Goal: Task Accomplishment & Management: Manage account settings

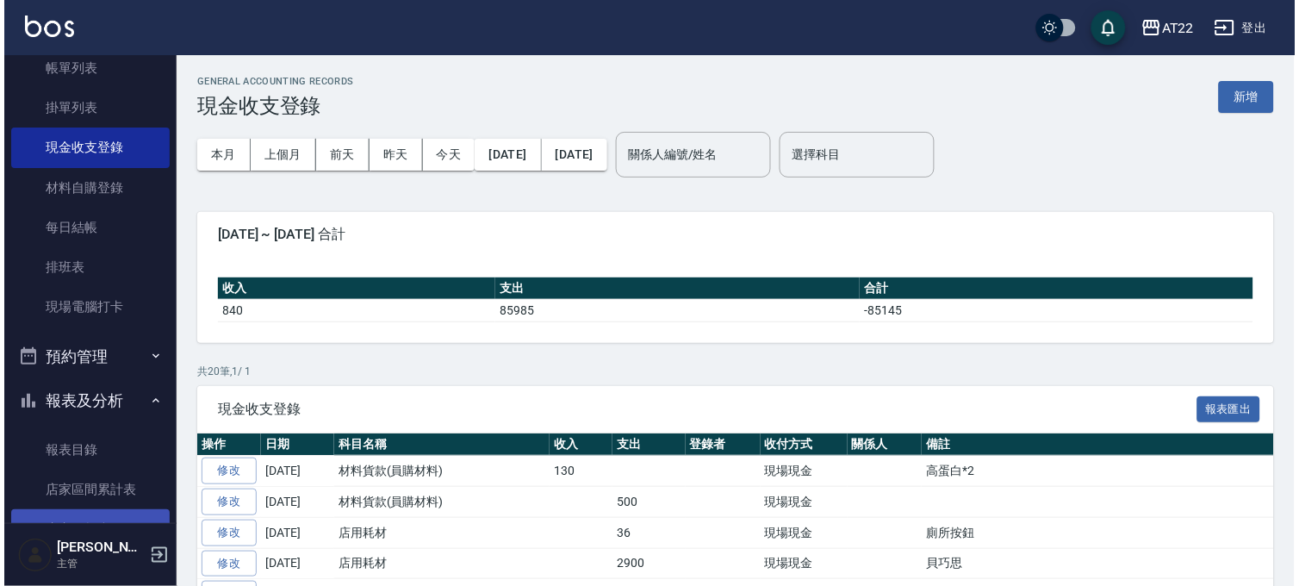
scroll to position [191, 0]
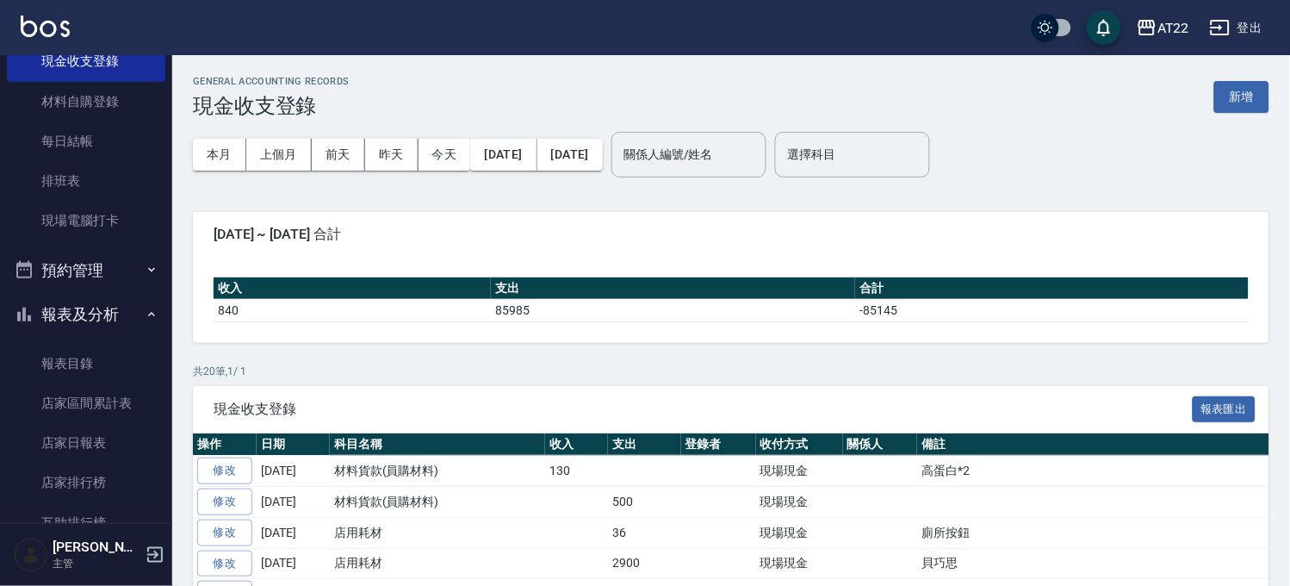
click at [89, 308] on button "報表及分析" at bounding box center [86, 314] width 158 height 45
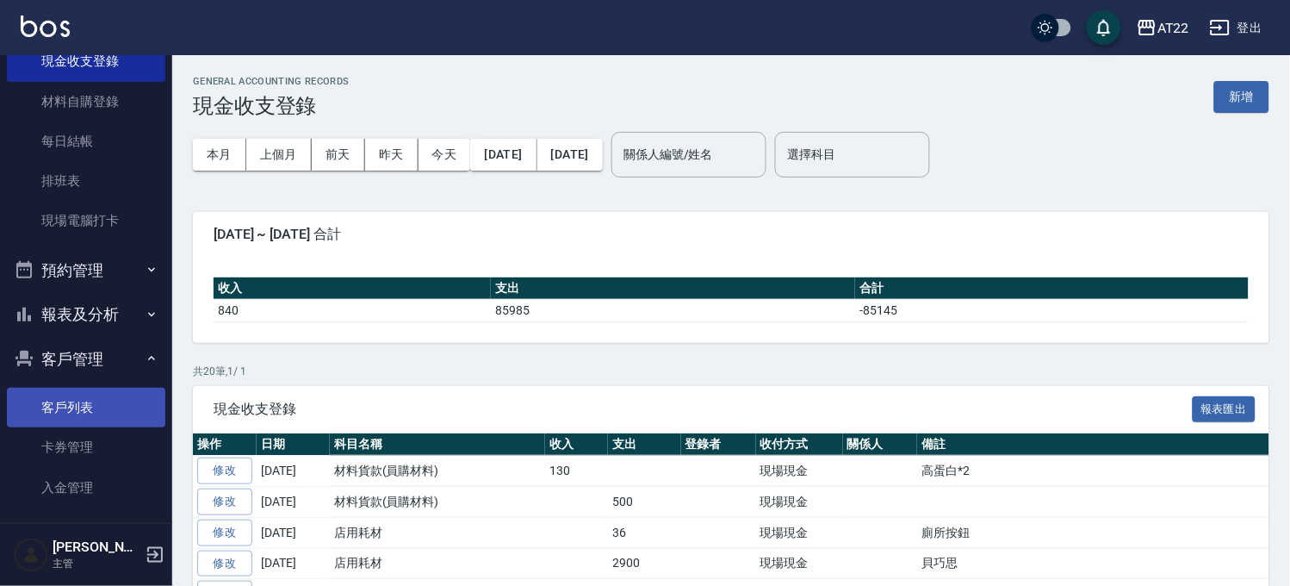
click at [67, 407] on link "客戶列表" at bounding box center [86, 408] width 158 height 40
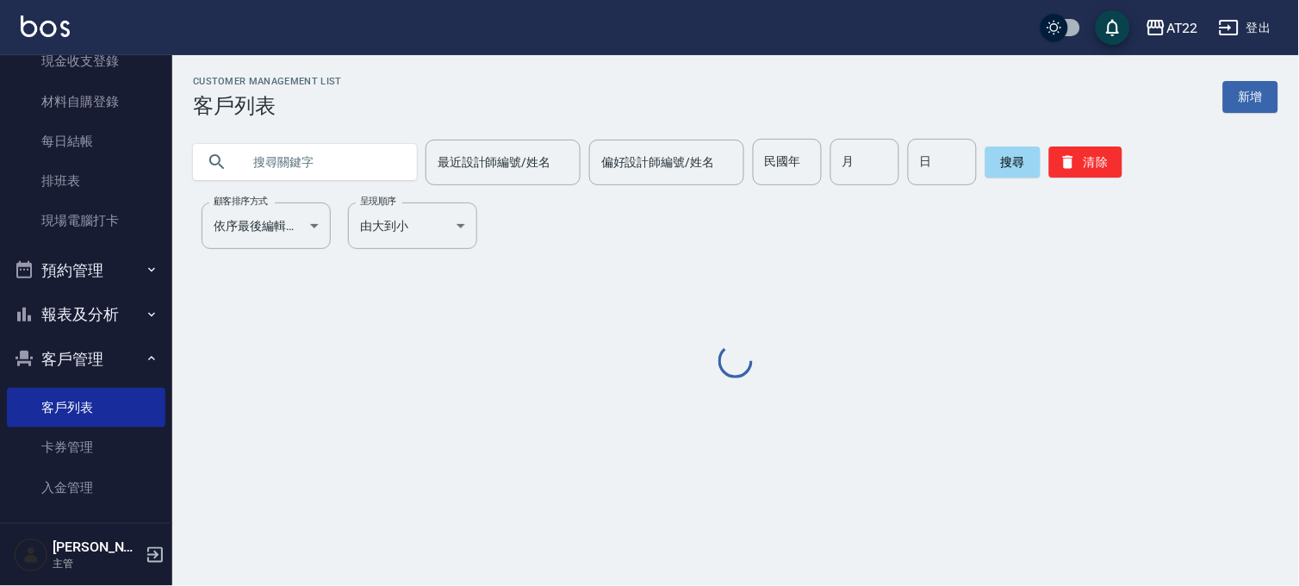
click at [269, 165] on input "text" at bounding box center [322, 162] width 162 height 47
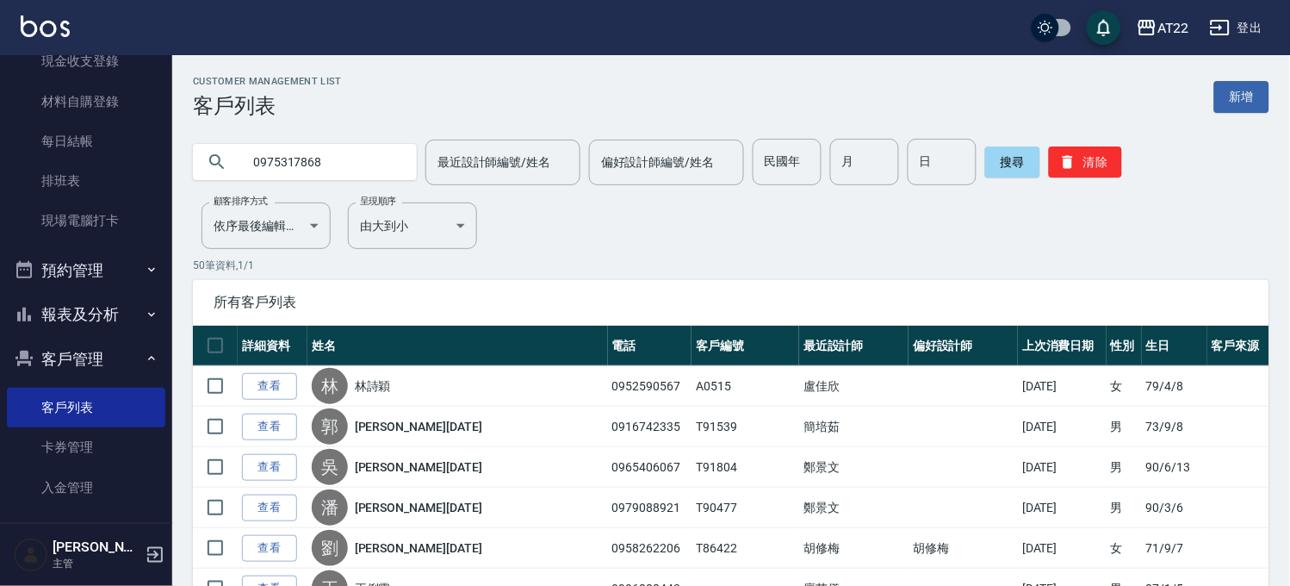
type input "0975317868"
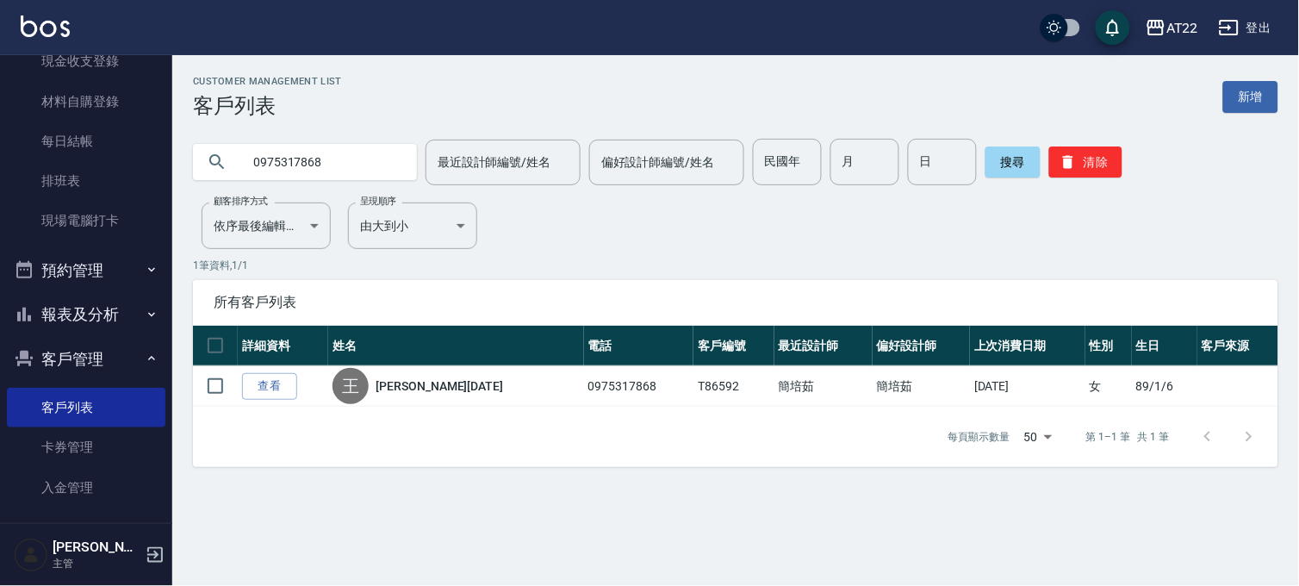
click at [93, 337] on button "客戶管理" at bounding box center [86, 359] width 158 height 45
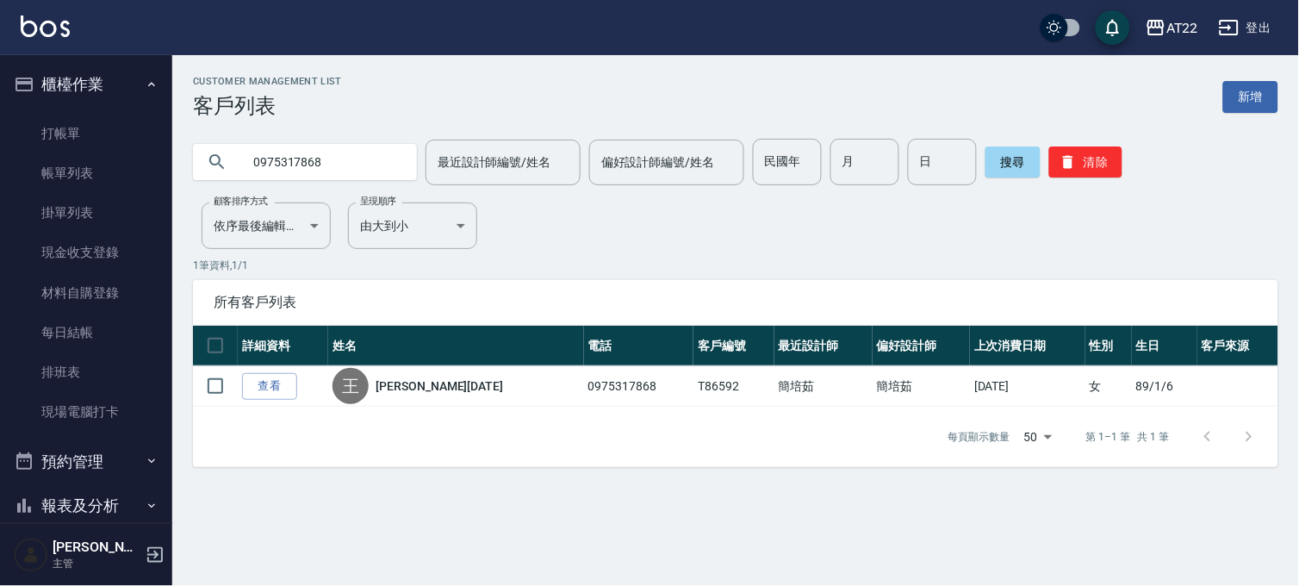
click at [88, 82] on button "櫃檯作業" at bounding box center [86, 84] width 158 height 45
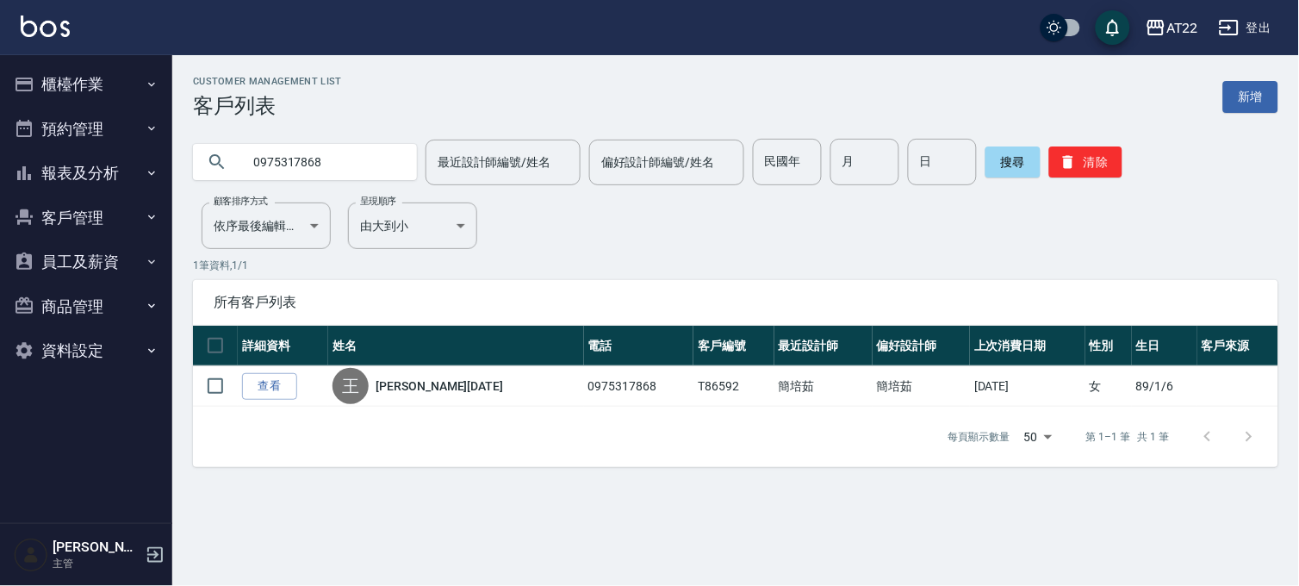
click at [84, 104] on button "櫃檯作業" at bounding box center [86, 84] width 158 height 45
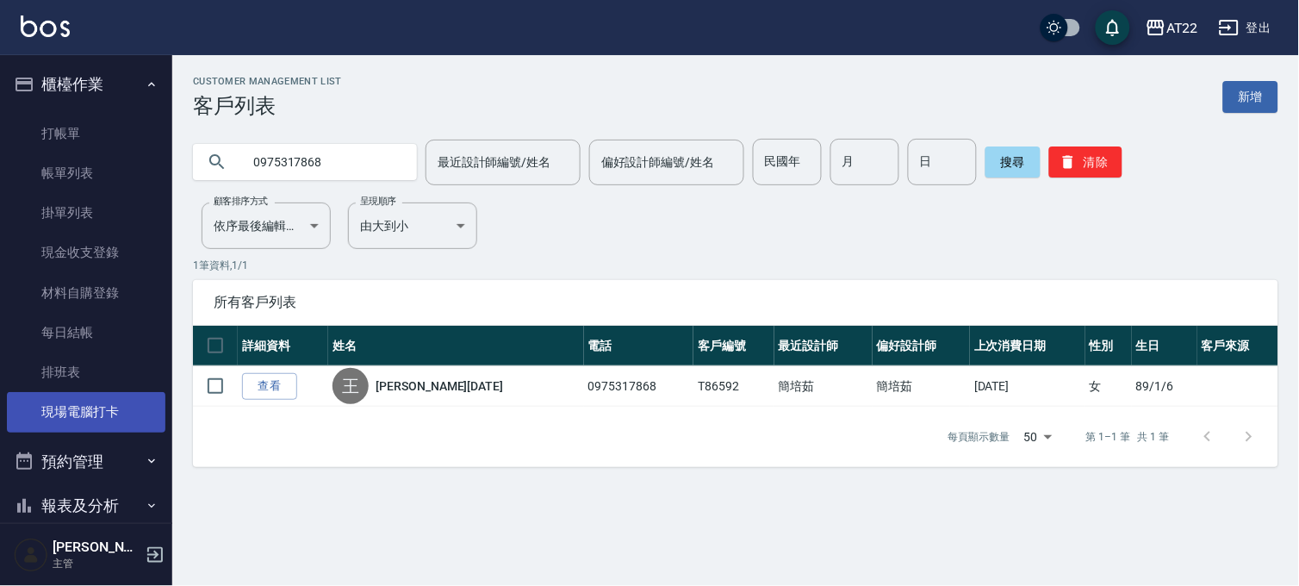
click at [71, 405] on link "現場電腦打卡" at bounding box center [86, 412] width 158 height 40
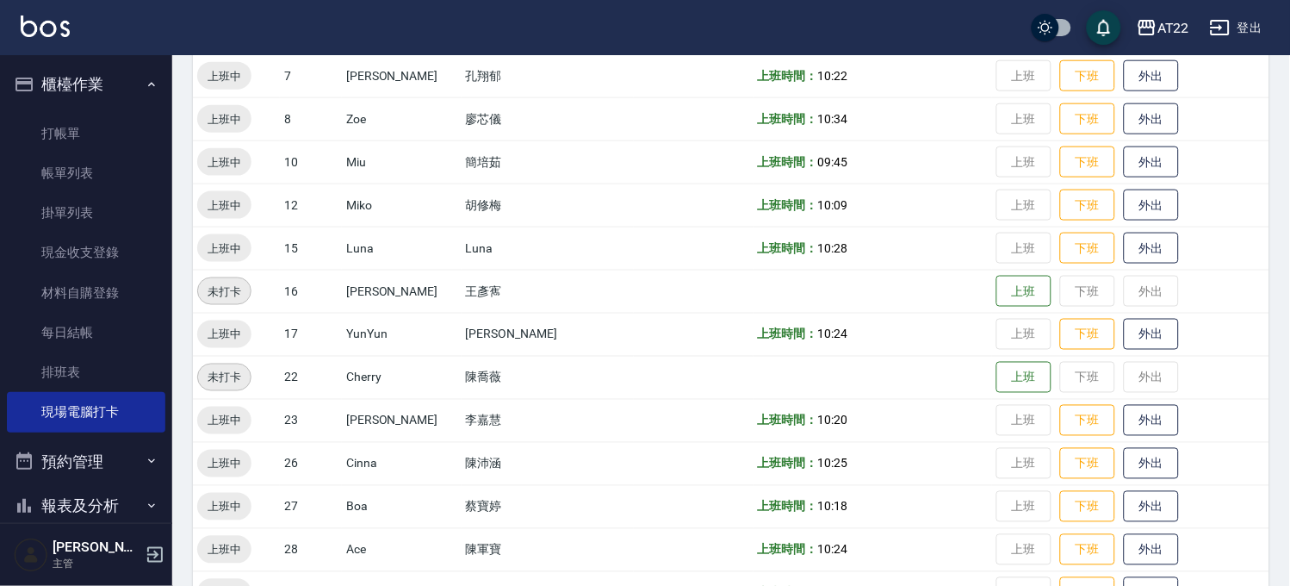
scroll to position [478, 0]
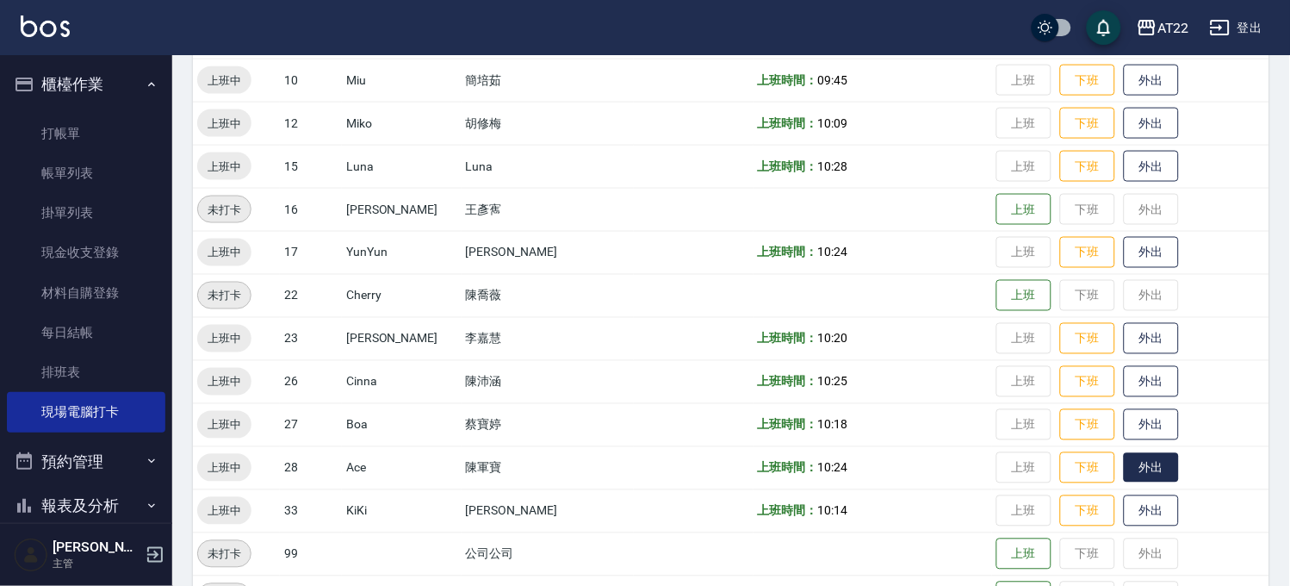
click at [1124, 463] on button "外出" at bounding box center [1151, 468] width 55 height 30
click at [1127, 376] on button "外出" at bounding box center [1151, 382] width 55 height 30
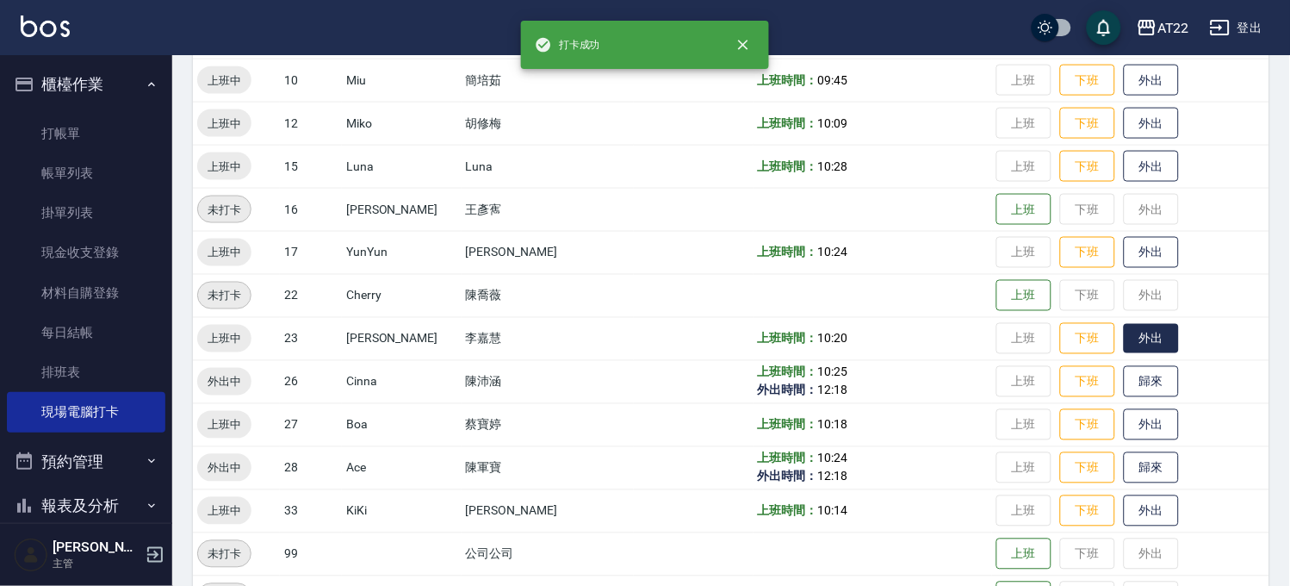
click at [1126, 337] on button "外出" at bounding box center [1151, 339] width 55 height 30
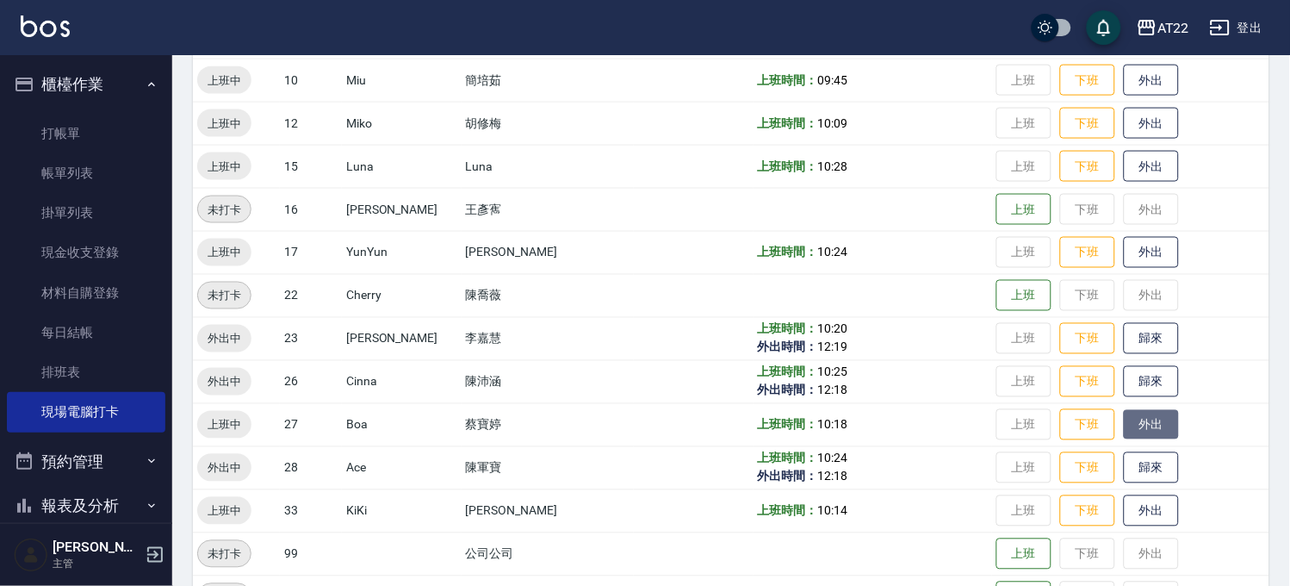
click at [1124, 432] on button "外出" at bounding box center [1151, 425] width 55 height 30
click at [1124, 252] on button "外出" at bounding box center [1151, 253] width 55 height 30
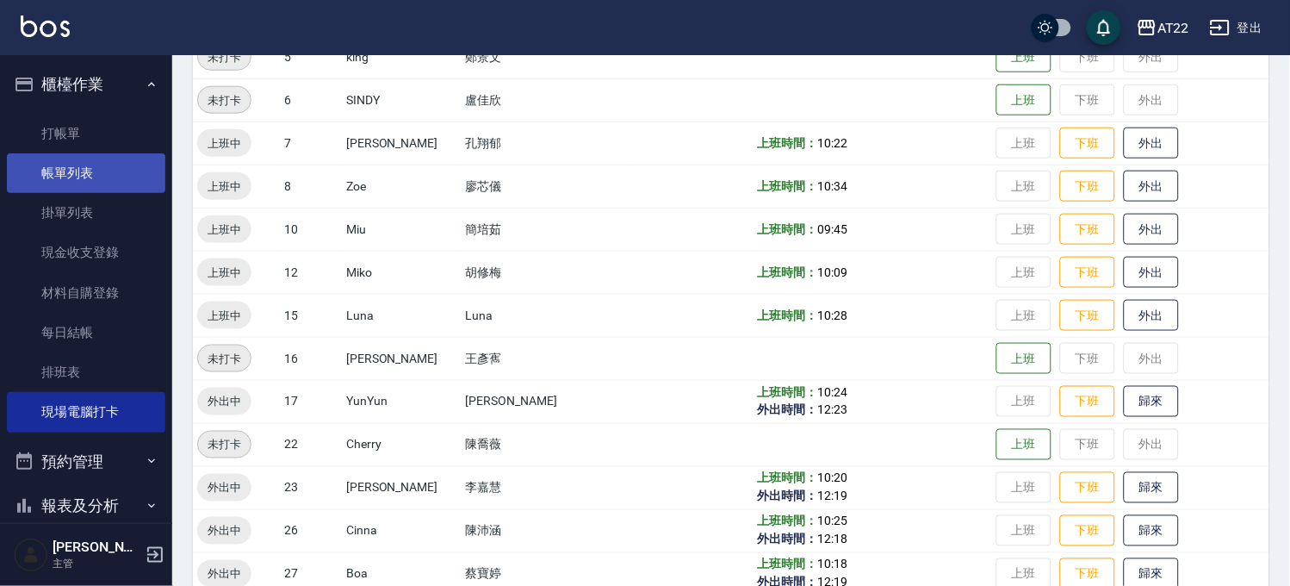
scroll to position [191, 0]
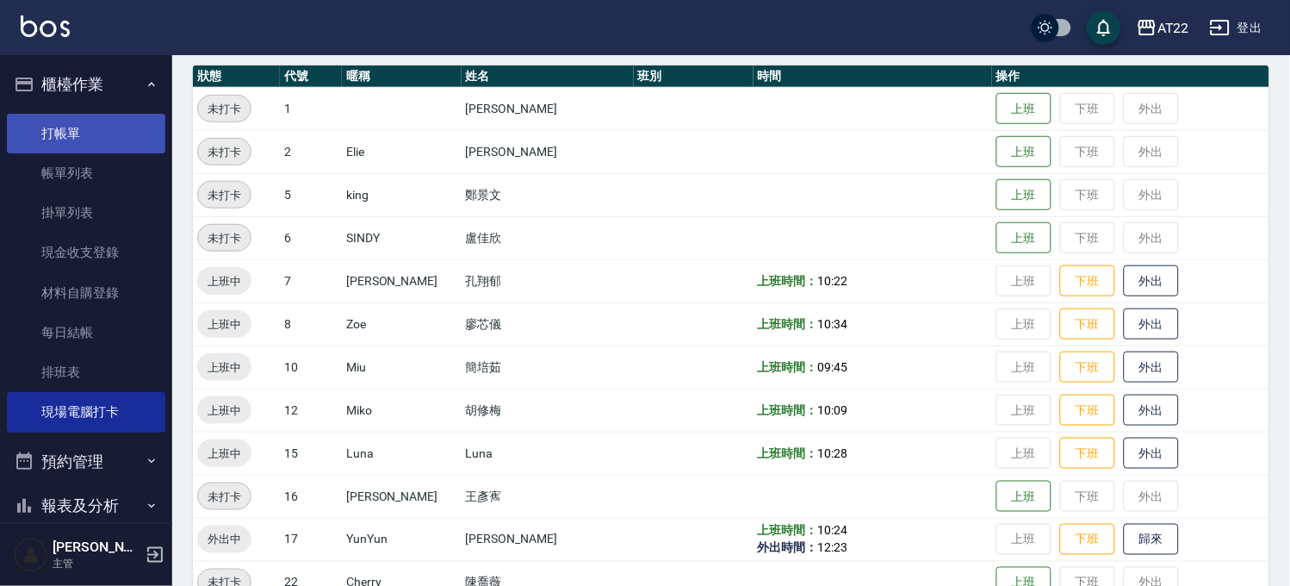
drag, startPoint x: 115, startPoint y: 157, endPoint x: 115, endPoint y: 131, distance: 25.8
click at [115, 157] on link "帳單列表" at bounding box center [86, 173] width 158 height 40
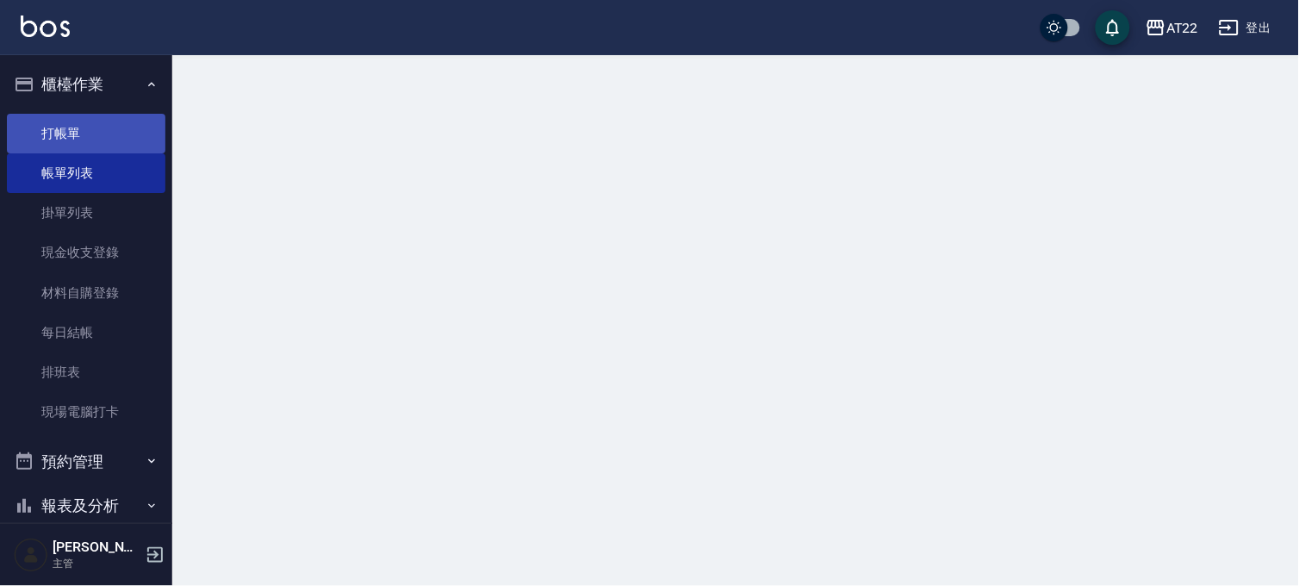
click at [115, 130] on link "打帳單" at bounding box center [86, 134] width 158 height 40
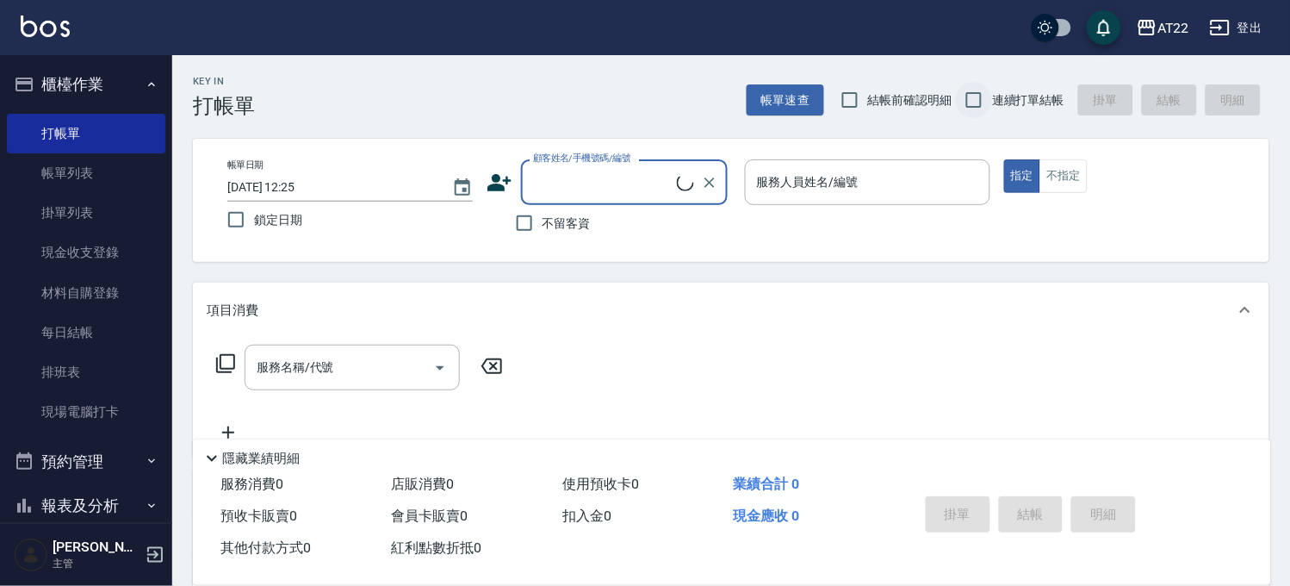
click at [986, 103] on input "連續打單結帳" at bounding box center [974, 100] width 36 height 36
checkbox input "true"
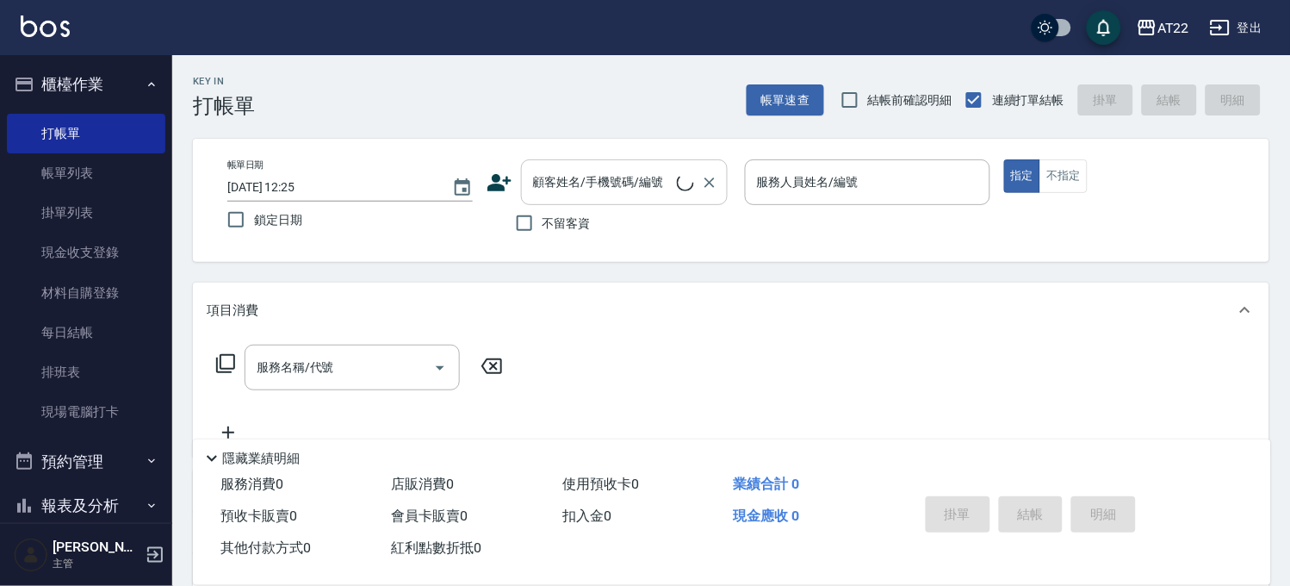
click at [665, 179] on input "顧客姓名/手機號碼/編號" at bounding box center [603, 182] width 148 height 30
click at [503, 220] on div "不留客資" at bounding box center [607, 223] width 241 height 36
click at [512, 218] on input "不留客資" at bounding box center [525, 223] width 36 height 36
checkbox input "true"
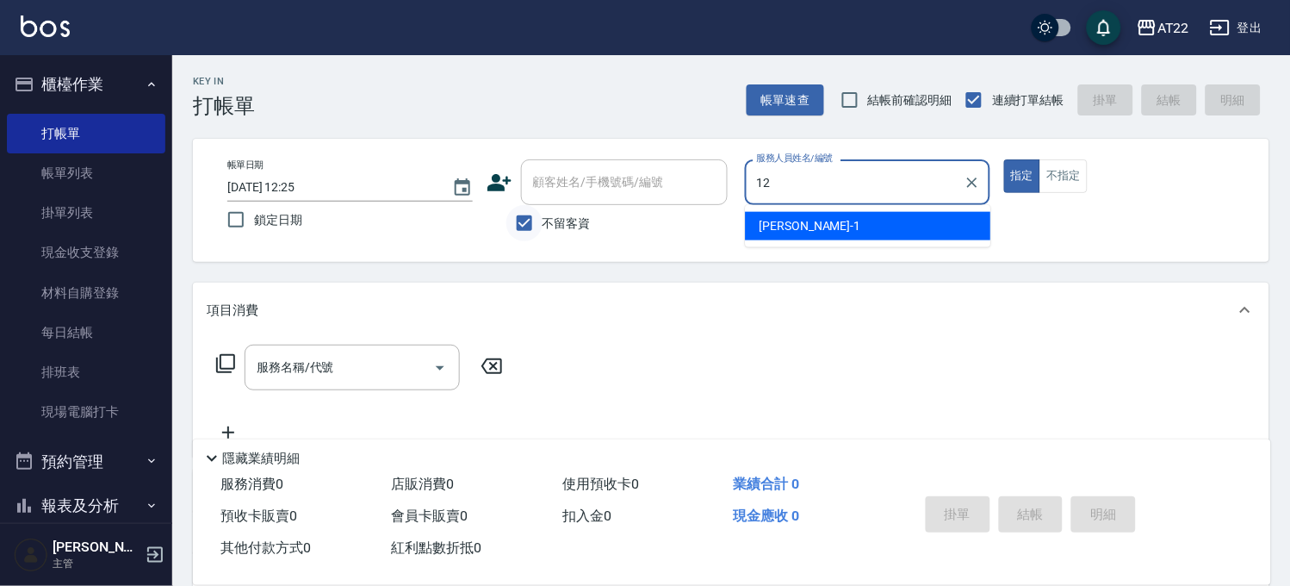
type input "Miko-12"
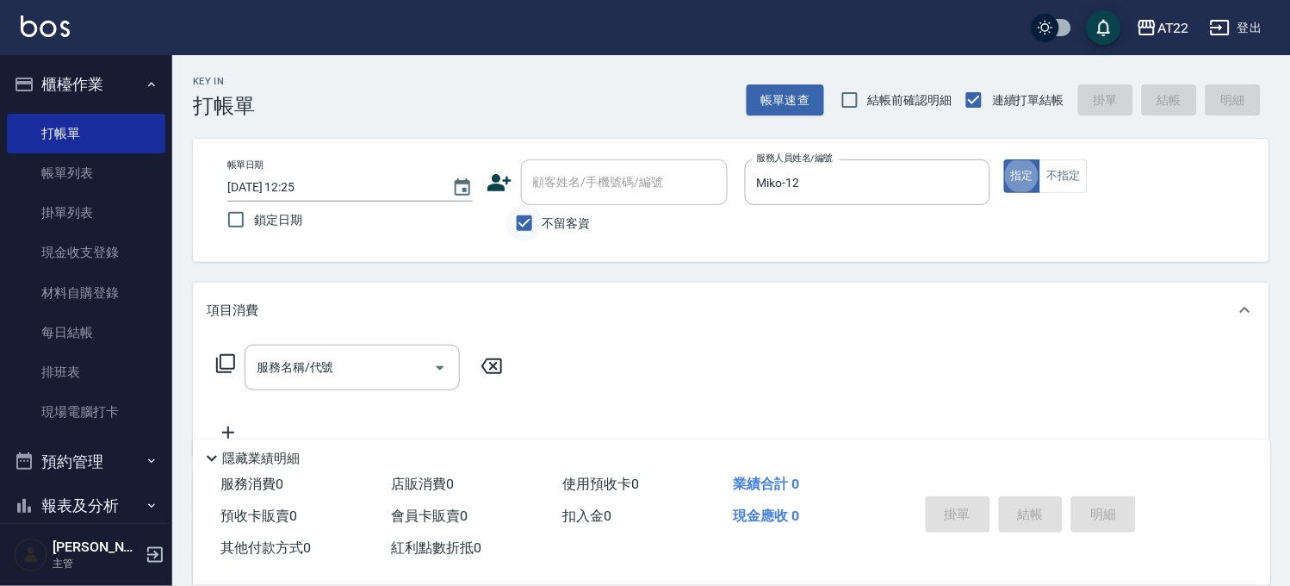
type button "true"
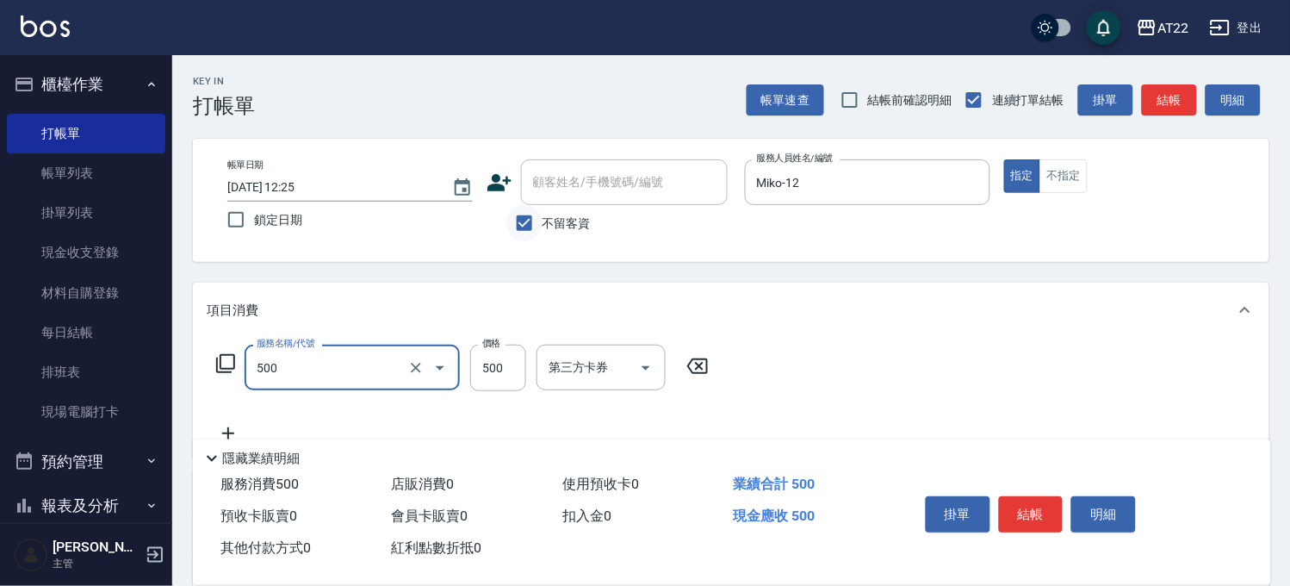
type input "剪髮(500)"
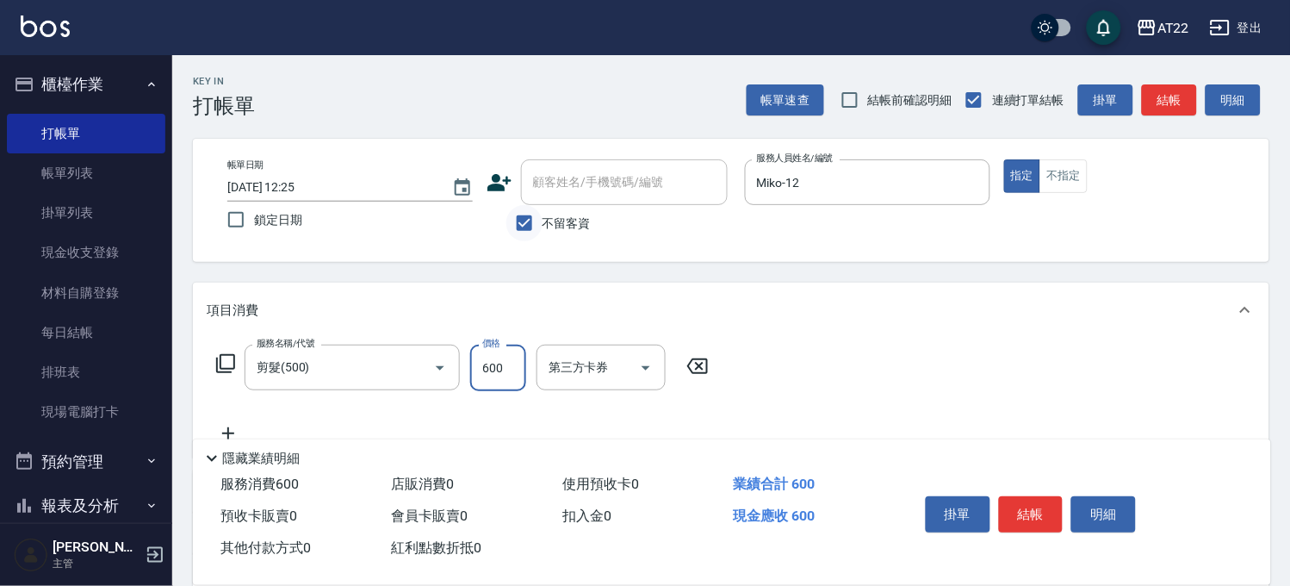
type input "600"
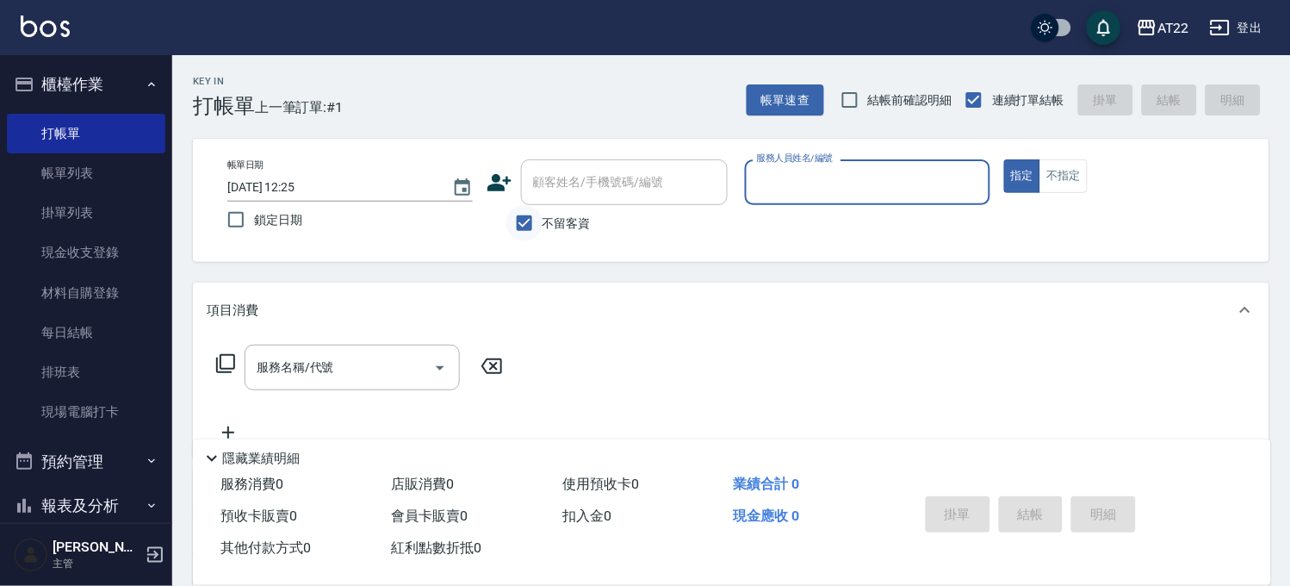
click at [513, 218] on input "不留客資" at bounding box center [525, 223] width 36 height 36
checkbox input "false"
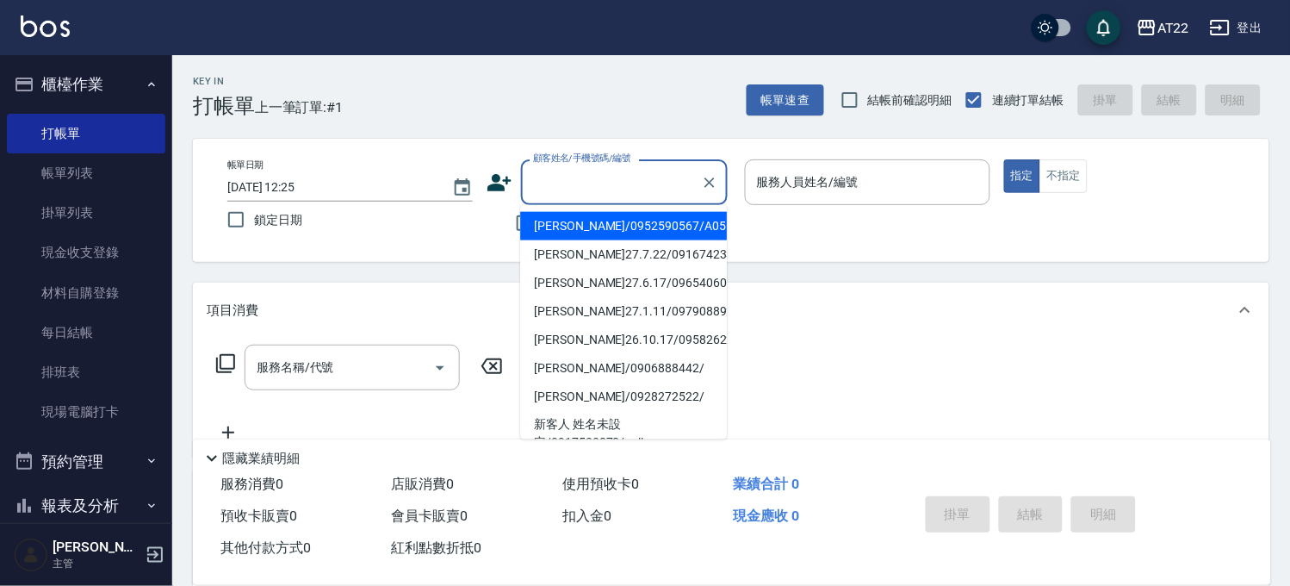
click at [558, 178] on input "顧客姓名/手機號碼/編號" at bounding box center [611, 182] width 165 height 30
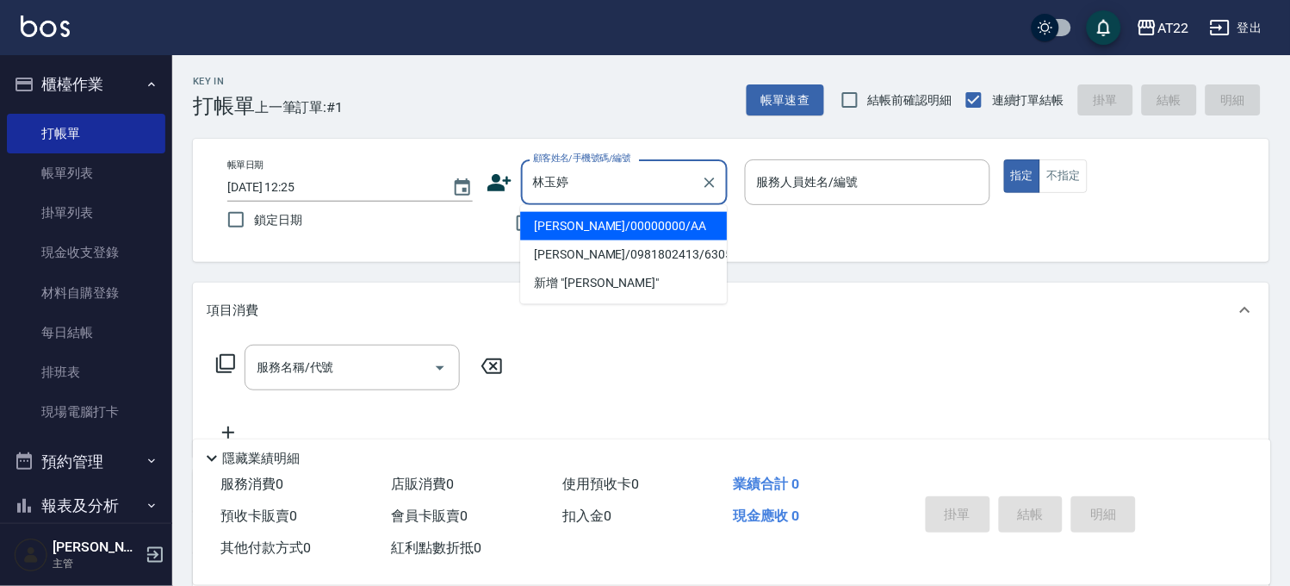
click at [591, 227] on li "[PERSON_NAME]/00000000/AA" at bounding box center [623, 226] width 207 height 28
type input "[PERSON_NAME]/00000000/AA"
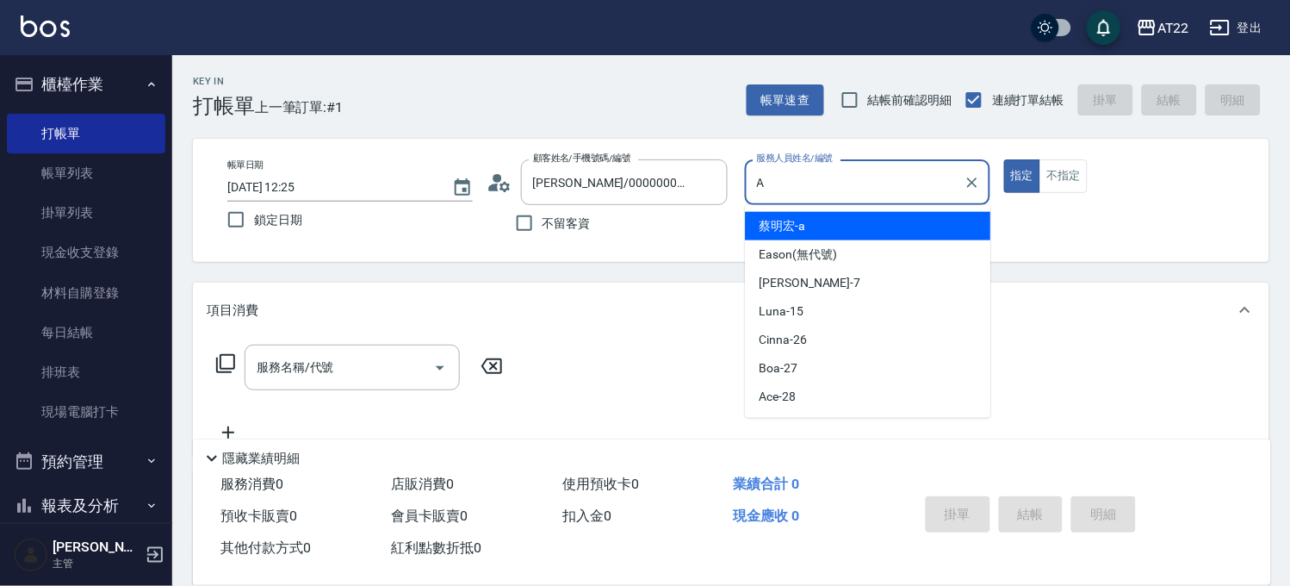
type input "[PERSON_NAME]a"
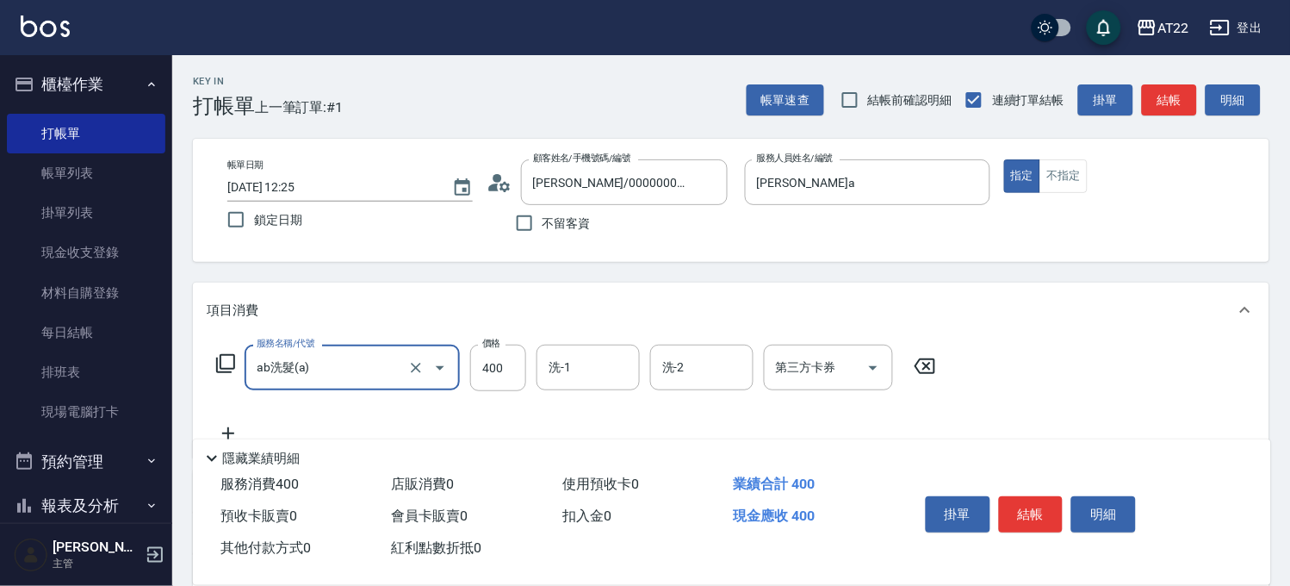
type input "ab洗髮(a)"
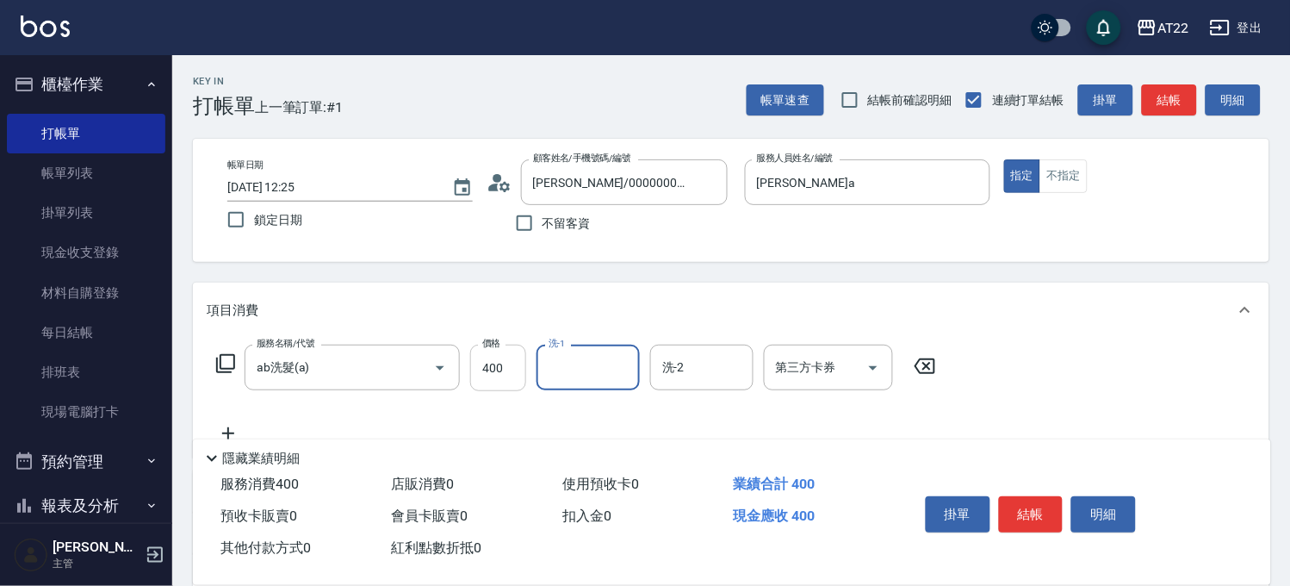
click at [487, 364] on input "400" at bounding box center [498, 368] width 56 height 47
type input "0"
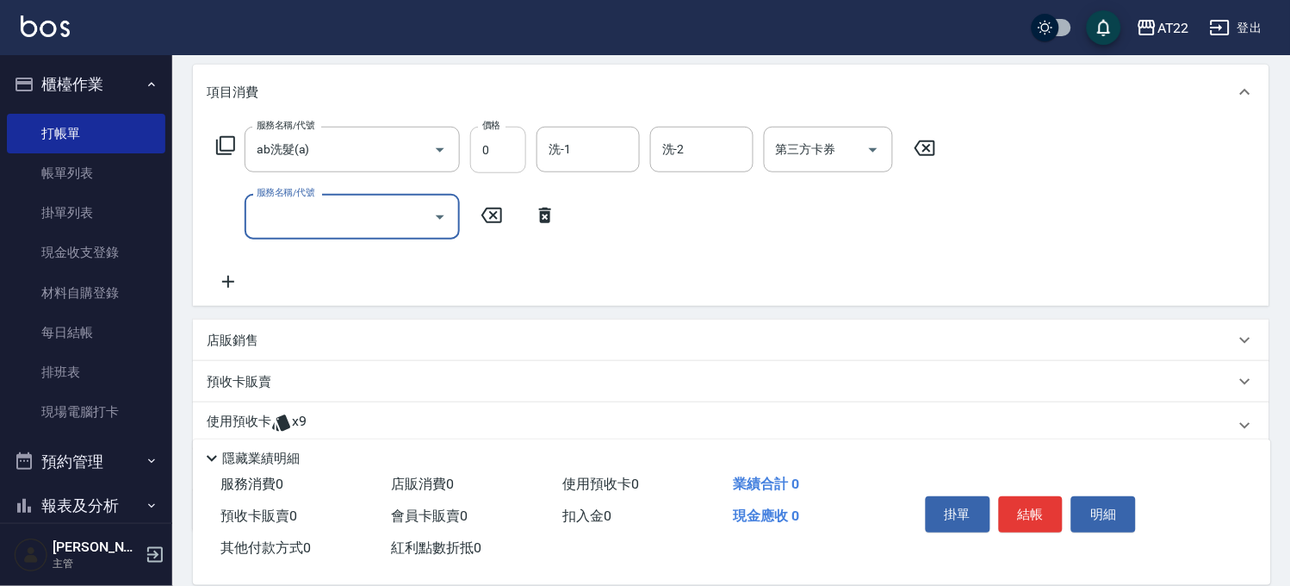
scroll to position [287, 0]
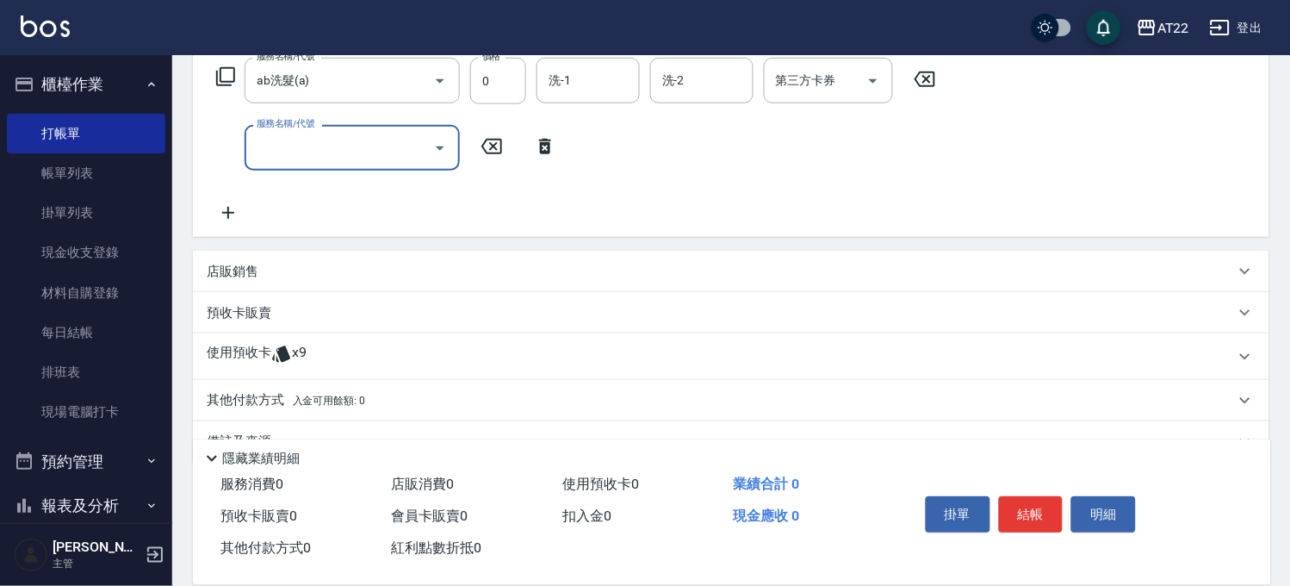
click at [482, 353] on div "使用預收卡 x9" at bounding box center [721, 357] width 1029 height 26
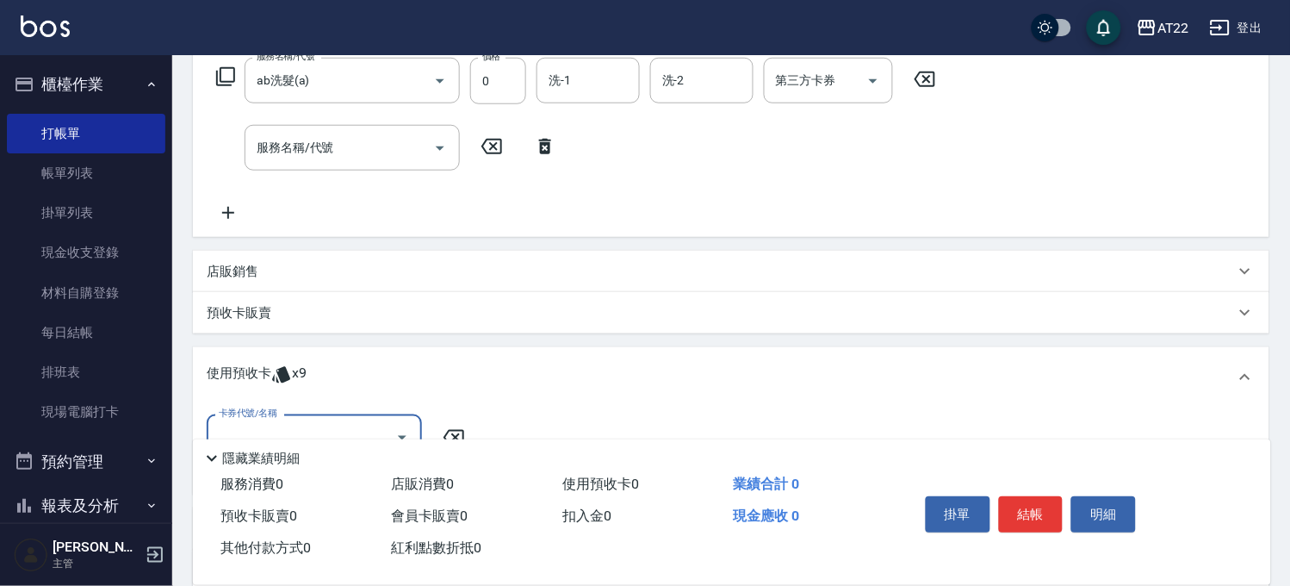
scroll to position [0, 0]
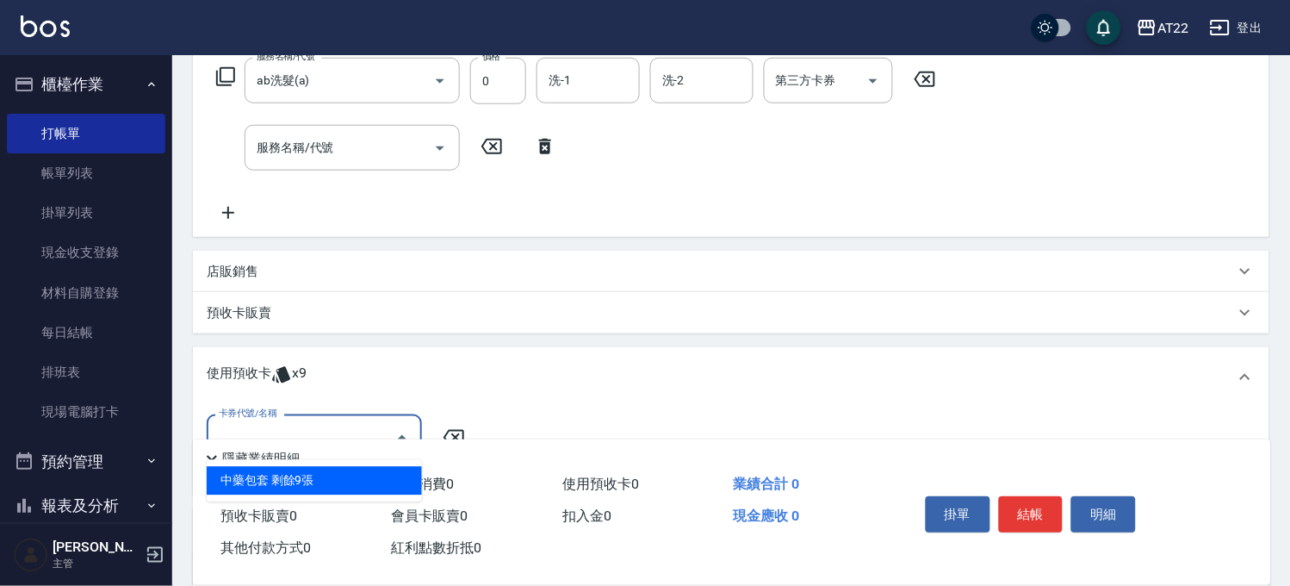
click at [376, 424] on input "卡券代號/名稱" at bounding box center [301, 437] width 174 height 30
click at [351, 470] on div "中藥包套 剩餘9張" at bounding box center [314, 481] width 215 height 28
type input "中藥包套"
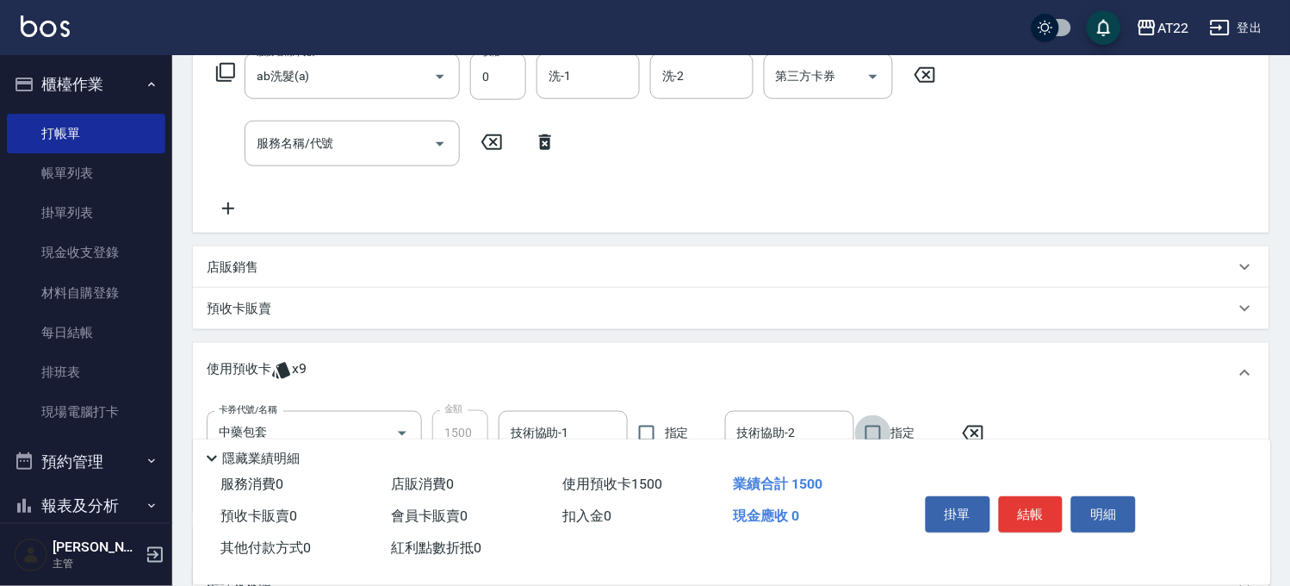
scroll to position [190, 0]
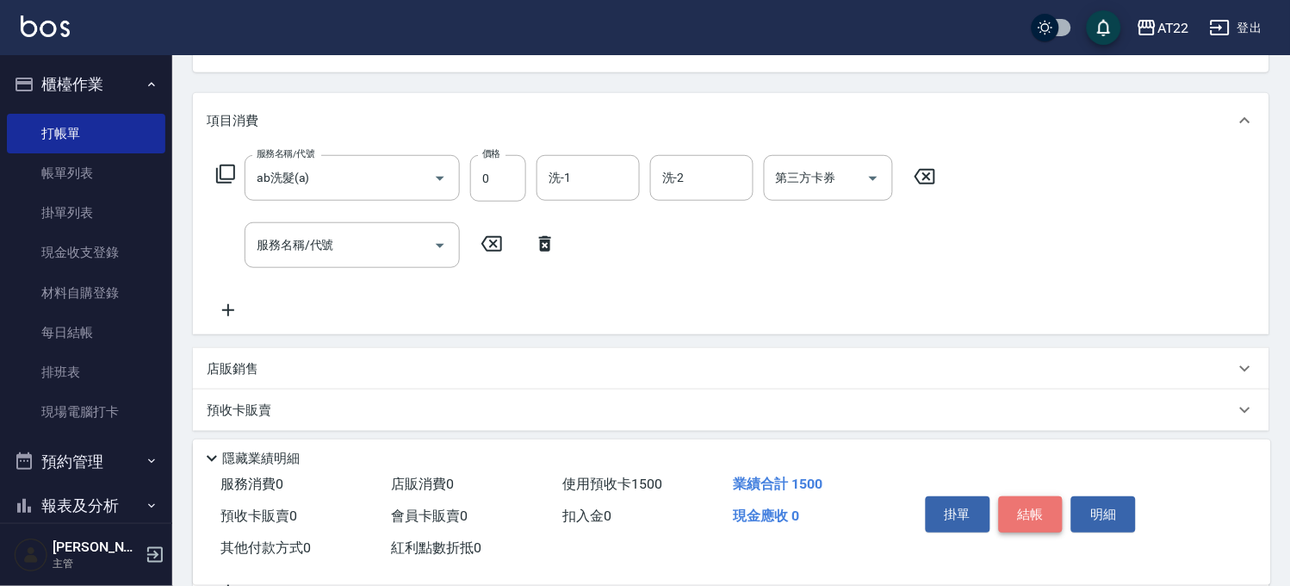
click at [1029, 496] on button "結帳" at bounding box center [1031, 514] width 65 height 36
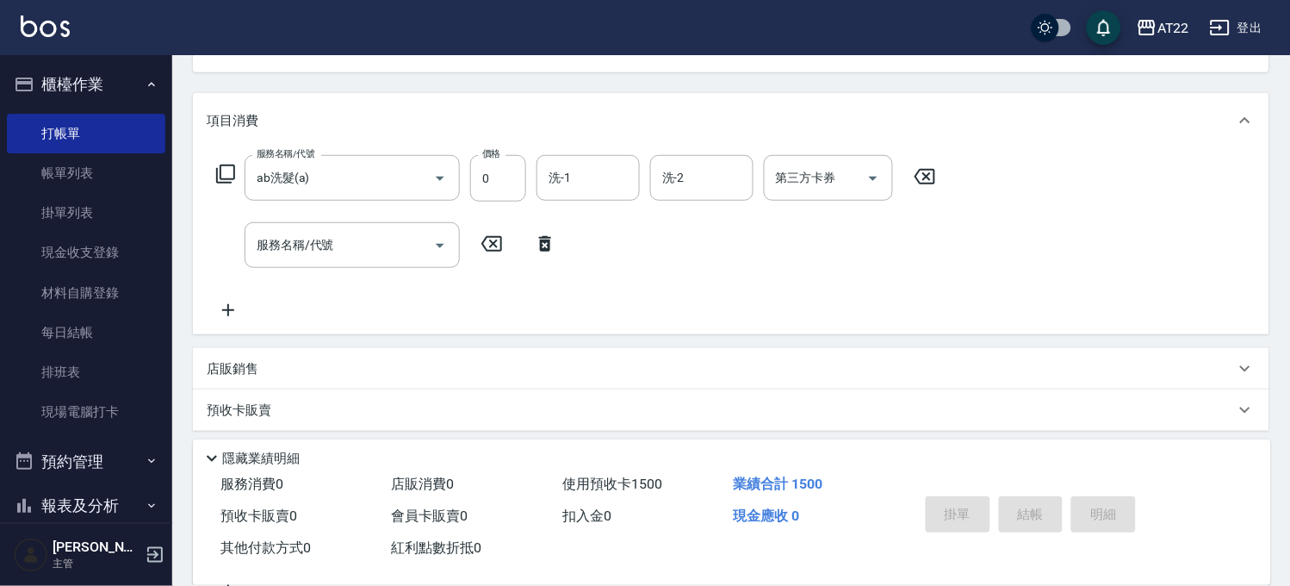
type input "[DATE] 12:26"
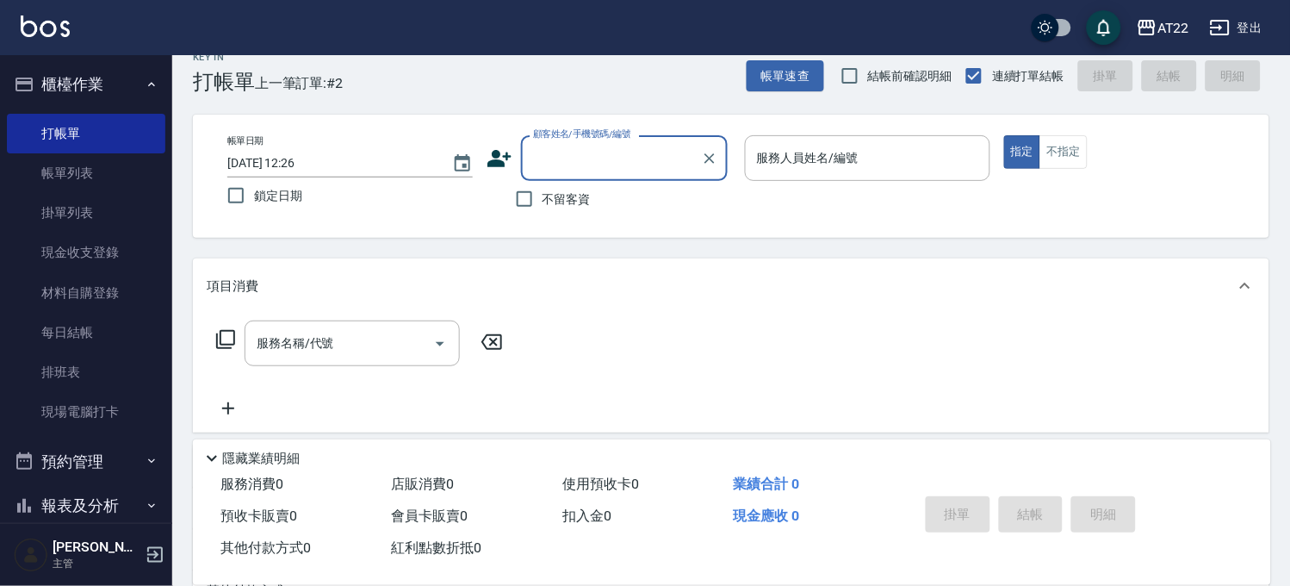
scroll to position [0, 0]
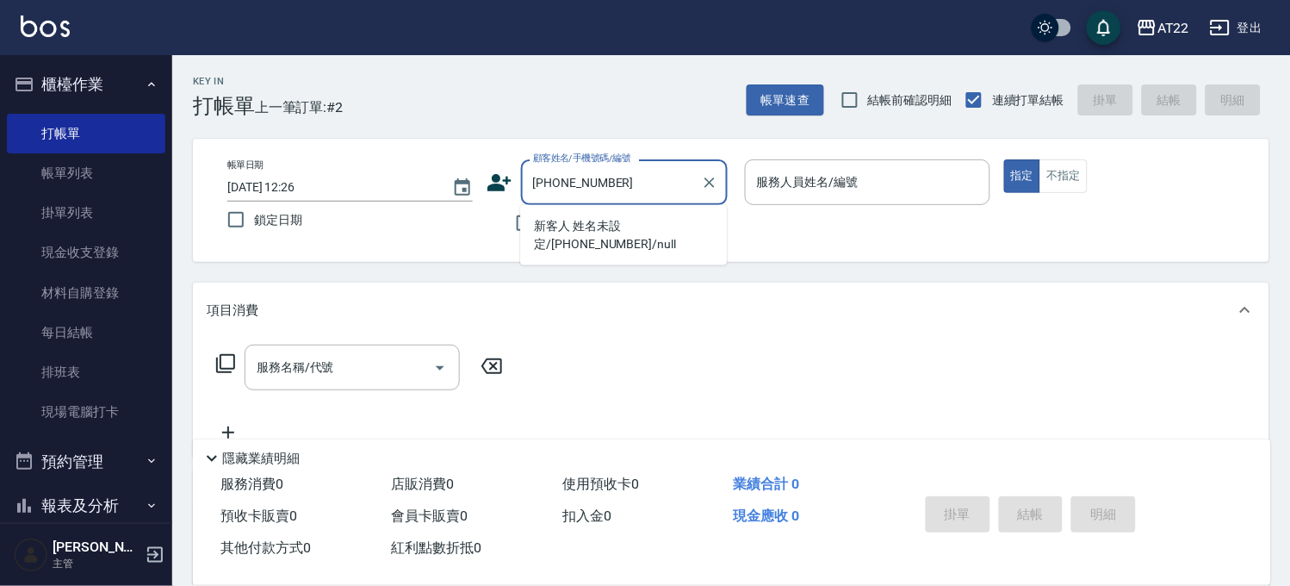
click at [597, 237] on li "新客人 姓名未設定/[PHONE_NUMBER]/null" at bounding box center [623, 235] width 207 height 47
type input "新客人 姓名未設定/[PHONE_NUMBER]/null"
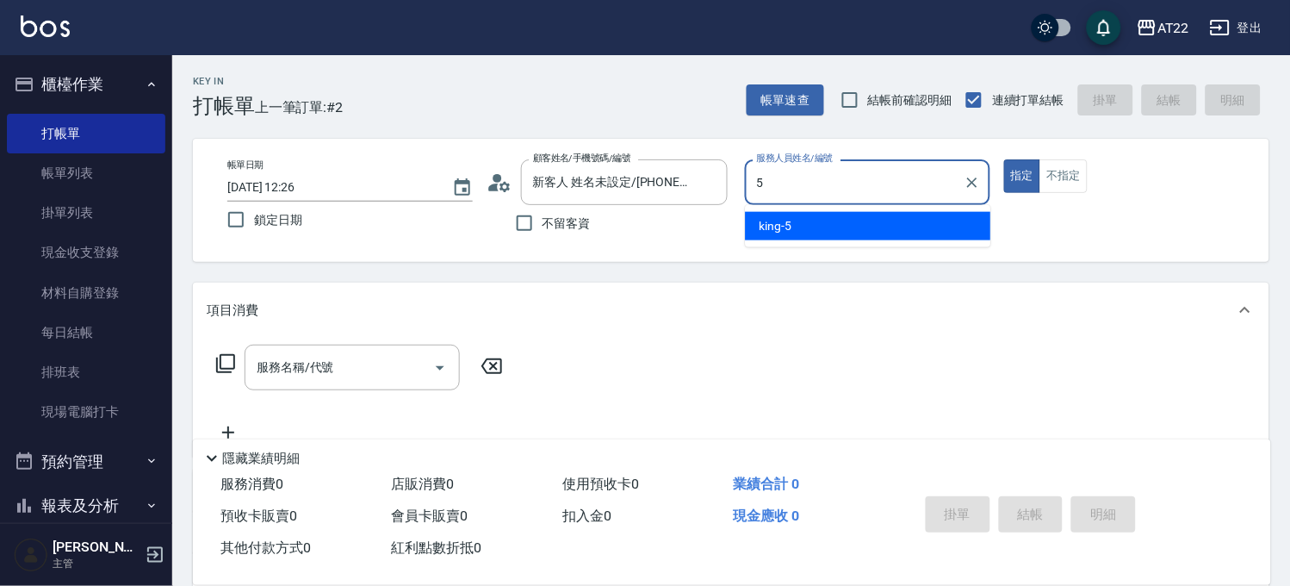
type input "king-5"
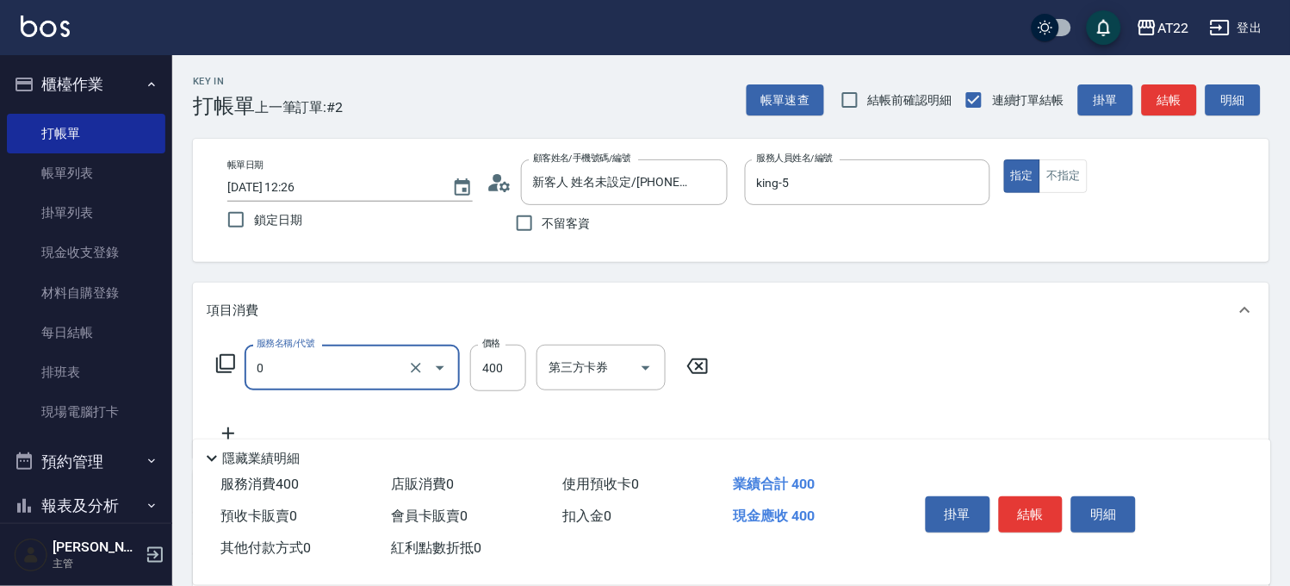
type input "有機洗髮(0)"
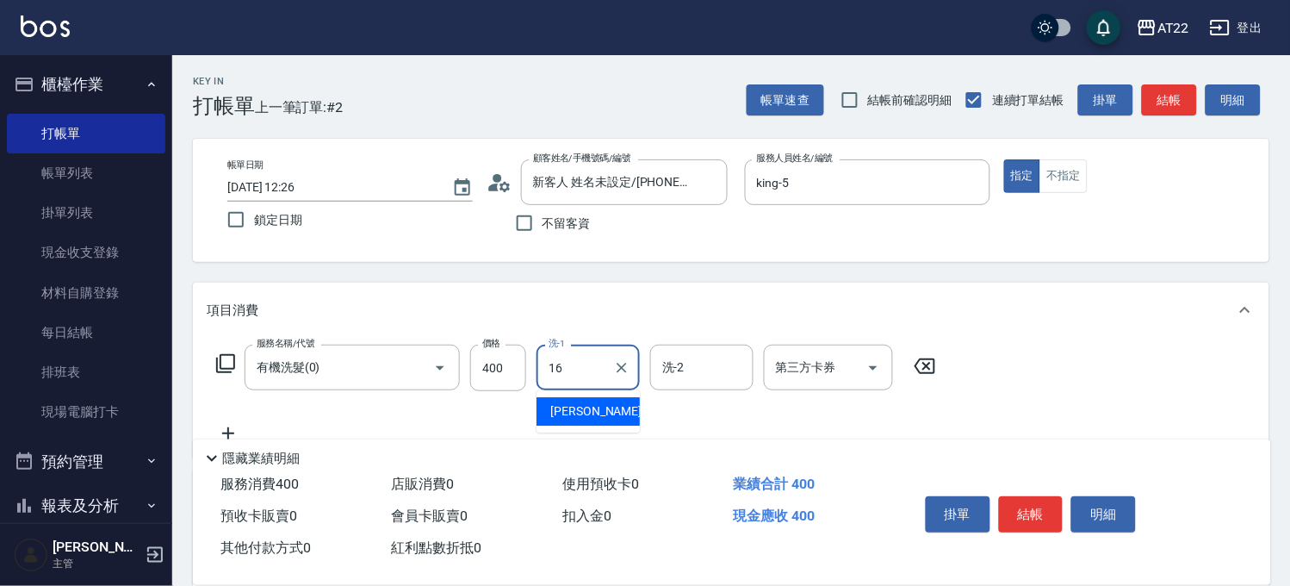
type input "[PERSON_NAME]-16"
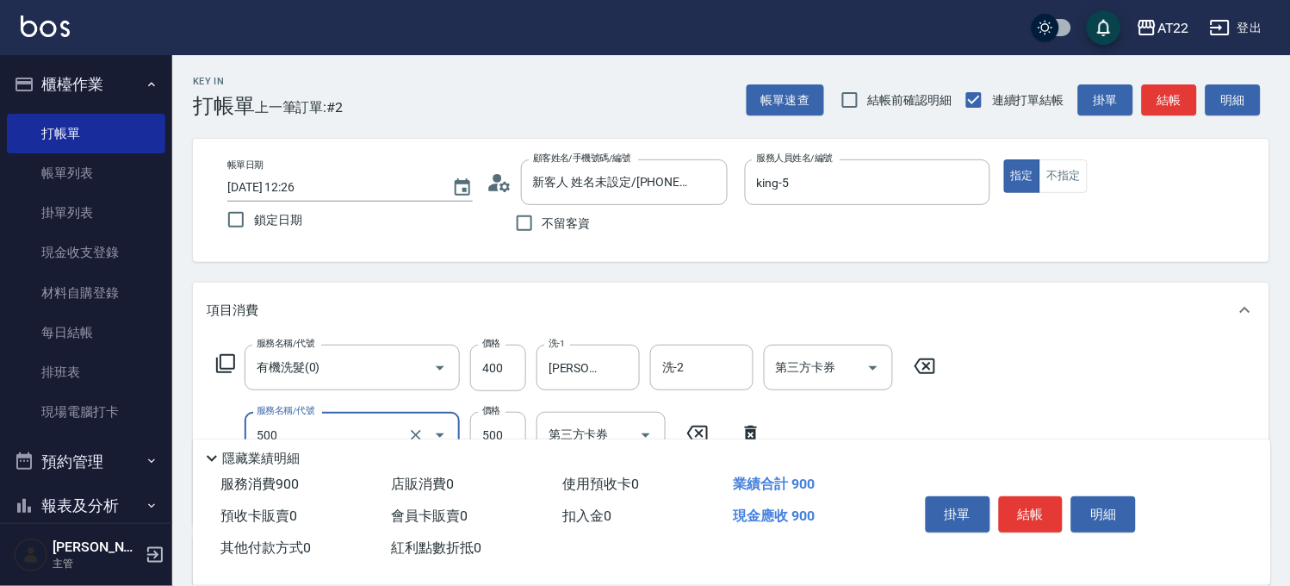
type input "剪髮(500)"
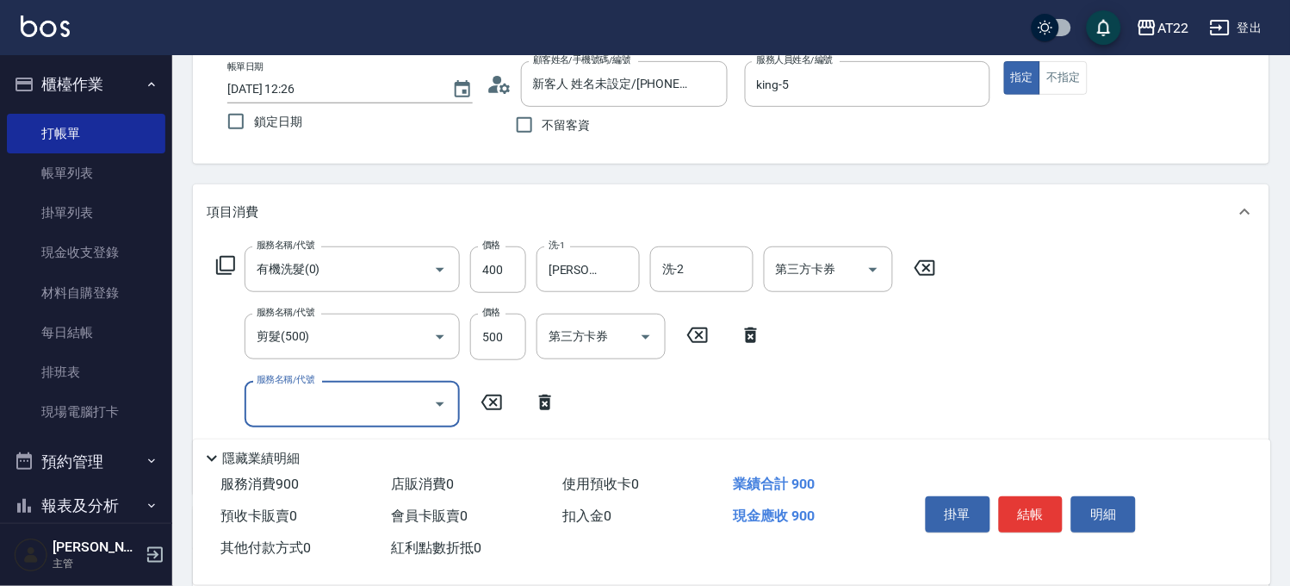
scroll to position [191, 0]
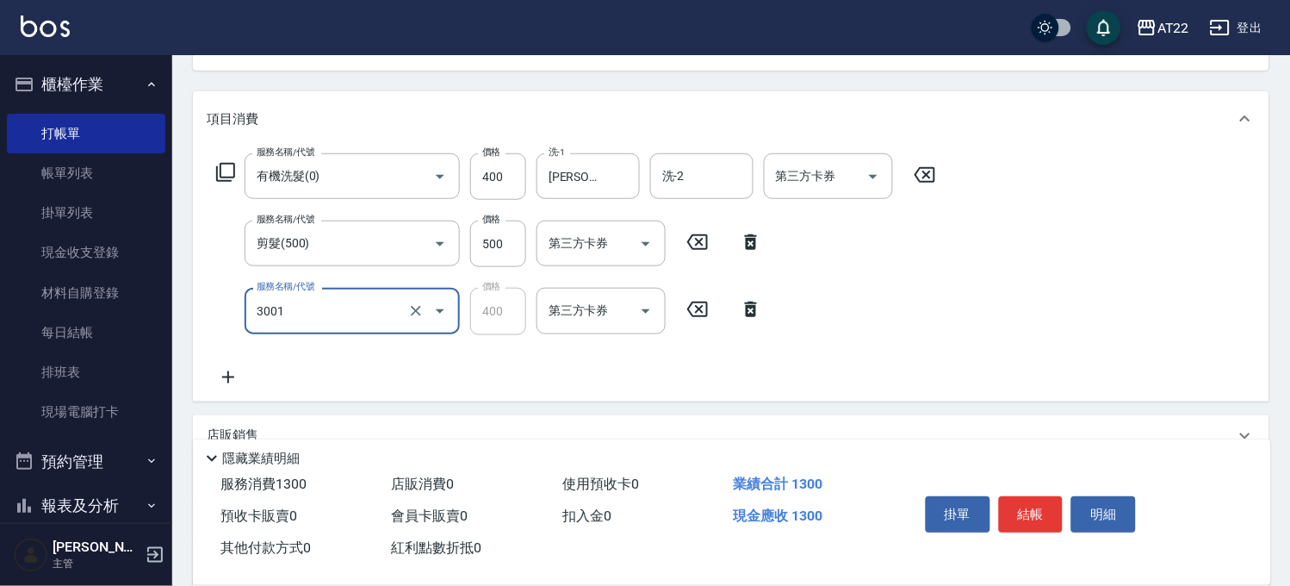
type input "側邊燙貼(3001)"
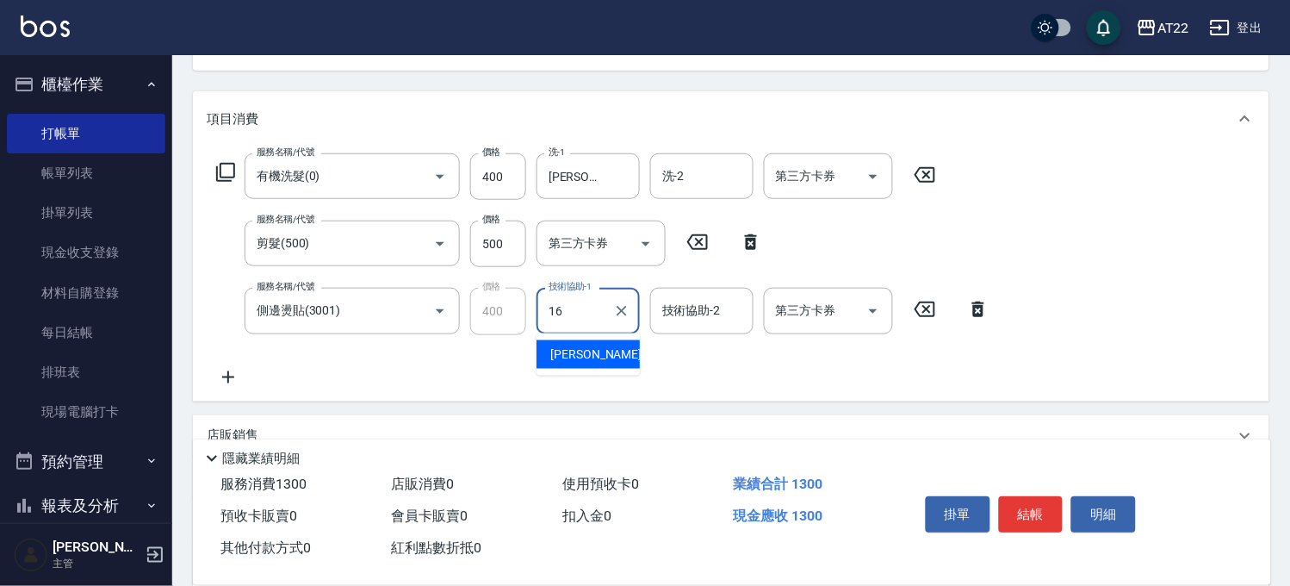
type input "[PERSON_NAME]-16"
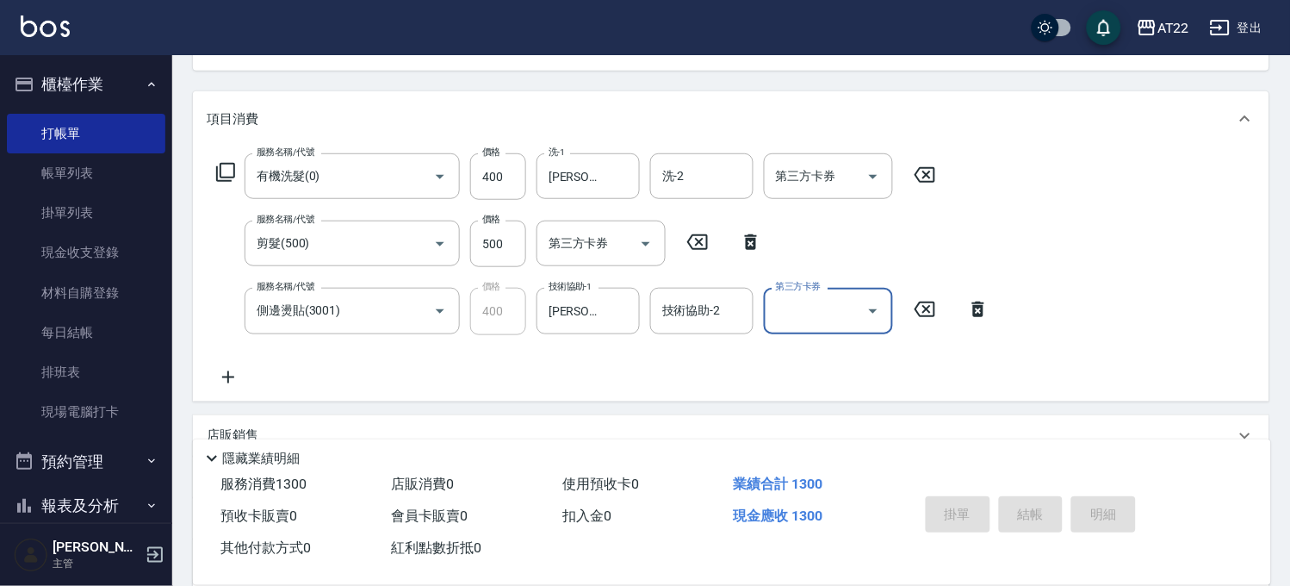
type input "[DATE] 12:27"
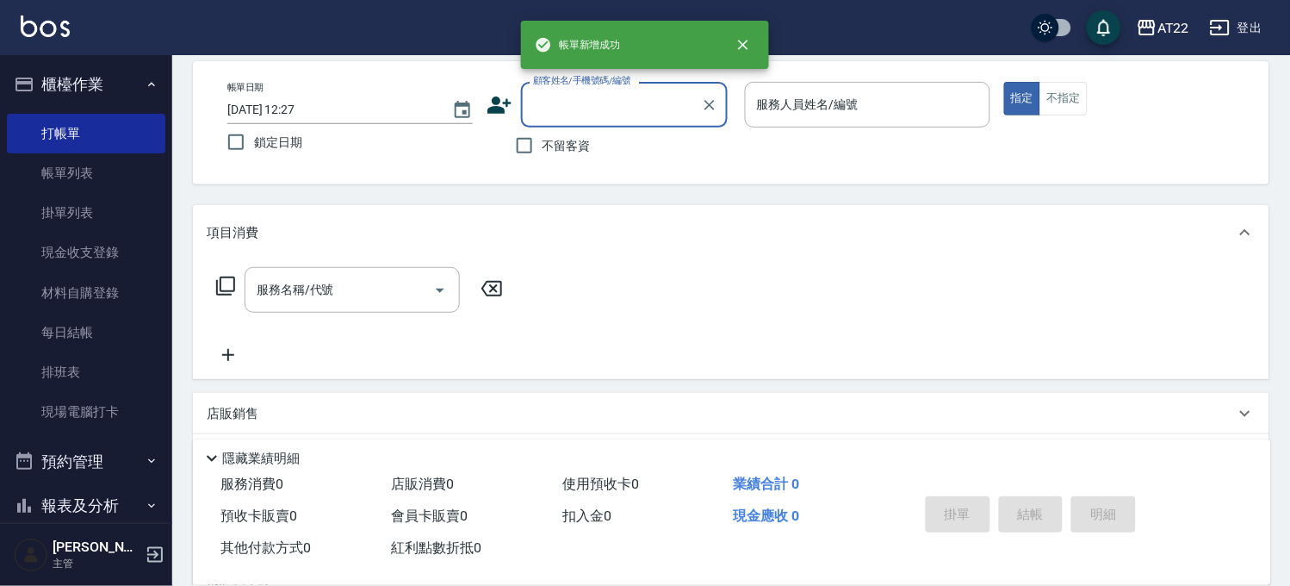
scroll to position [0, 0]
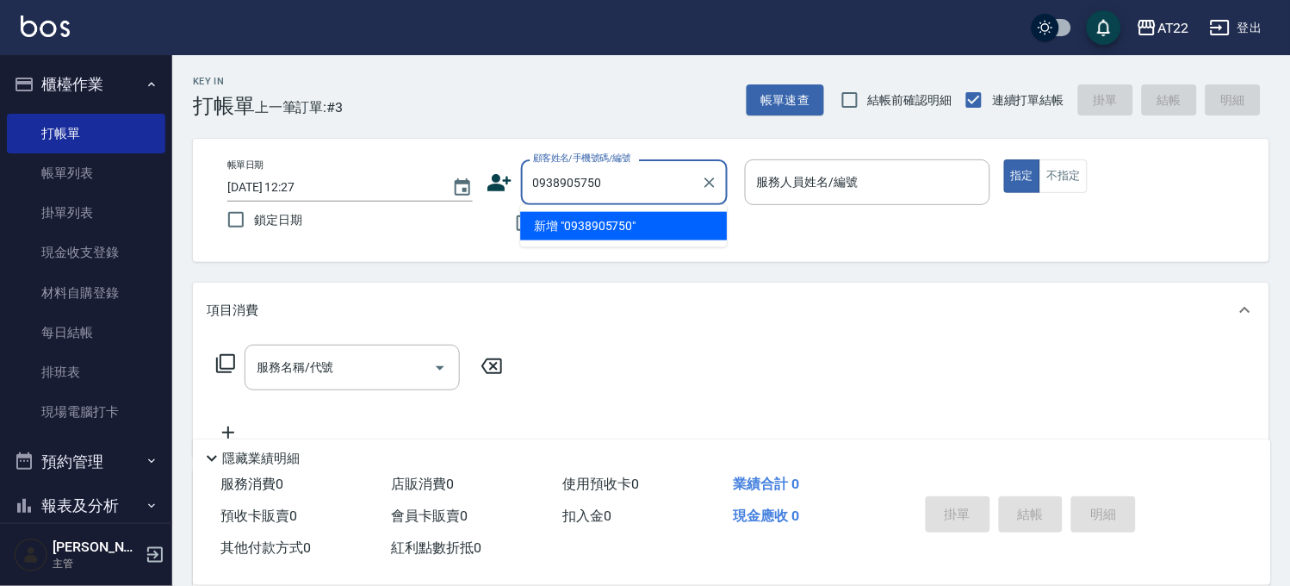
click at [590, 229] on li "新增 "0938905750"" at bounding box center [623, 226] width 207 height 28
type input "0938905750"
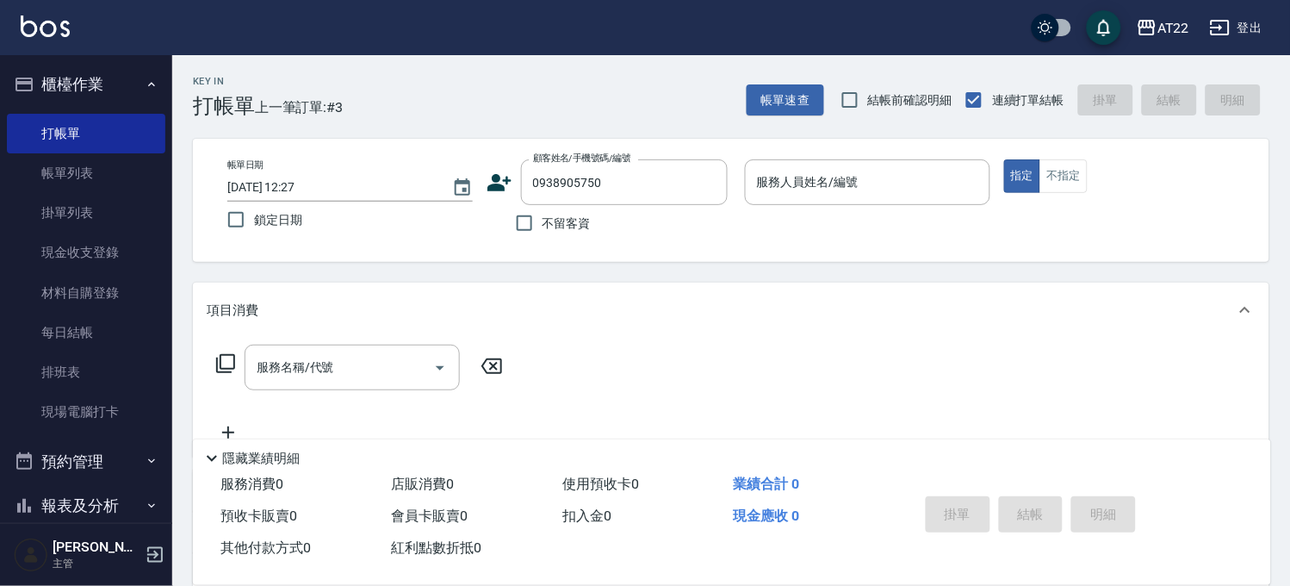
click at [509, 195] on div "顧客姓名/手機號碼/編號 0938905750 顧客姓名/手機號碼/編號" at bounding box center [610, 182] width 246 height 46
click at [509, 186] on icon at bounding box center [500, 183] width 26 height 26
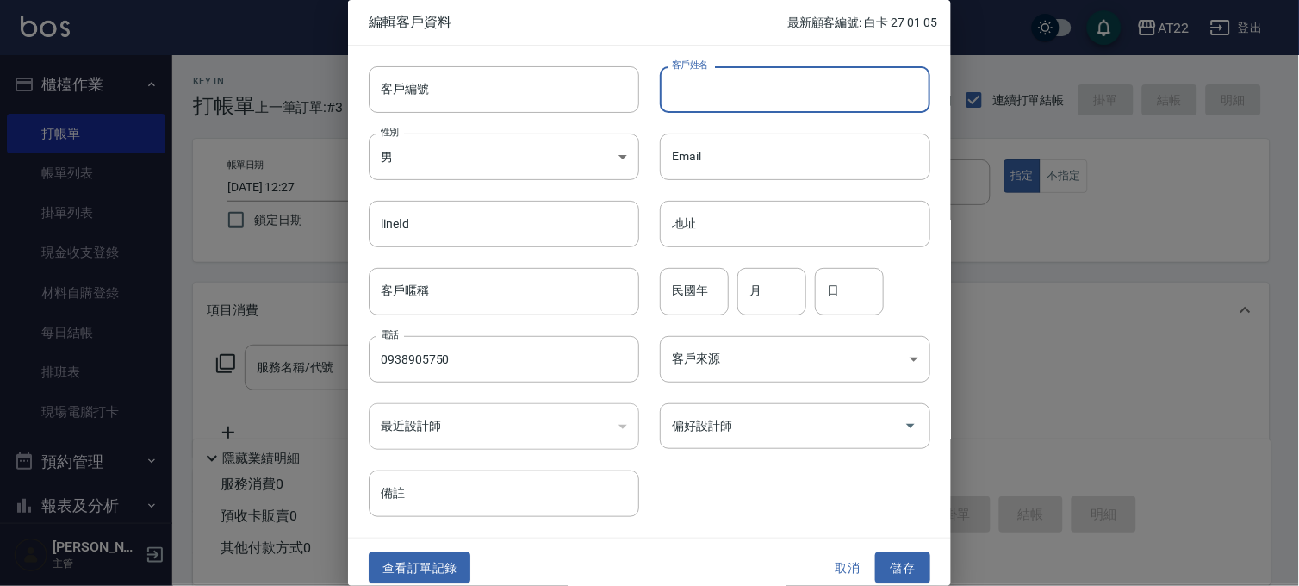
click at [771, 96] on input "客戶姓名" at bounding box center [795, 89] width 270 height 47
type input "ㄘ"
type input "[PERSON_NAME]"
click at [683, 277] on div "民國年 民國年" at bounding box center [694, 291] width 69 height 47
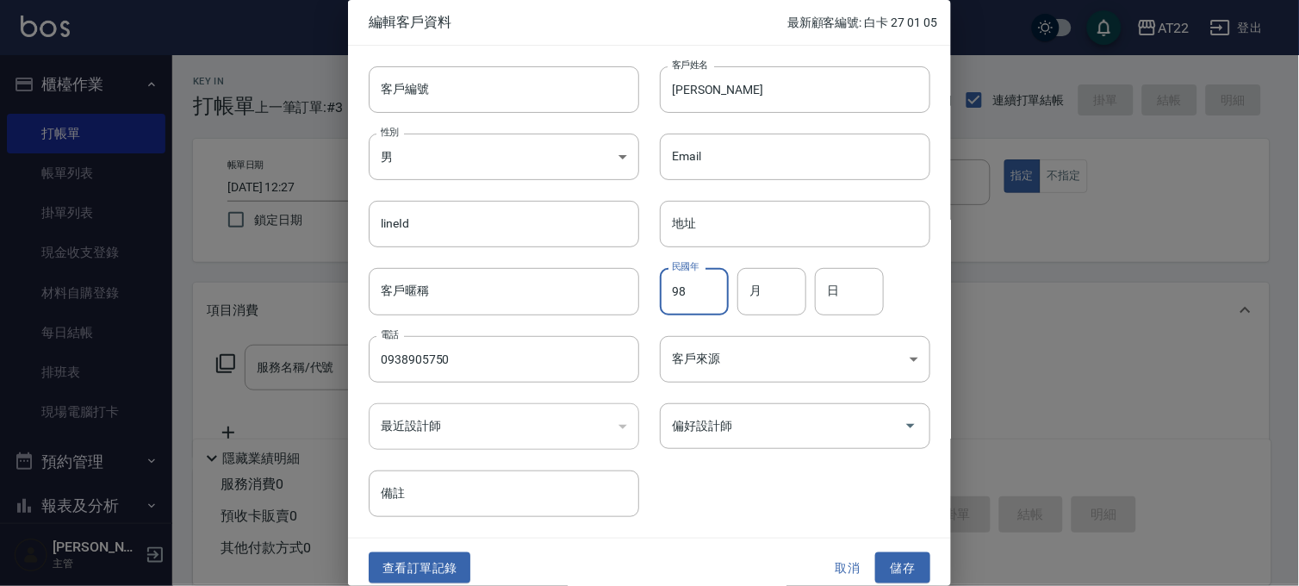
type input "98"
type input "1"
type input "25"
click at [900, 555] on button "儲存" at bounding box center [902, 568] width 55 height 32
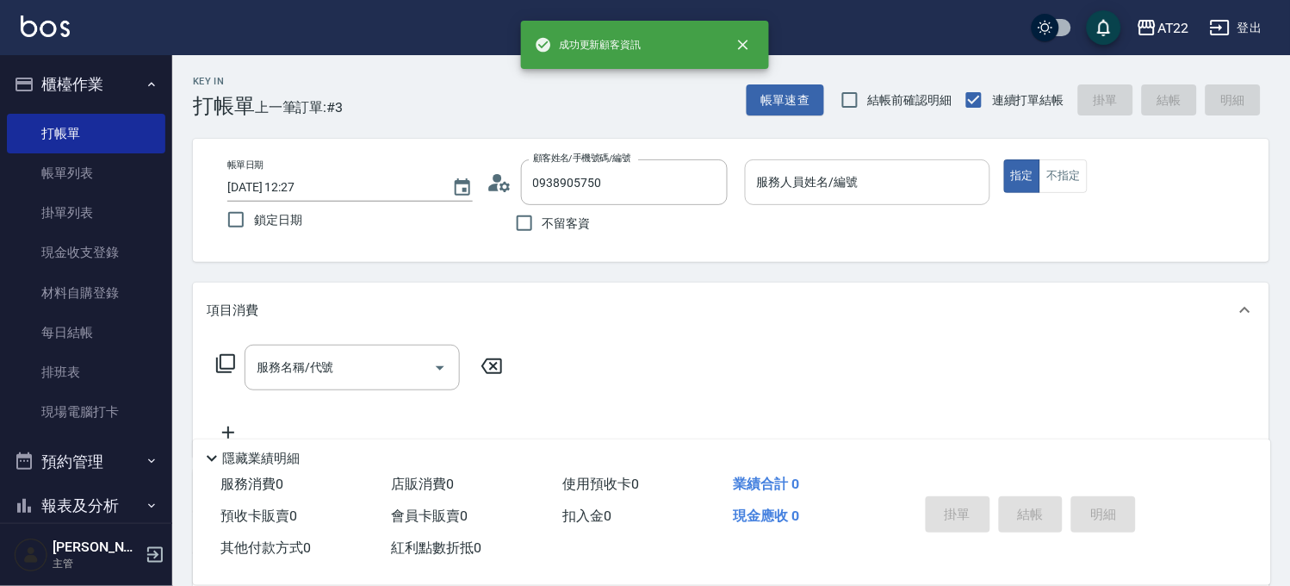
click at [930, 183] on input "服務人員姓名/編號" at bounding box center [868, 182] width 230 height 30
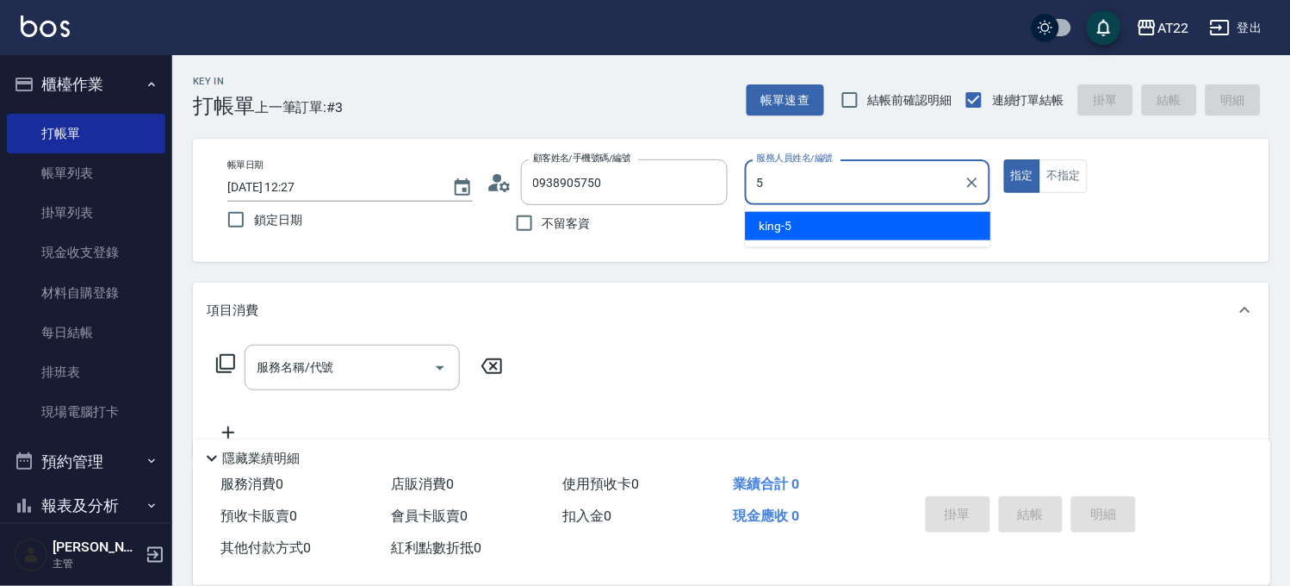
type input "king-5"
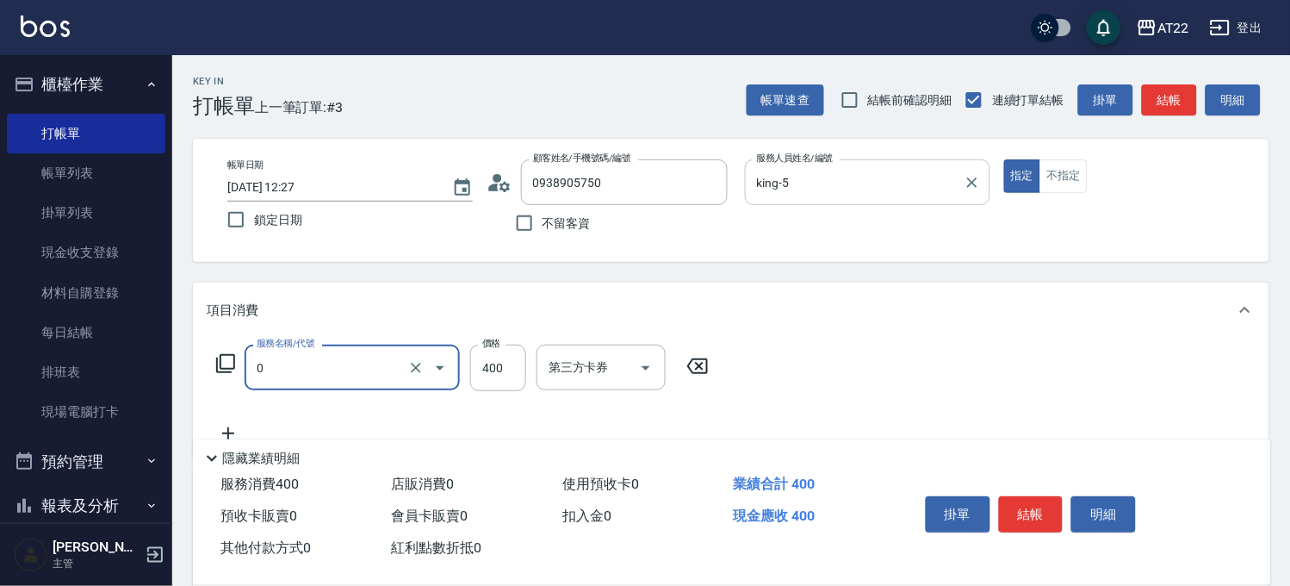
type input "有機洗髮(0)"
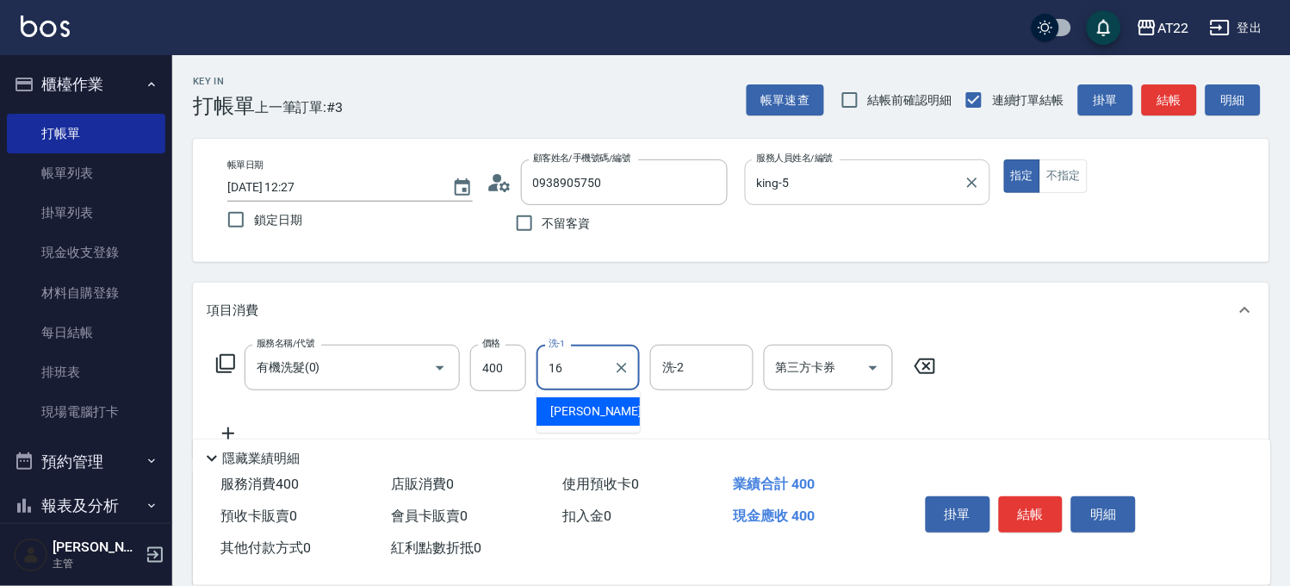
type input "[PERSON_NAME]-16"
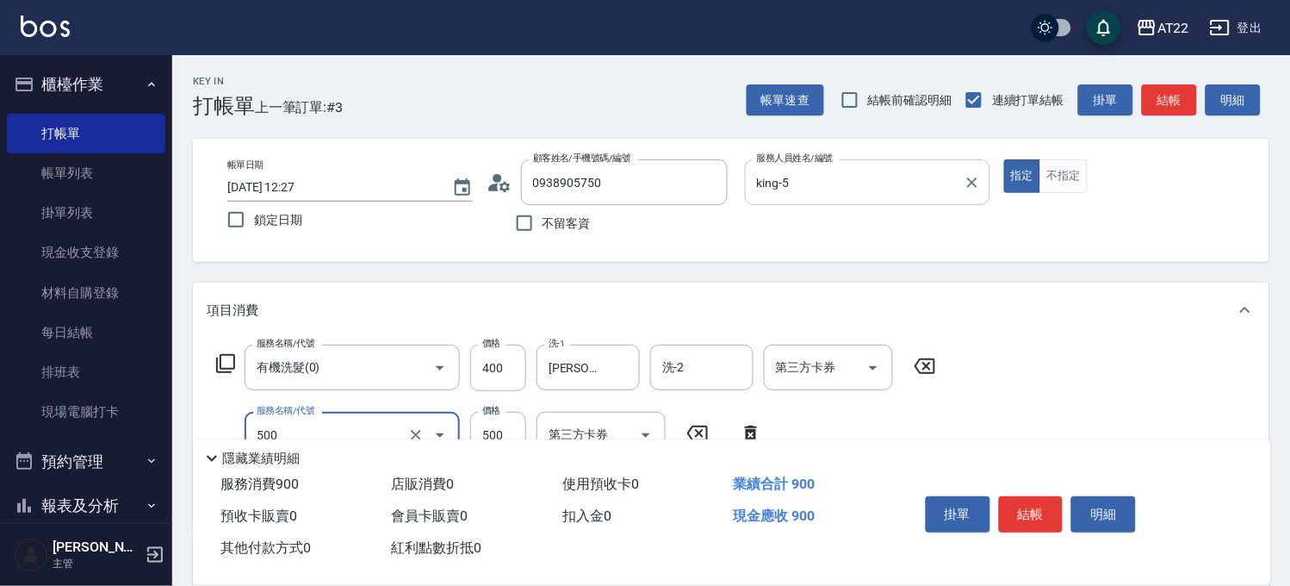
type input "剪髮(500)"
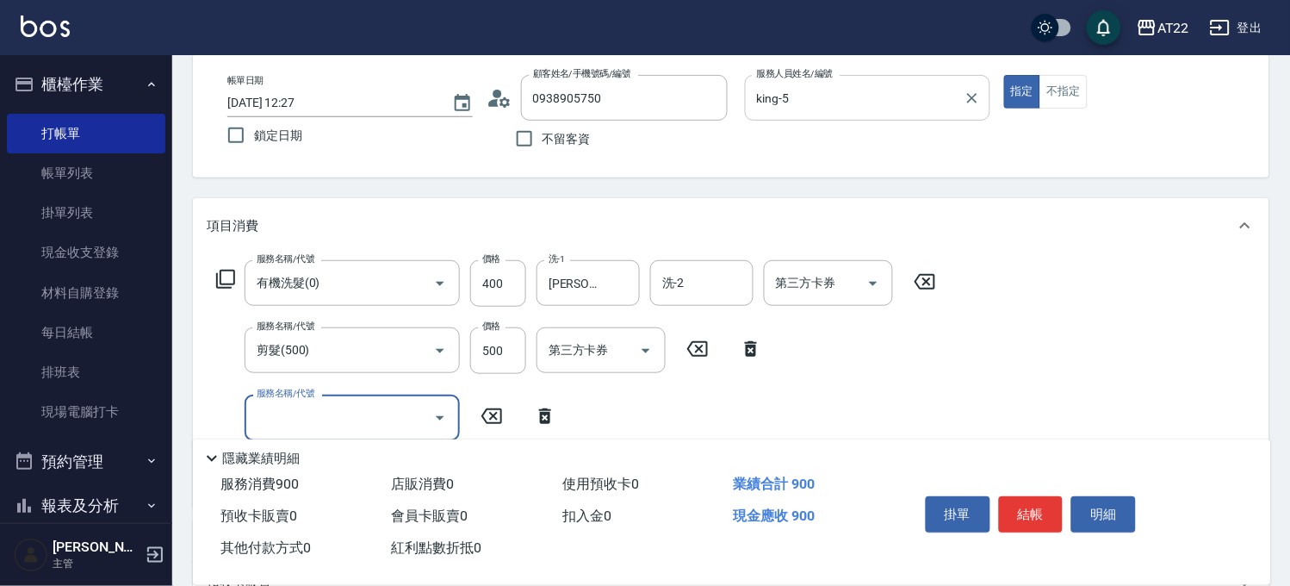
scroll to position [191, 0]
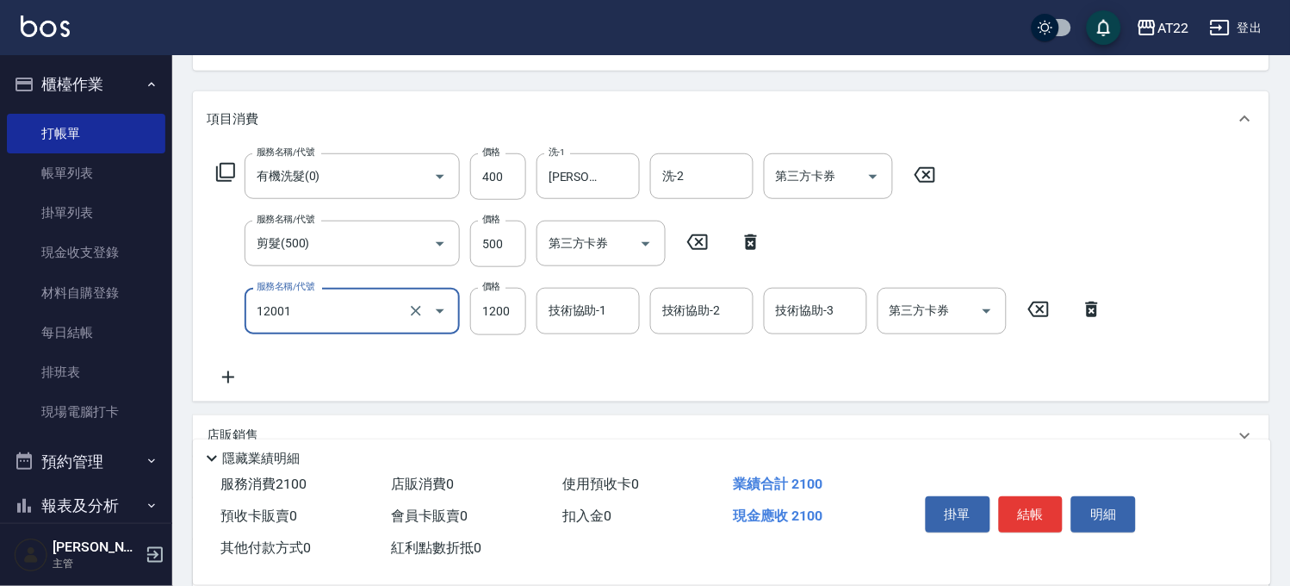
type input "燙髮S(12001)"
type input "1700"
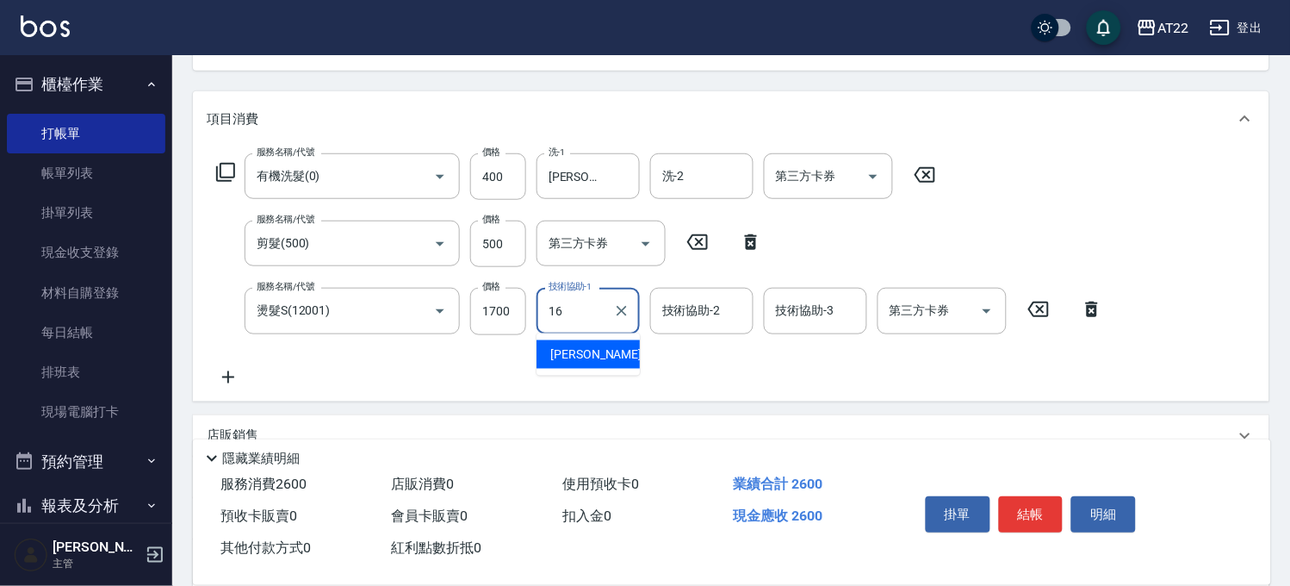
type input "[PERSON_NAME]-16"
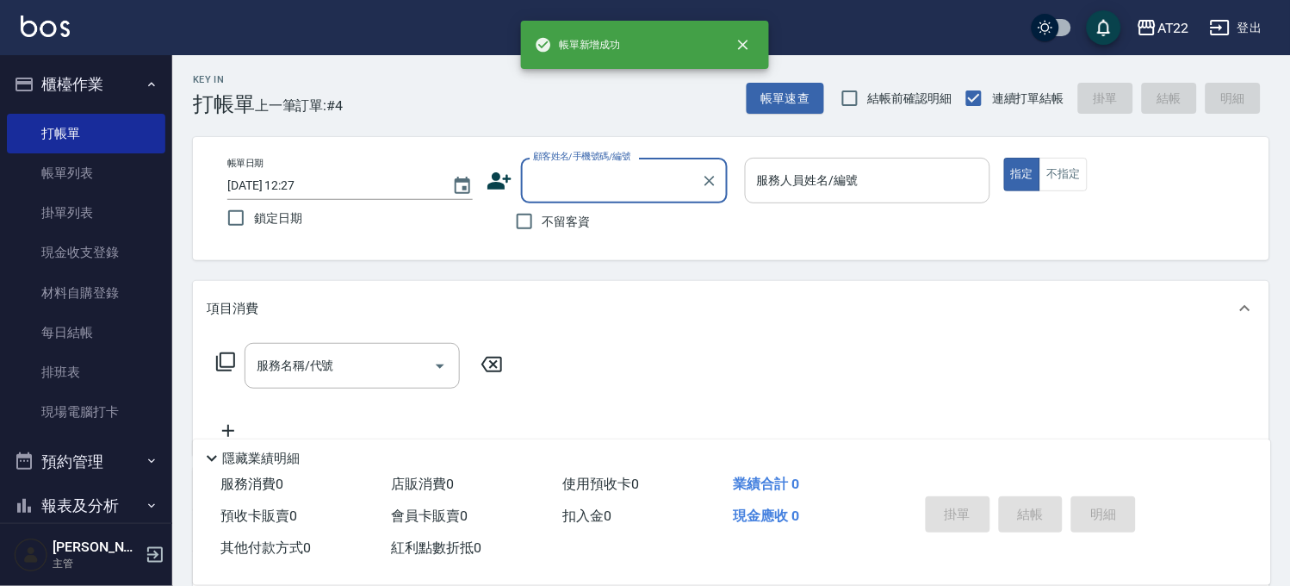
scroll to position [0, 0]
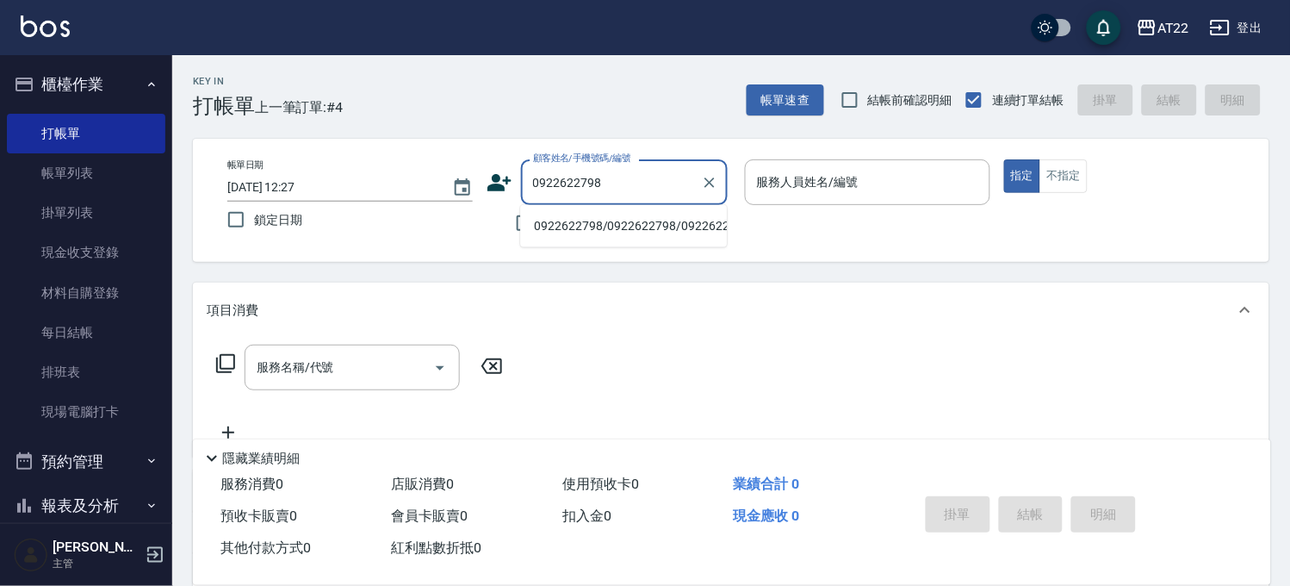
click at [621, 222] on li "0922622798/0922622798/0922622798" at bounding box center [623, 226] width 207 height 28
type input "0922622798/0922622798/0922622798"
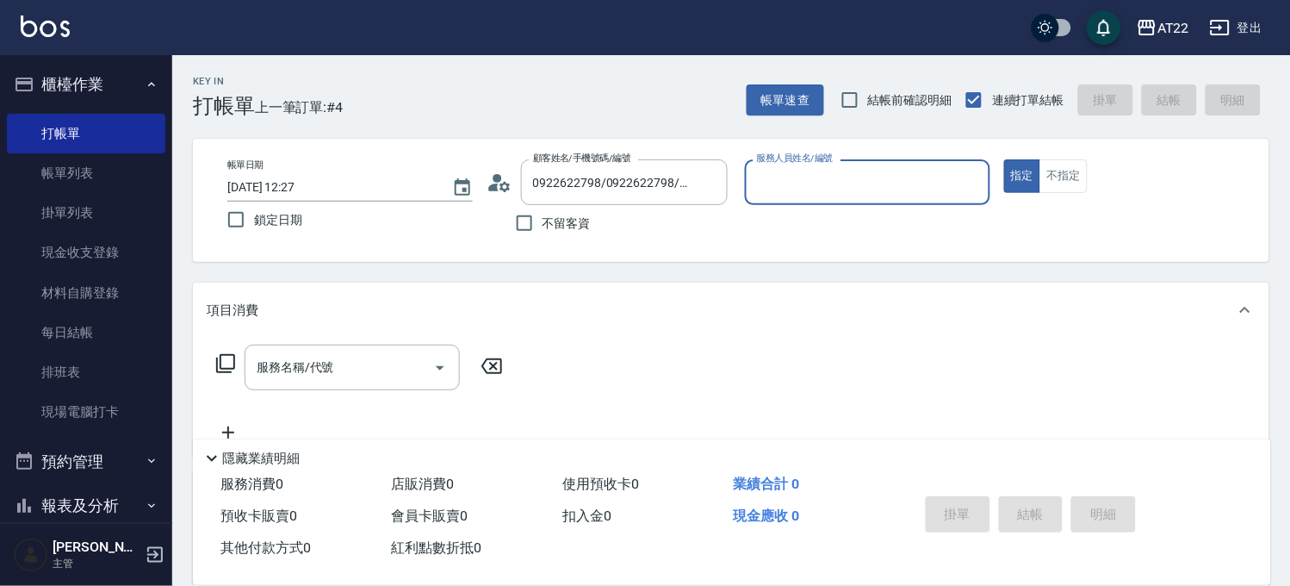
type input "king-5"
click at [416, 371] on input "服務名稱/代號" at bounding box center [339, 367] width 174 height 30
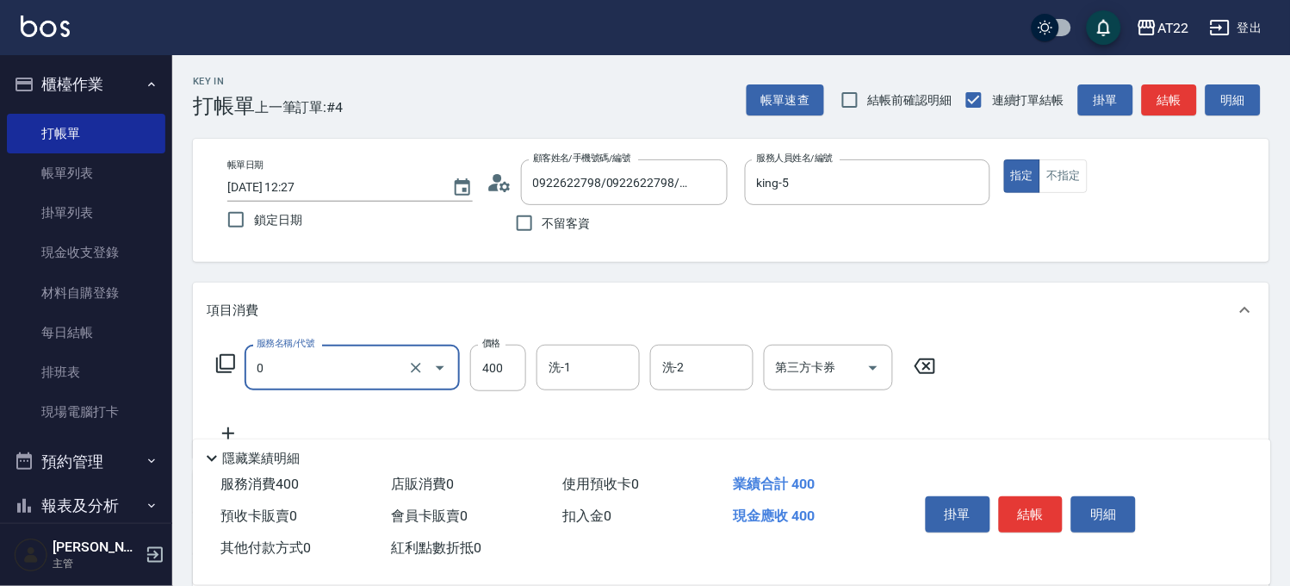
type input "有機洗髮(0)"
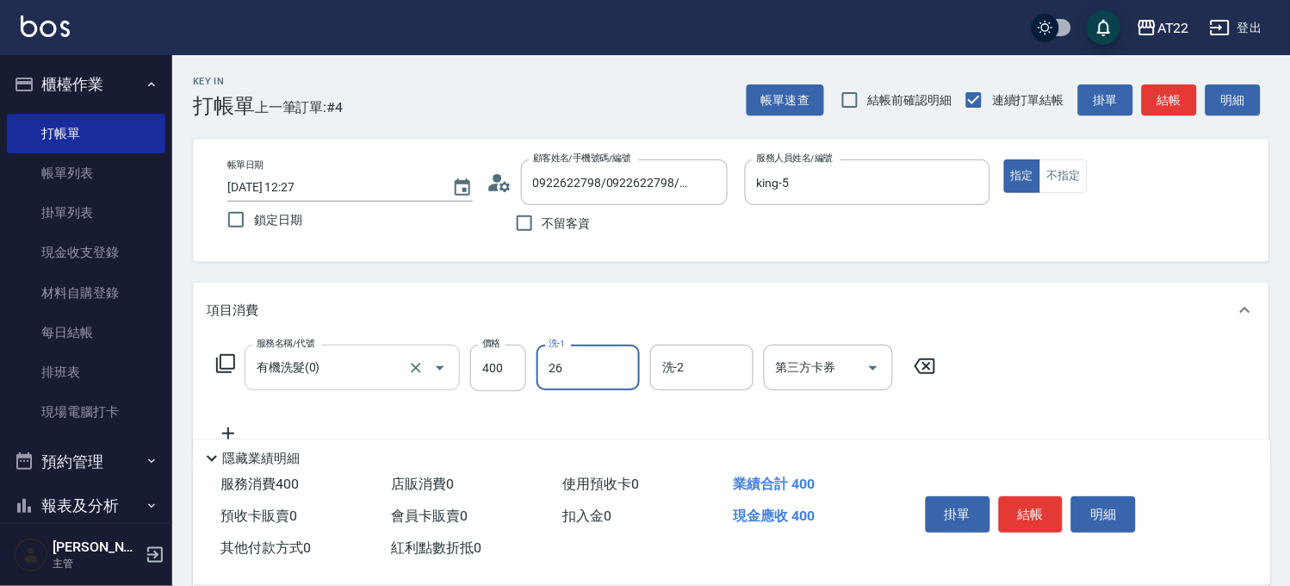
type input "Cinna-26"
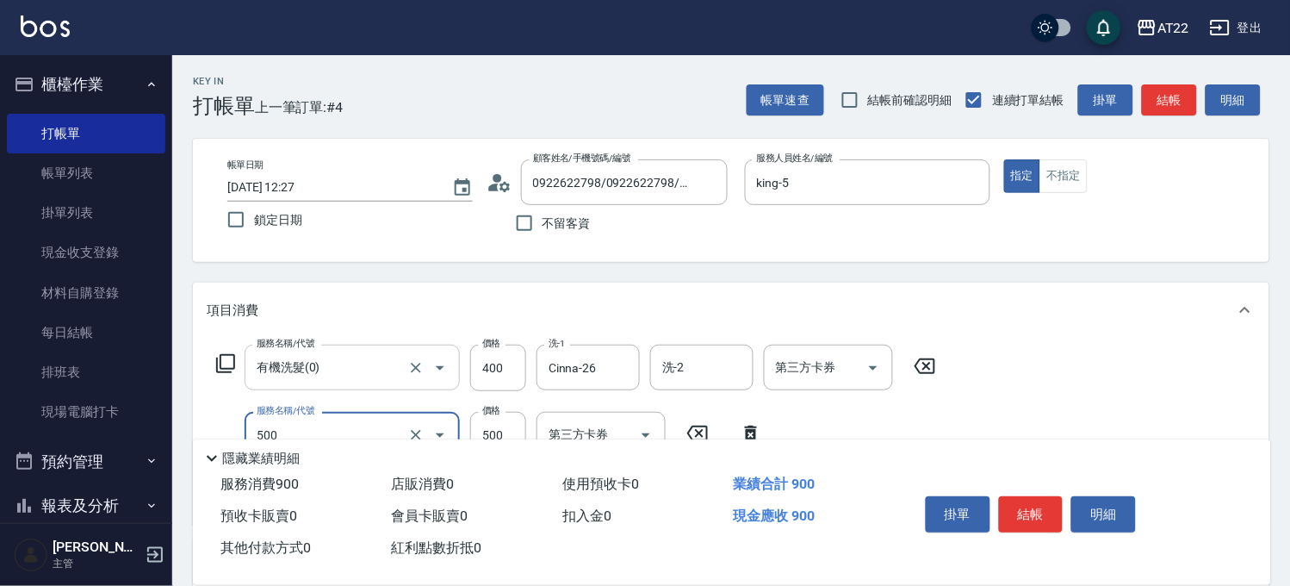
type input "剪髮(500)"
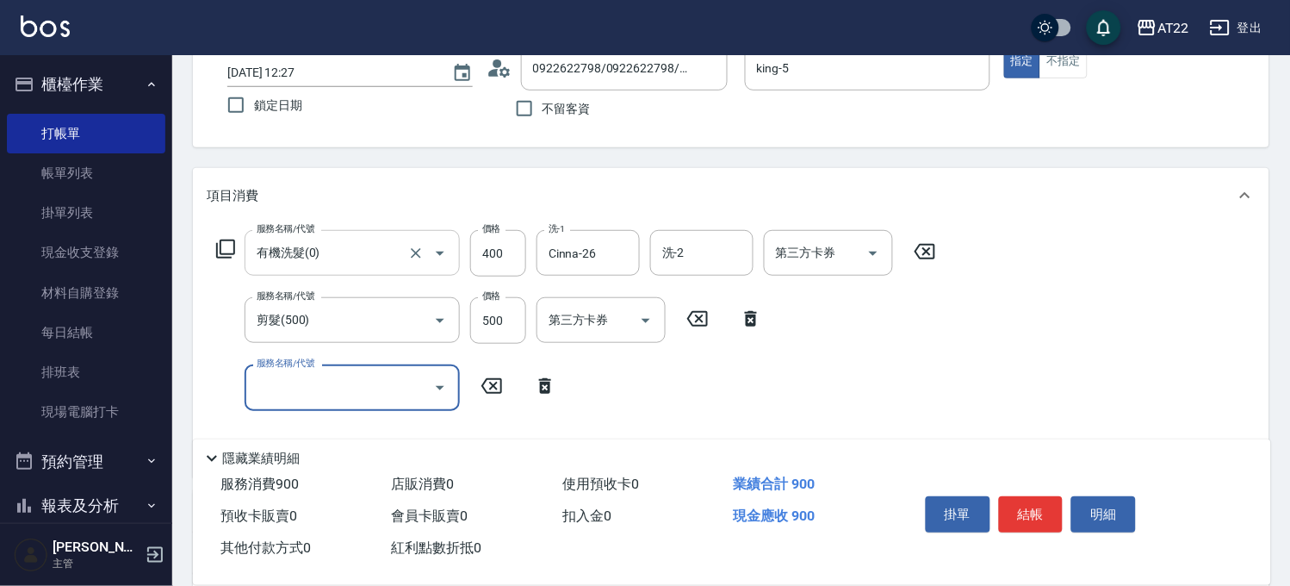
scroll to position [287, 0]
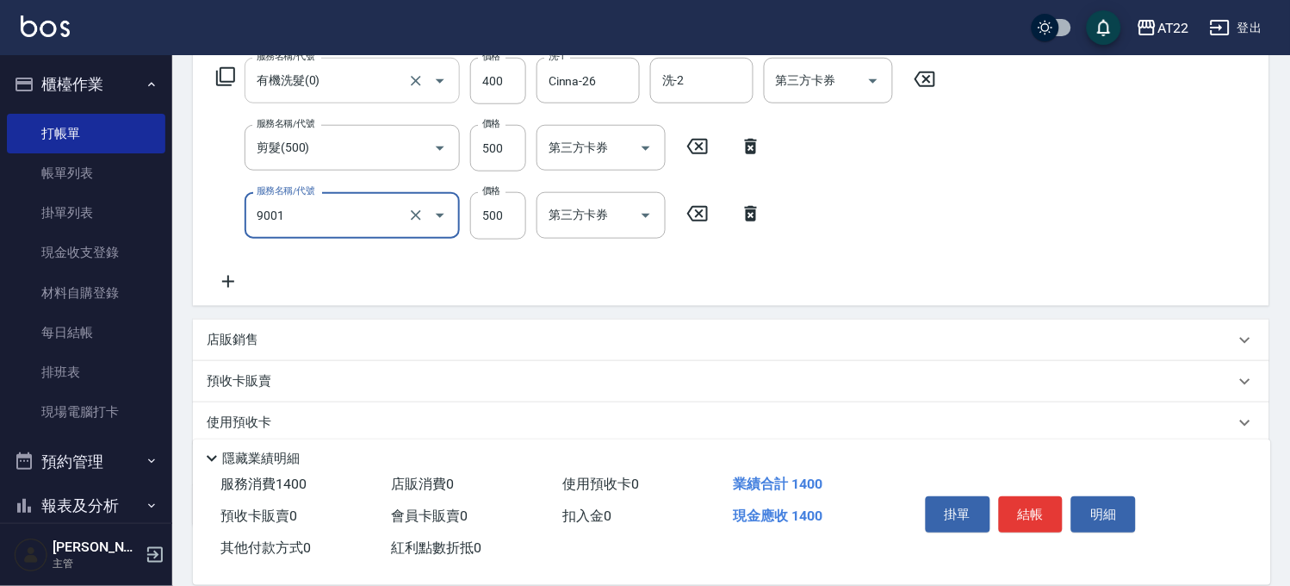
type input "升級保水面膜(9001)"
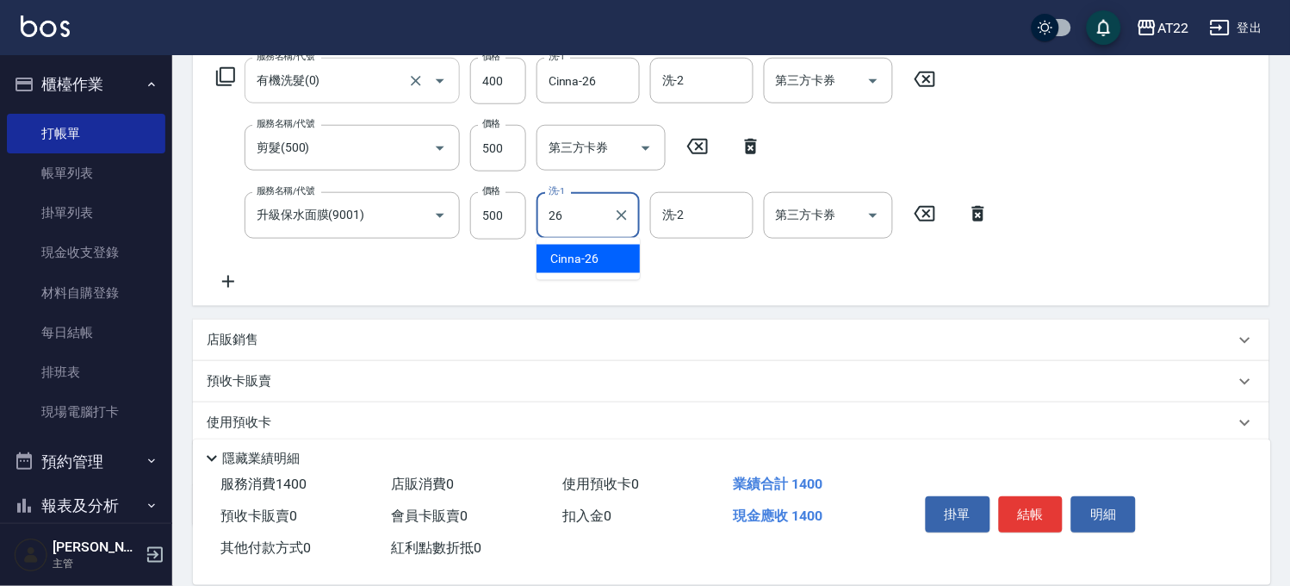
type input "Cinna-26"
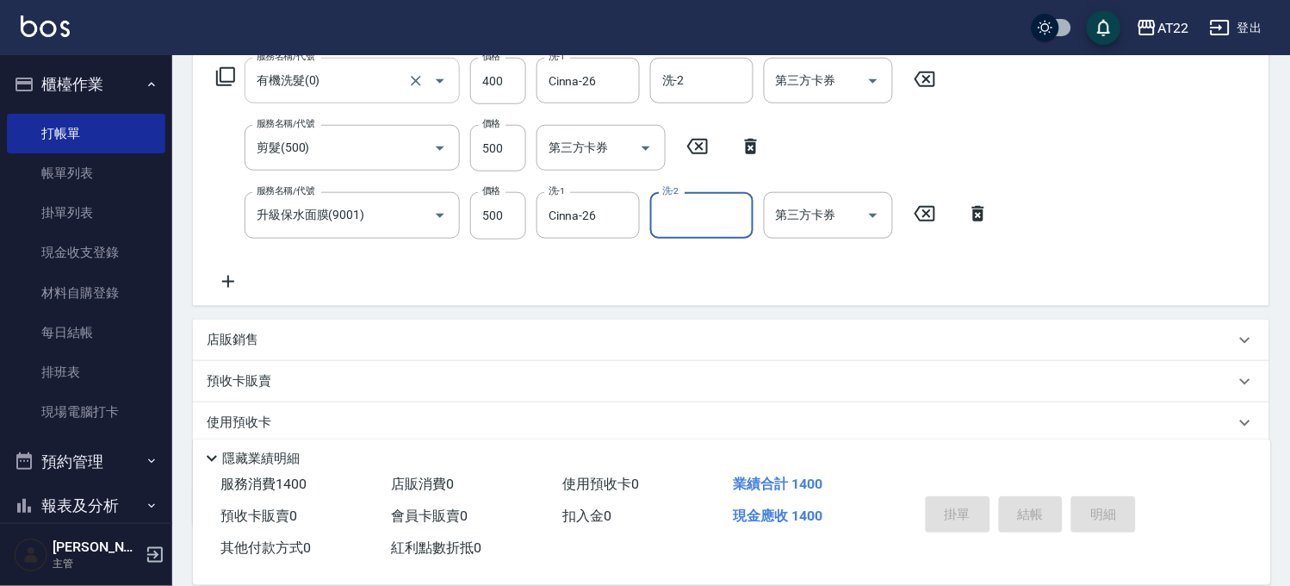
type input "[DATE] 12:28"
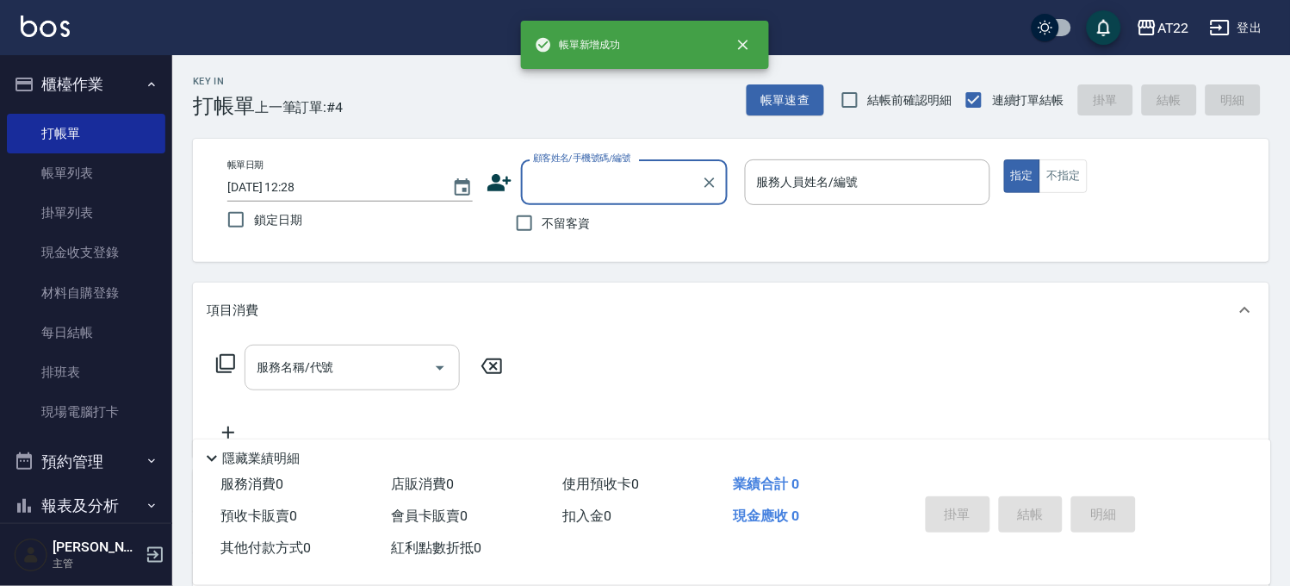
scroll to position [0, 0]
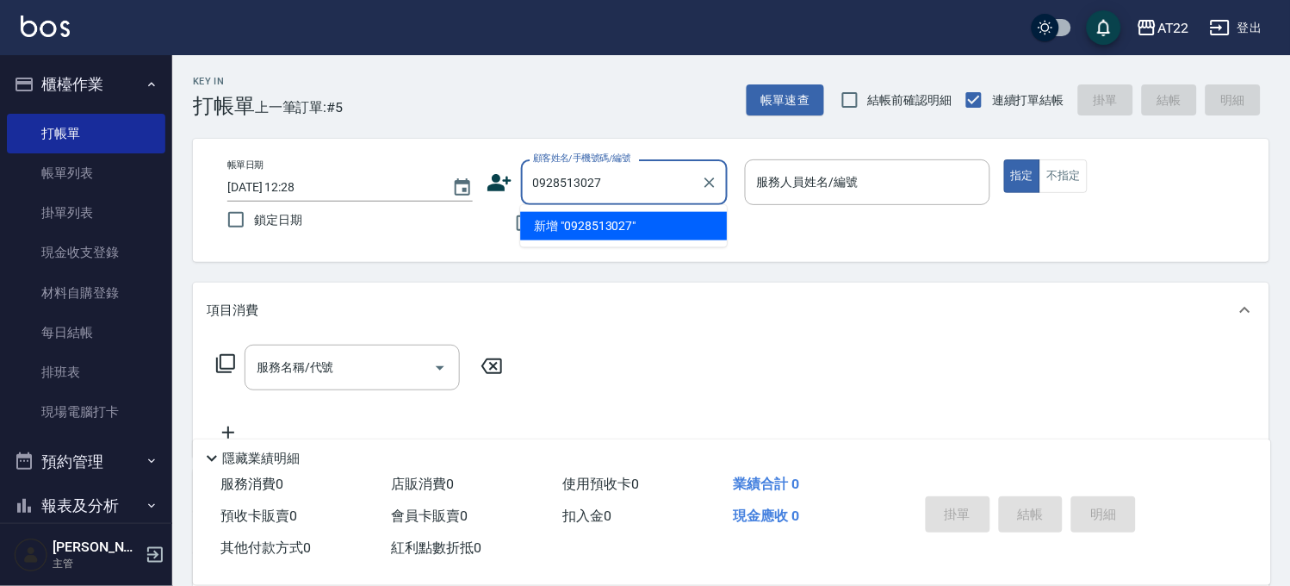
click at [581, 228] on li "新增 "0928513027"" at bounding box center [623, 226] width 207 height 28
type input "0928513027"
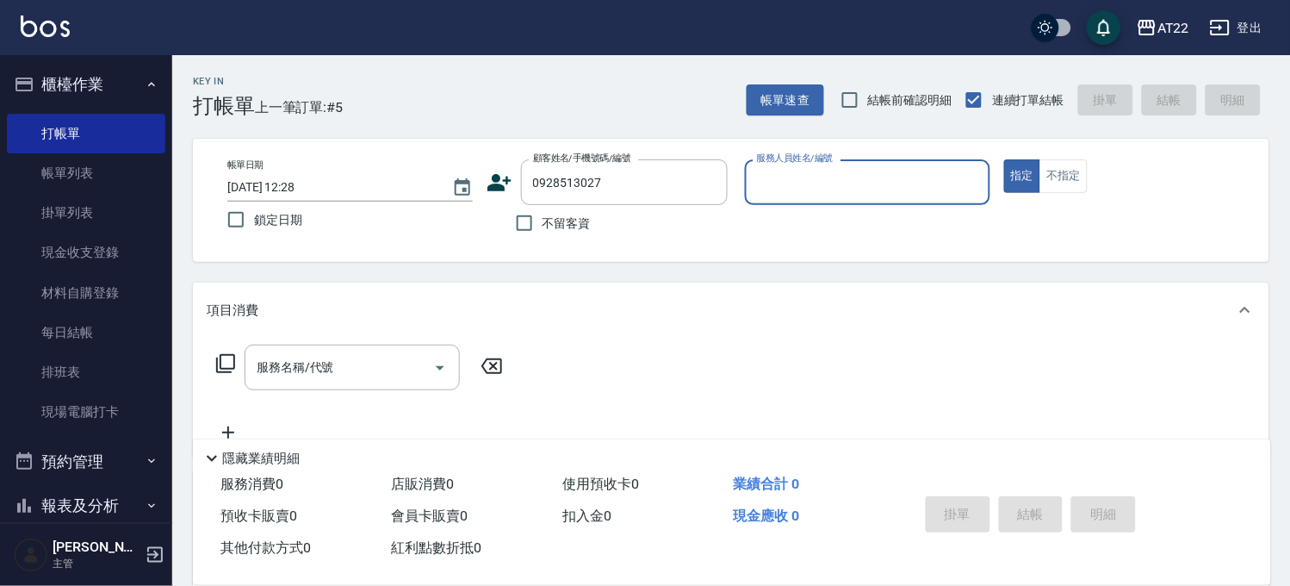
click at [501, 187] on icon at bounding box center [500, 182] width 24 height 17
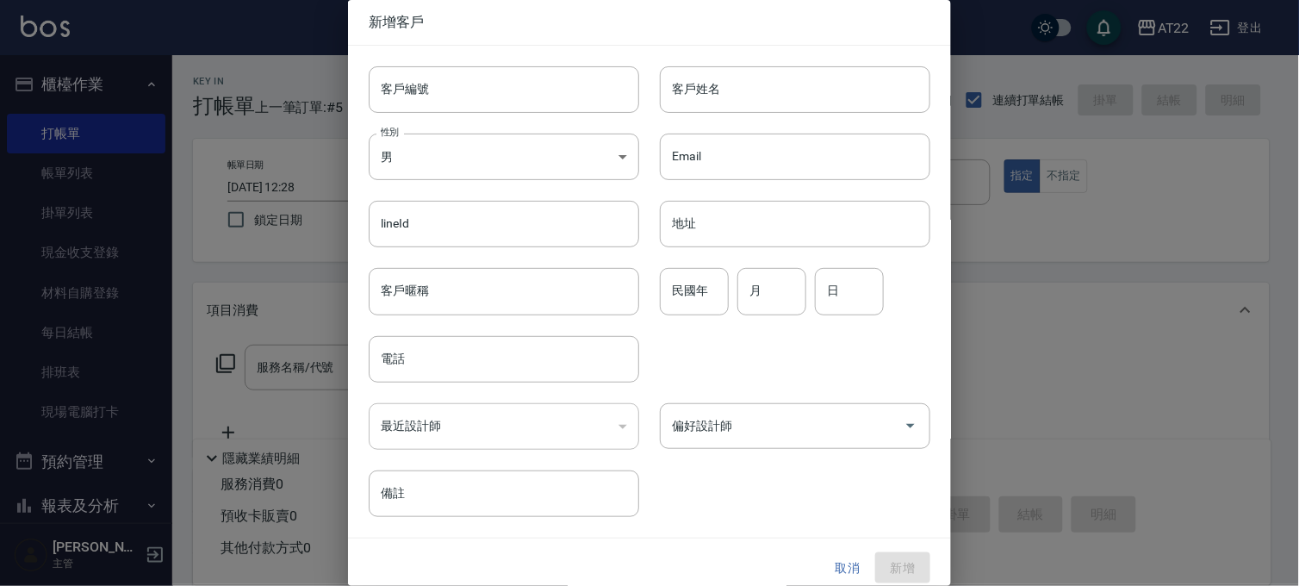
type input "0928513027"
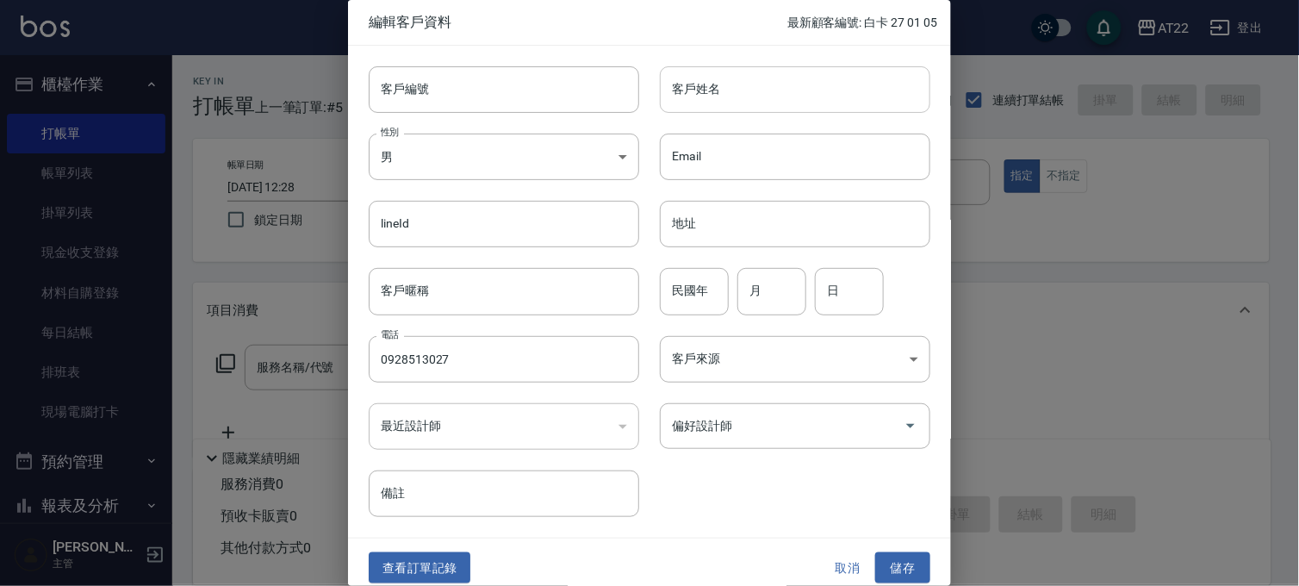
click at [712, 90] on input "客戶姓名" at bounding box center [795, 89] width 270 height 47
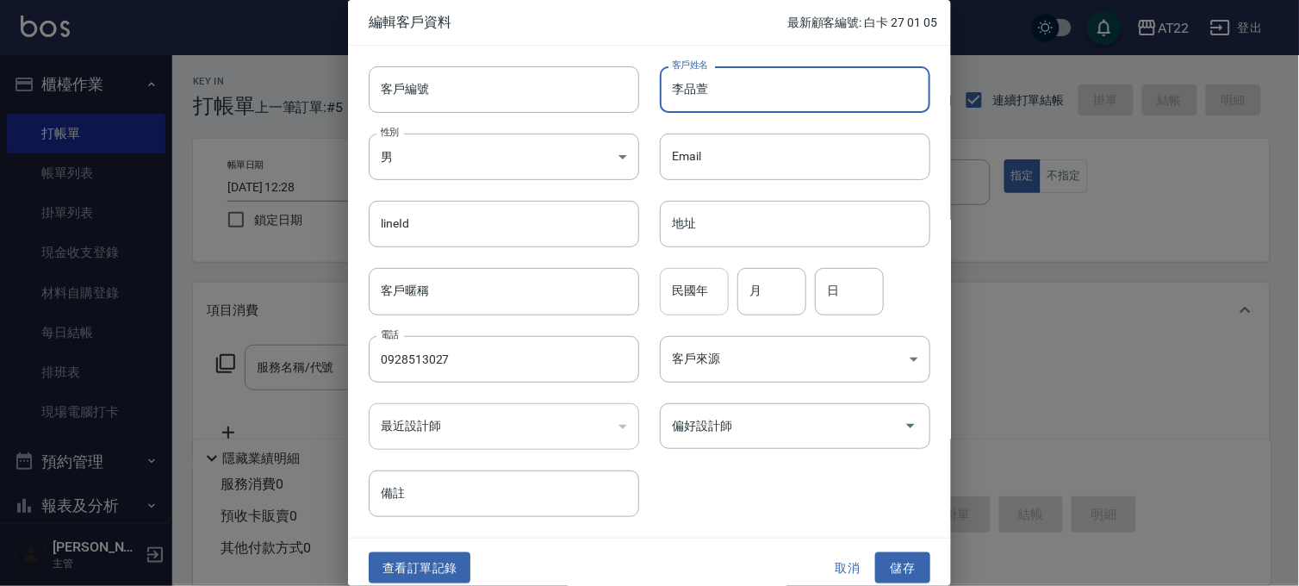
type input "李品萱"
click at [709, 272] on input "民國年" at bounding box center [694, 291] width 69 height 47
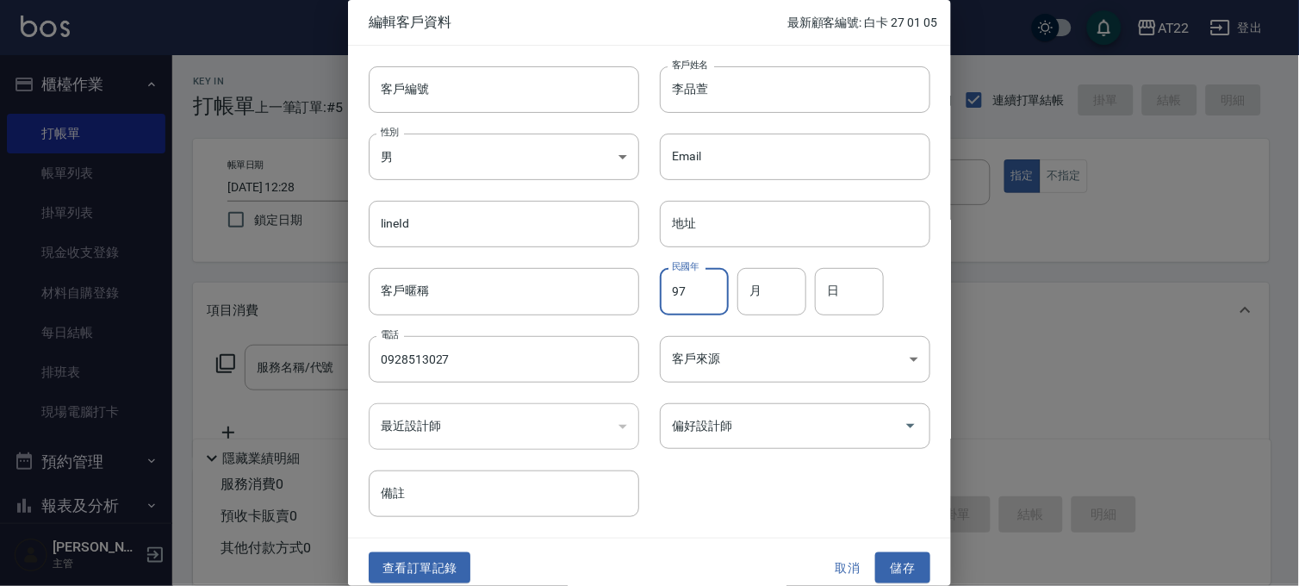
type input "97"
type input "12"
type input "17"
click at [880, 562] on button "儲存" at bounding box center [902, 568] width 55 height 32
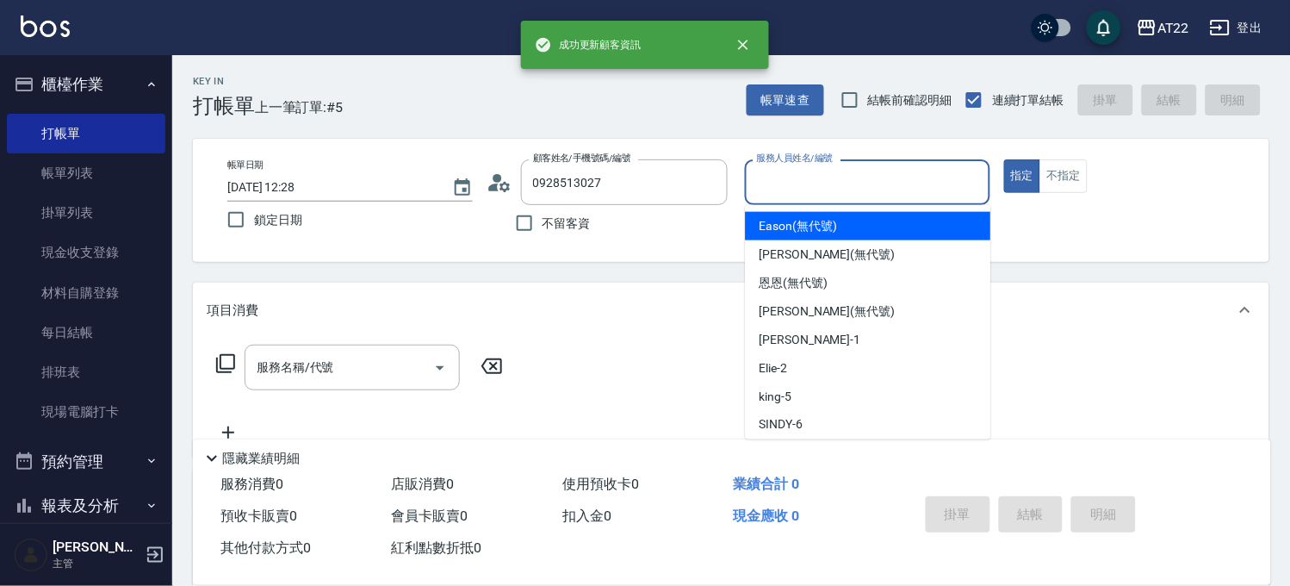
click at [816, 177] on input "服務人員姓名/編號" at bounding box center [868, 182] width 230 height 30
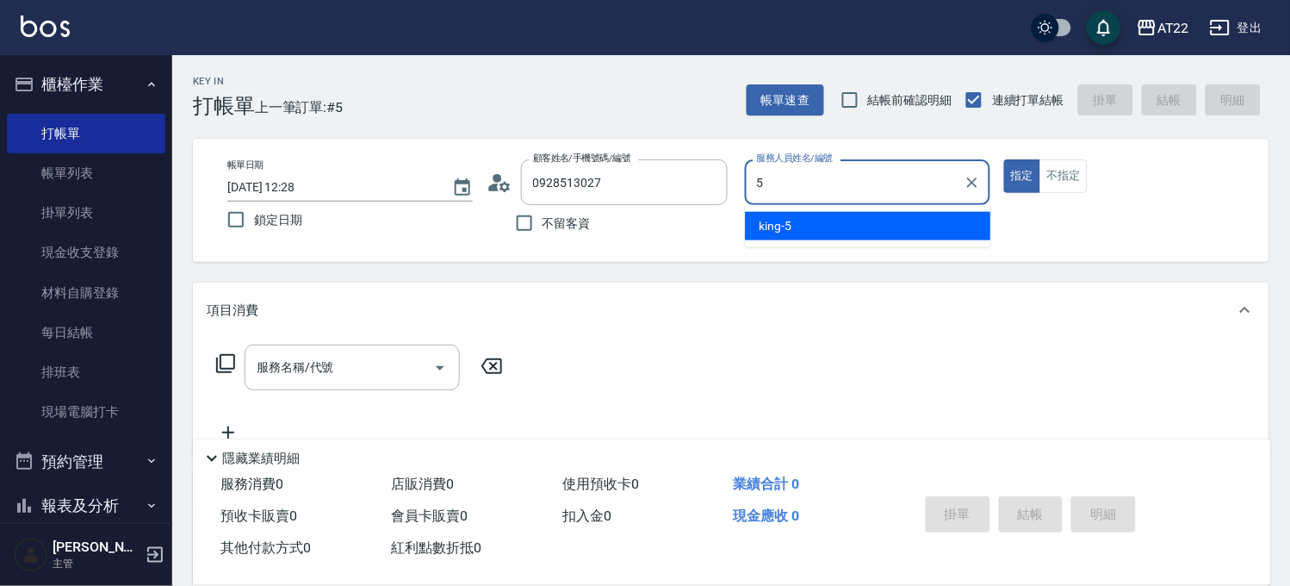
type input "king-5"
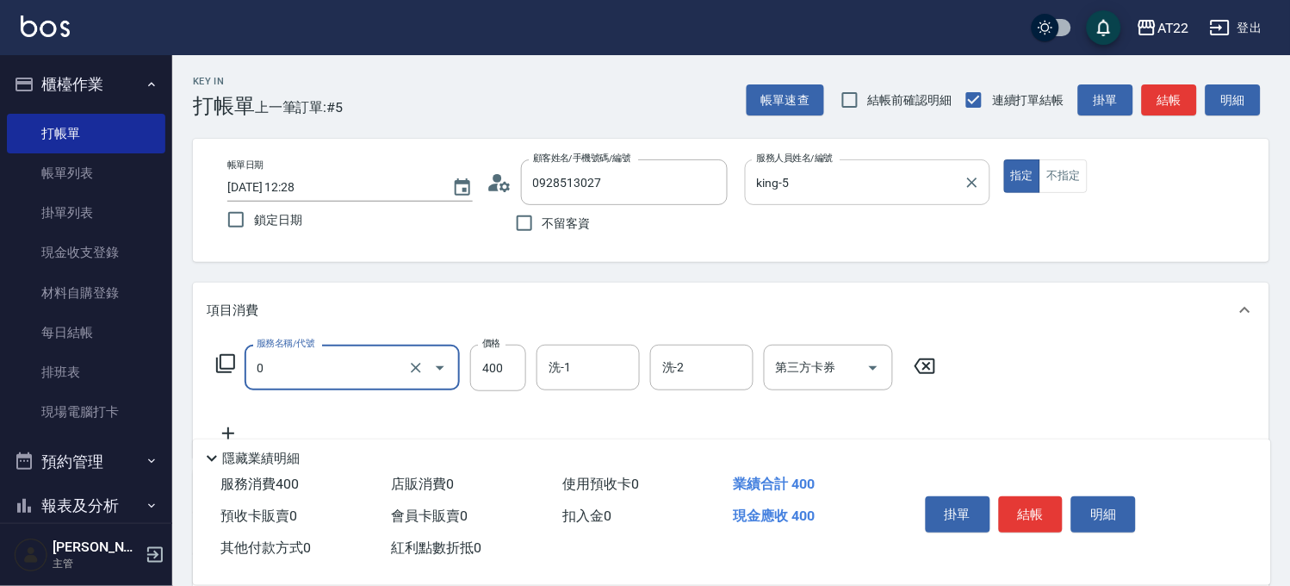
type input "有機洗髮(0)"
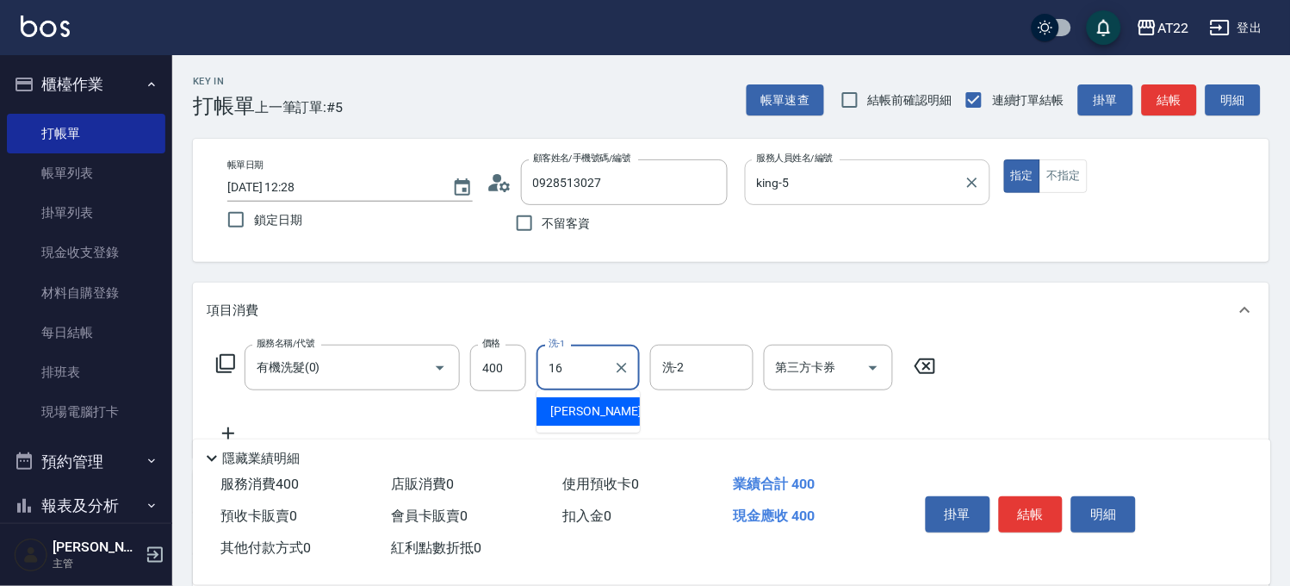
type input "[PERSON_NAME]-16"
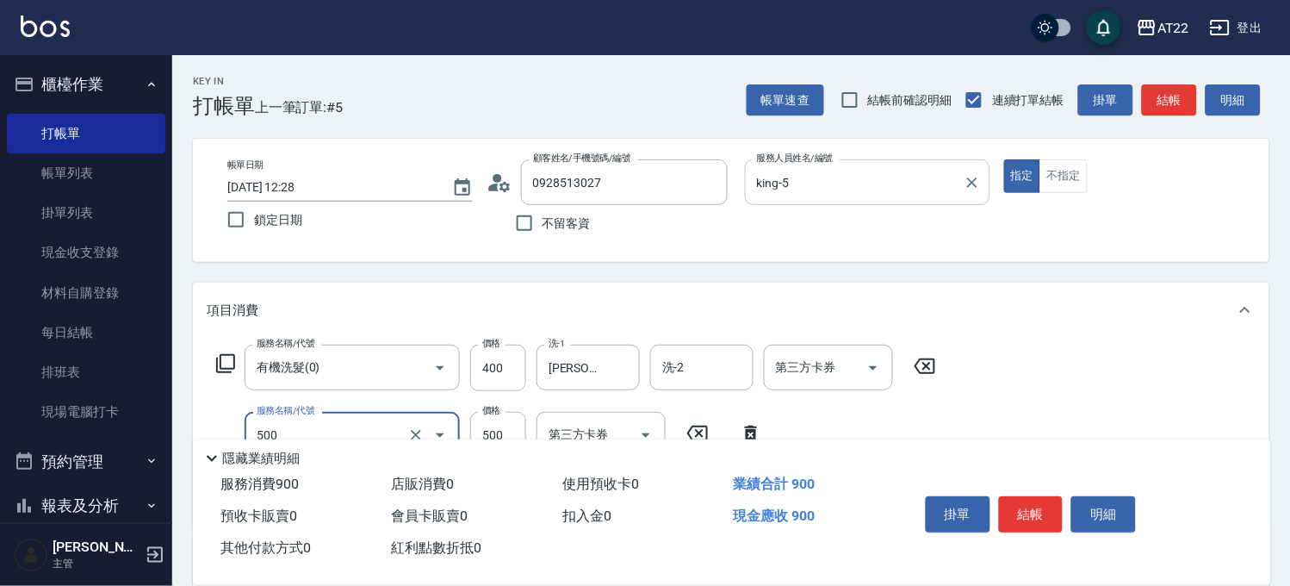
type input "剪髮(500)"
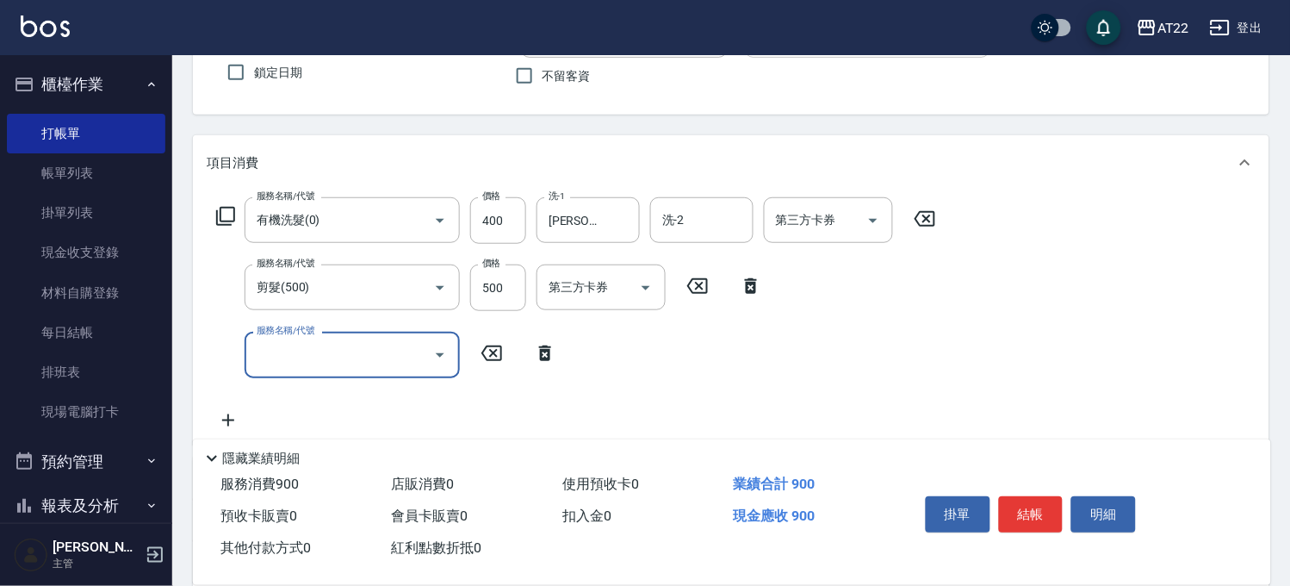
scroll to position [191, 0]
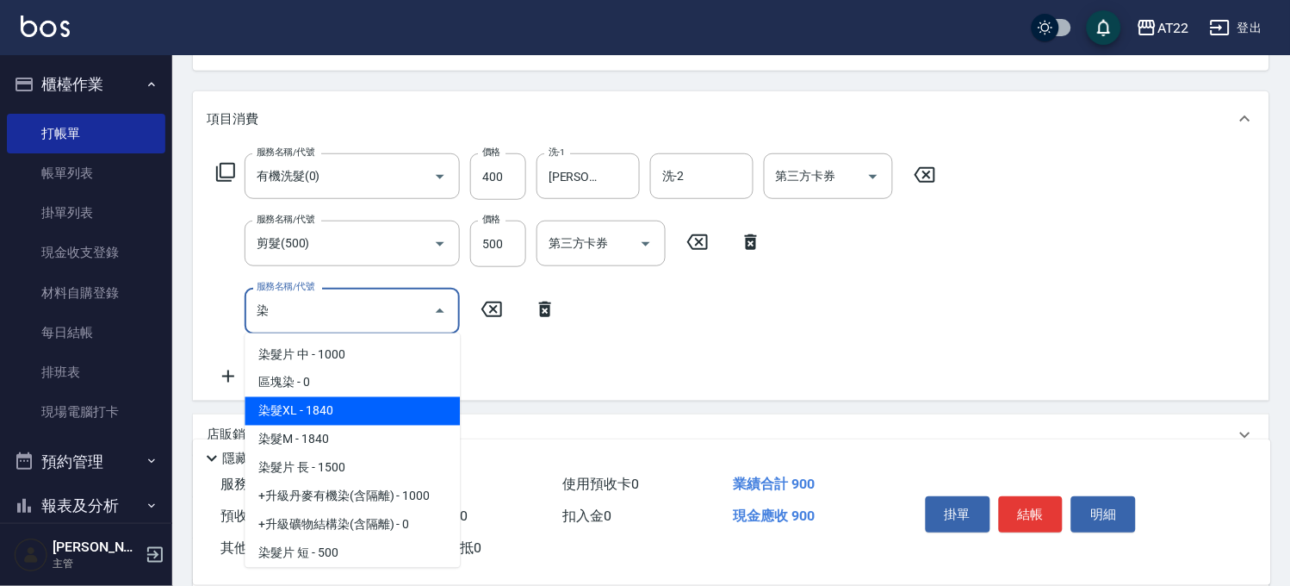
click at [395, 397] on span "染髮XL - 1840" at bounding box center [352, 411] width 215 height 28
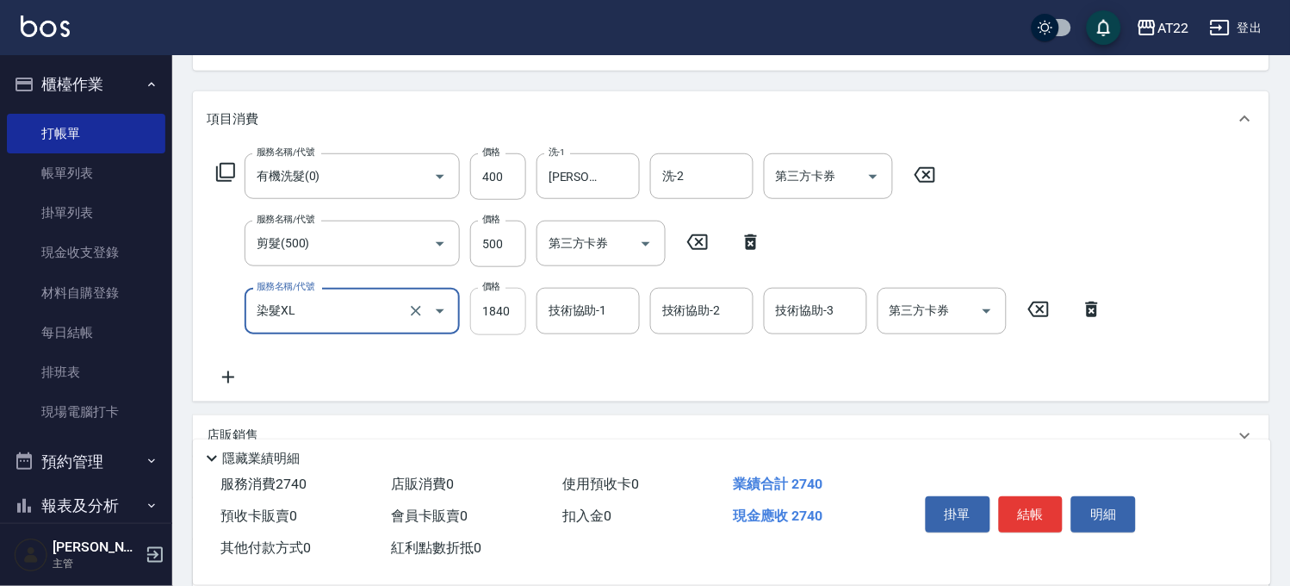
type input "染髮XL"
click at [511, 303] on input "1840" at bounding box center [498, 311] width 56 height 47
type input "2700"
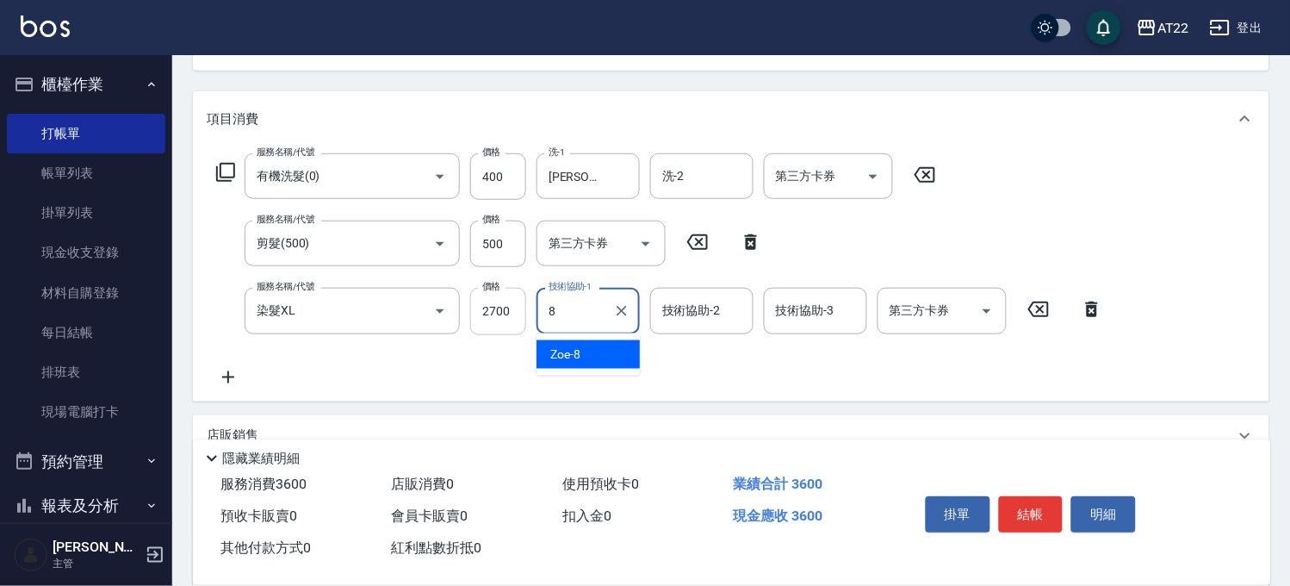
type input "Zoe-8"
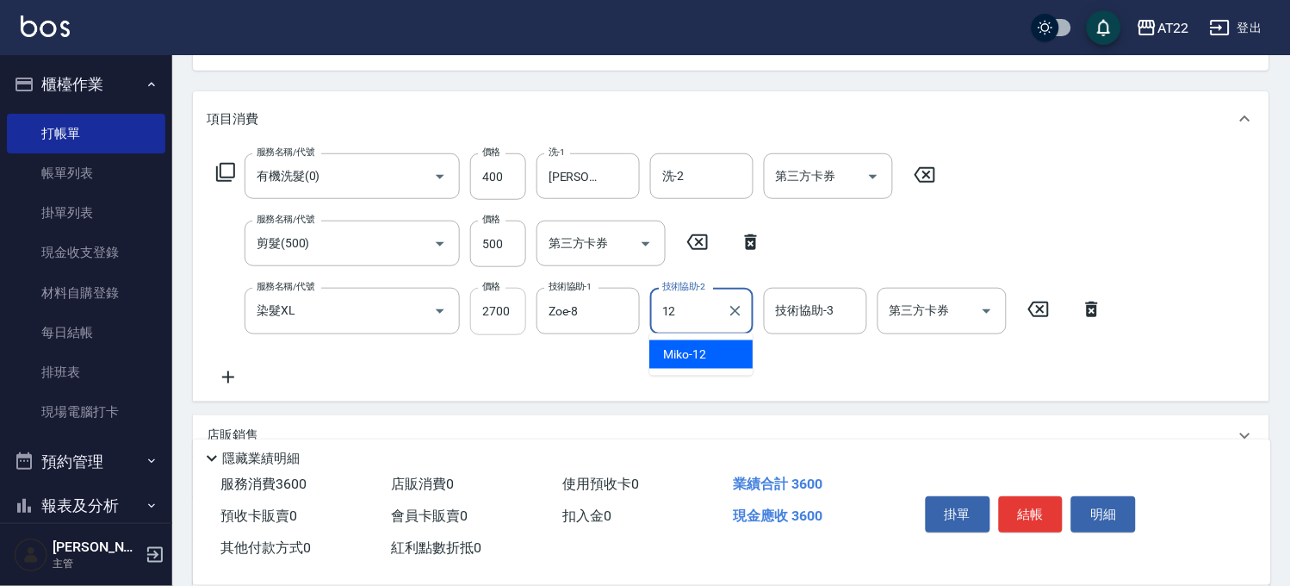
type input "Miko-12"
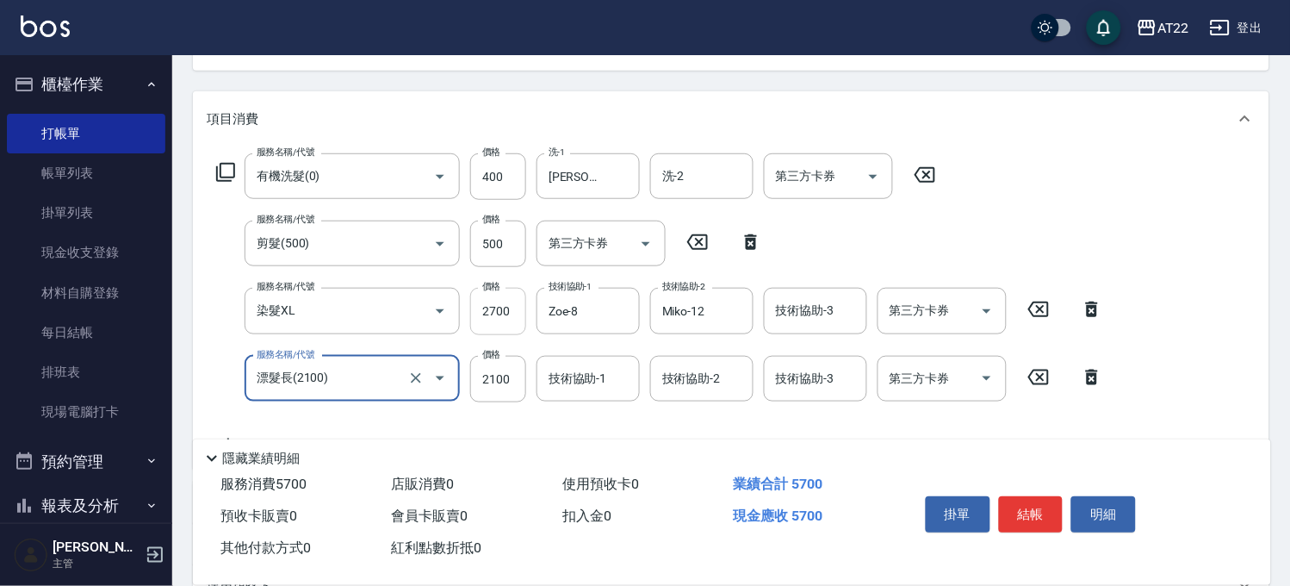
type input "漂髮長(2100)"
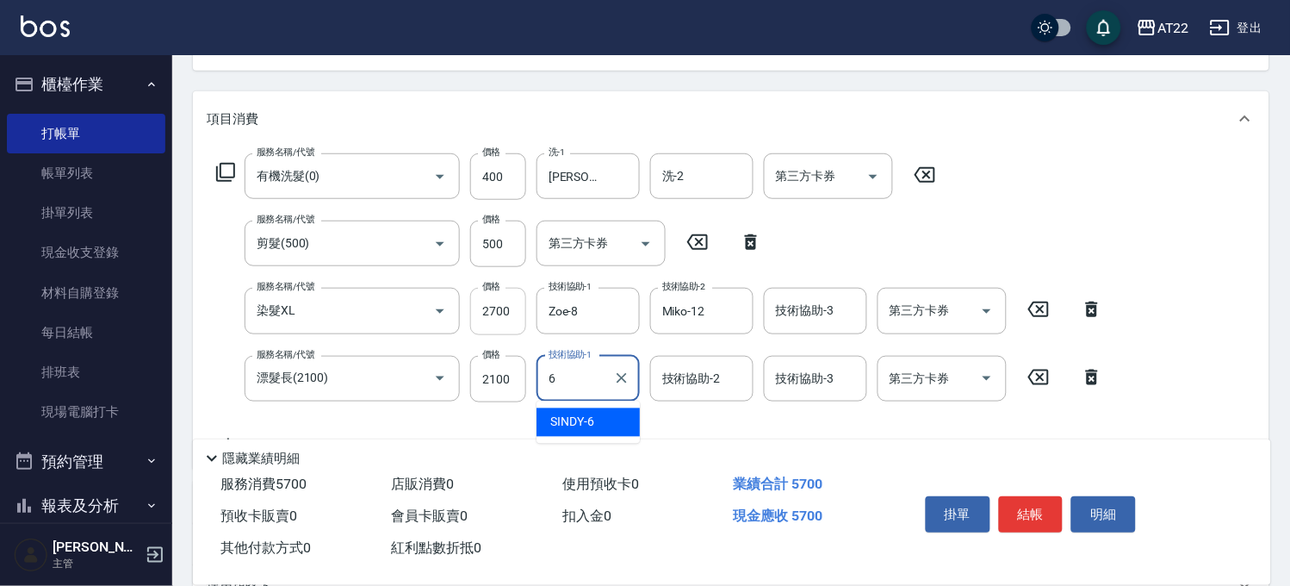
type input "SINDY-6"
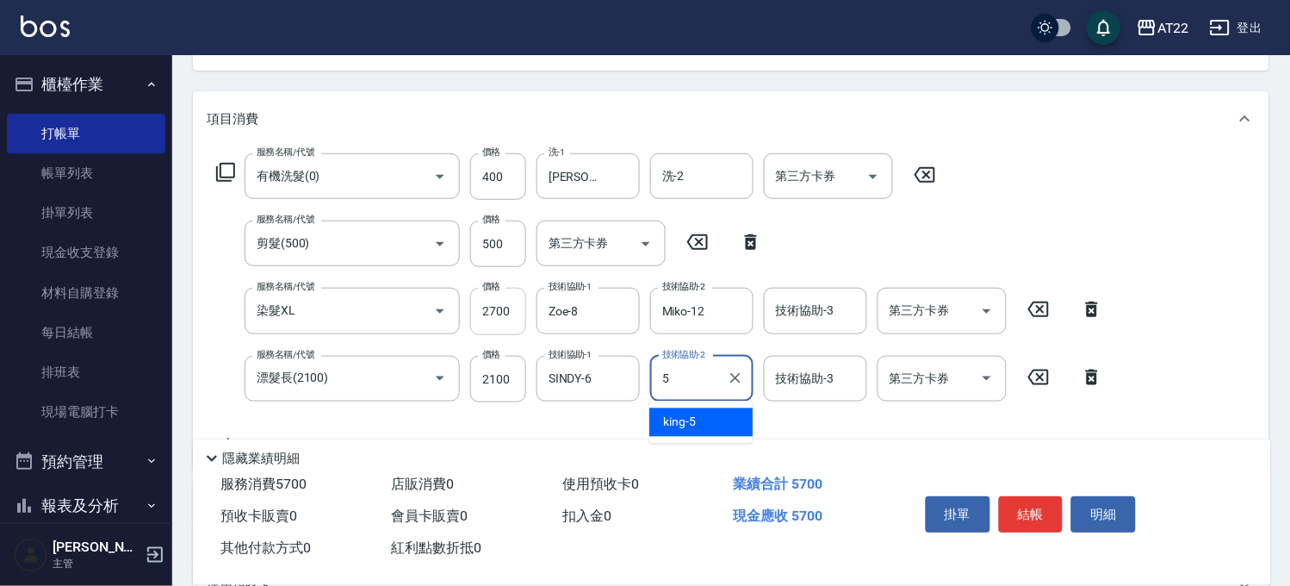
type input "king-5"
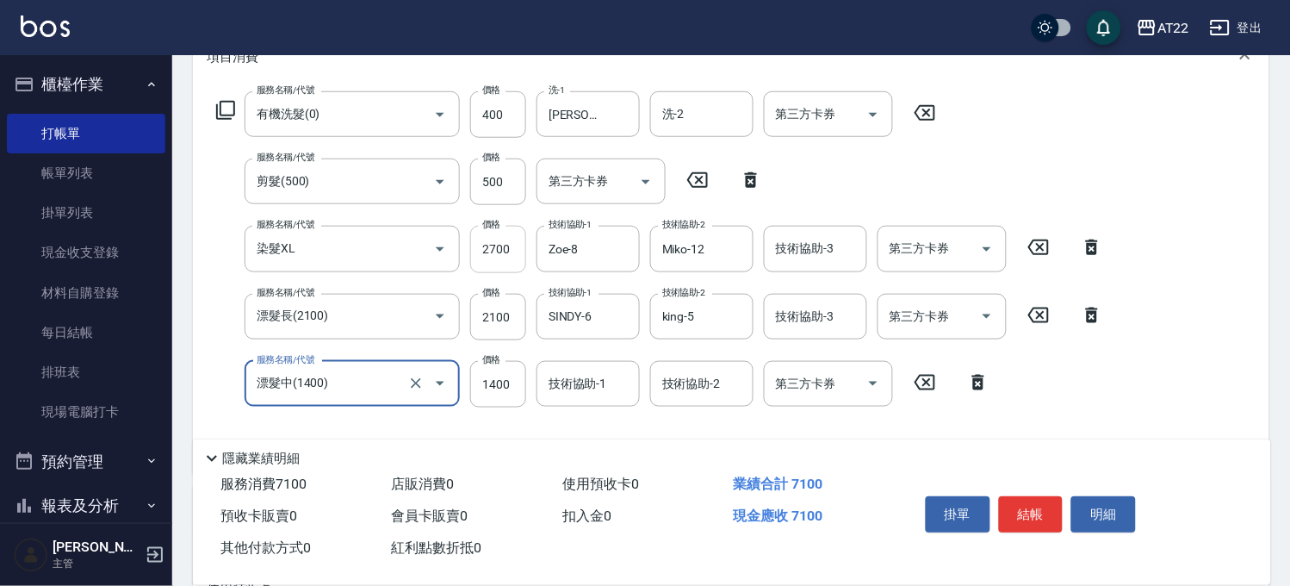
scroll to position [287, 0]
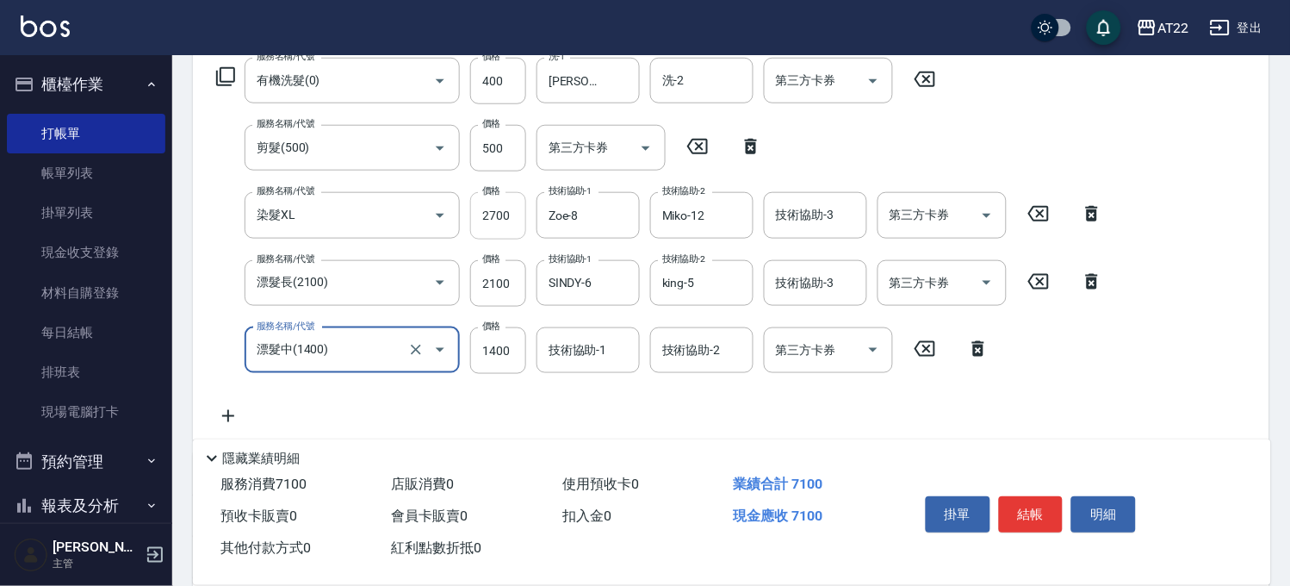
type input "漂髮中(1400)"
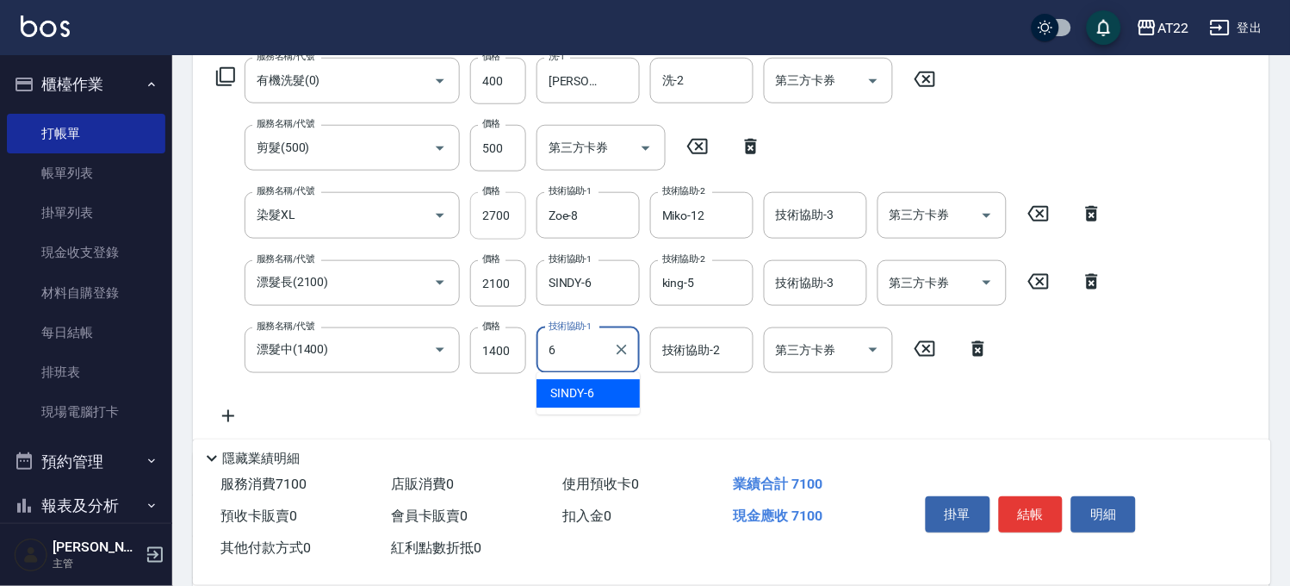
type input "SINDY-6"
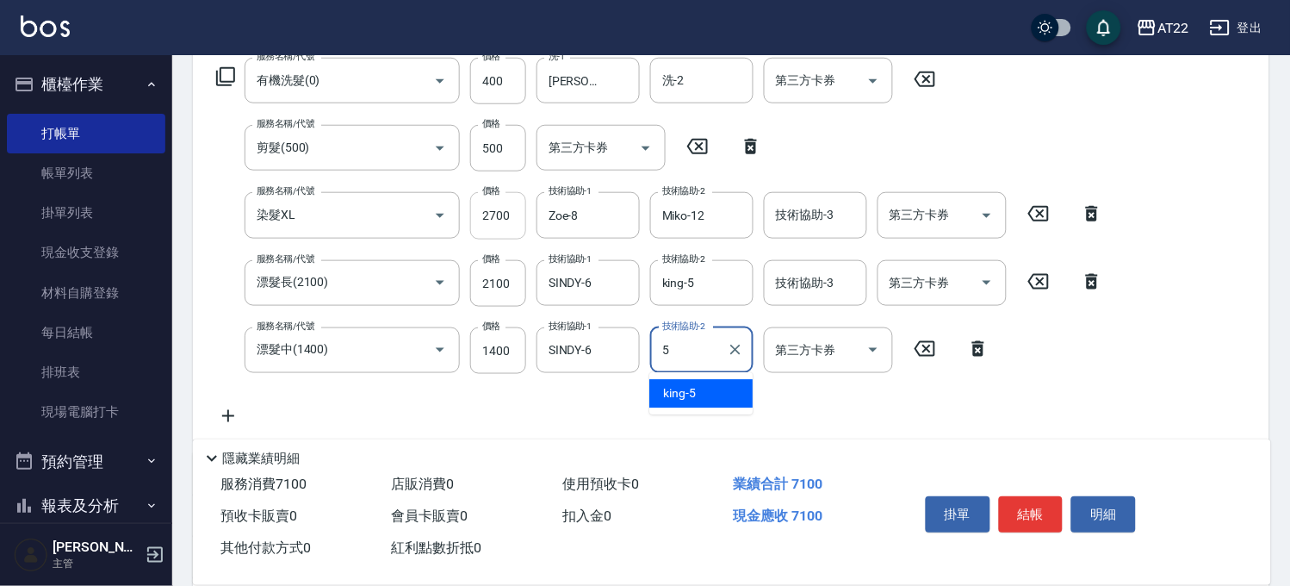
type input "king-5"
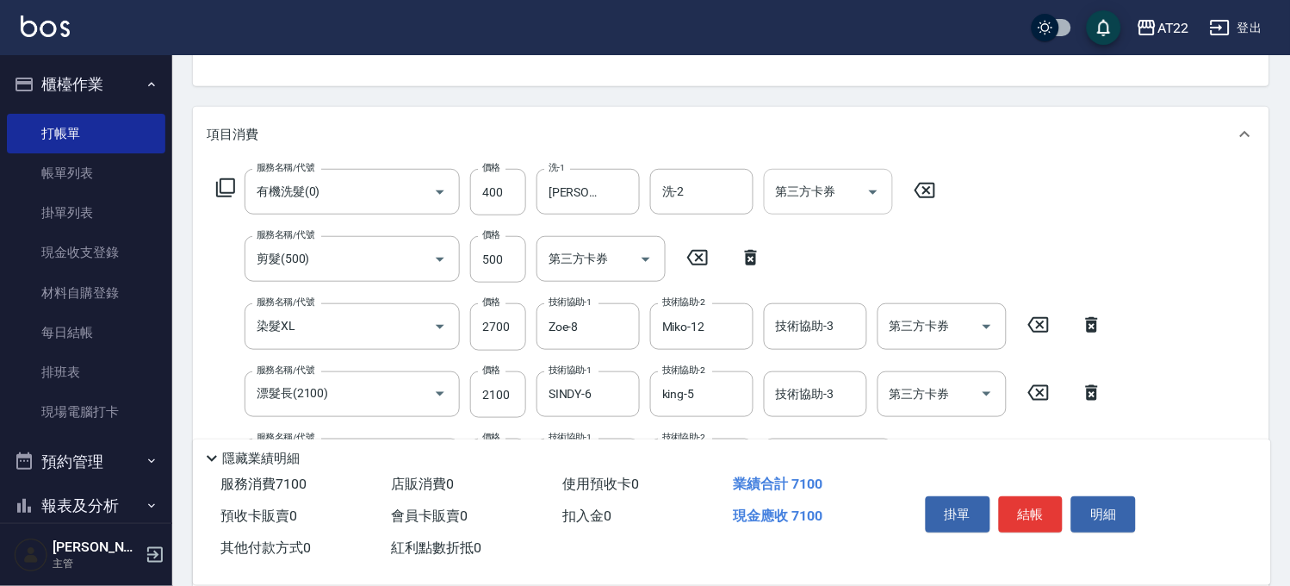
scroll to position [0, 0]
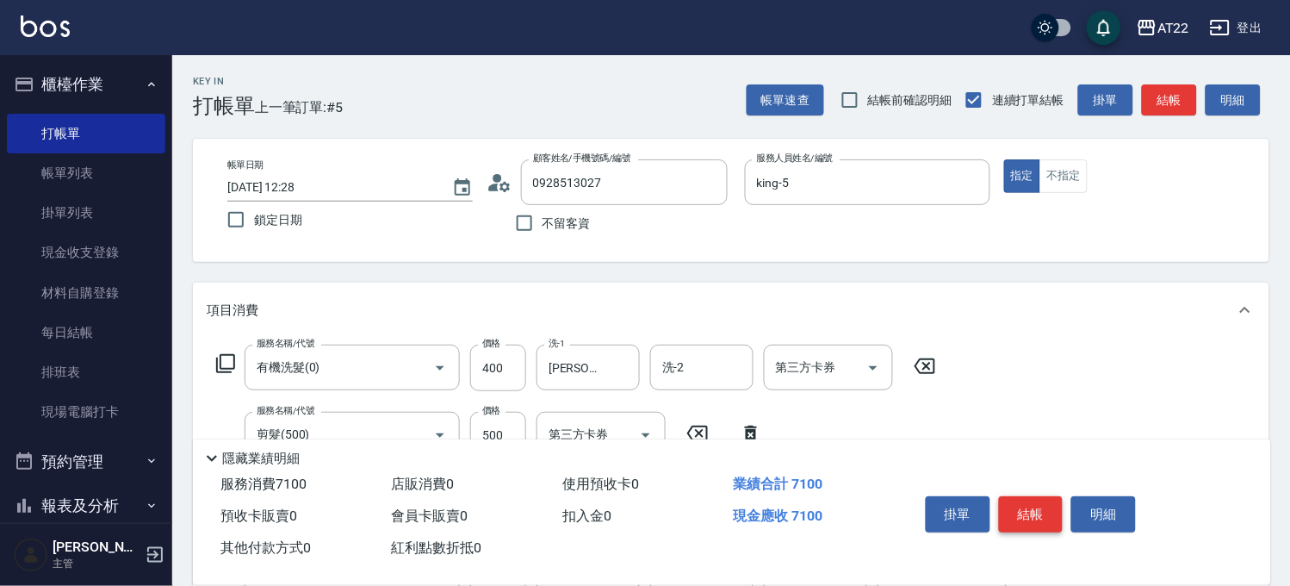
click at [1046, 514] on button "結帳" at bounding box center [1031, 514] width 65 height 36
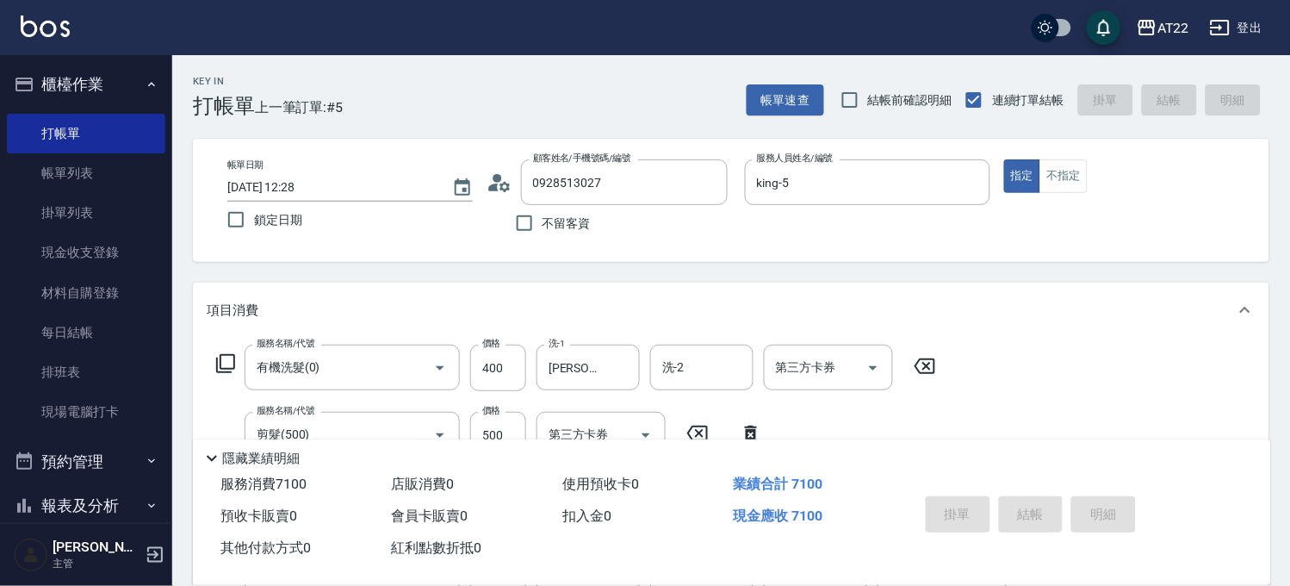
type input "[DATE] 12:29"
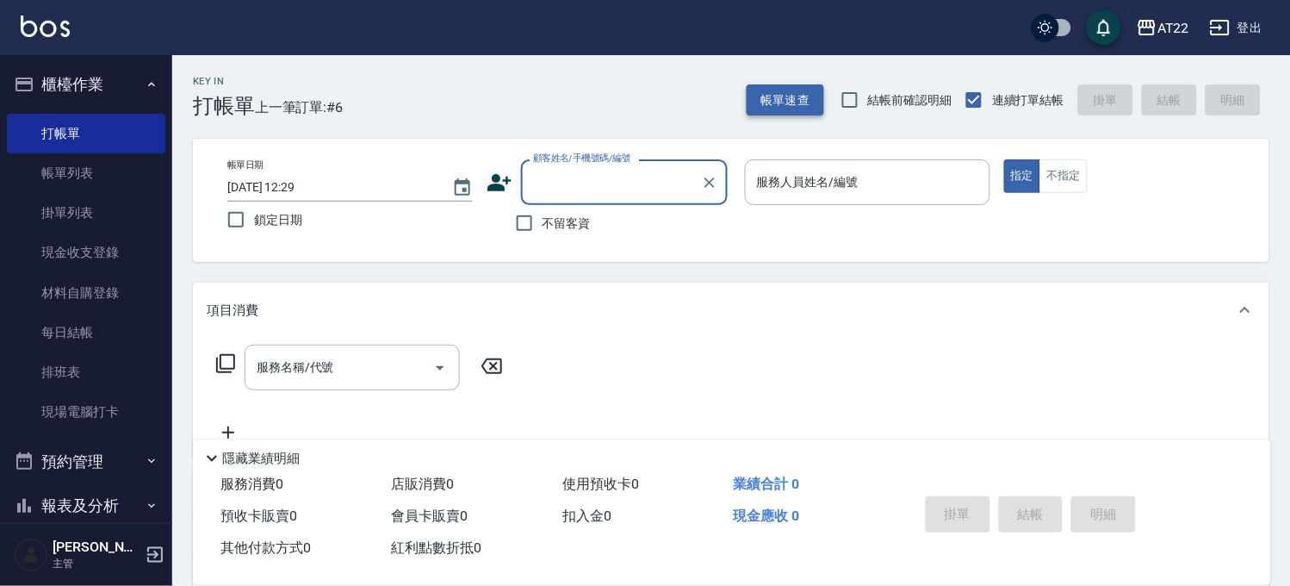
click at [774, 93] on button "帳單速查" at bounding box center [786, 100] width 78 height 32
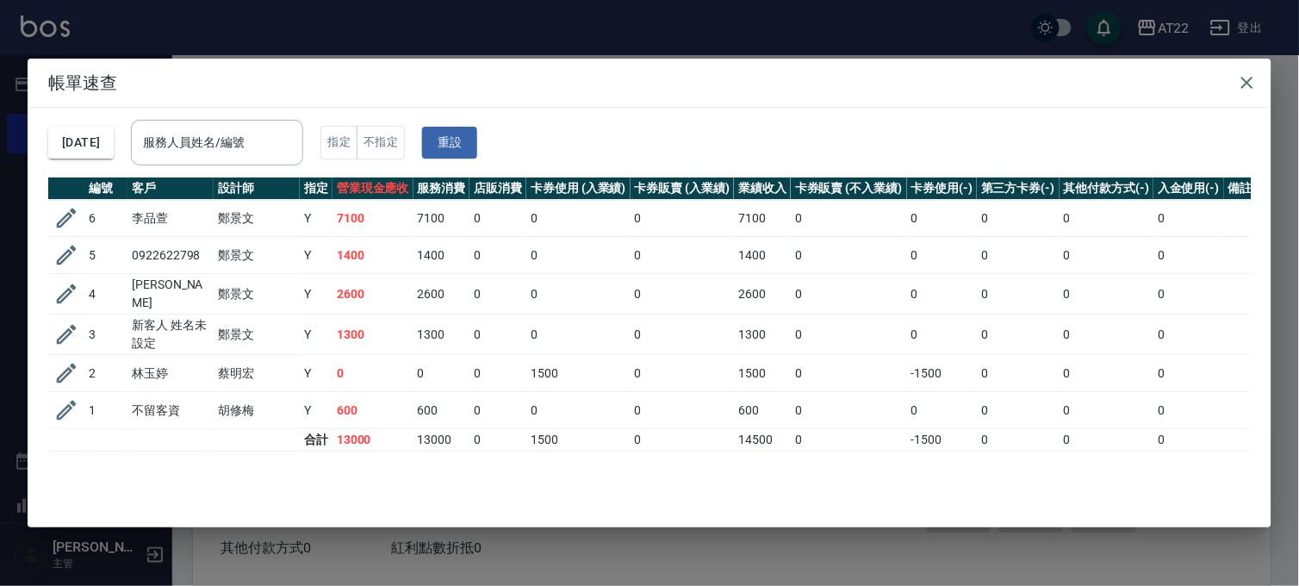
click at [419, 34] on div "帳單速查 [DATE] 服務人員姓名/編號 服務人員姓名/編號 指定 不指定 重設 編號 客戶 設計師 指定 營業現金應收 服務消費 店販消費 卡券使用 (入…" at bounding box center [649, 293] width 1299 height 586
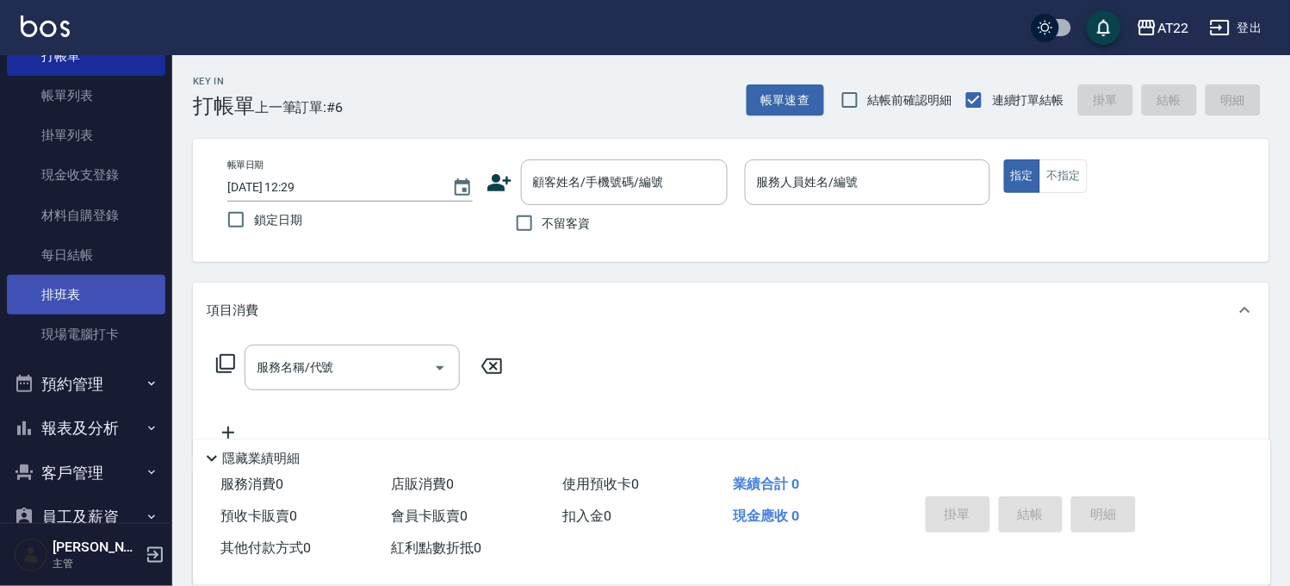
scroll to position [202, 0]
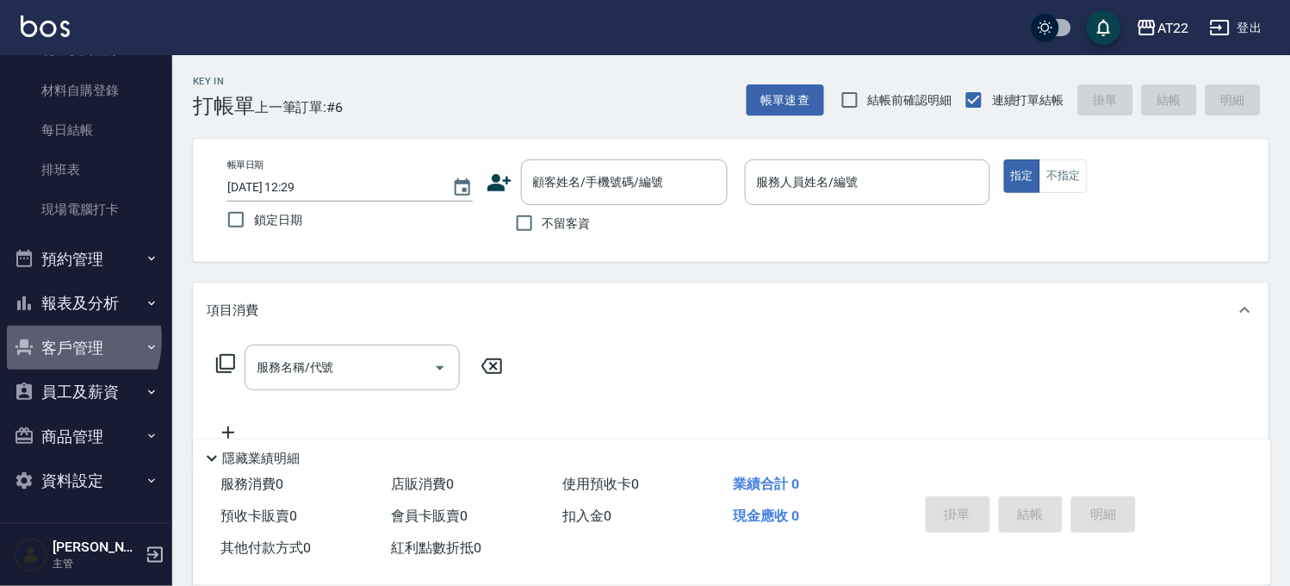
click at [63, 339] on button "客戶管理" at bounding box center [86, 348] width 158 height 45
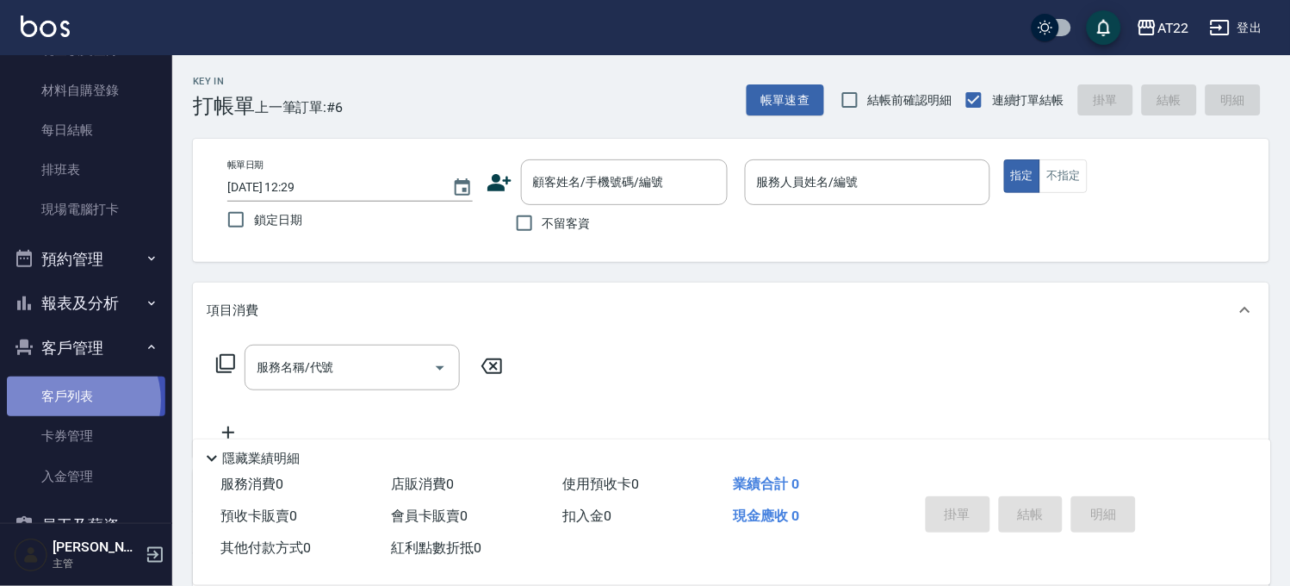
click at [74, 400] on link "客戶列表" at bounding box center [86, 396] width 158 height 40
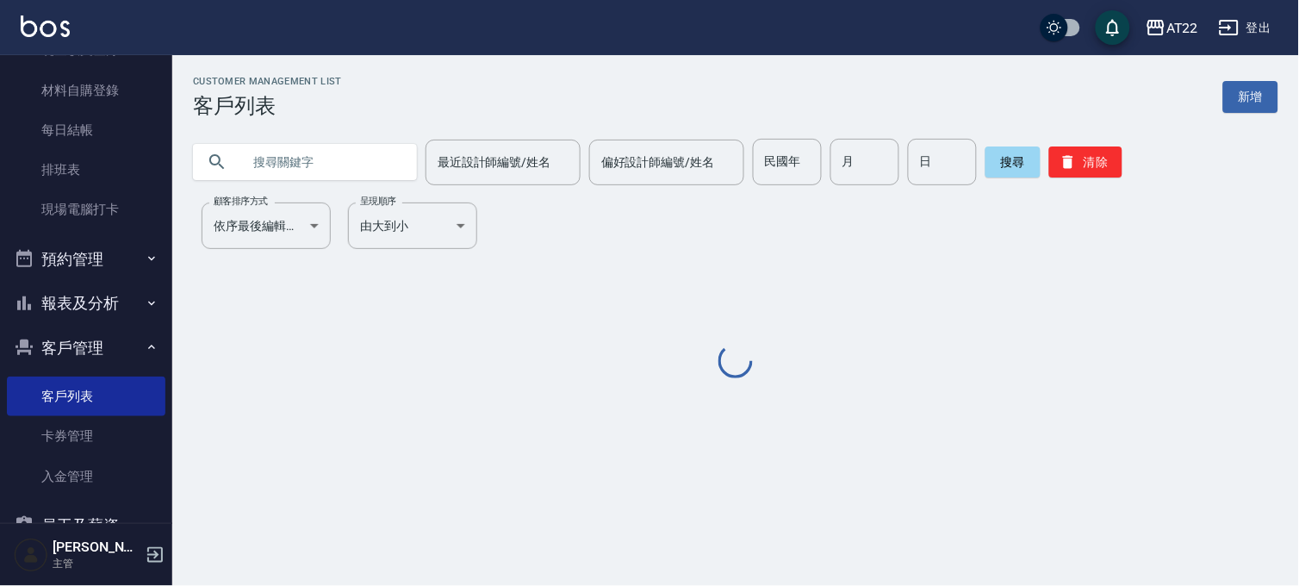
click at [315, 162] on input "text" at bounding box center [322, 162] width 162 height 47
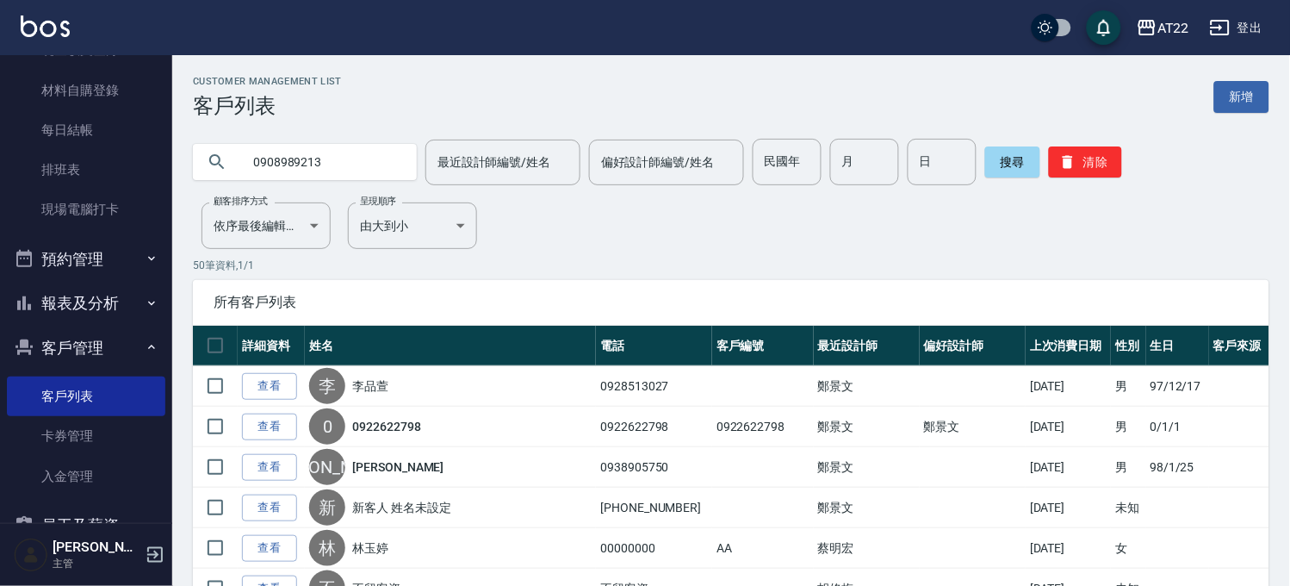
type input "0908989213"
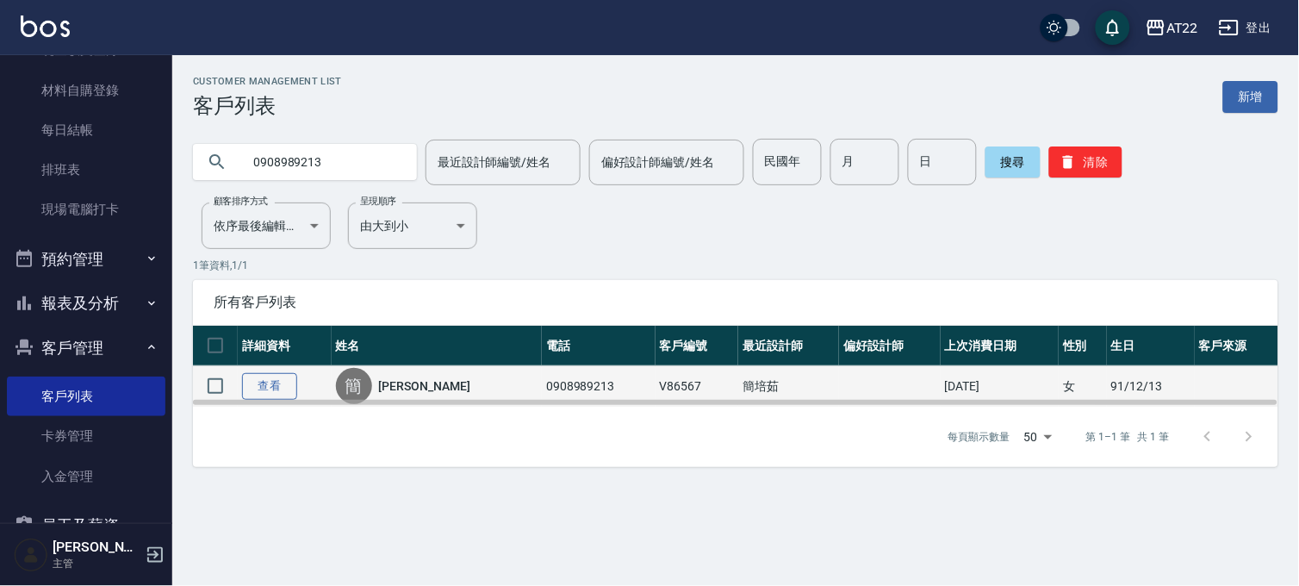
click at [283, 381] on link "查看" at bounding box center [269, 386] width 55 height 27
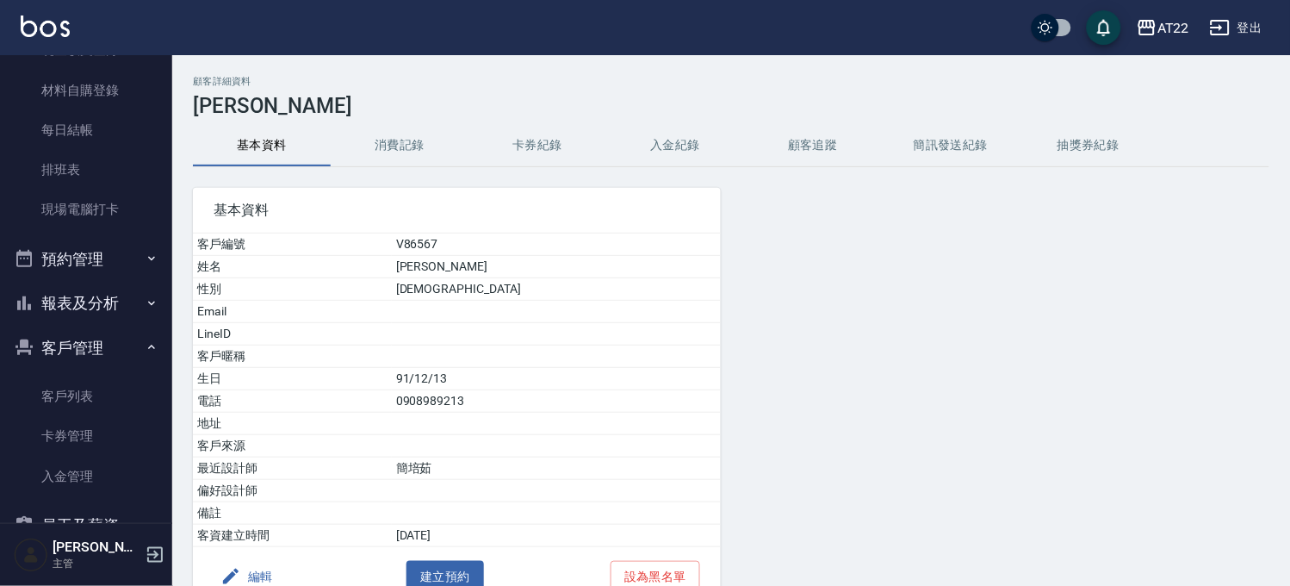
click at [385, 138] on button "消費記錄" at bounding box center [400, 145] width 138 height 41
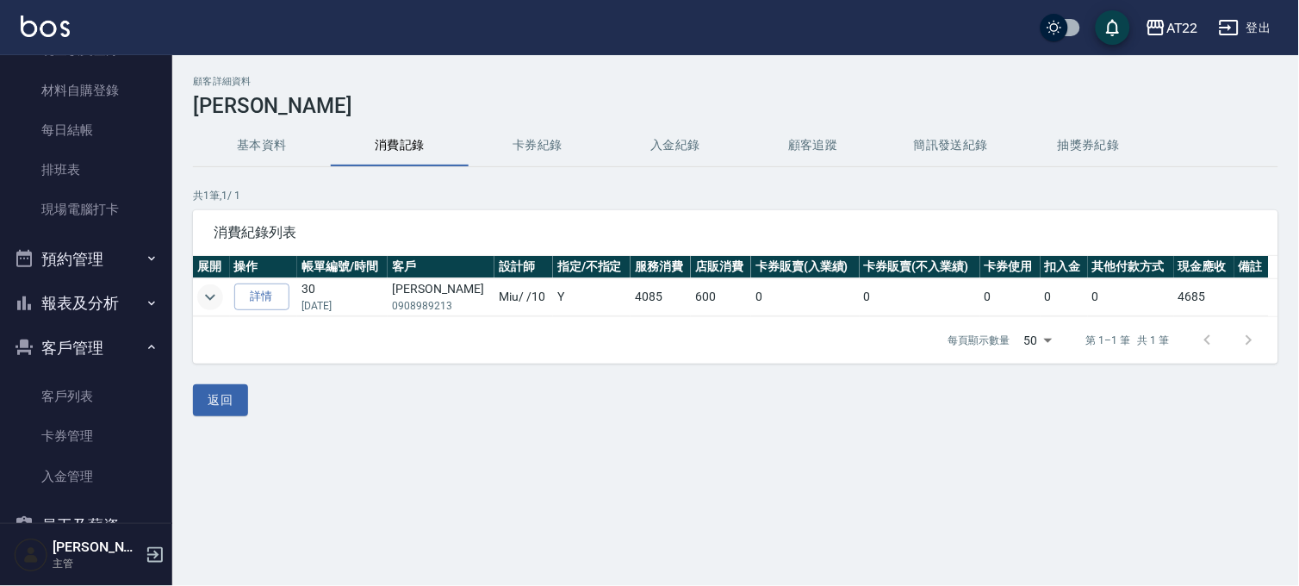
click at [212, 295] on icon "expand row" at bounding box center [210, 297] width 10 height 6
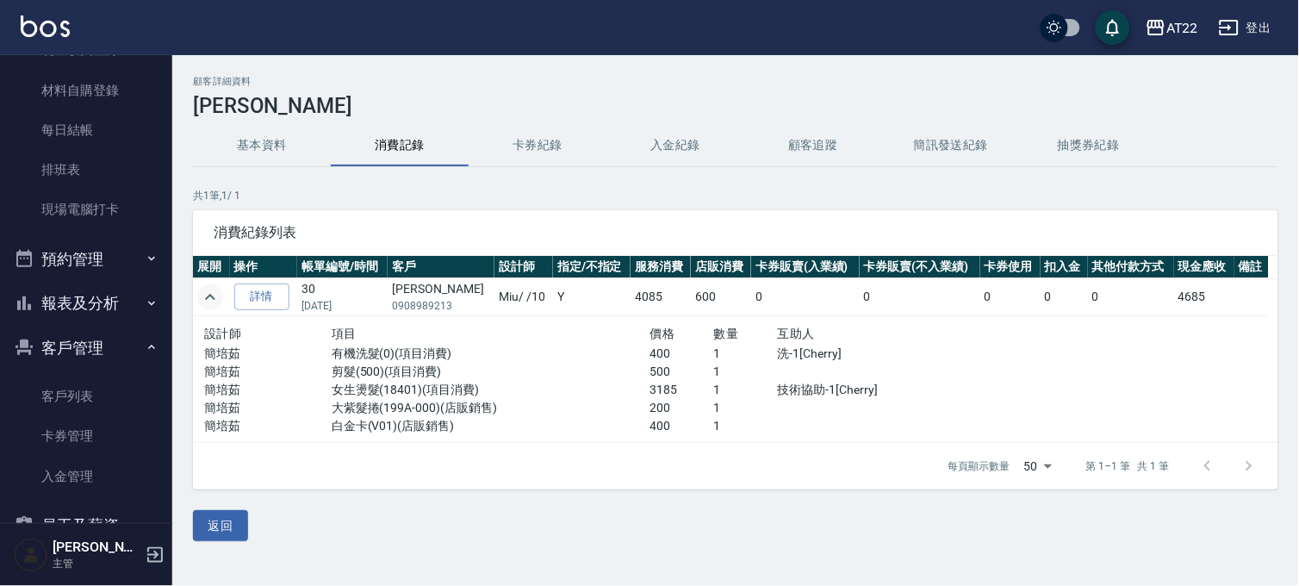
click at [246, 140] on button "基本資料" at bounding box center [262, 145] width 138 height 41
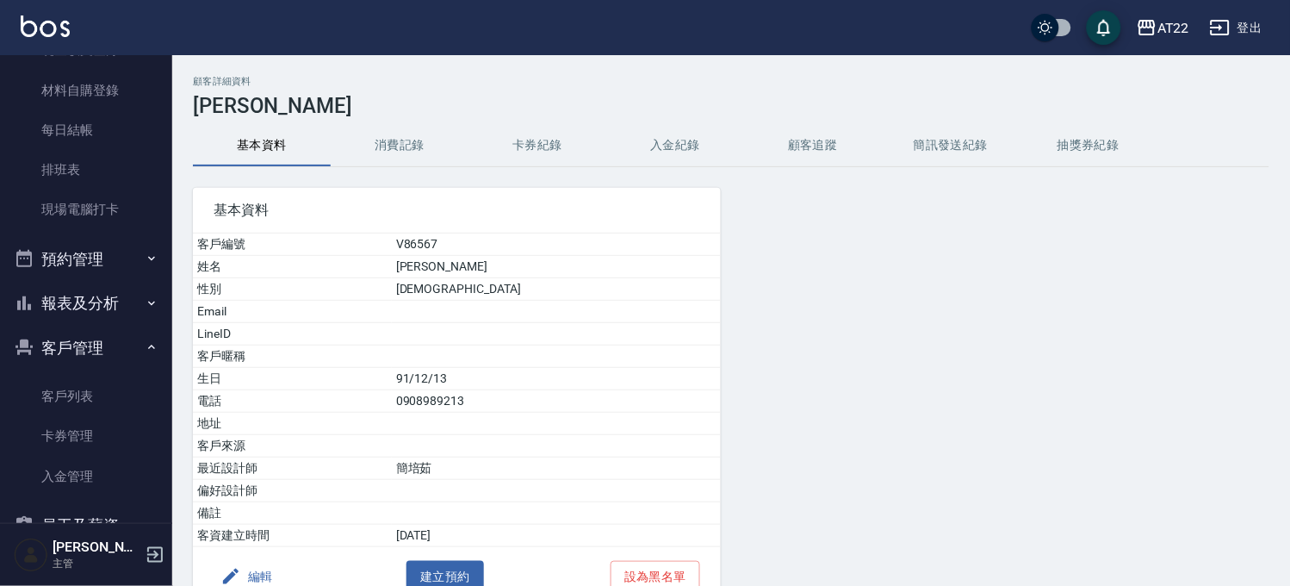
click at [373, 131] on button "消費記錄" at bounding box center [400, 145] width 138 height 41
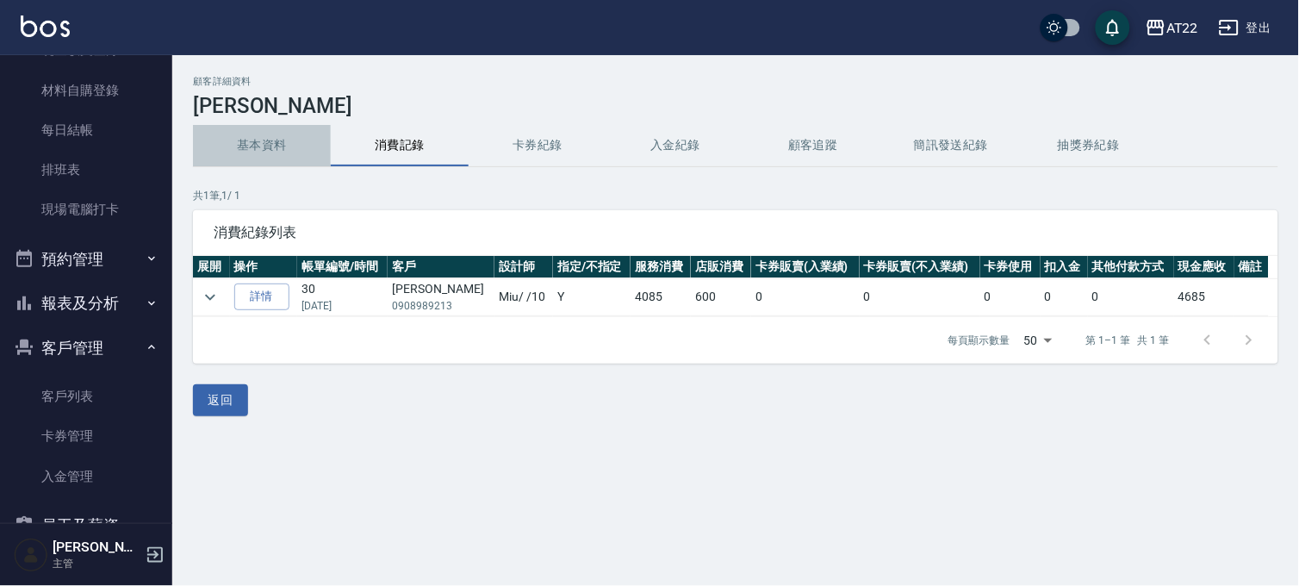
click at [263, 134] on button "基本資料" at bounding box center [262, 145] width 138 height 41
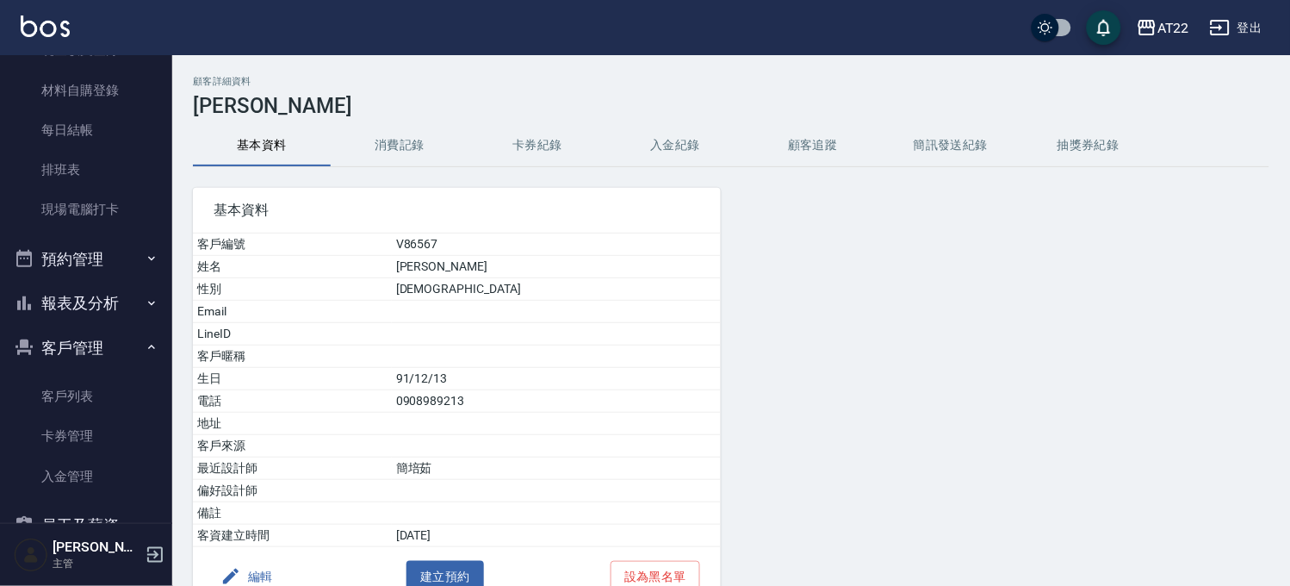
click at [403, 149] on button "消費記錄" at bounding box center [400, 145] width 138 height 41
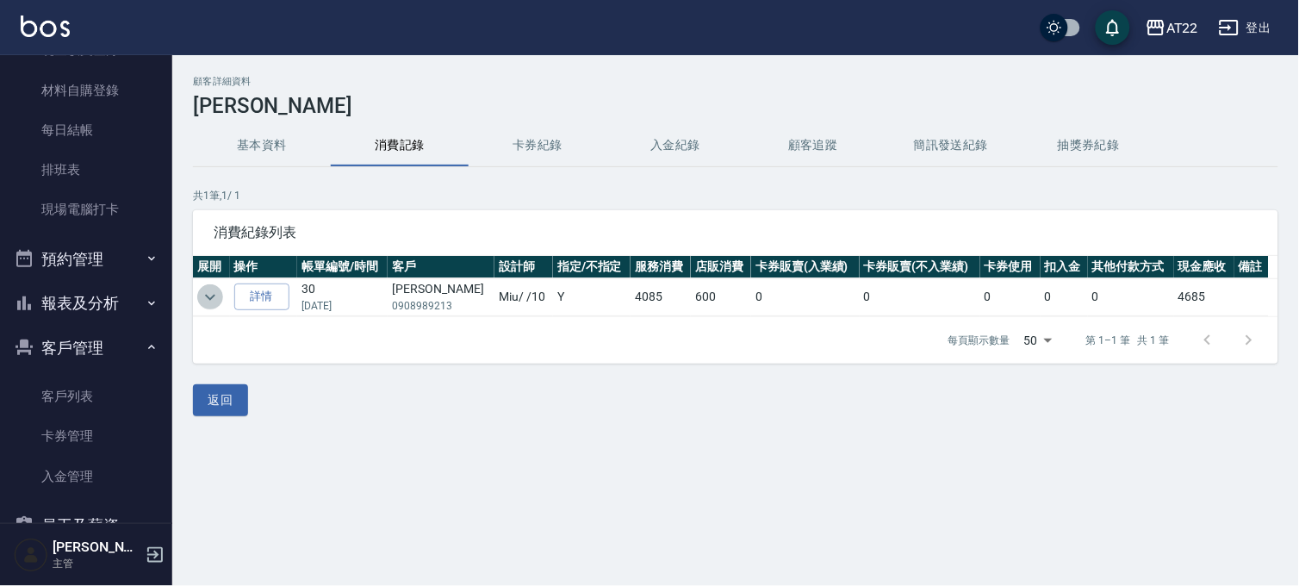
click at [208, 293] on icon "expand row" at bounding box center [210, 297] width 21 height 21
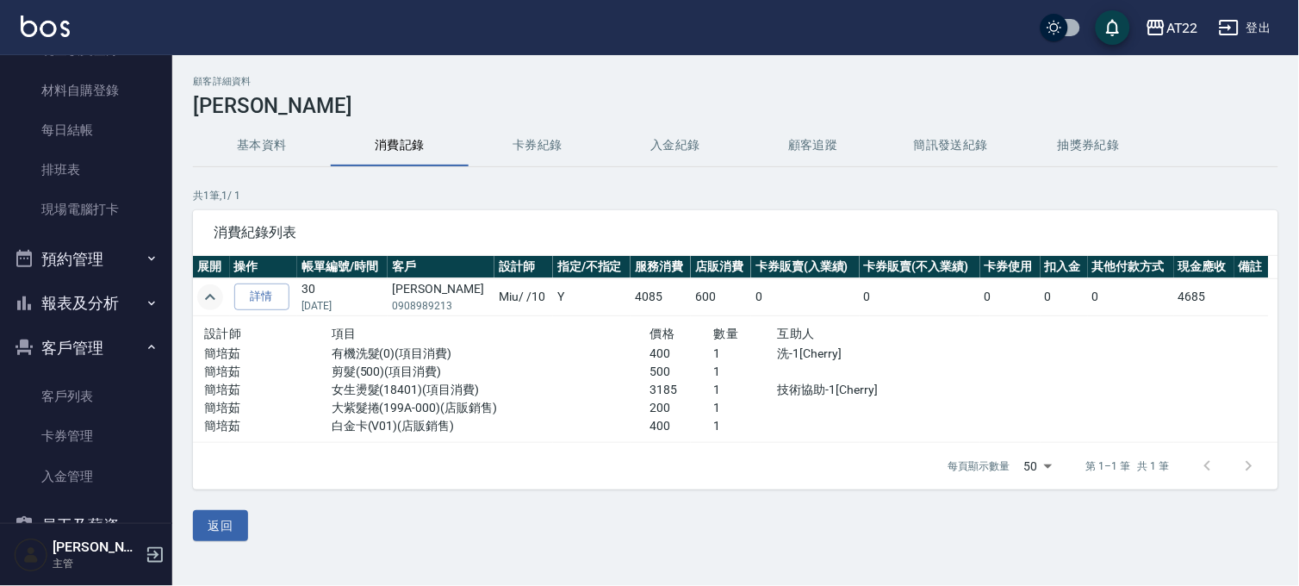
click at [289, 148] on button "基本資料" at bounding box center [262, 145] width 138 height 41
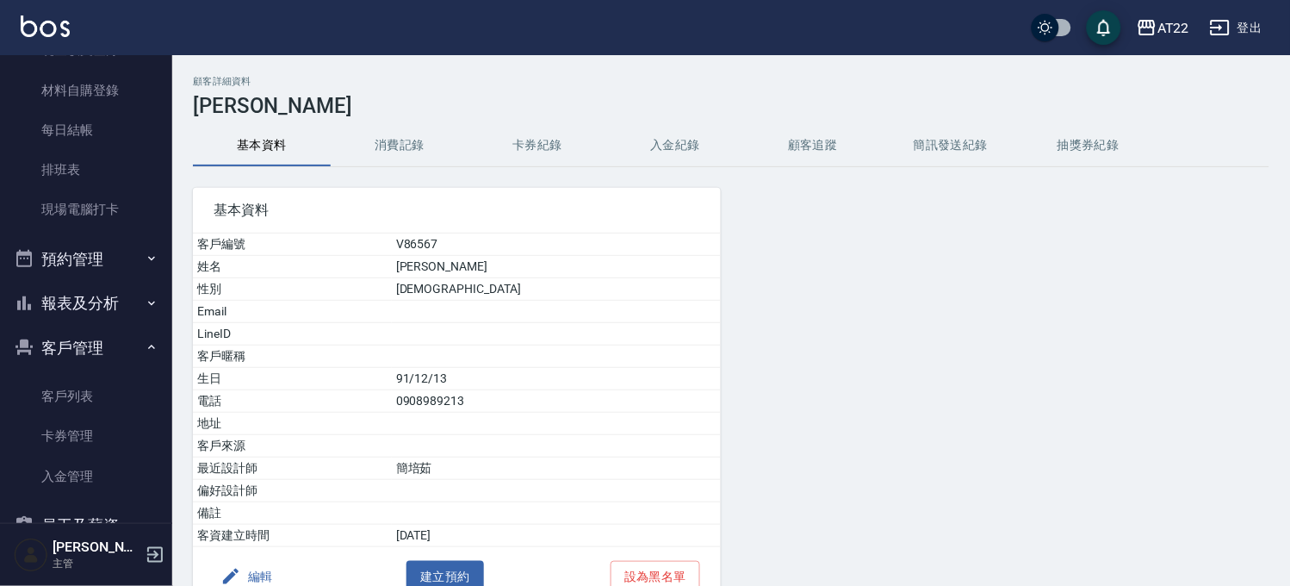
click at [383, 177] on div "基本資料 客戶編號 V86567 姓名 [PERSON_NAME] 性別 [DEMOGRAPHIC_DATA] Email LineID 客戶暱稱 生日 [D…" at bounding box center [446, 386] width 549 height 439
click at [388, 144] on button "消費記錄" at bounding box center [400, 145] width 138 height 41
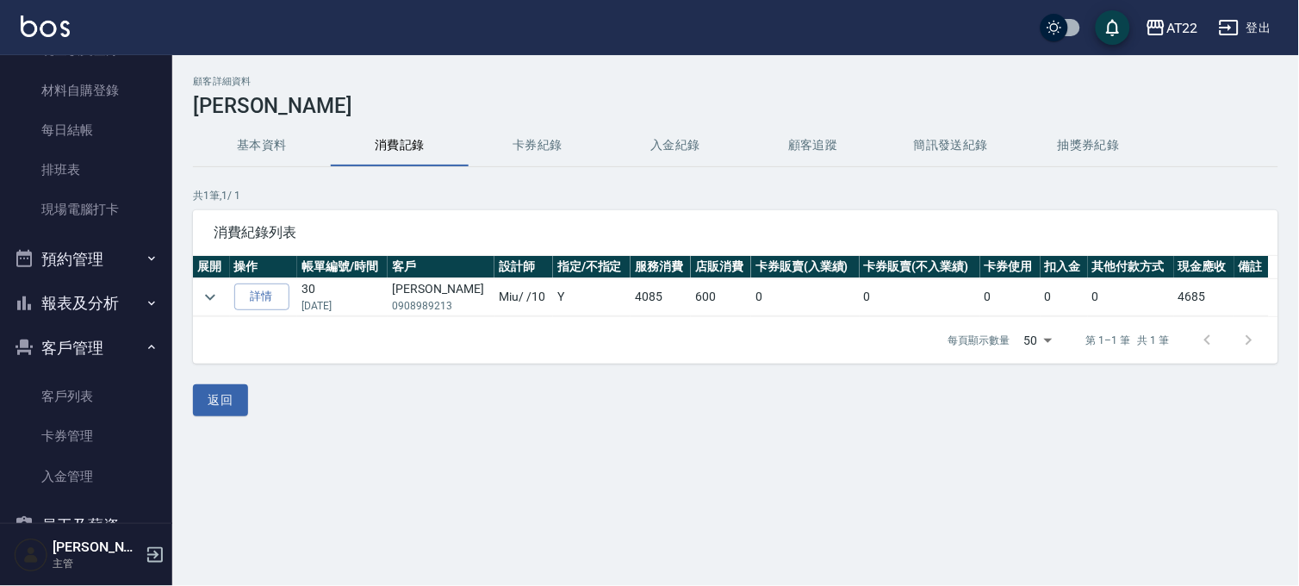
click at [230, 139] on button "基本資料" at bounding box center [262, 145] width 138 height 41
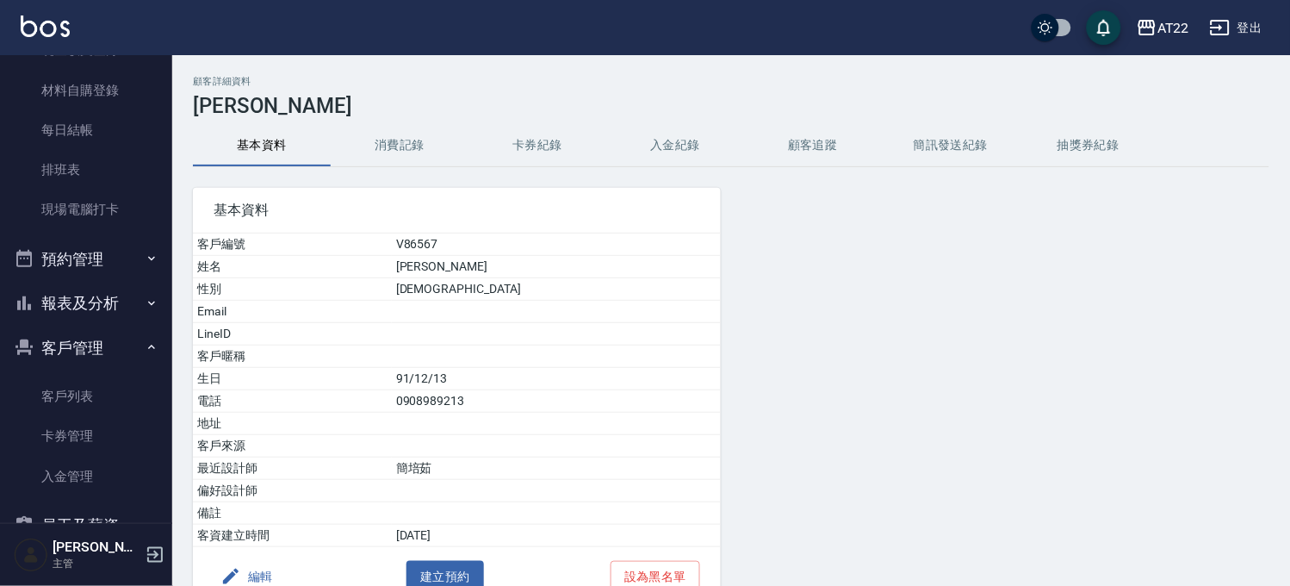
click at [255, 561] on div "編輯 建立預約 設為黑名單" at bounding box center [457, 576] width 528 height 59
click at [250, 571] on button "編輯" at bounding box center [247, 577] width 66 height 32
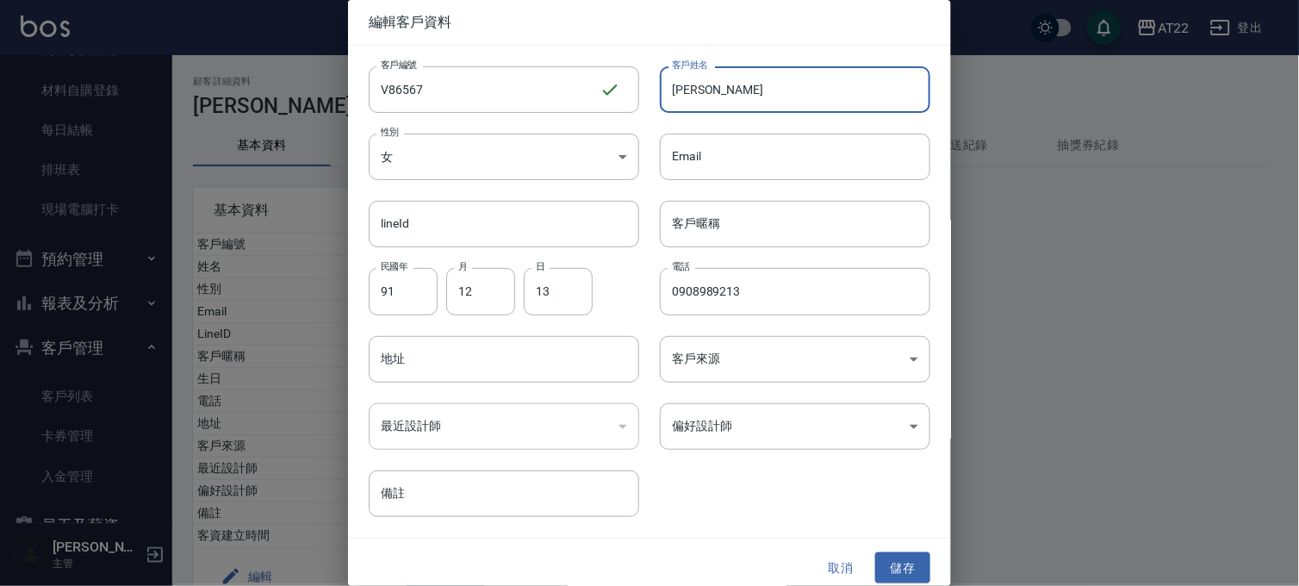
click at [739, 81] on input "[PERSON_NAME]" at bounding box center [795, 89] width 270 height 47
type input "[PERSON_NAME][DATE]"
click at [903, 563] on button "儲存" at bounding box center [902, 568] width 55 height 32
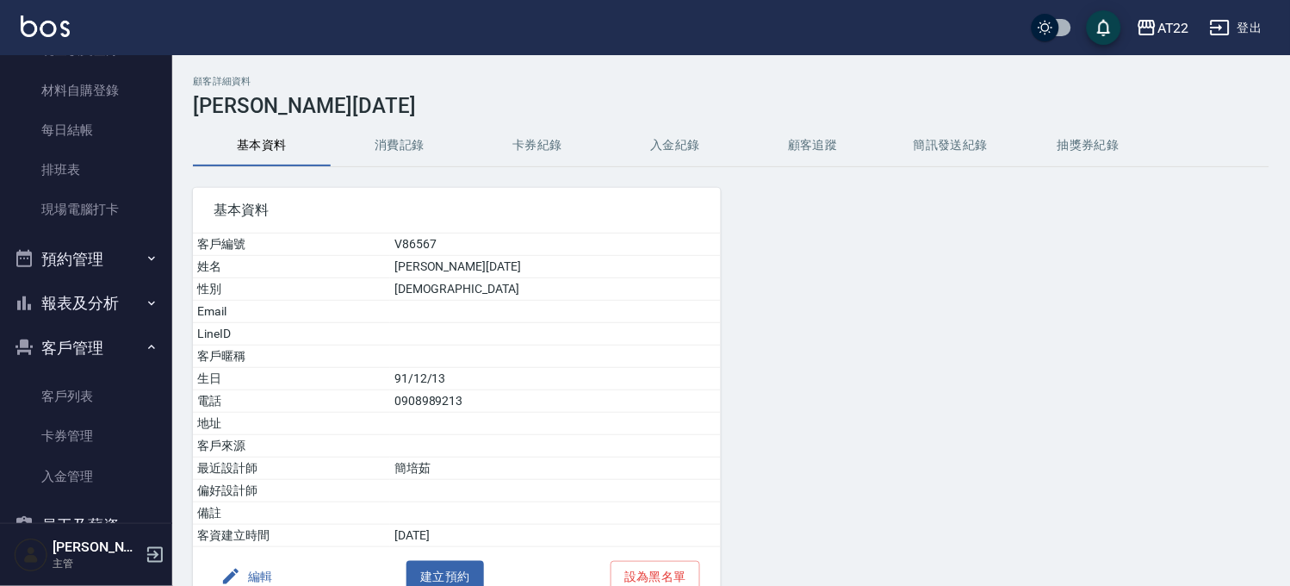
click at [116, 303] on button "報表及分析" at bounding box center [86, 303] width 158 height 45
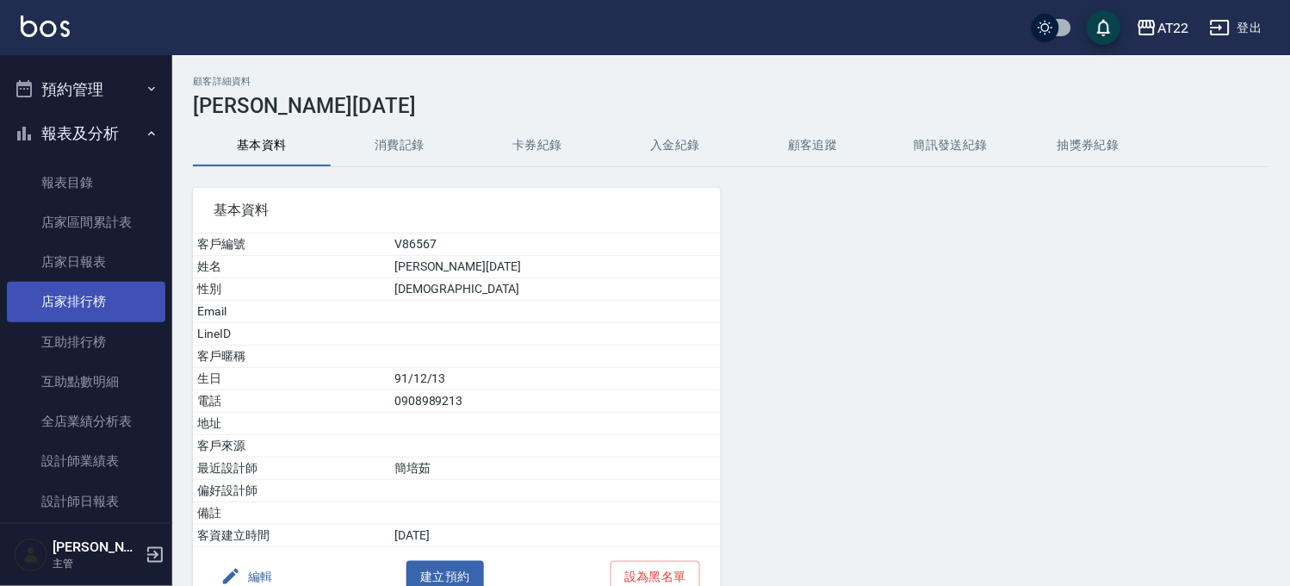
scroll to position [489, 0]
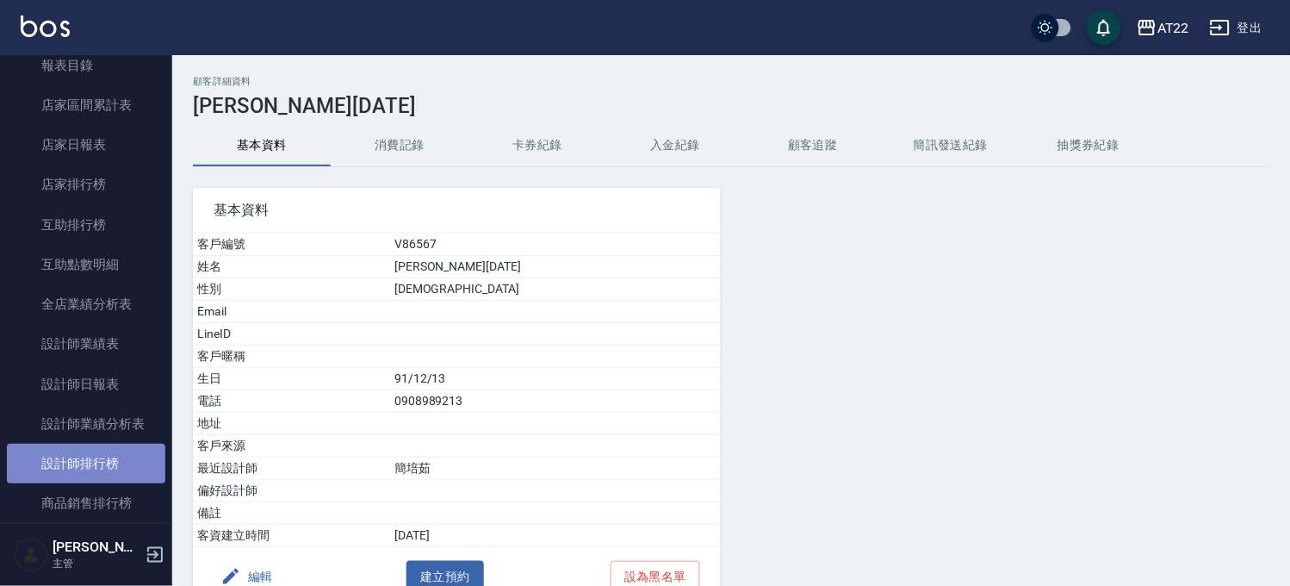
click at [115, 475] on link "設計師排行榜" at bounding box center [86, 464] width 158 height 40
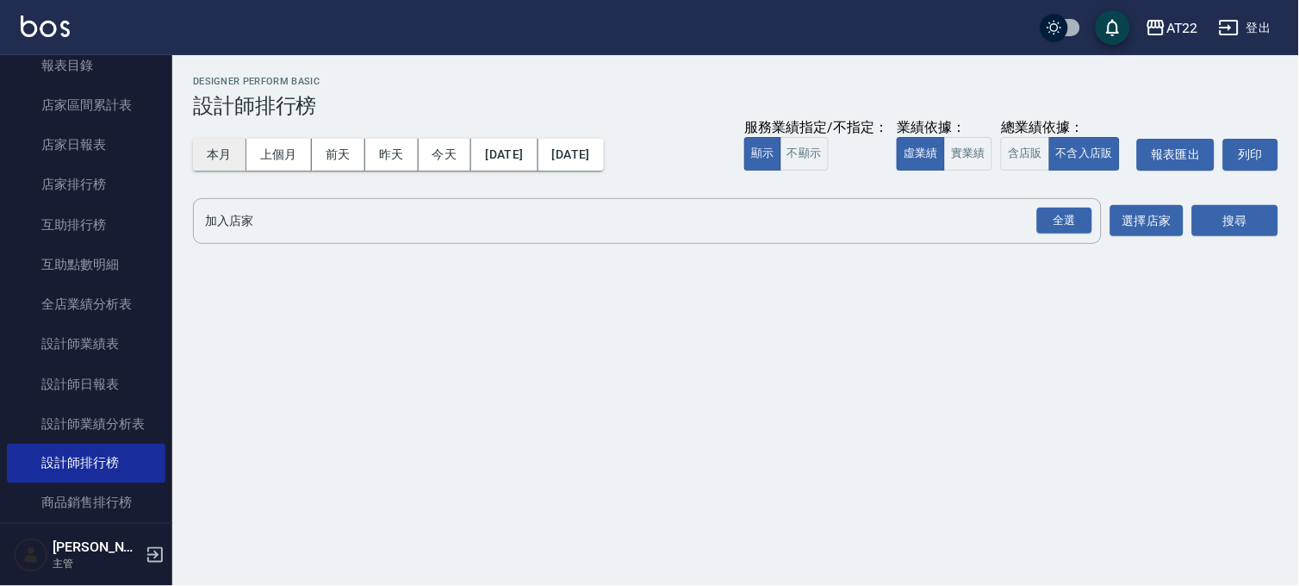
click at [225, 152] on button "本月" at bounding box center [219, 155] width 53 height 32
click at [1049, 217] on div "全選" at bounding box center [1064, 221] width 55 height 27
click at [1215, 229] on button "搜尋" at bounding box center [1235, 222] width 86 height 32
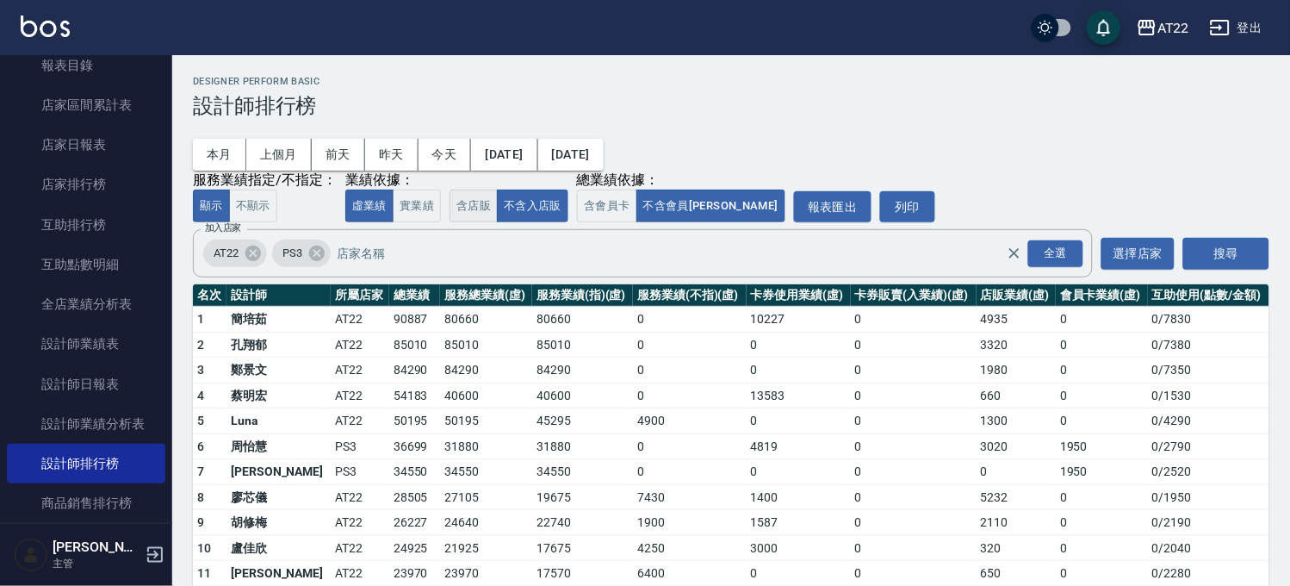
click at [466, 208] on button "含店販" at bounding box center [474, 207] width 48 height 34
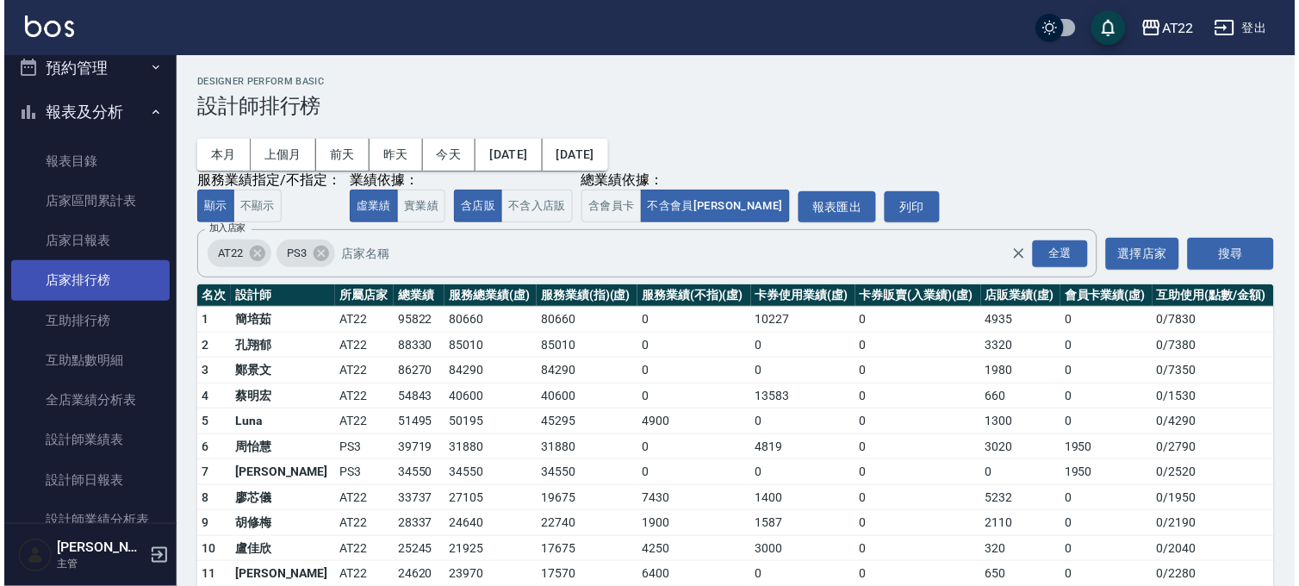
scroll to position [202, 0]
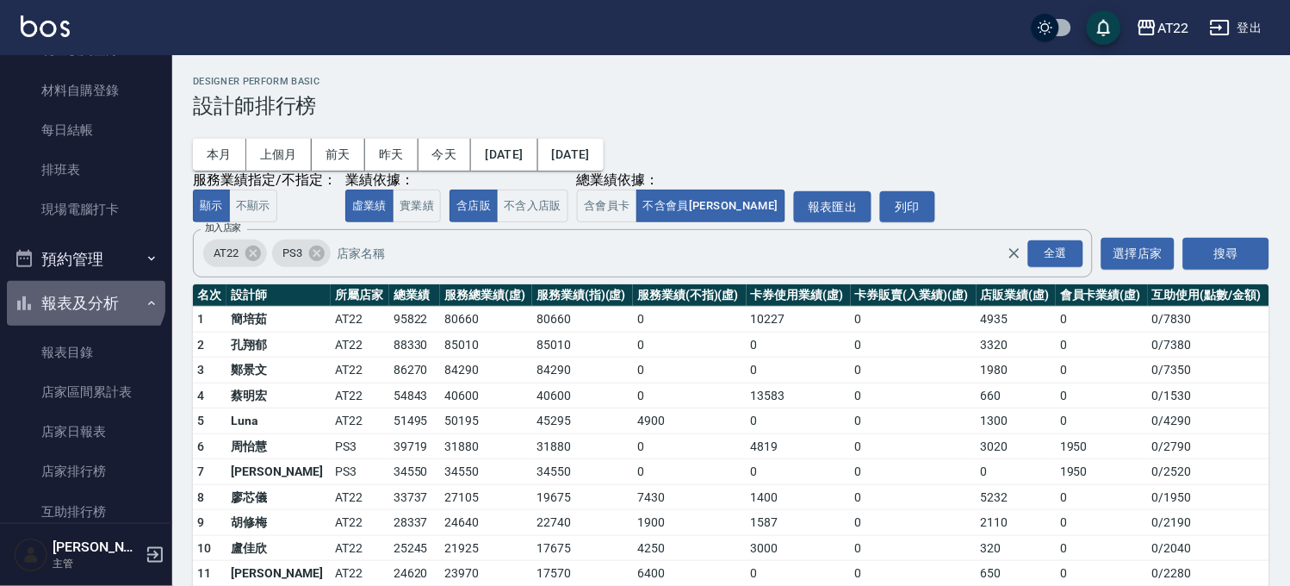
click at [84, 290] on button "報表及分析" at bounding box center [86, 303] width 158 height 45
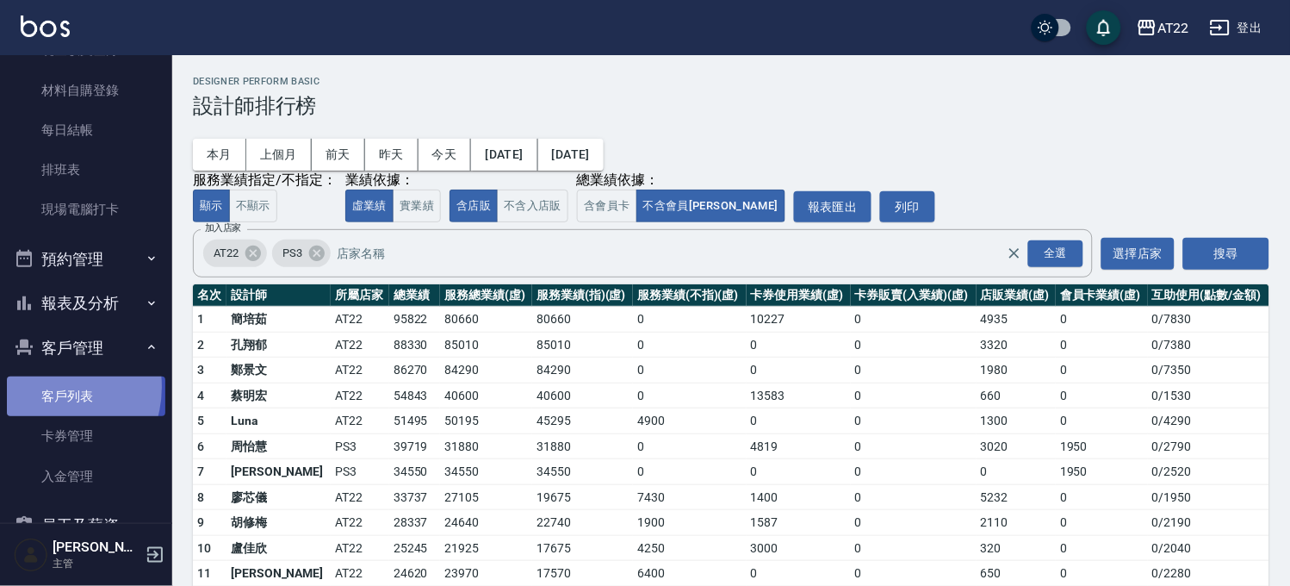
click at [44, 386] on link "客戶列表" at bounding box center [86, 396] width 158 height 40
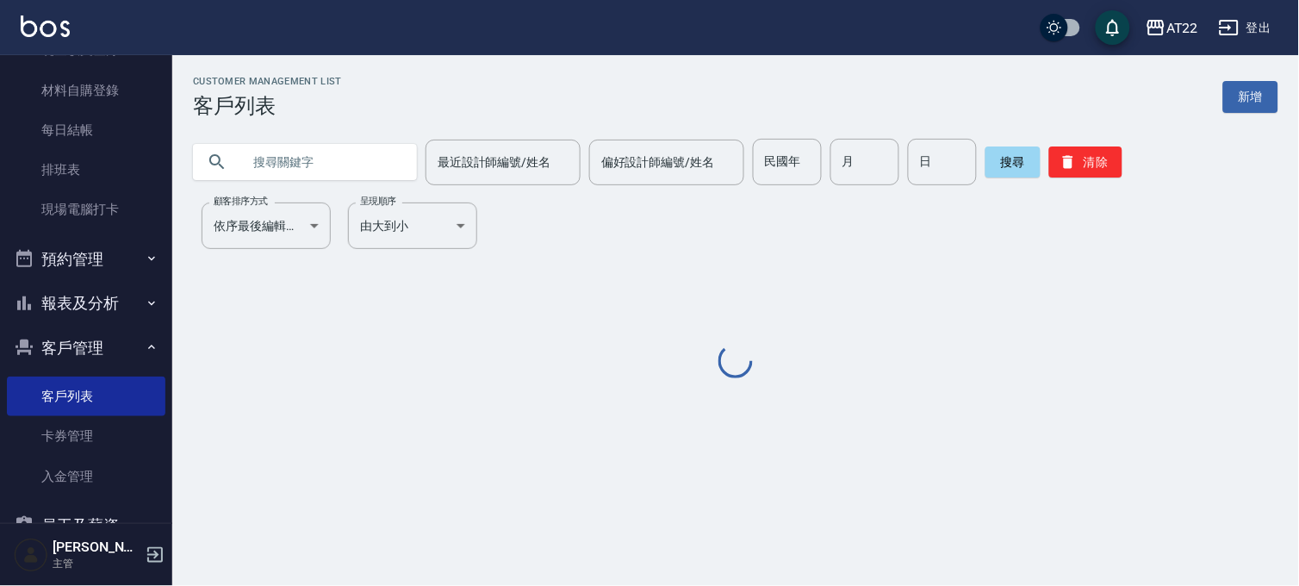
click at [315, 171] on input "text" at bounding box center [322, 162] width 162 height 47
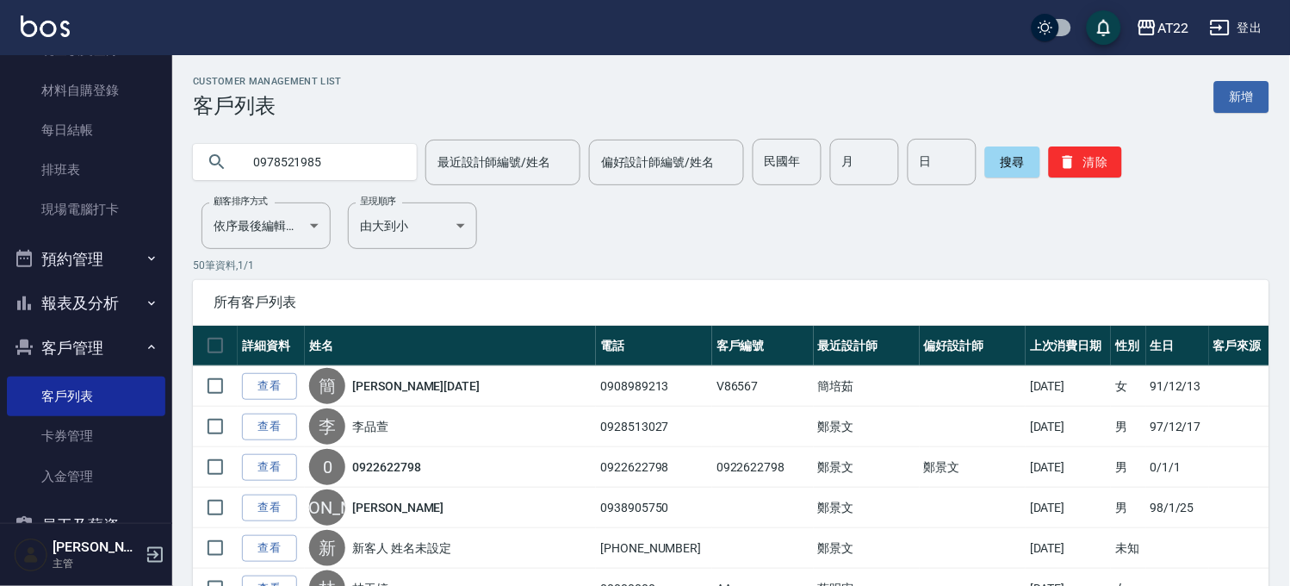
type input "0978521985"
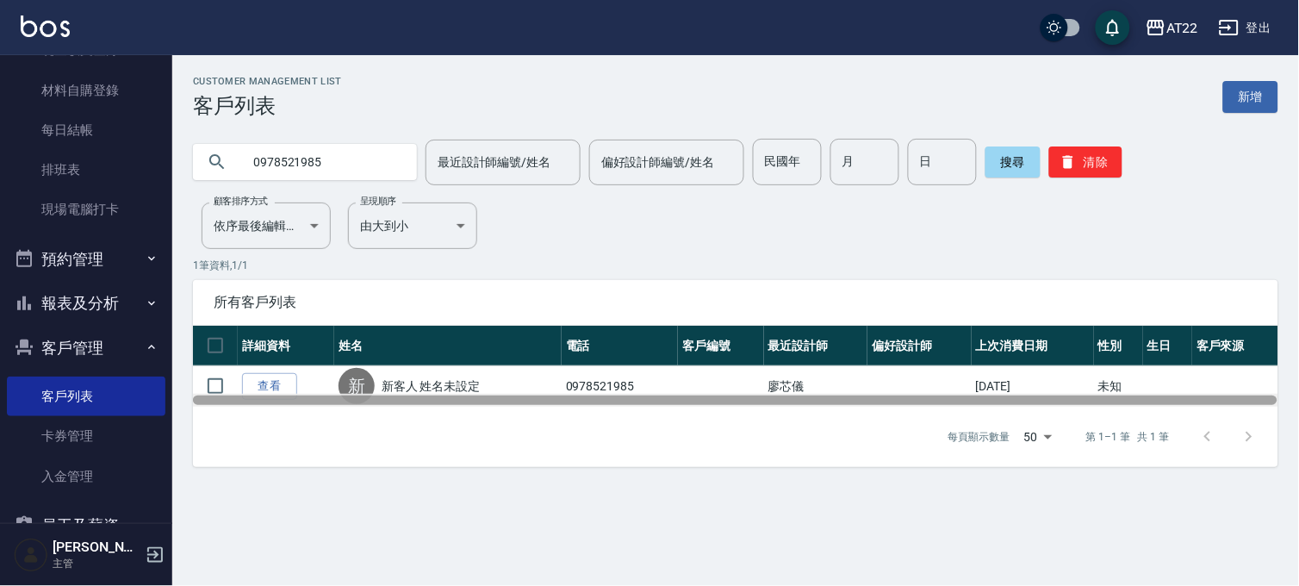
click at [277, 400] on div at bounding box center [735, 399] width 1085 height 9
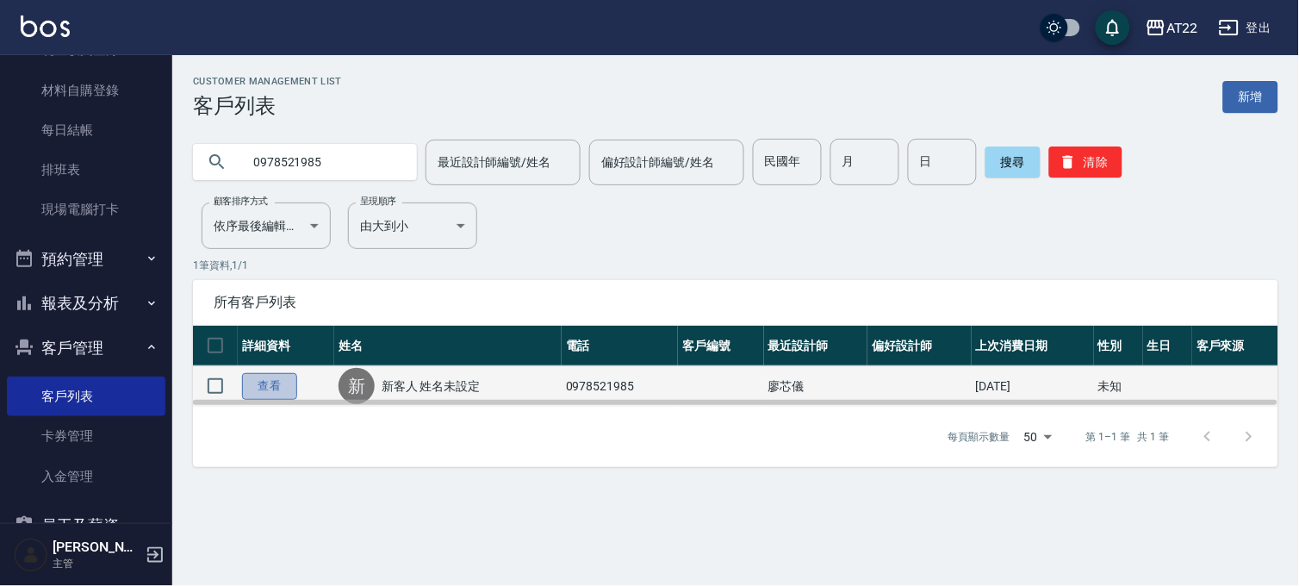
click at [280, 383] on link "查看" at bounding box center [269, 386] width 55 height 27
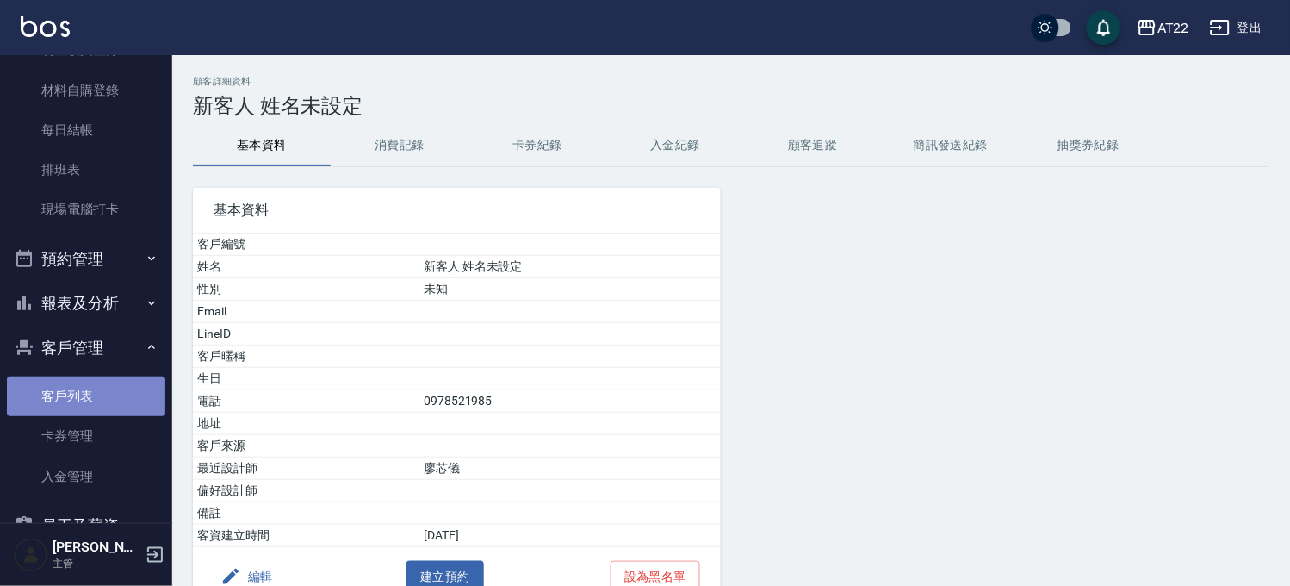
click at [87, 386] on link "客戶列表" at bounding box center [86, 396] width 158 height 40
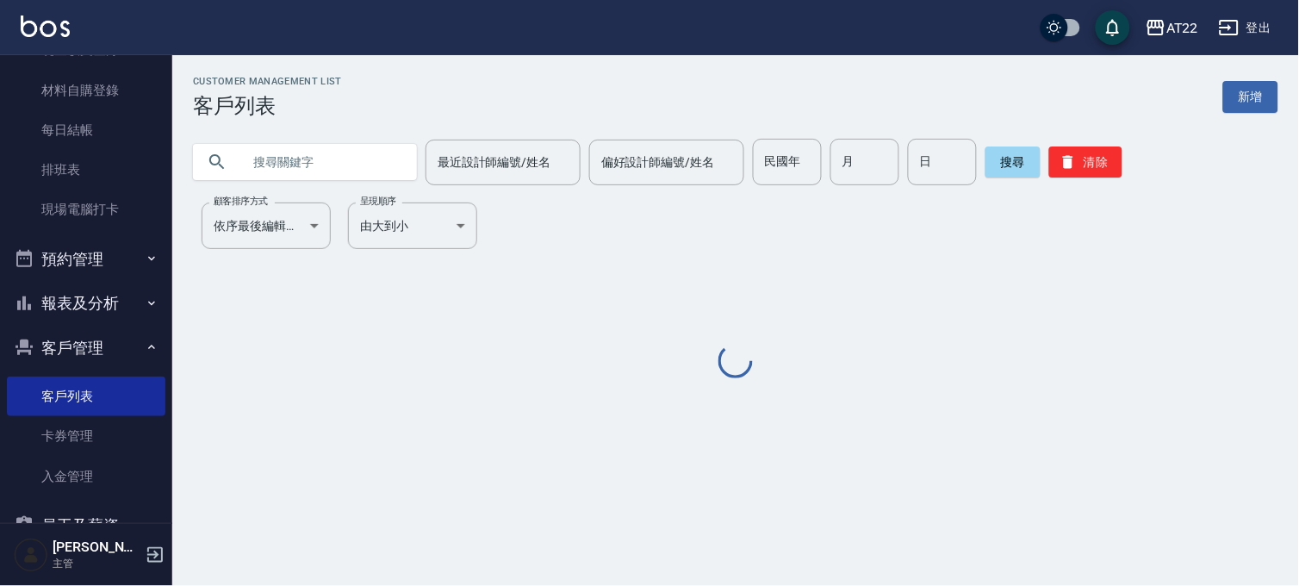
click at [315, 149] on input "text" at bounding box center [322, 162] width 162 height 47
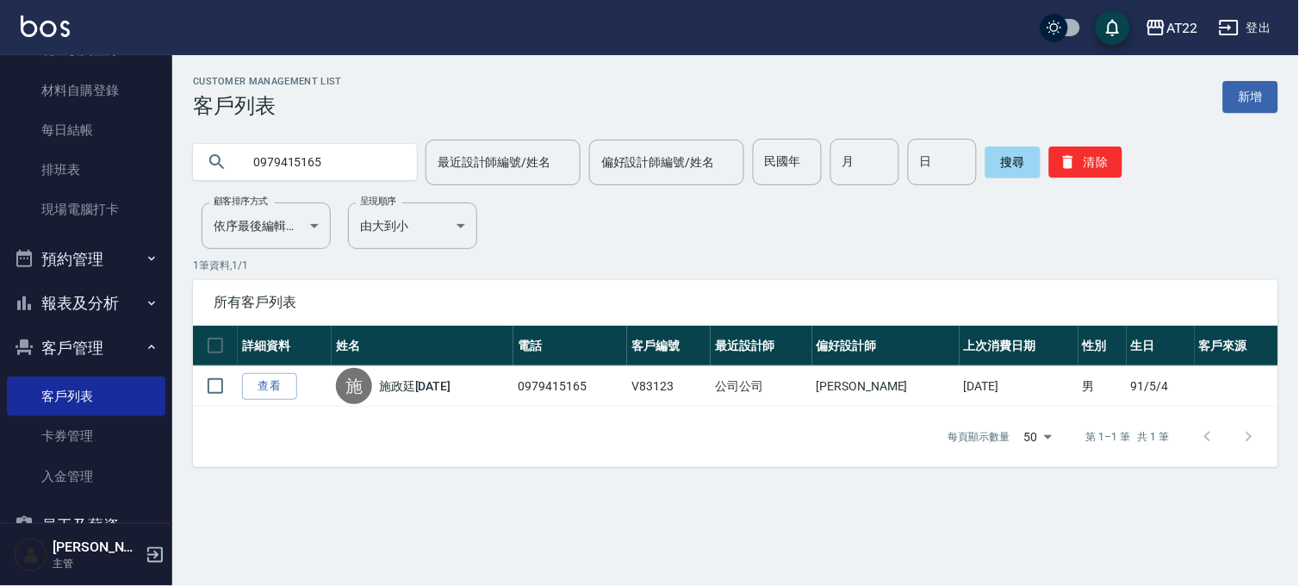
click at [369, 133] on div "0979415165 最近設計師編號/姓名 最近設計師編號/姓名 偏好設計師編號/姓名 偏好設計師編號/姓名 民國年 民國年 月 月 日 日 搜尋 清除" at bounding box center [725, 151] width 1106 height 67
click at [342, 141] on input "0979415165" at bounding box center [322, 162] width 162 height 47
type input "0922031884"
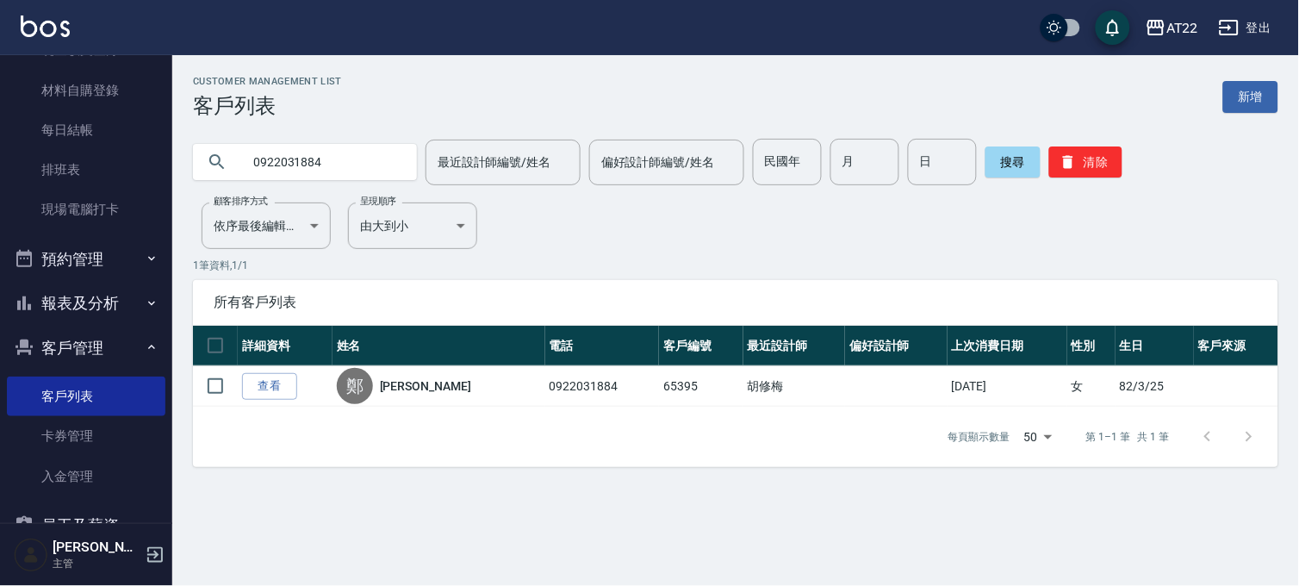
click at [250, 377] on link "查看" at bounding box center [269, 386] width 55 height 27
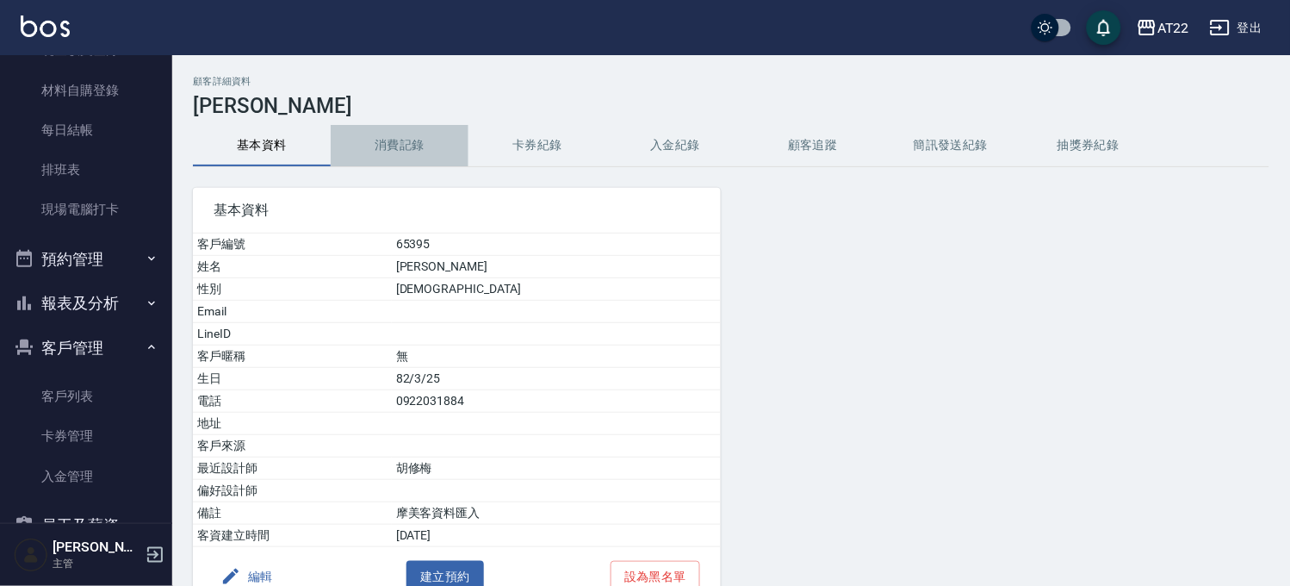
click at [395, 140] on button "消費記錄" at bounding box center [400, 145] width 138 height 41
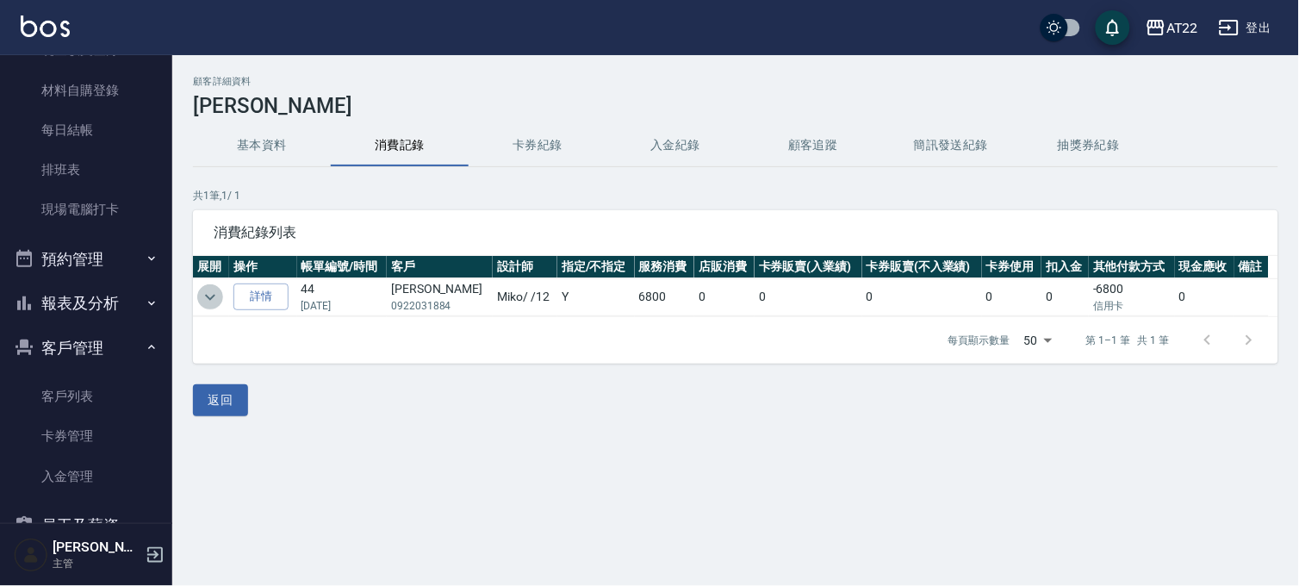
click at [216, 307] on icon "expand row" at bounding box center [210, 297] width 21 height 21
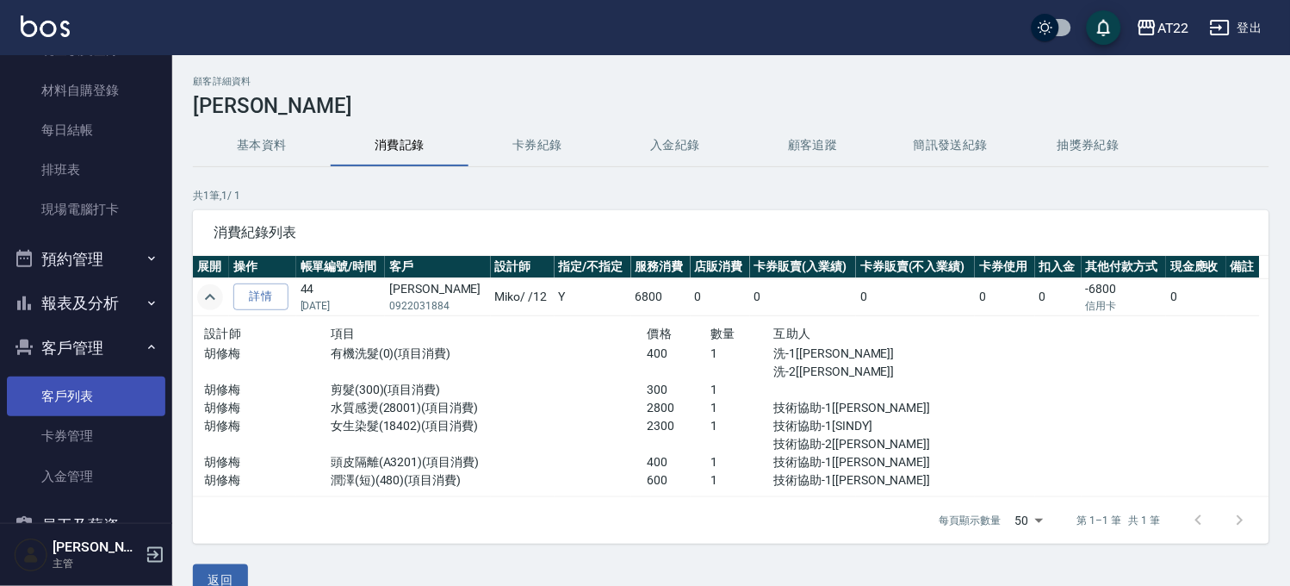
click at [74, 401] on link "客戶列表" at bounding box center [86, 396] width 158 height 40
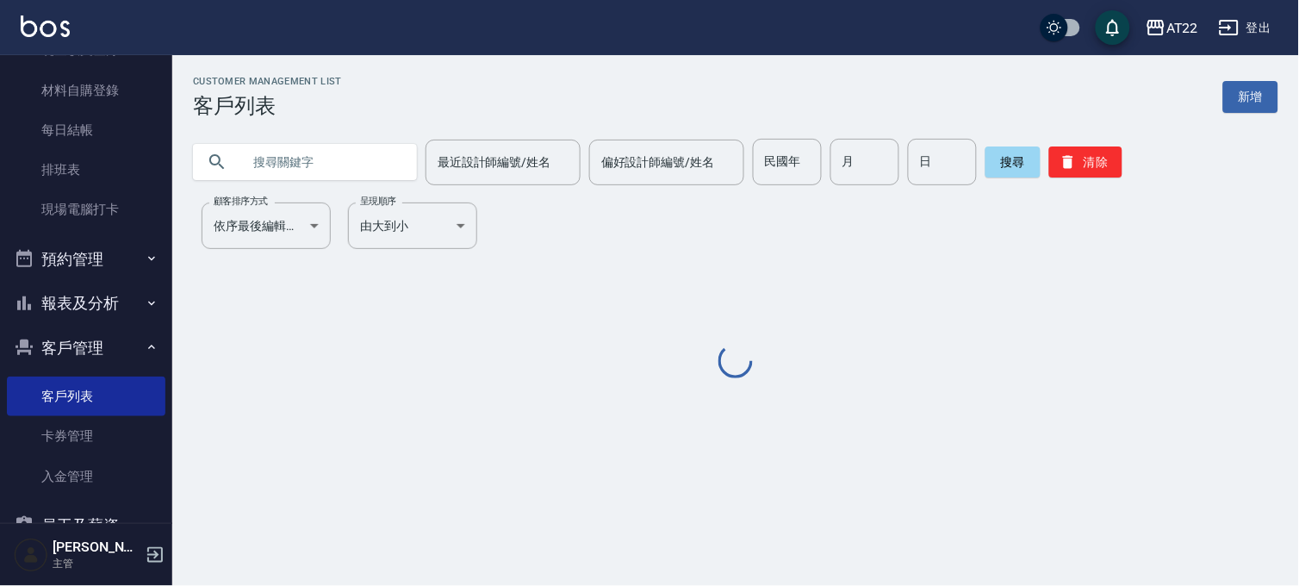
click at [314, 161] on input "text" at bounding box center [322, 162] width 162 height 47
paste input "0972726898"
type input "0972726898"
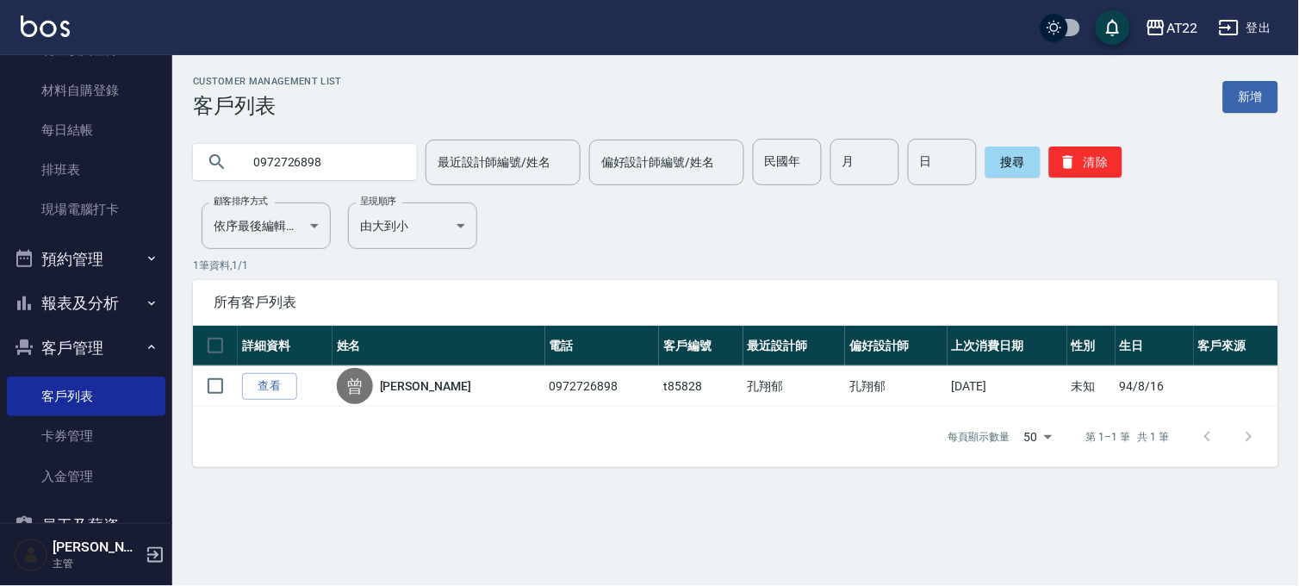
click at [326, 178] on input "0972726898" at bounding box center [322, 162] width 162 height 47
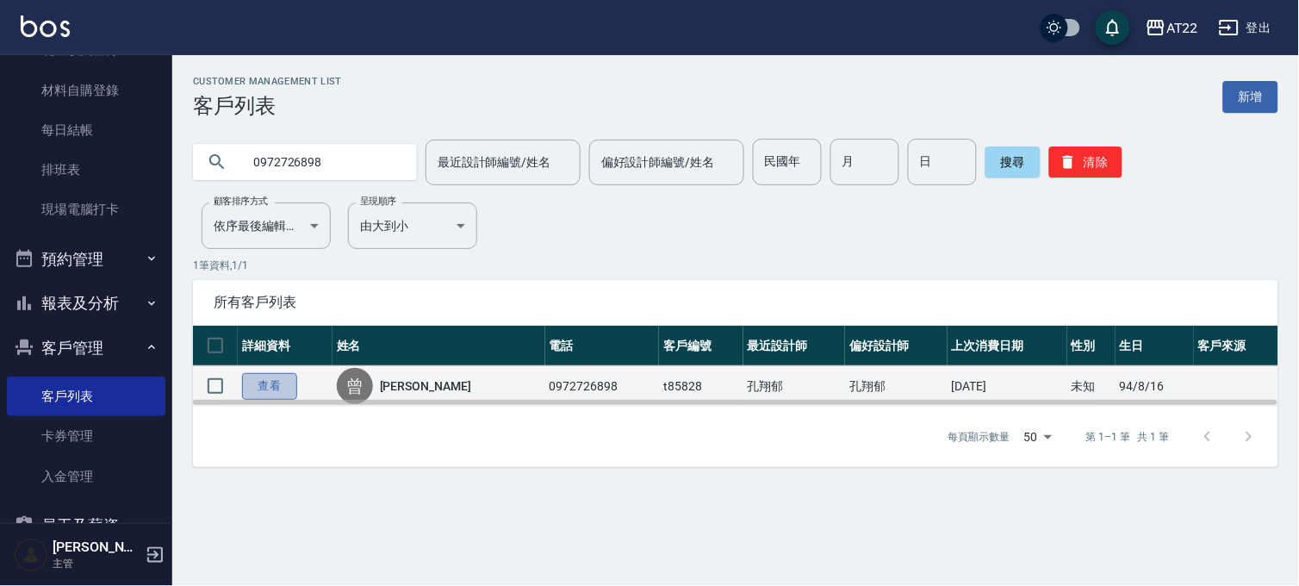
click at [264, 384] on link "查看" at bounding box center [269, 386] width 55 height 27
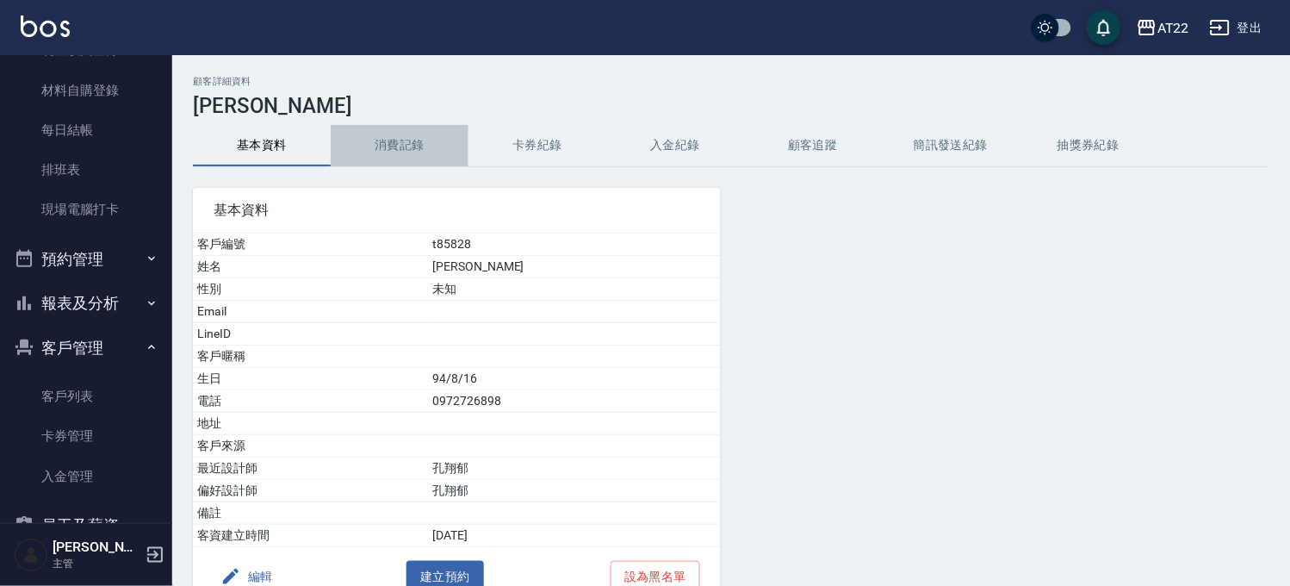
click at [420, 144] on button "消費記錄" at bounding box center [400, 145] width 138 height 41
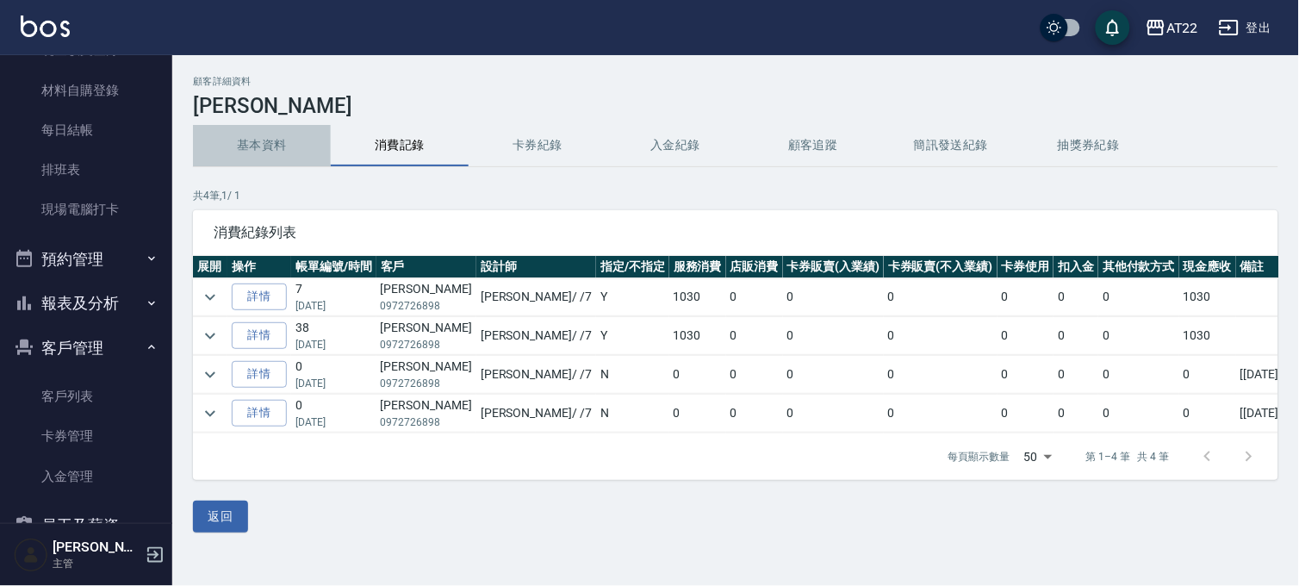
click at [271, 152] on button "基本資料" at bounding box center [262, 145] width 138 height 41
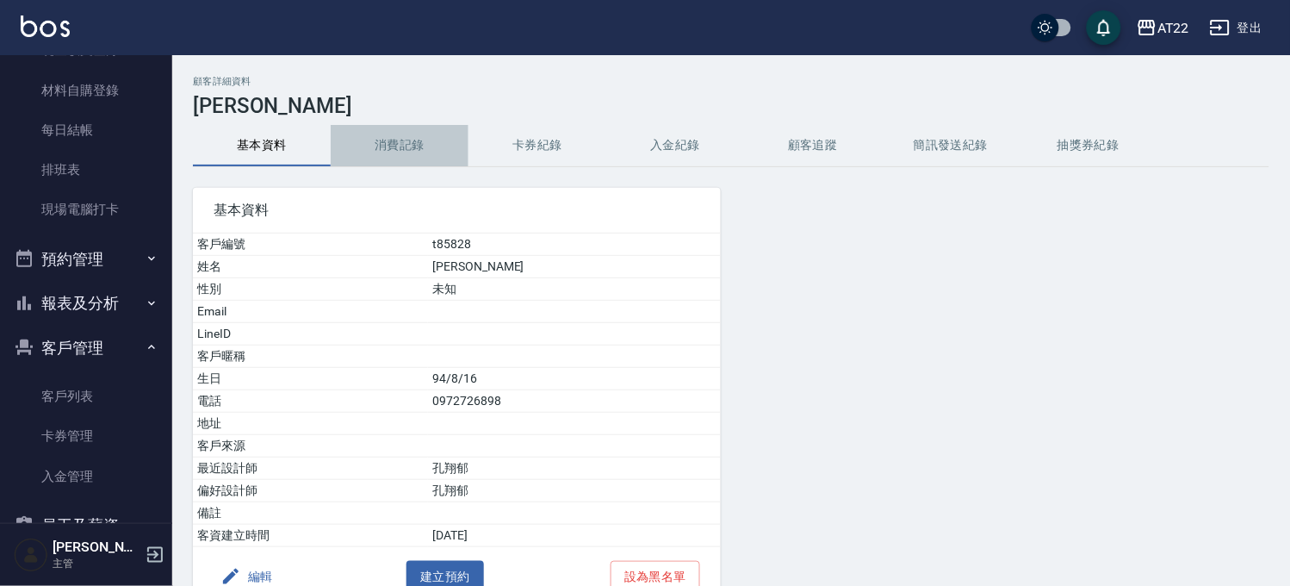
click at [388, 127] on button "消費記錄" at bounding box center [400, 145] width 138 height 41
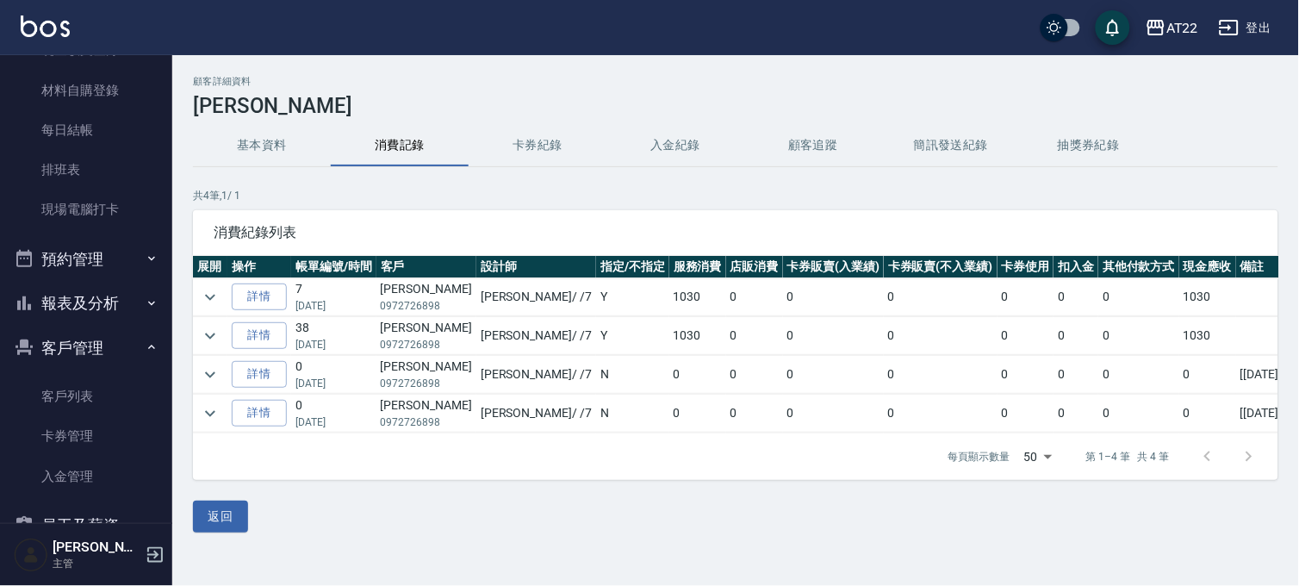
click at [293, 134] on button "基本資料" at bounding box center [262, 145] width 138 height 41
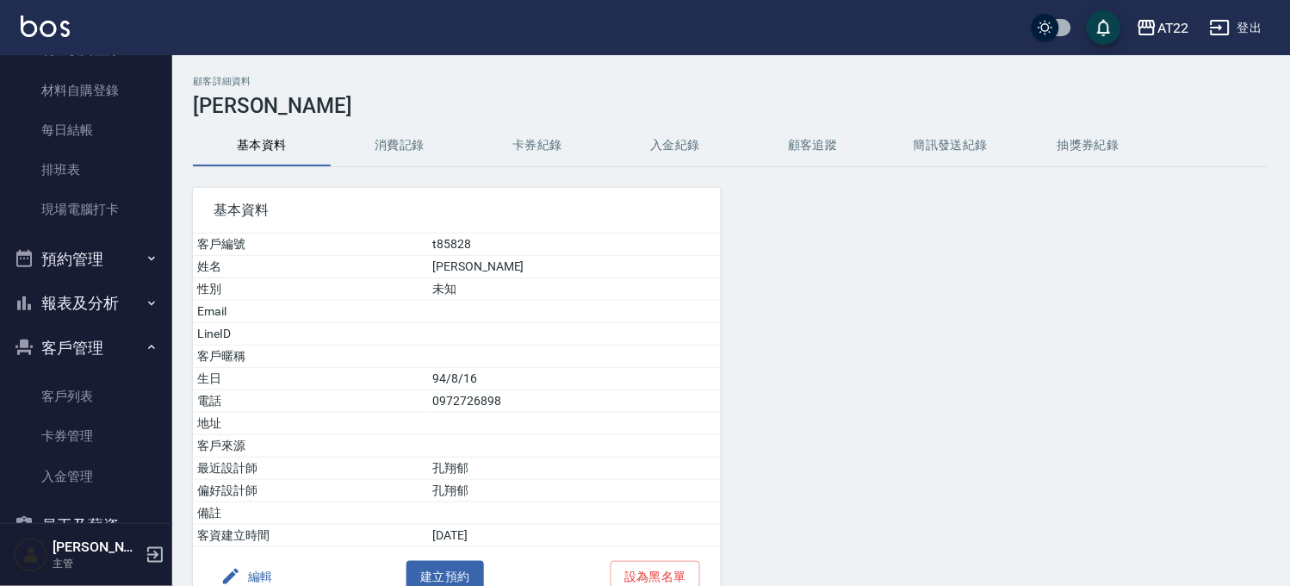
click at [488, 395] on td "0972726898" at bounding box center [574, 401] width 293 height 22
copy td "0972726898"
click at [1159, 26] on div "AT22" at bounding box center [1174, 28] width 32 height 22
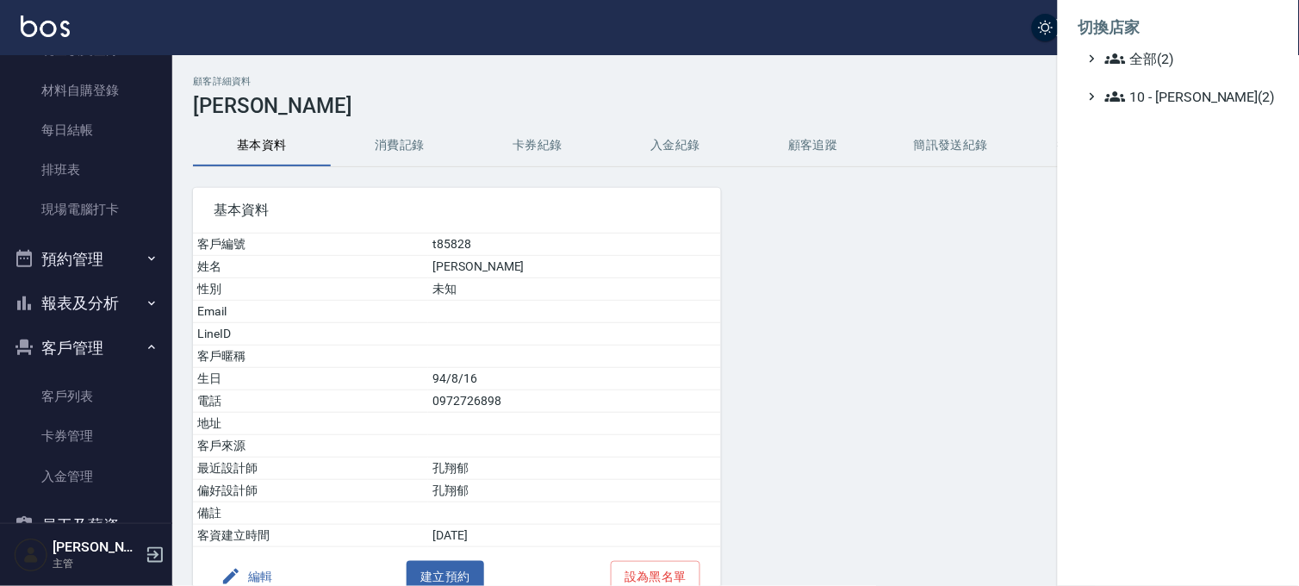
click at [1127, 110] on ul "切換店家 全部(2) 10 - [PERSON_NAME](2)" at bounding box center [1178, 57] width 241 height 114
click at [1135, 103] on span "10 - [PERSON_NAME](2)" at bounding box center [1188, 96] width 166 height 21
click at [1124, 157] on ul "切換店家 全部(2) 10 - [PERSON_NAME](2) AT22 PS3" at bounding box center [1178, 80] width 241 height 161
click at [1132, 149] on icon at bounding box center [1121, 144] width 21 height 21
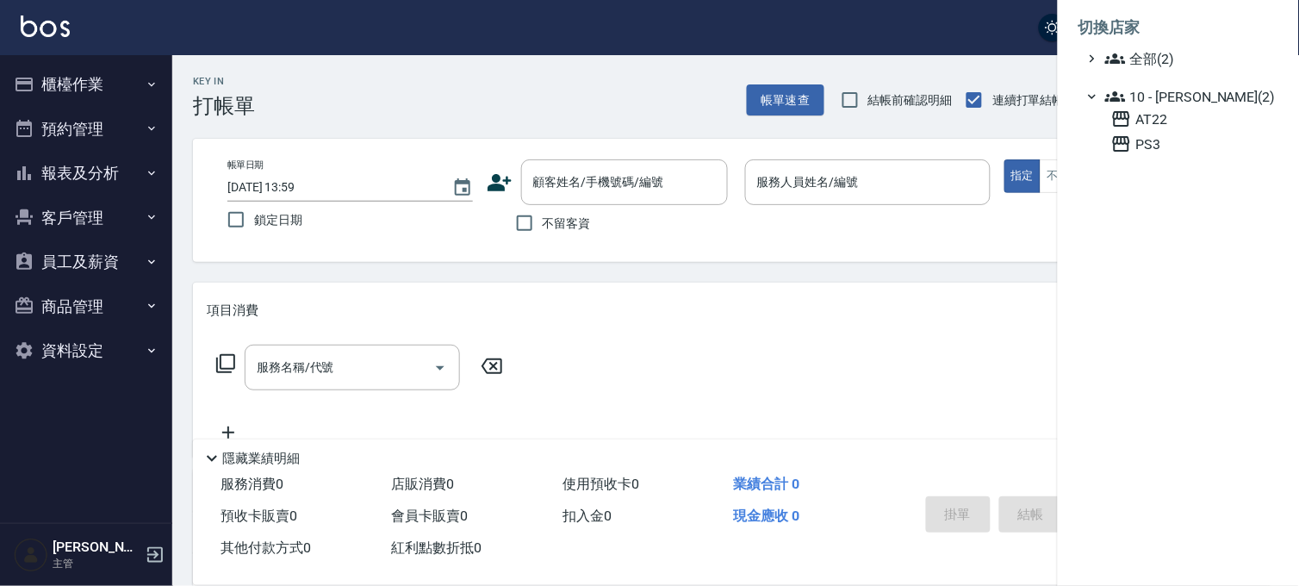
click at [103, 221] on div at bounding box center [649, 293] width 1299 height 586
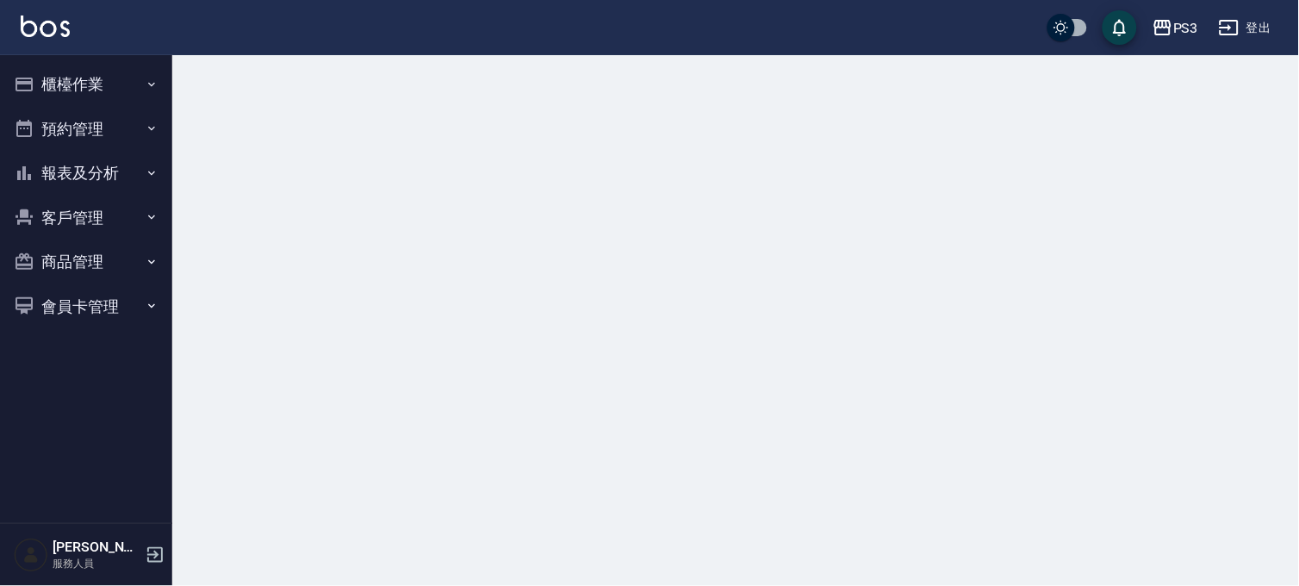
click at [88, 227] on button "客戶管理" at bounding box center [86, 218] width 158 height 45
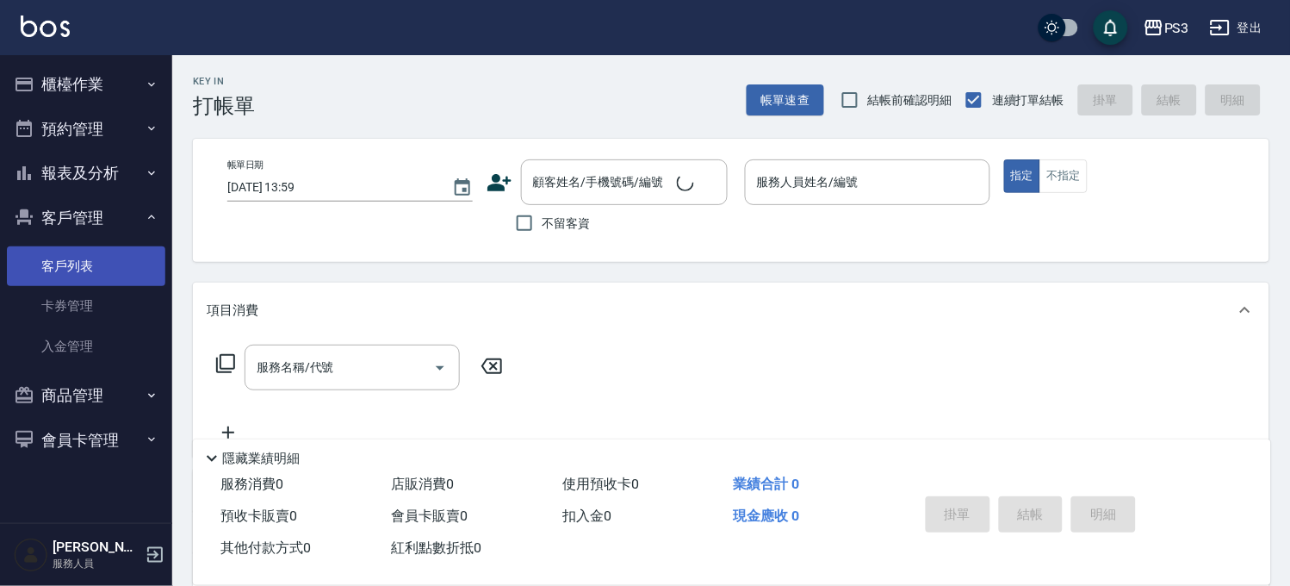
click at [76, 264] on link "客戶列表" at bounding box center [86, 266] width 158 height 40
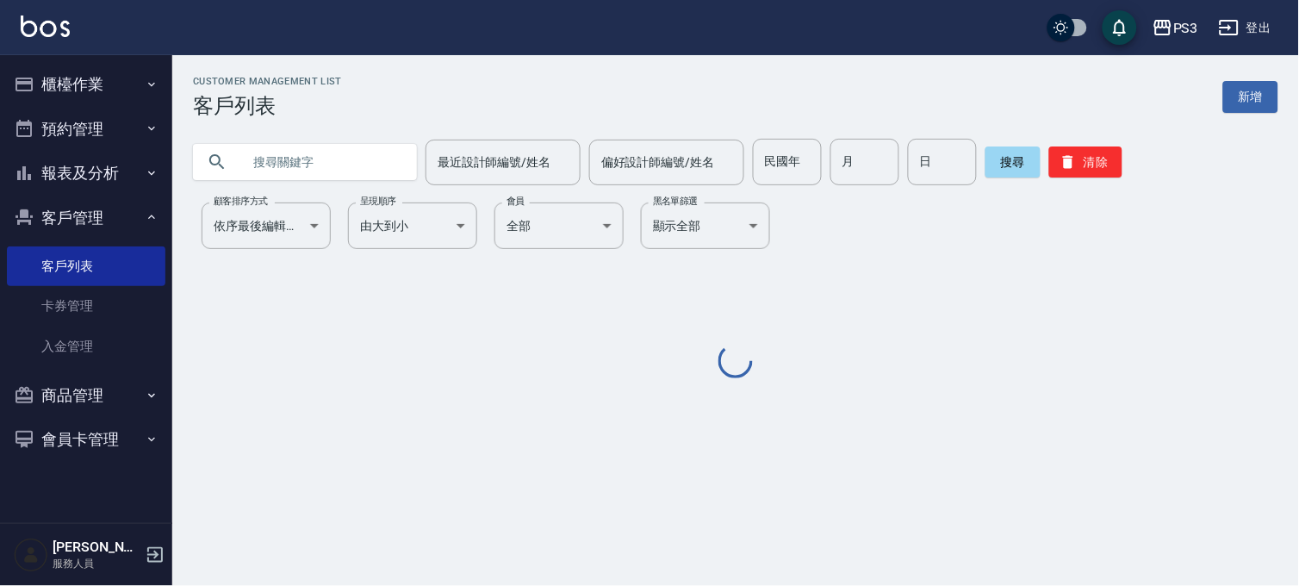
click at [271, 171] on input "text" at bounding box center [322, 162] width 162 height 47
paste input "0972726898"
type input "0972726898"
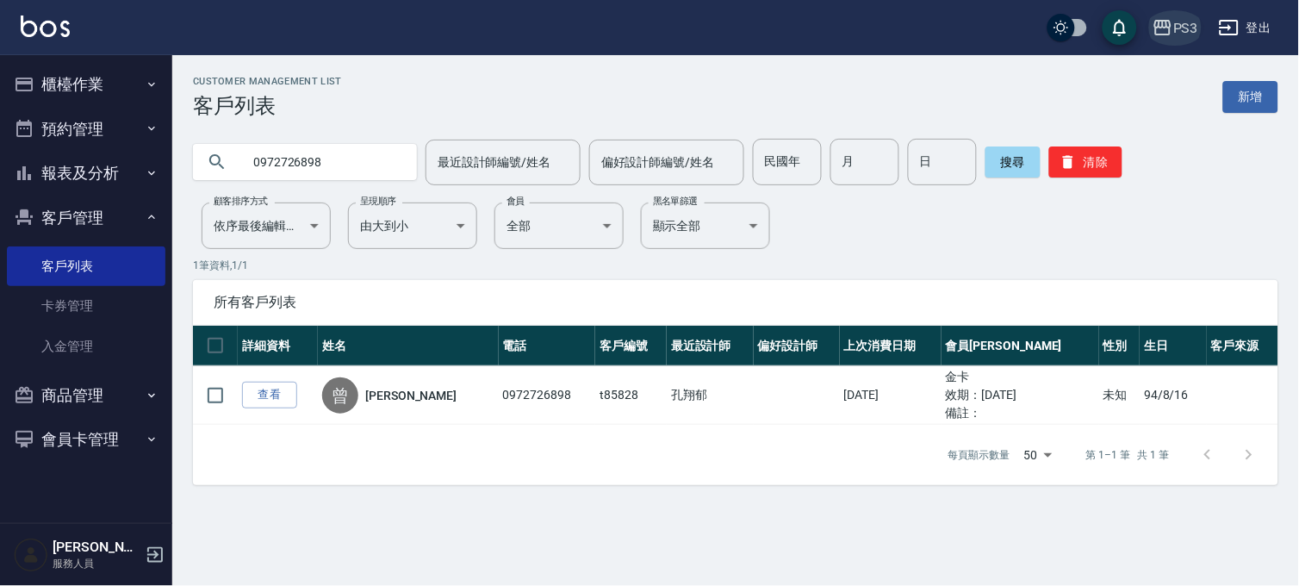
click at [1186, 11] on button "PS3" at bounding box center [1175, 27] width 59 height 35
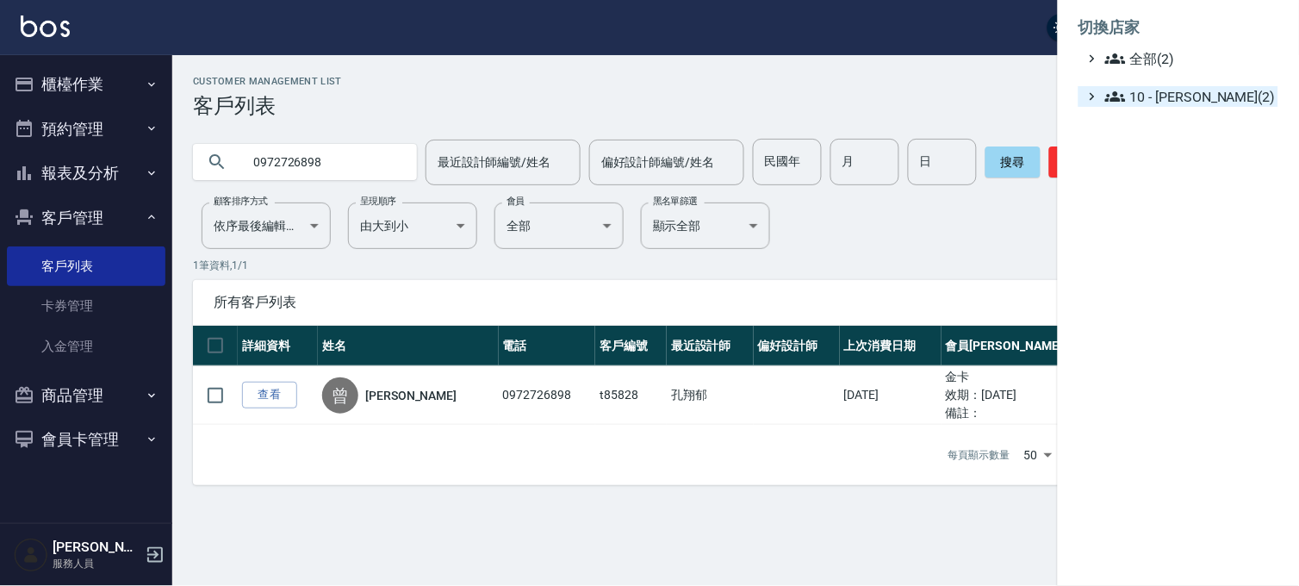
click at [1172, 100] on span "10 - [PERSON_NAME](2)" at bounding box center [1188, 96] width 166 height 21
click at [1167, 113] on span "AT22" at bounding box center [1191, 119] width 160 height 21
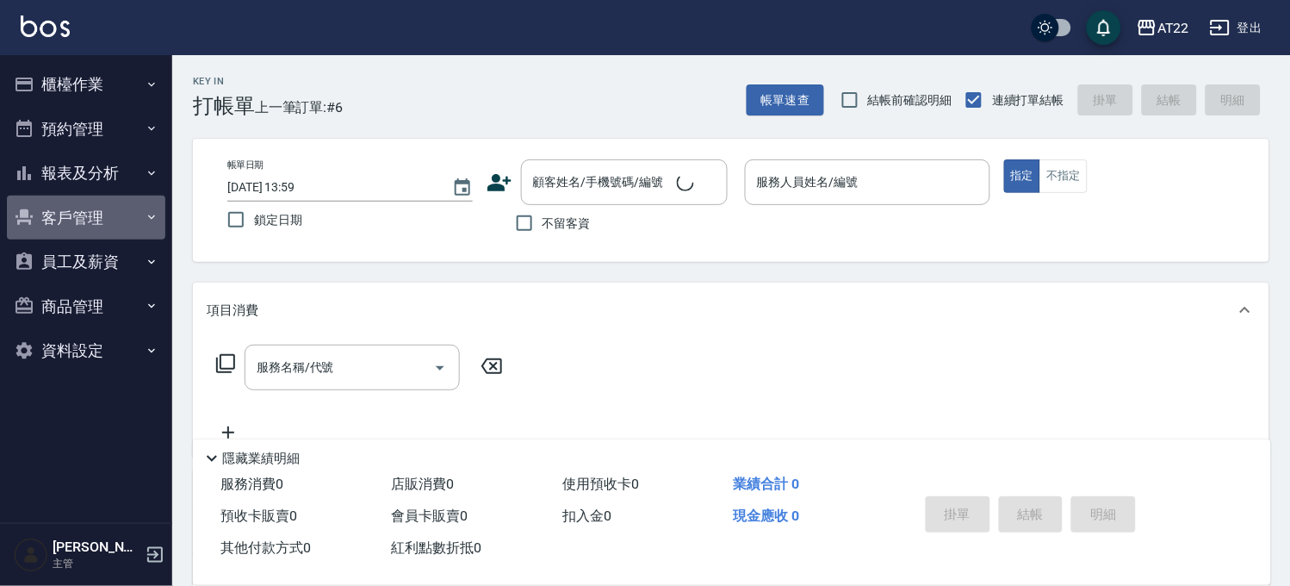
click at [99, 216] on button "客戶管理" at bounding box center [86, 218] width 158 height 45
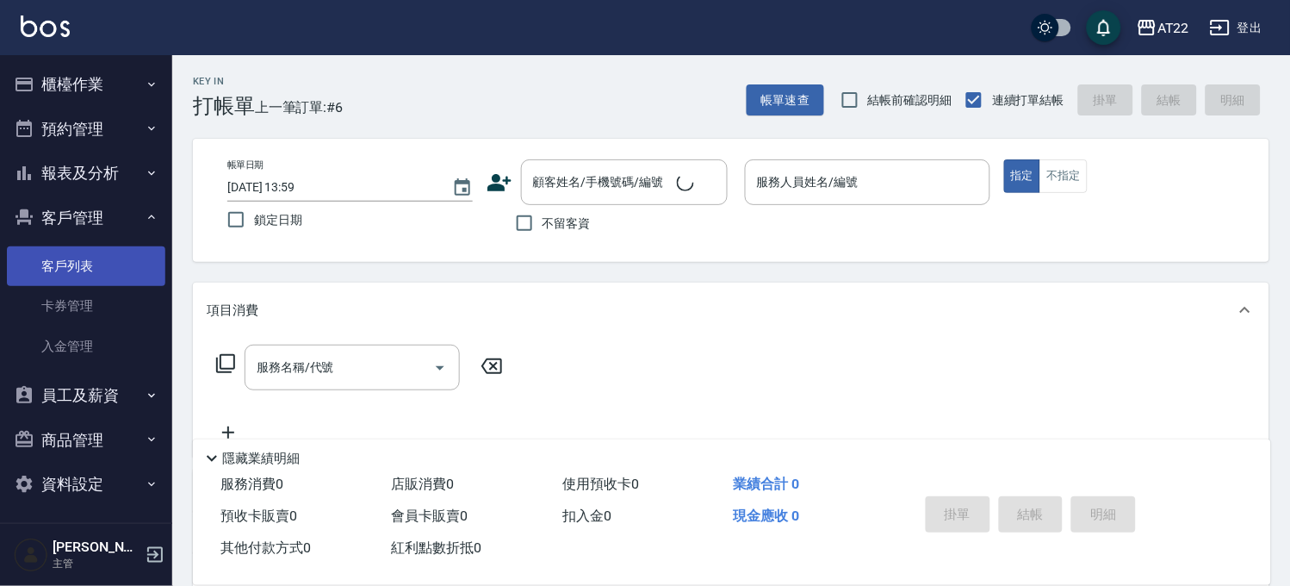
click at [84, 256] on link "客戶列表" at bounding box center [86, 266] width 158 height 40
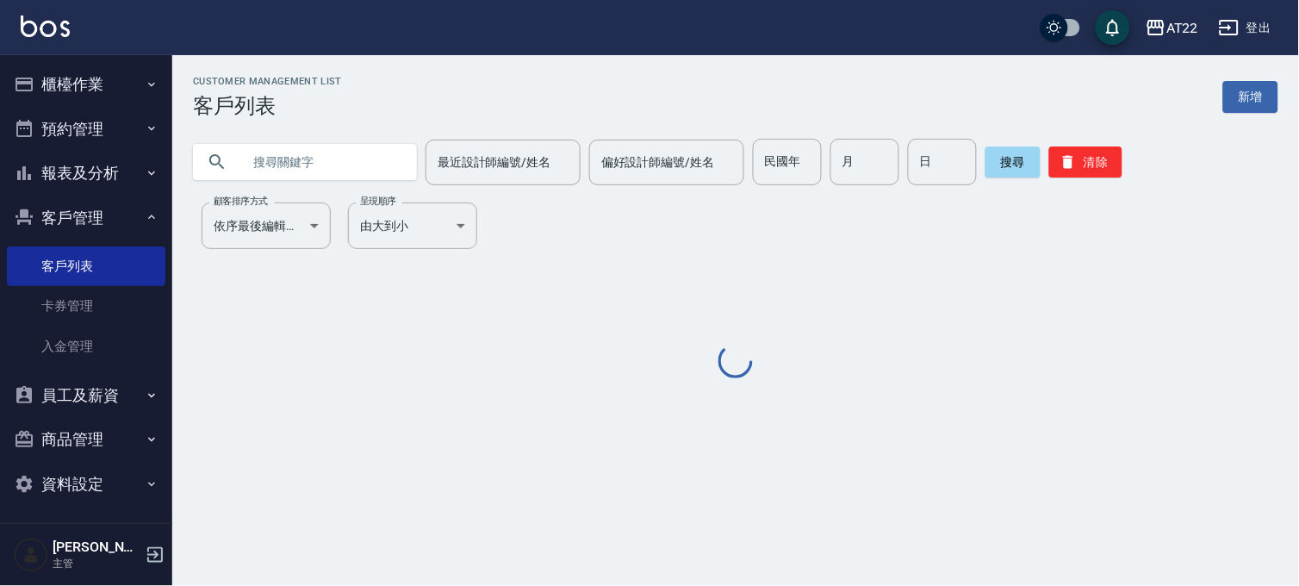
click at [269, 172] on input "text" at bounding box center [322, 162] width 162 height 47
paste input "0972726898"
type input "0972726898"
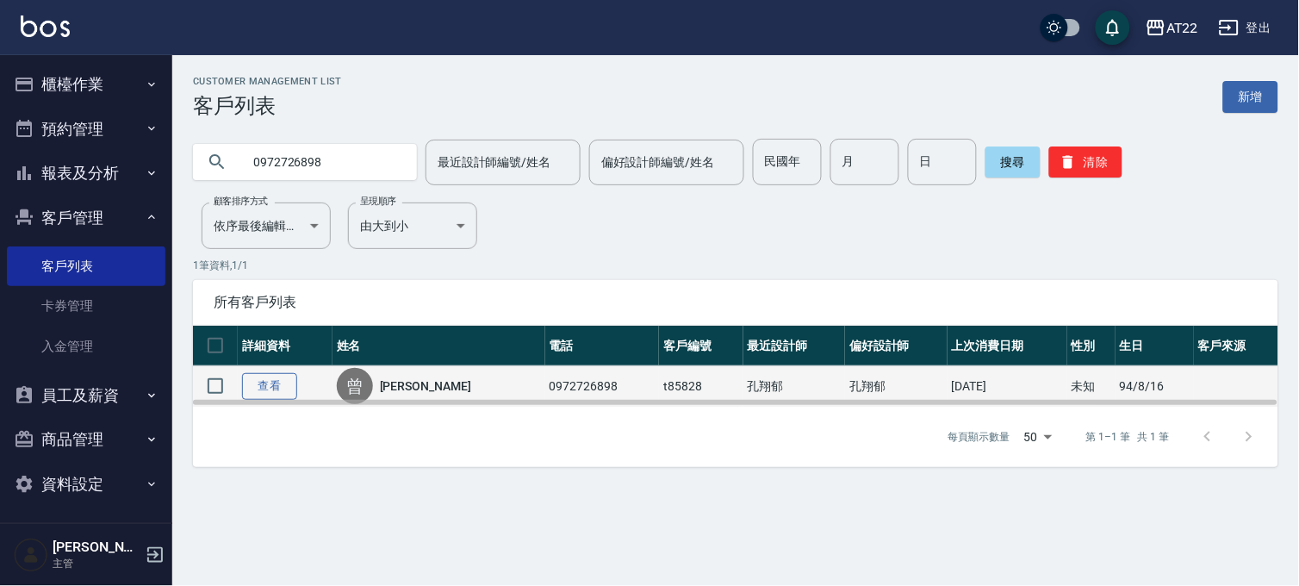
click at [283, 382] on link "查看" at bounding box center [269, 386] width 55 height 27
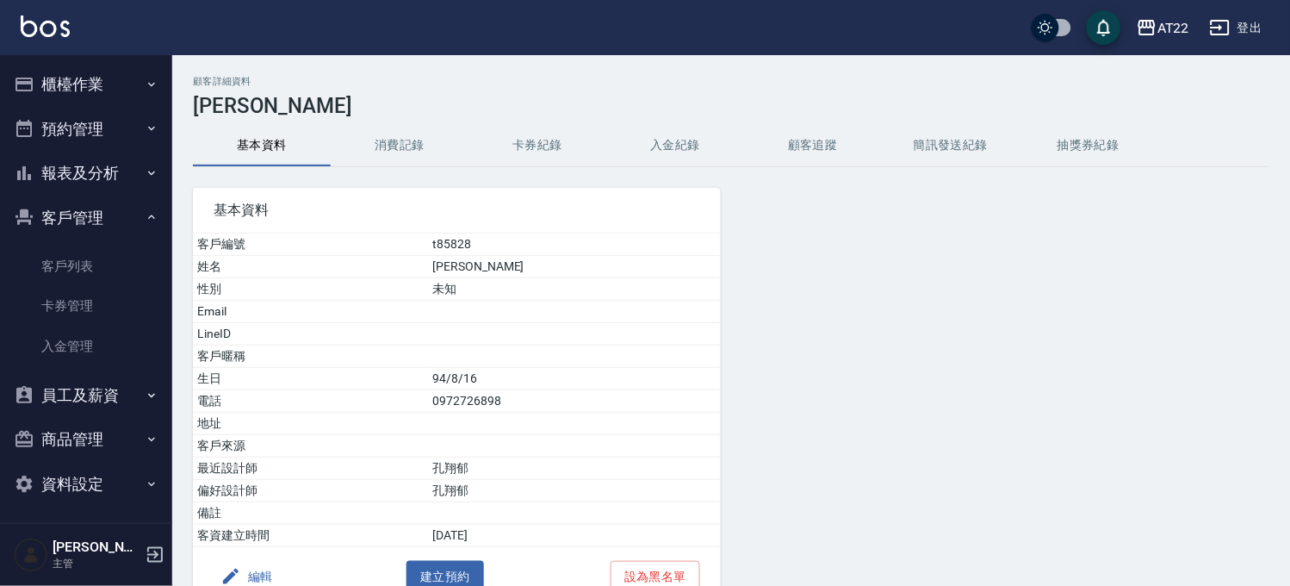
click at [263, 585] on html "AT22 登出 櫃檯作業 打帳單 帳單列表 掛單列表 現金收支登錄 材料自購登錄 每日結帳 排班表 現場電腦打卡 預約管理 預約管理 單日預約紀錄 單週預約紀…" at bounding box center [645, 339] width 1290 height 679
click at [263, 569] on button "編輯" at bounding box center [247, 577] width 66 height 32
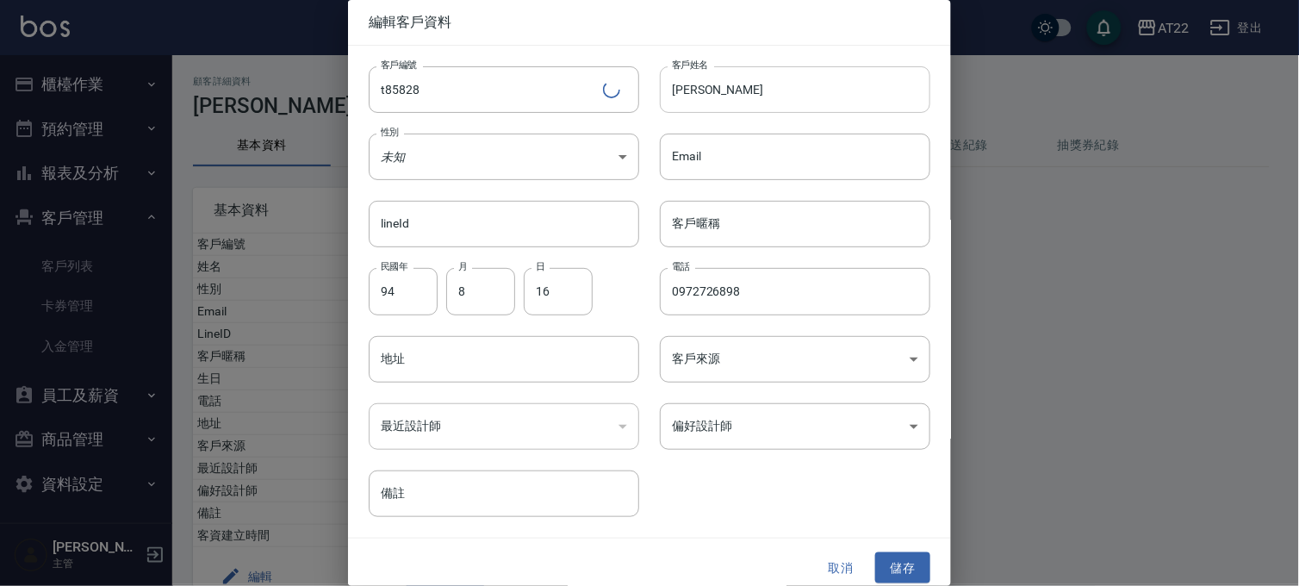
click at [789, 75] on input "[PERSON_NAME]" at bounding box center [795, 89] width 270 height 47
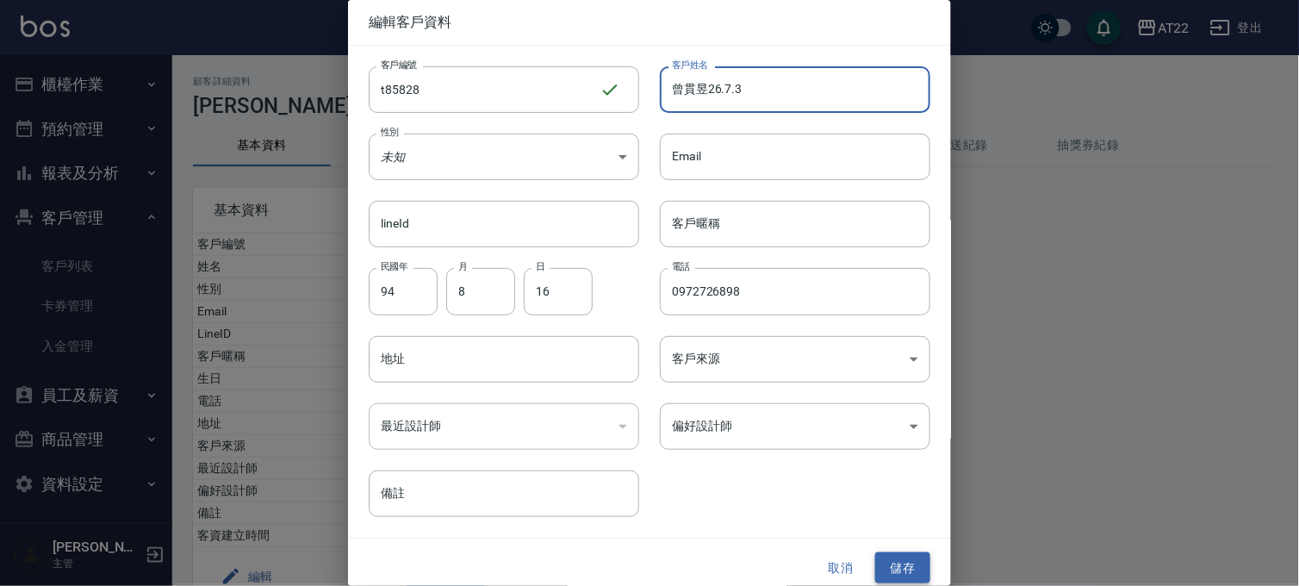
type input "曾貫昱26.7.3"
click at [894, 556] on button "儲存" at bounding box center [902, 568] width 55 height 32
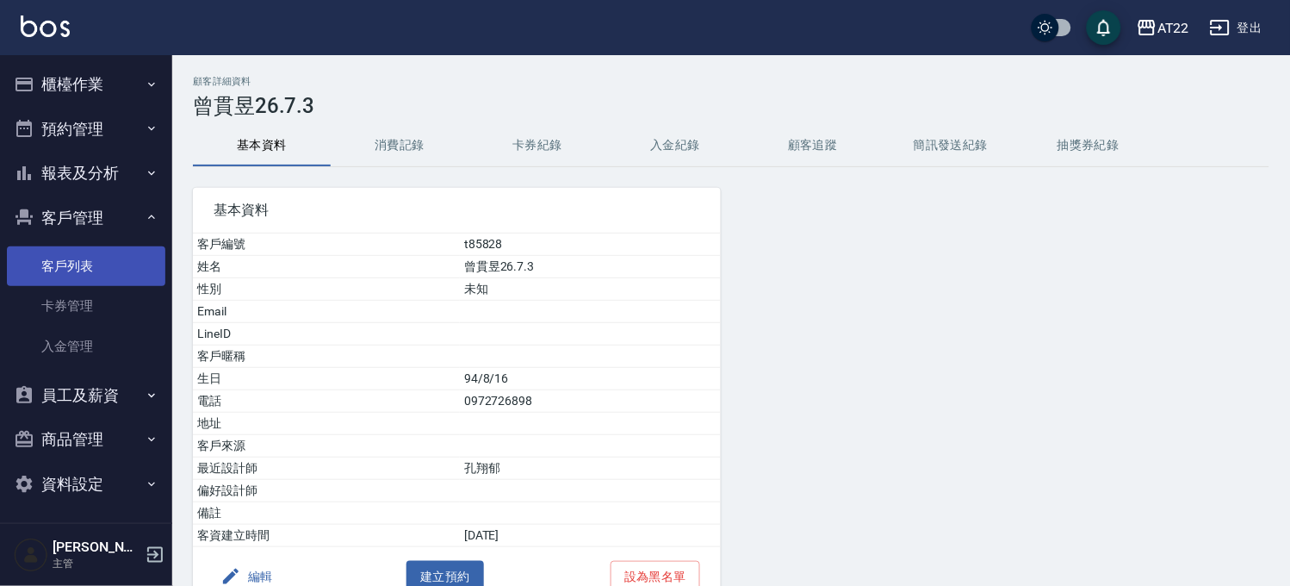
click at [62, 269] on link "客戶列表" at bounding box center [86, 266] width 158 height 40
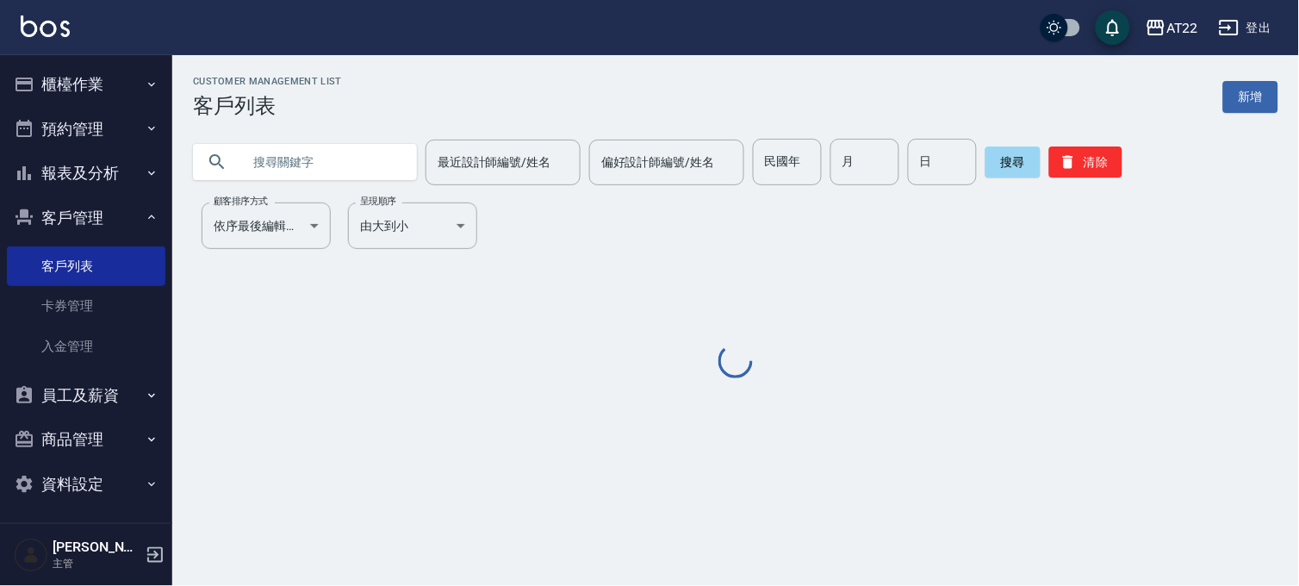
click at [314, 167] on input "text" at bounding box center [322, 162] width 162 height 47
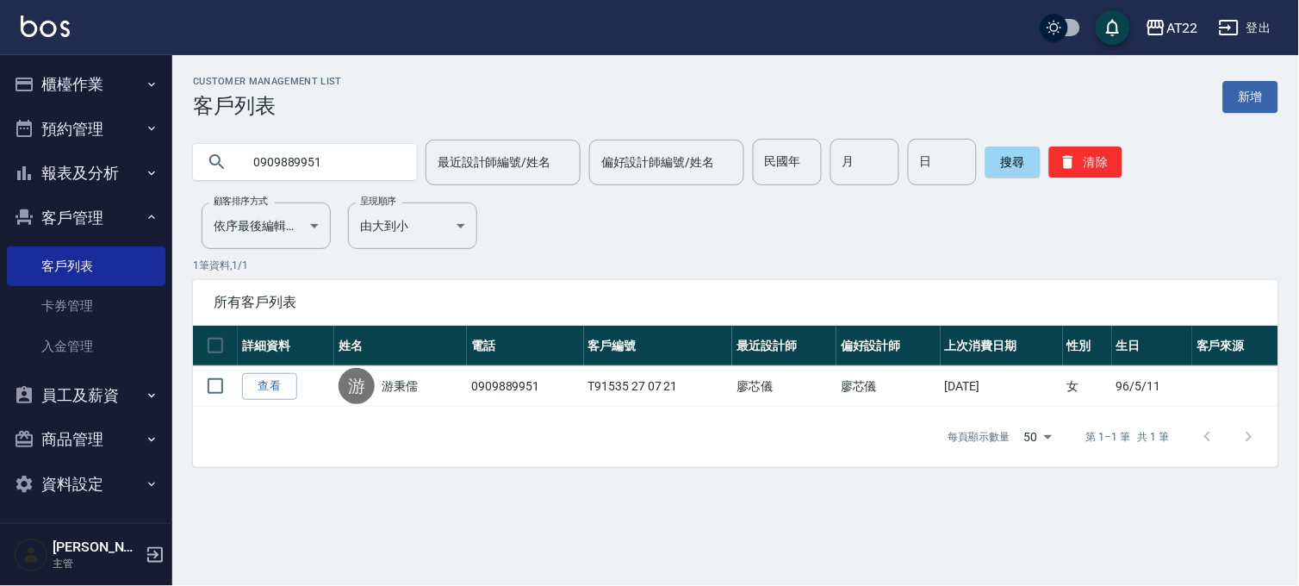
click at [323, 174] on input "0909889951" at bounding box center [322, 162] width 162 height 47
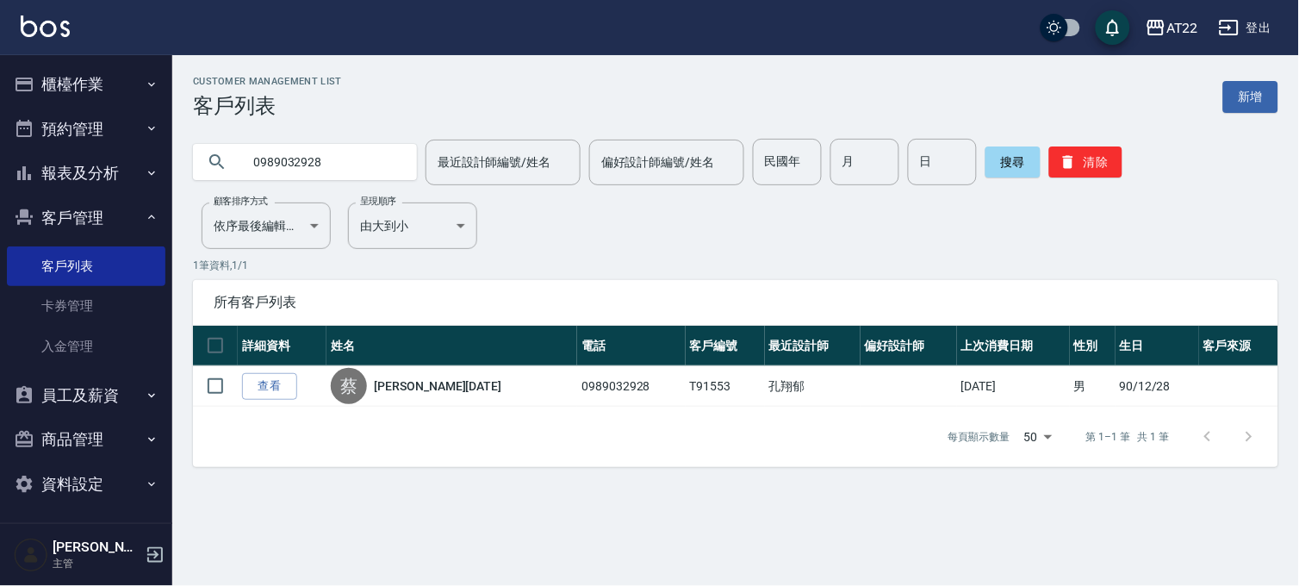
drag, startPoint x: 329, startPoint y: 160, endPoint x: 134, endPoint y: 166, distance: 195.6
click at [134, 166] on div "AT22 登出 櫃檯作業 打帳單 帳單列表 掛單列表 現金收支登錄 材料自購登錄 每日結帳 排班表 現場電腦打卡 預約管理 預約管理 單日預約紀錄 單週預約紀…" at bounding box center [649, 293] width 1299 height 586
type input "0909889951"
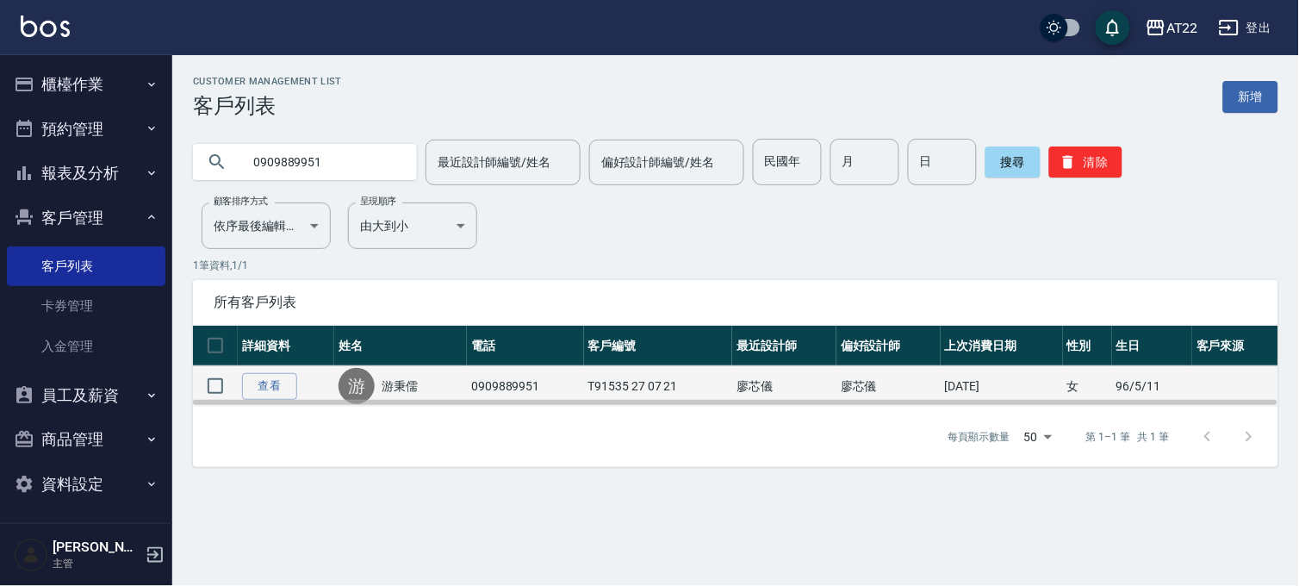
click at [386, 390] on link "游秉儒" at bounding box center [400, 385] width 36 height 17
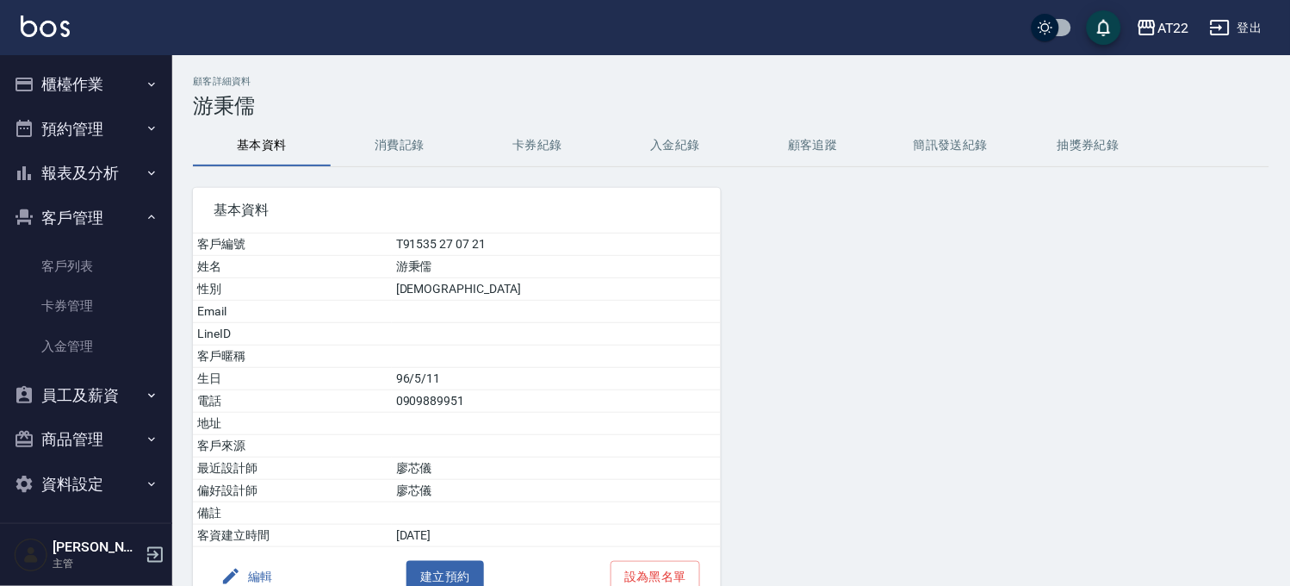
click at [366, 151] on button "消費記錄" at bounding box center [400, 145] width 138 height 41
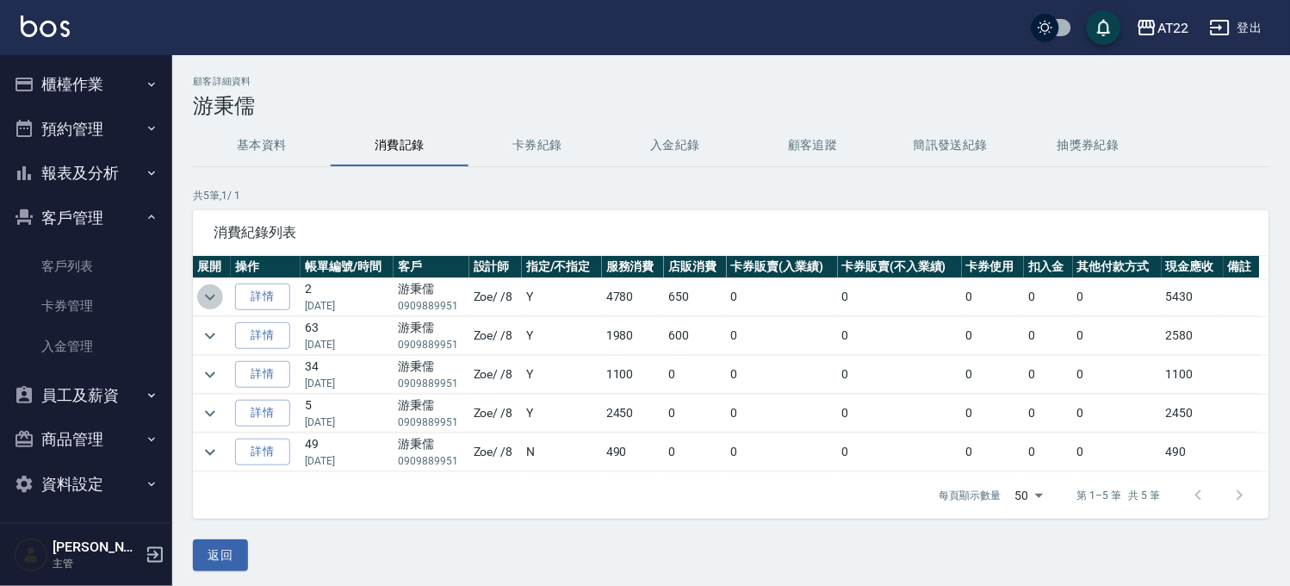
click at [207, 290] on icon "expand row" at bounding box center [210, 297] width 21 height 21
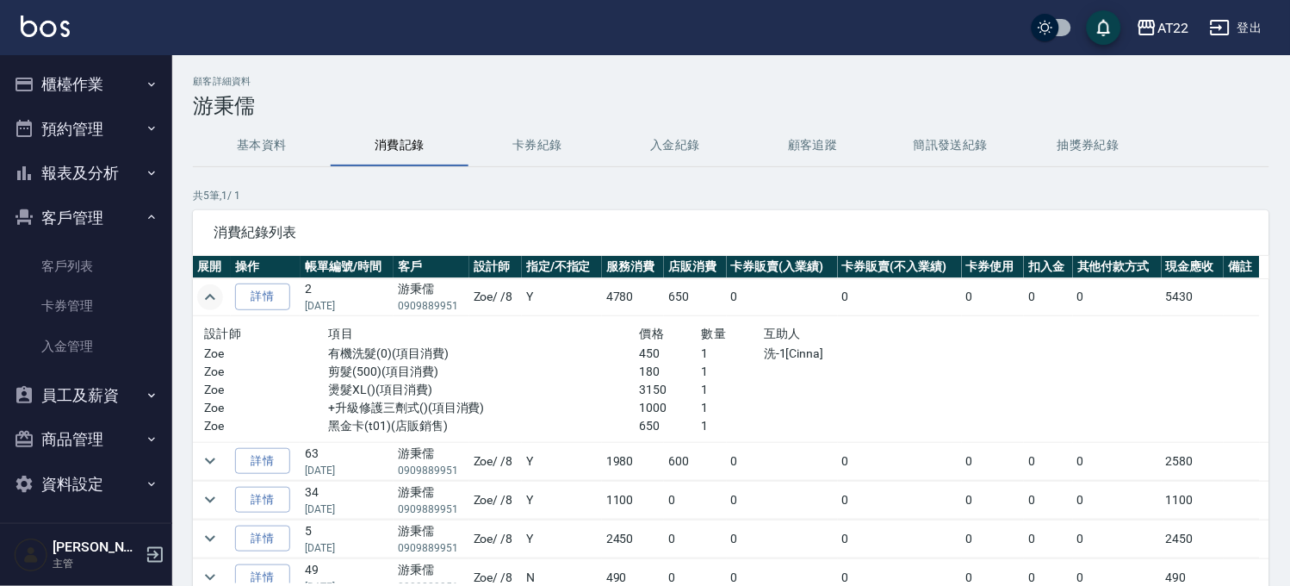
click at [202, 303] on icon "expand row" at bounding box center [210, 297] width 21 height 21
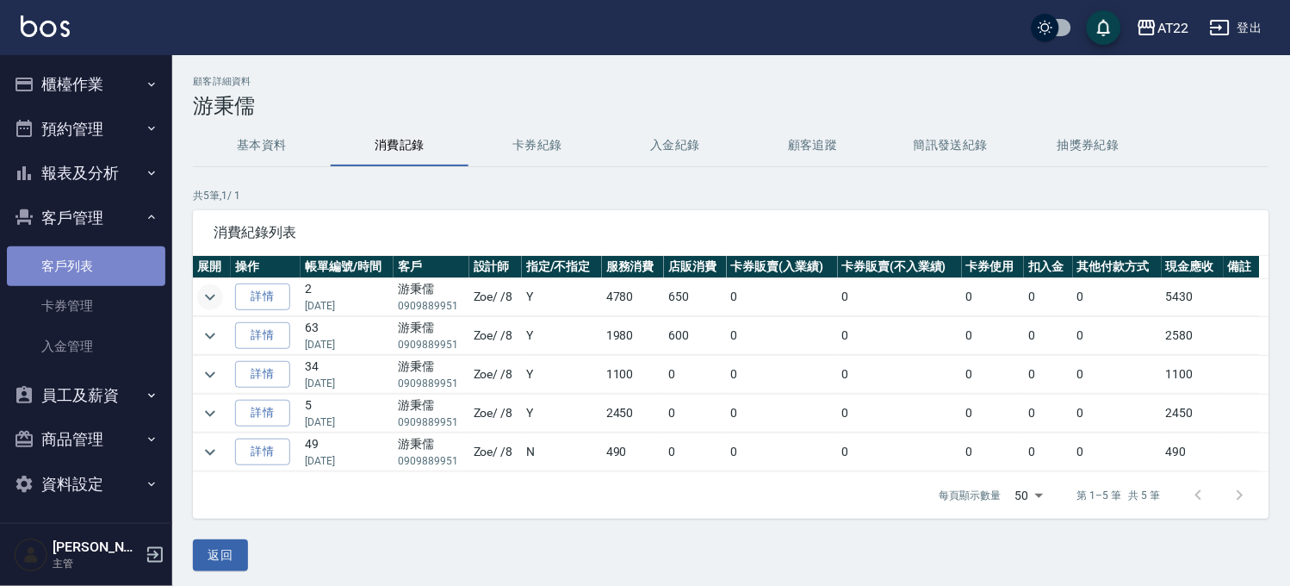
click at [107, 254] on link "客戶列表" at bounding box center [86, 266] width 158 height 40
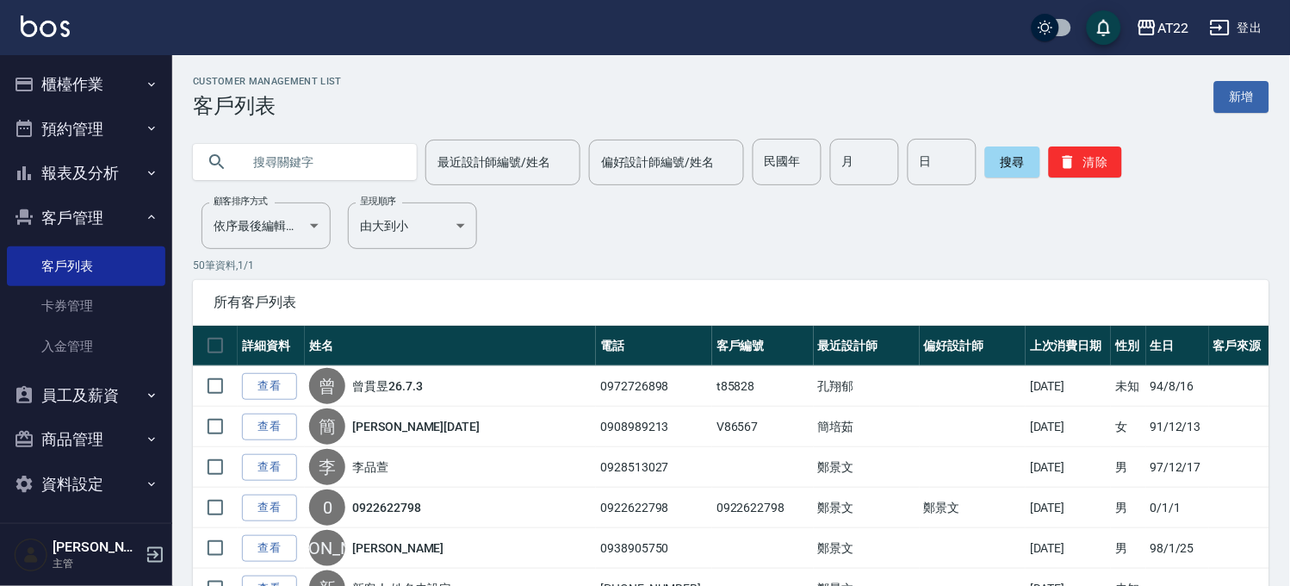
click at [307, 166] on input "text" at bounding box center [322, 162] width 162 height 47
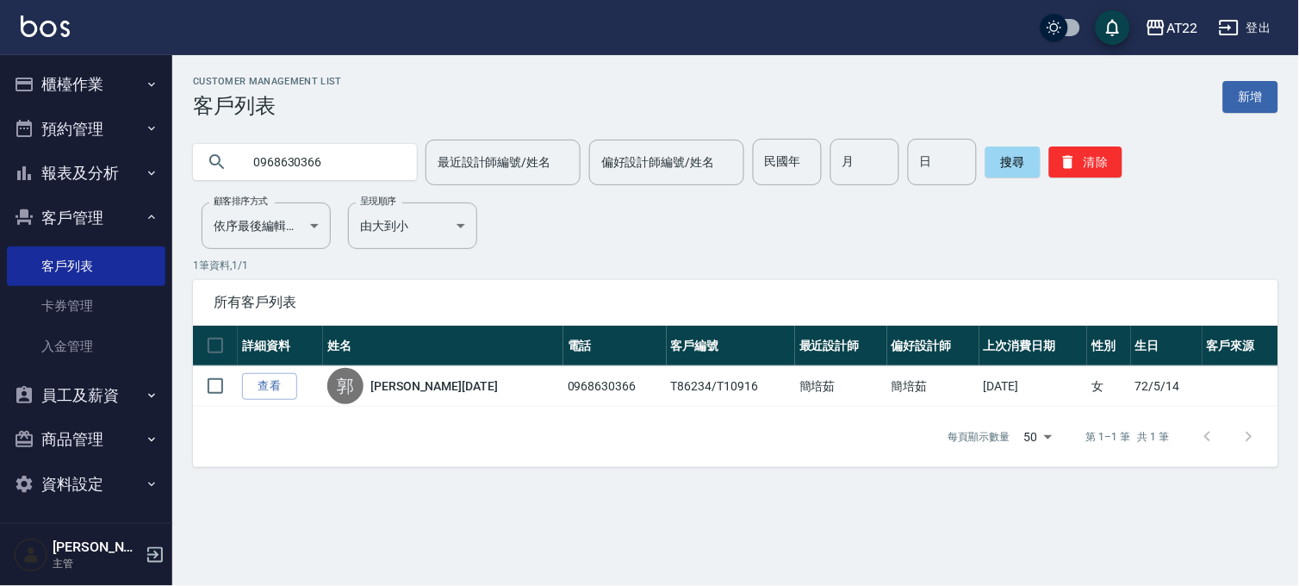
click at [336, 152] on input "0968630366" at bounding box center [322, 162] width 162 height 47
type input "0961128971"
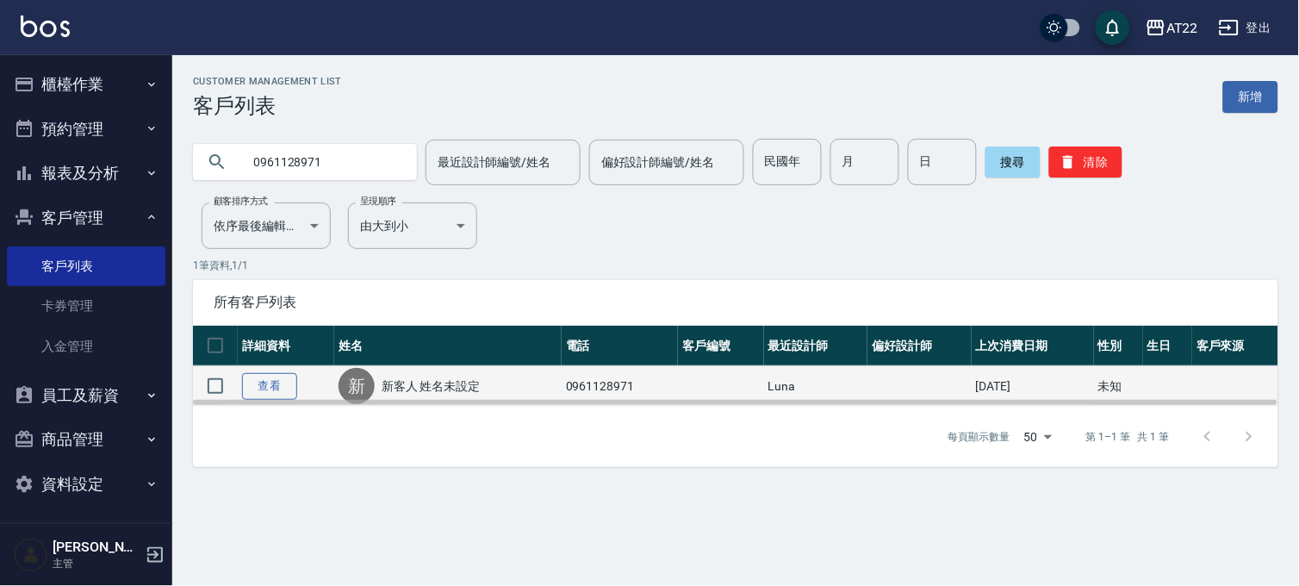
click at [287, 375] on link "查看" at bounding box center [269, 386] width 55 height 27
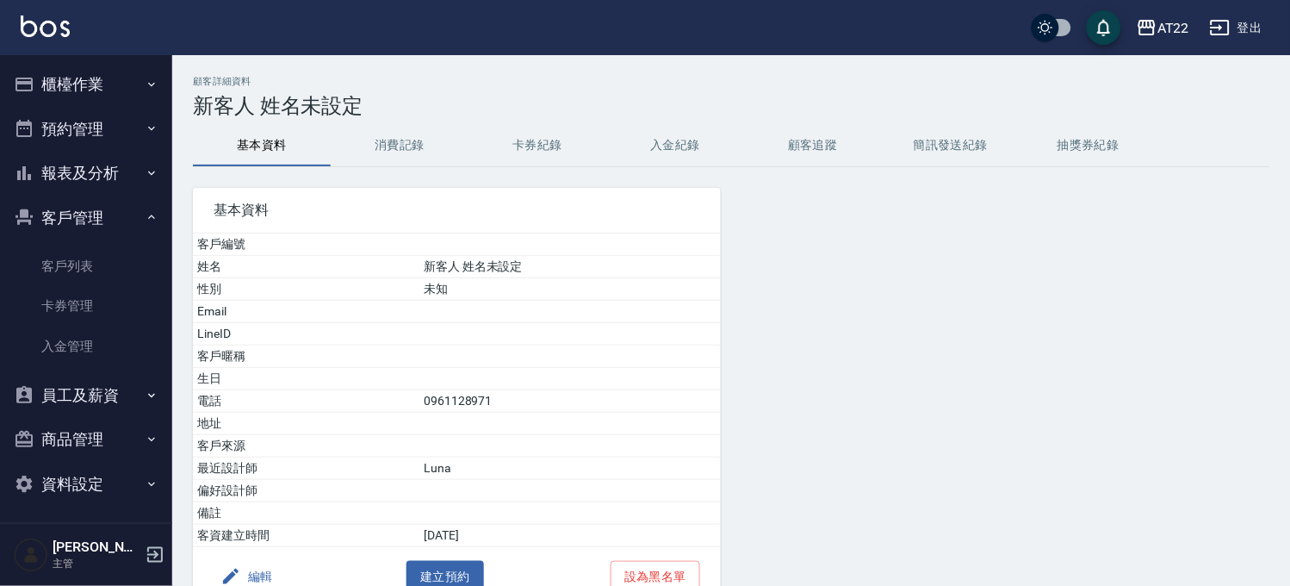
click at [342, 129] on button "消費記錄" at bounding box center [400, 145] width 138 height 41
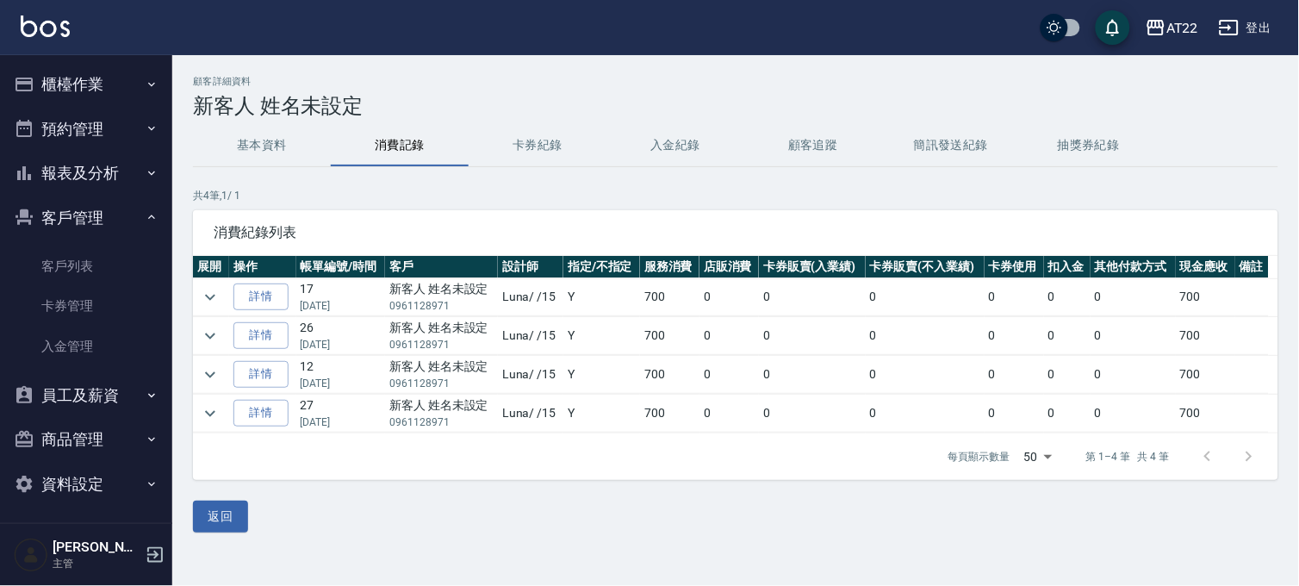
click at [384, 146] on button "消費記錄" at bounding box center [400, 145] width 138 height 41
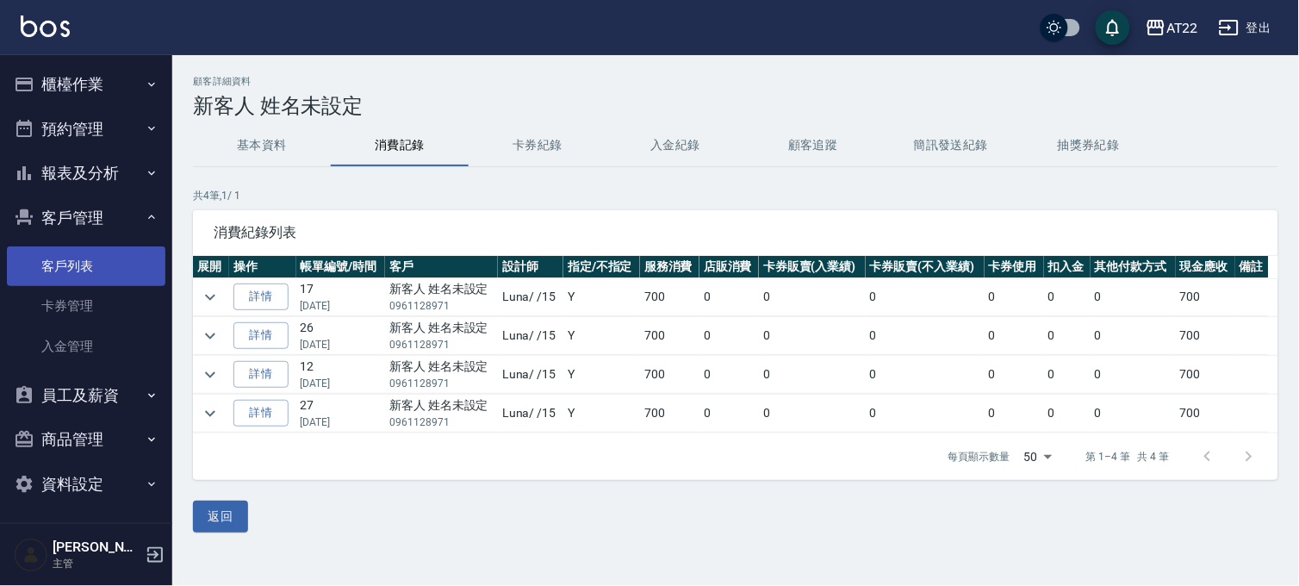
click at [92, 263] on link "客戶列表" at bounding box center [86, 266] width 158 height 40
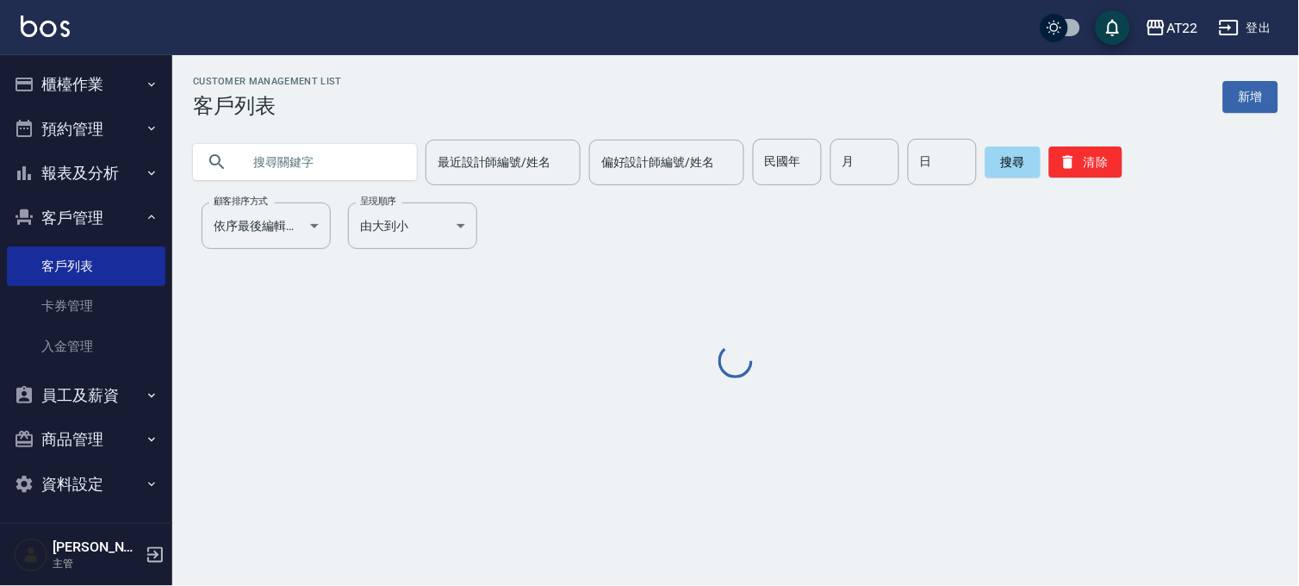
click at [257, 151] on input "text" at bounding box center [322, 162] width 162 height 47
paste input "0927820221"
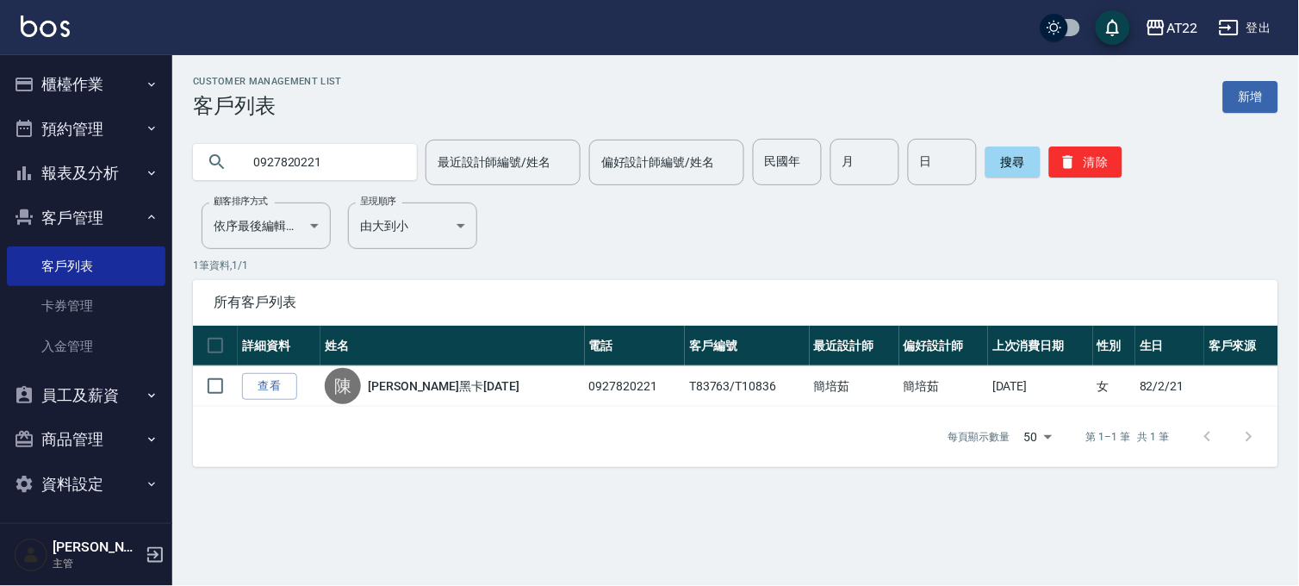
click at [267, 183] on input "0927820221" at bounding box center [322, 162] width 162 height 47
type input "0922031884"
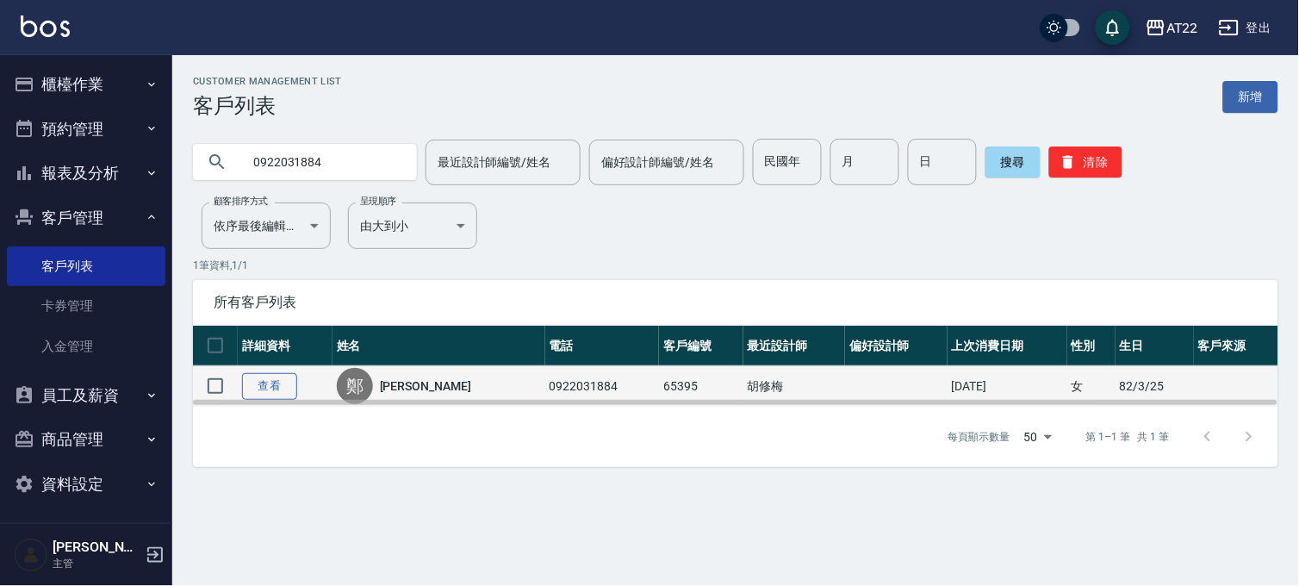
click at [263, 381] on link "查看" at bounding box center [269, 386] width 55 height 27
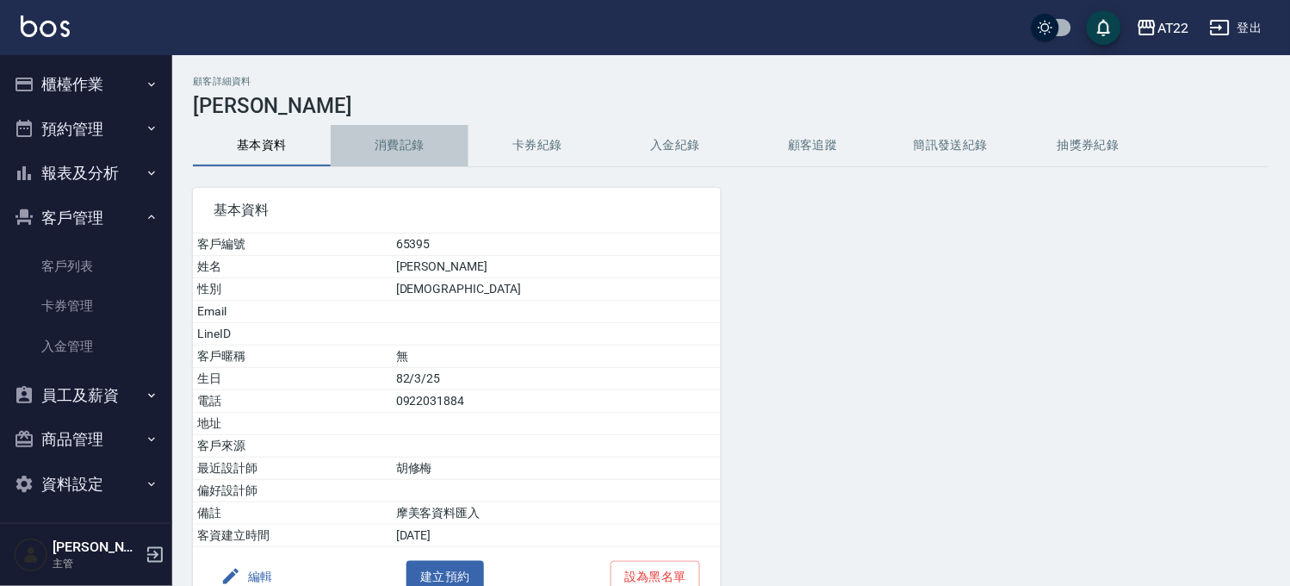
click at [437, 150] on button "消費記錄" at bounding box center [400, 145] width 138 height 41
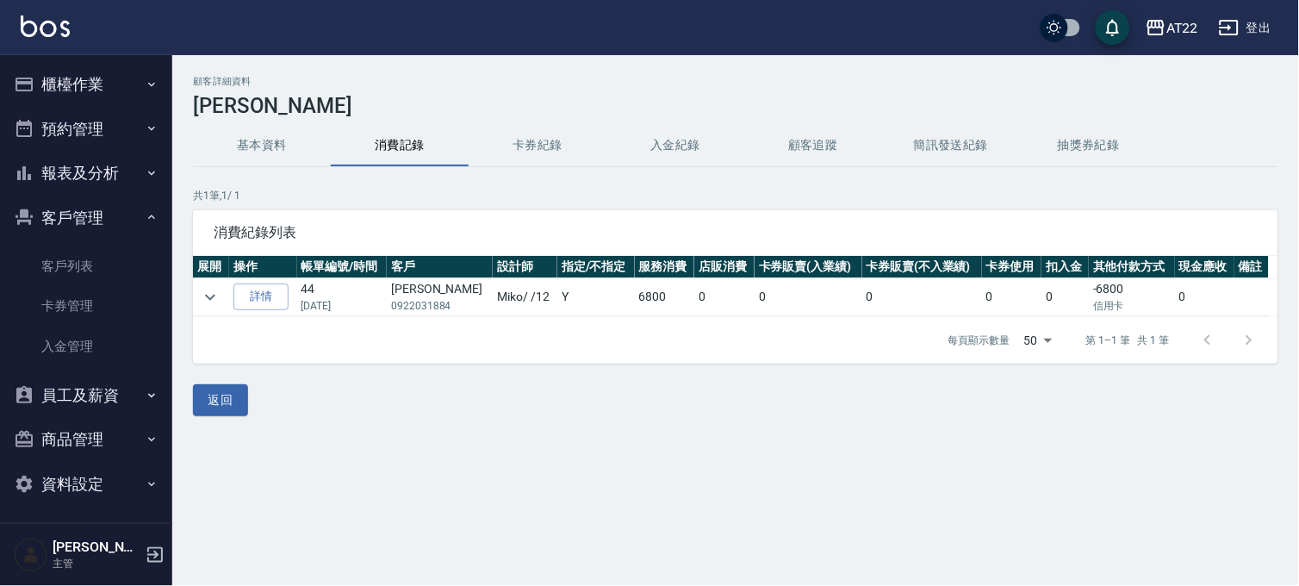
drag, startPoint x: 1116, startPoint y: 303, endPoint x: 675, endPoint y: 308, distance: 440.2
click at [1114, 302] on p "信用卡" at bounding box center [1131, 306] width 77 height 16
click at [204, 288] on icon "expand row" at bounding box center [210, 297] width 21 height 21
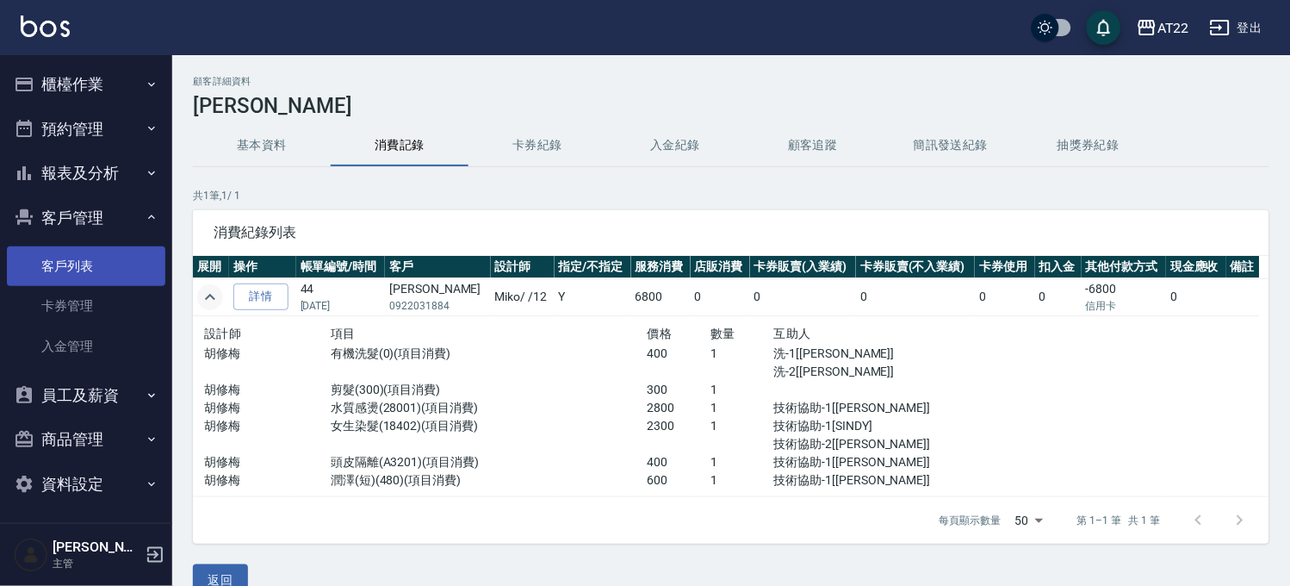
click at [73, 268] on link "客戶列表" at bounding box center [86, 266] width 158 height 40
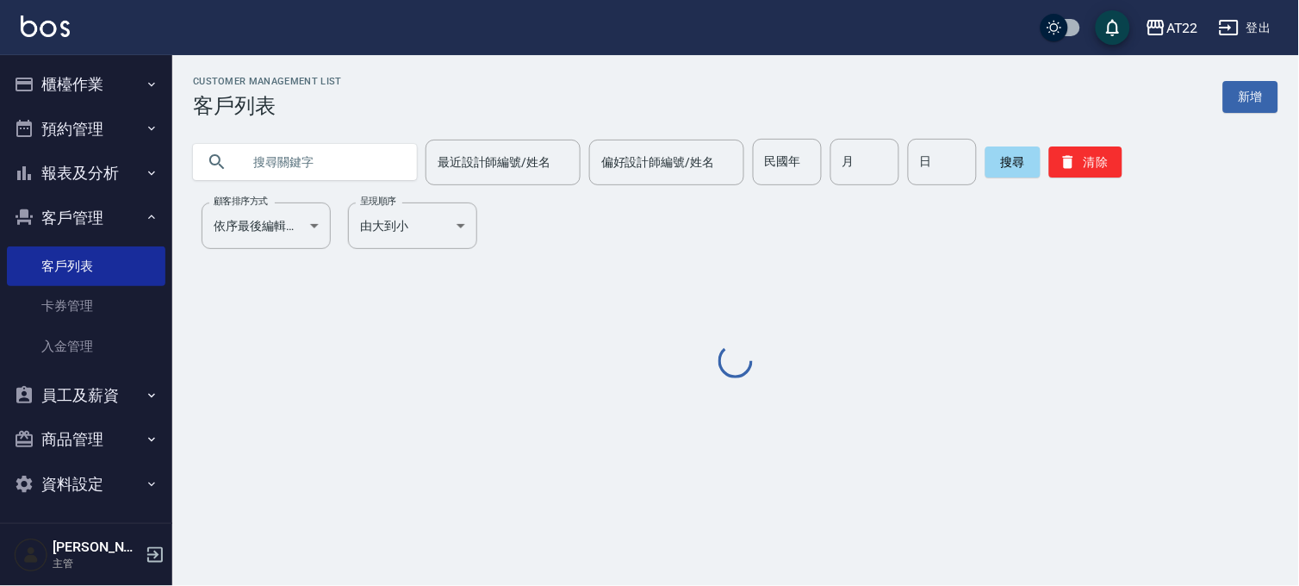
click at [364, 161] on input "text" at bounding box center [322, 162] width 162 height 47
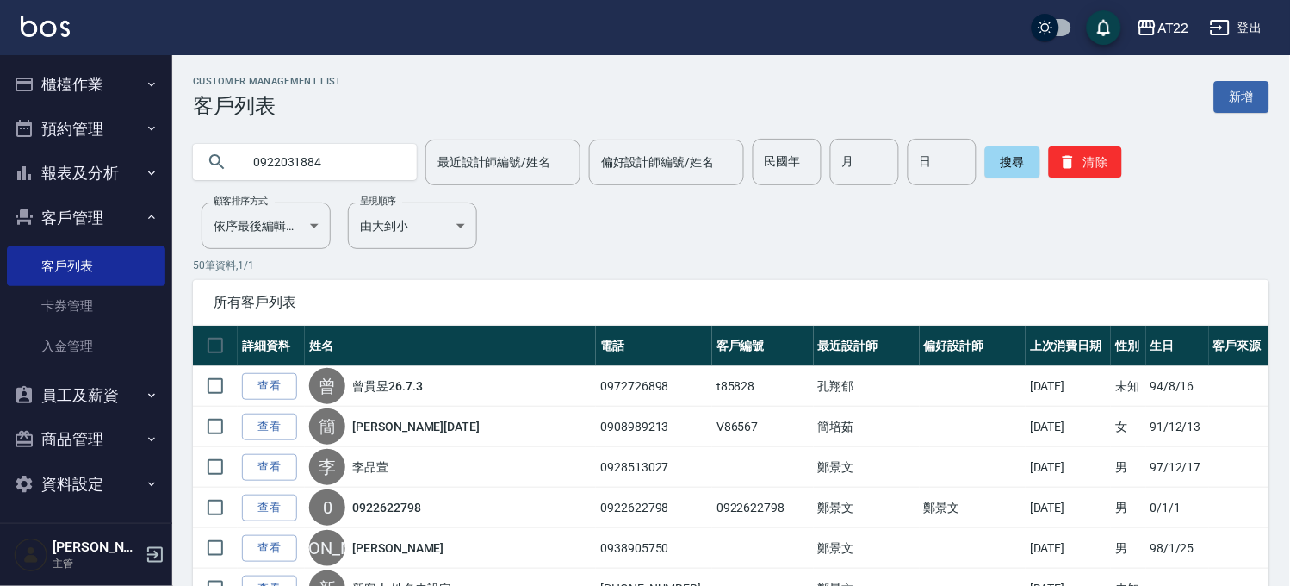
type input "0922031884"
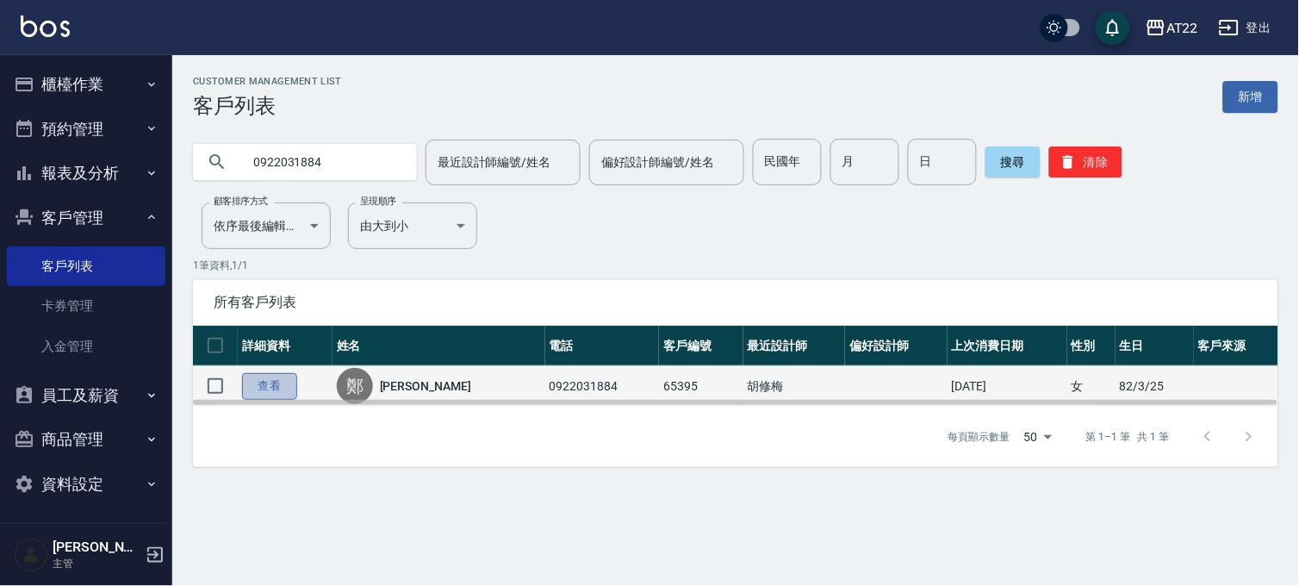
click at [263, 383] on link "查看" at bounding box center [269, 386] width 55 height 27
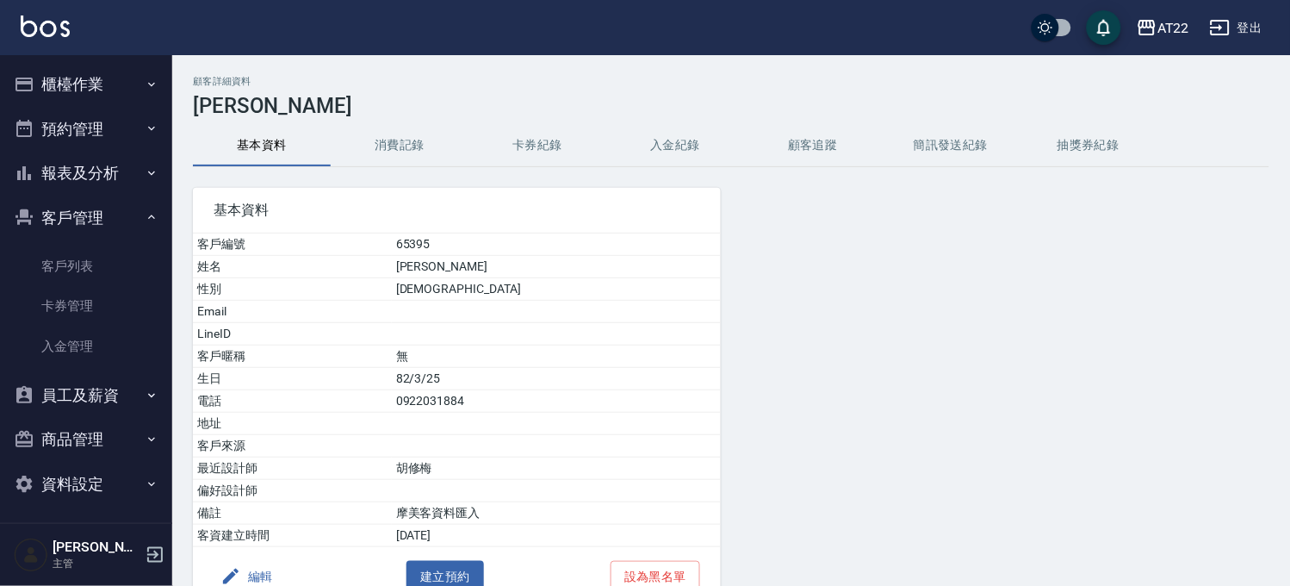
click at [374, 158] on button "消費記錄" at bounding box center [400, 145] width 138 height 41
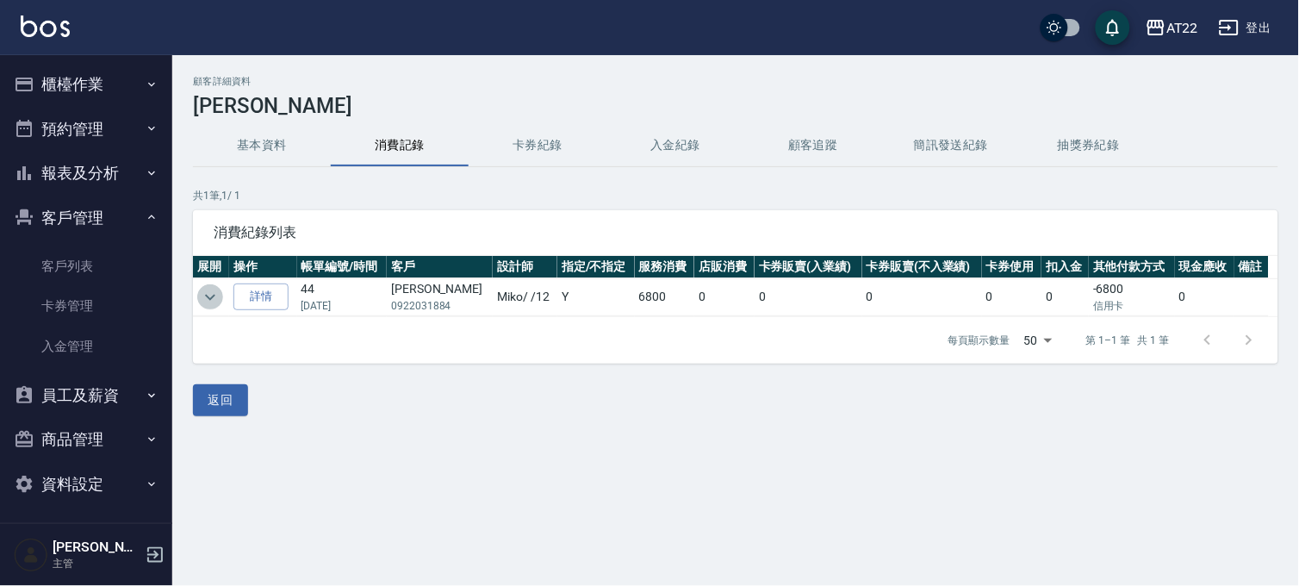
click at [219, 299] on icon "expand row" at bounding box center [210, 297] width 21 height 21
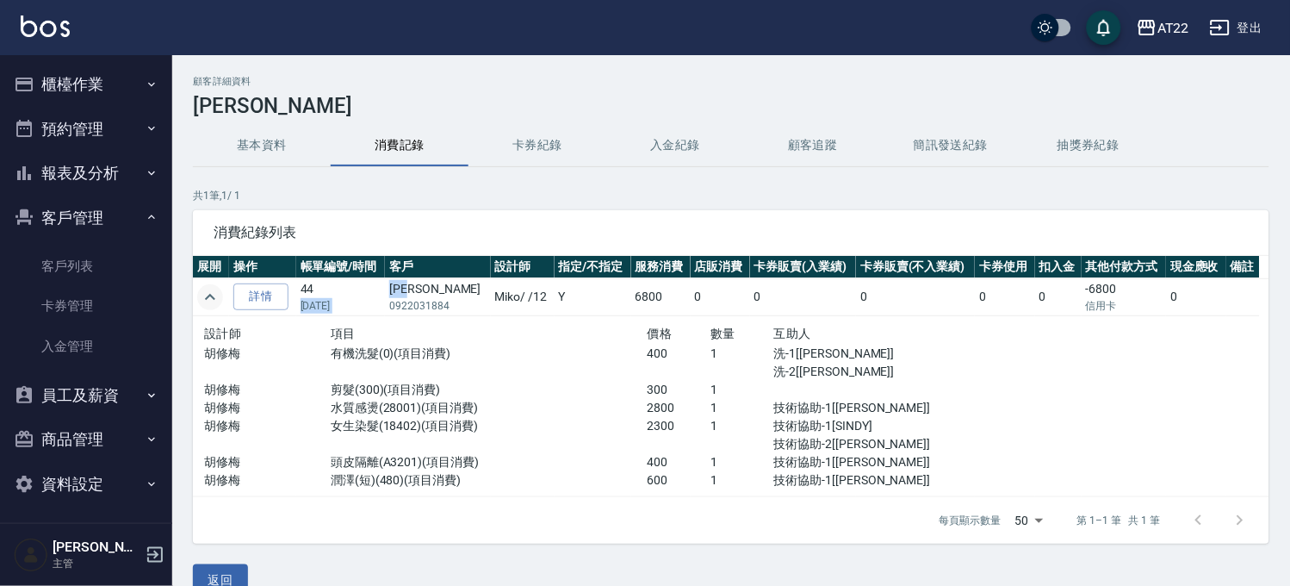
drag, startPoint x: 385, startPoint y: 281, endPoint x: 433, endPoint y: 284, distance: 48.4
click at [433, 284] on tr "詳情 44 08/31/2024 鄭鈺庭 0922031884 Miko / /12 Y 6800 0 0 0 0 0 -6800 信用卡 0" at bounding box center [731, 297] width 1077 height 38
click at [433, 284] on td "鄭鈺庭 0922031884" at bounding box center [437, 297] width 105 height 38
drag, startPoint x: 392, startPoint y: 291, endPoint x: 442, endPoint y: 293, distance: 50.0
click at [442, 293] on td "鄭鈺庭 0922031884" at bounding box center [437, 297] width 105 height 38
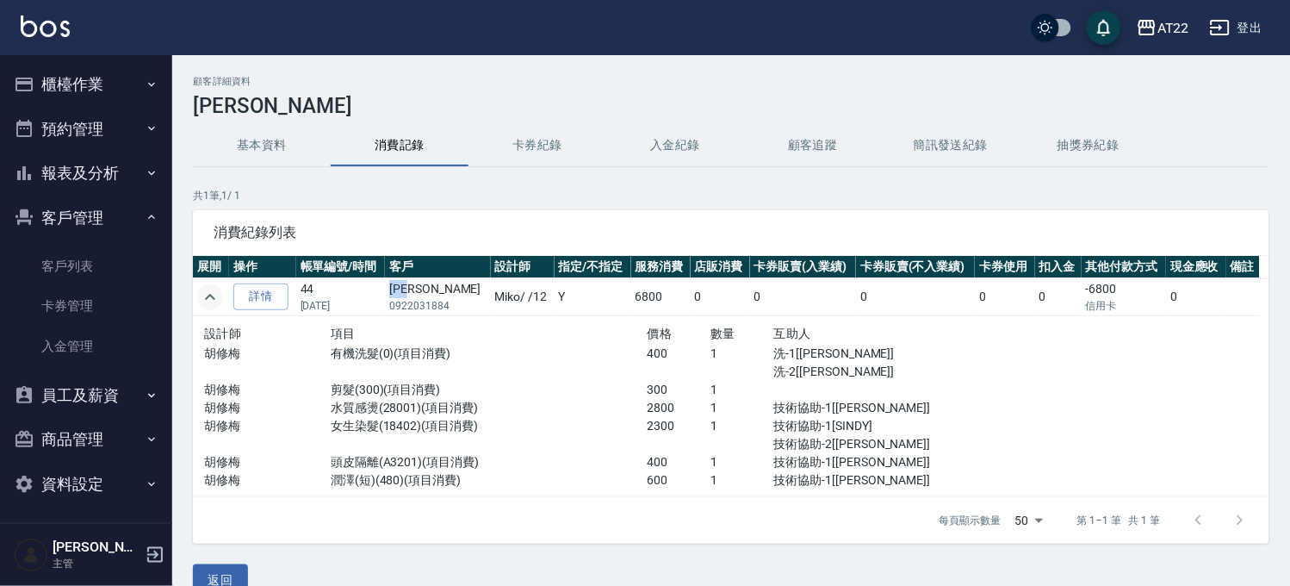
copy td "[PERSON_NAME]"
drag, startPoint x: 109, startPoint y: 269, endPoint x: 127, endPoint y: 262, distance: 20.2
click at [109, 269] on link "客戶列表" at bounding box center [86, 266] width 158 height 40
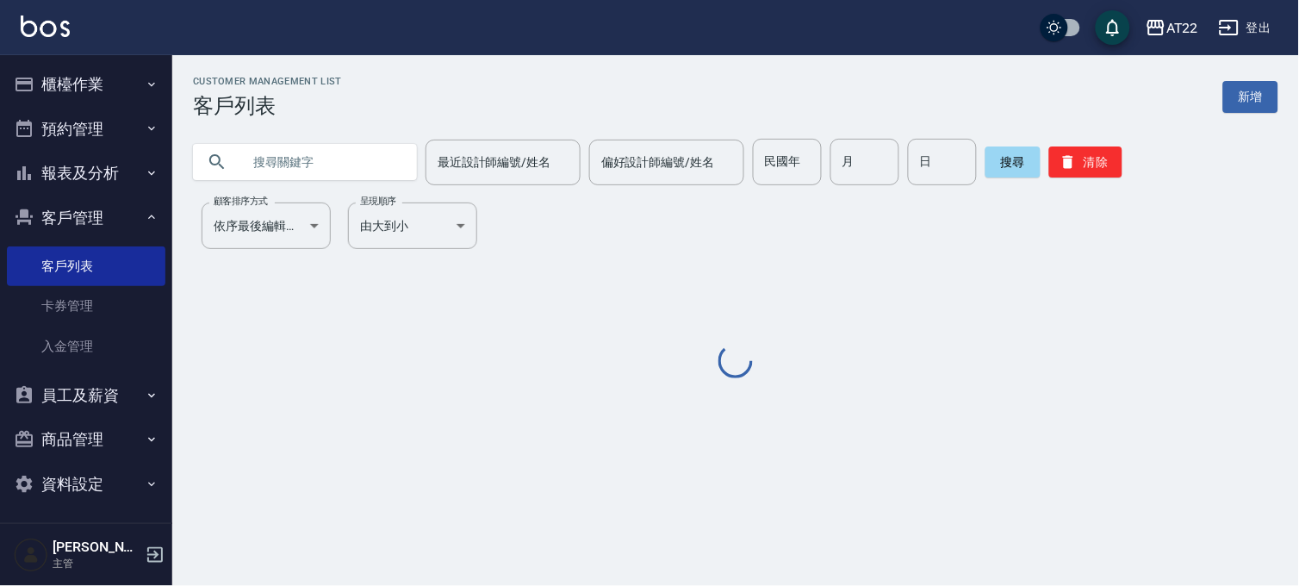
click at [308, 161] on input "text" at bounding box center [322, 162] width 162 height 47
paste input "[PERSON_NAME]"
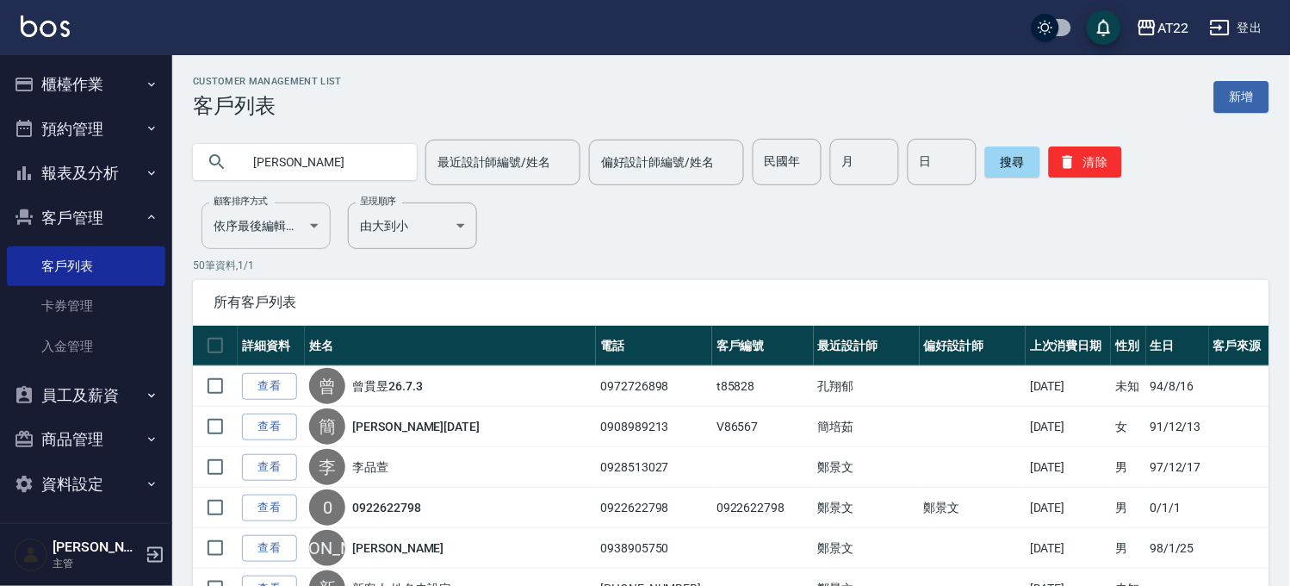
type input "[PERSON_NAME]"
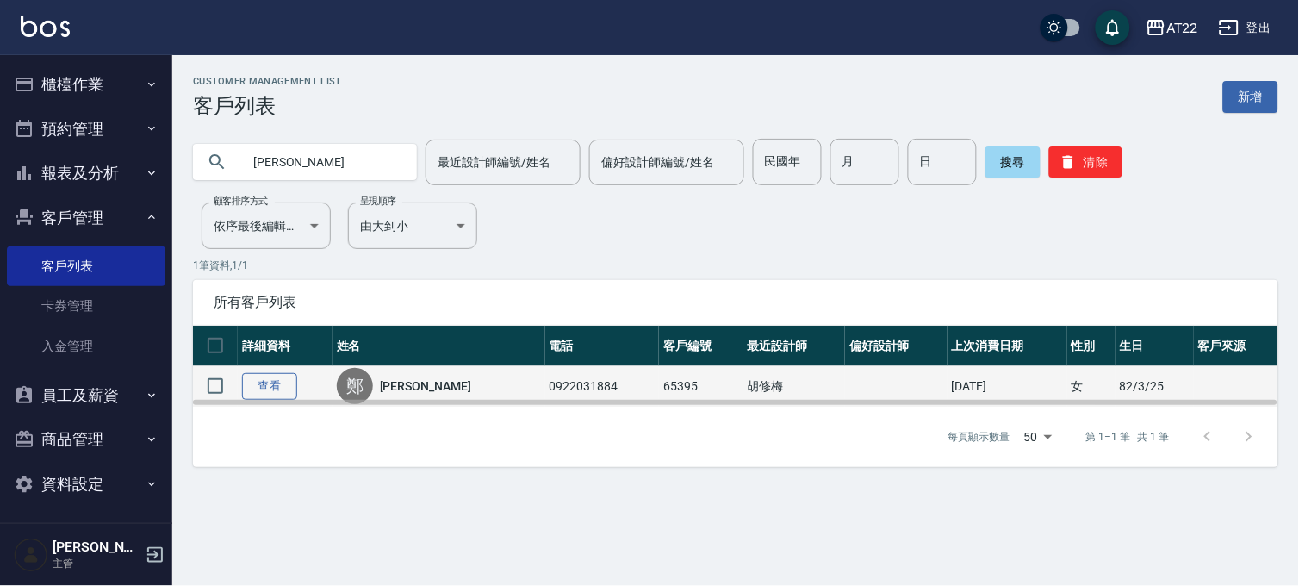
click at [252, 379] on link "查看" at bounding box center [269, 386] width 55 height 27
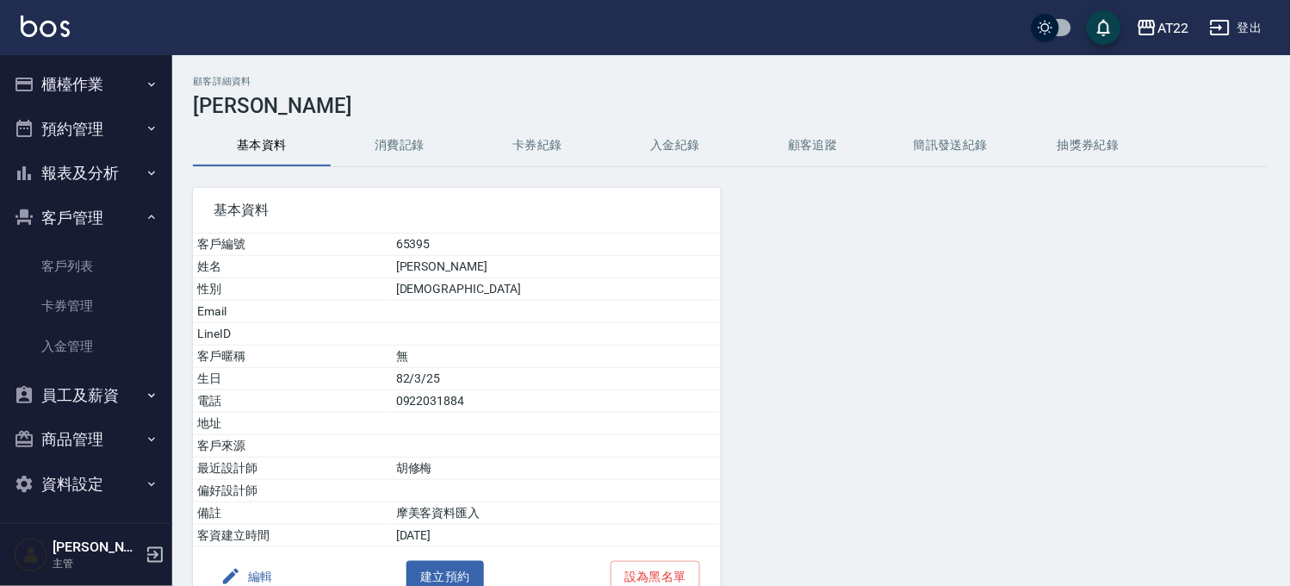
click at [374, 130] on button "消費記錄" at bounding box center [400, 145] width 138 height 41
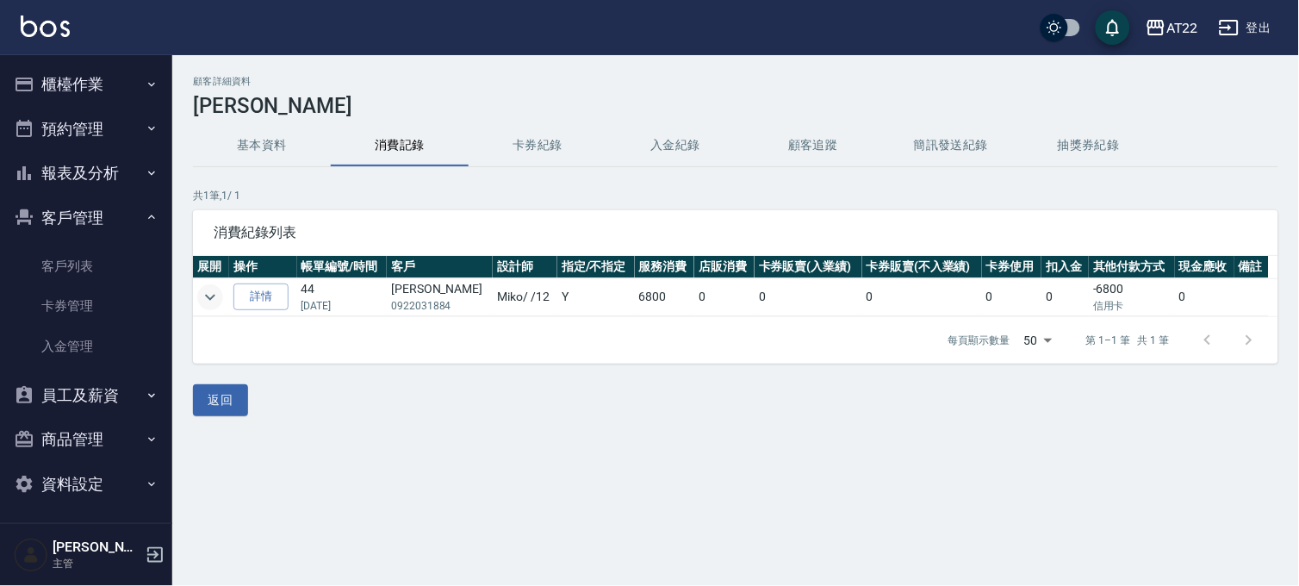
click at [219, 300] on icon "expand row" at bounding box center [210, 297] width 21 height 21
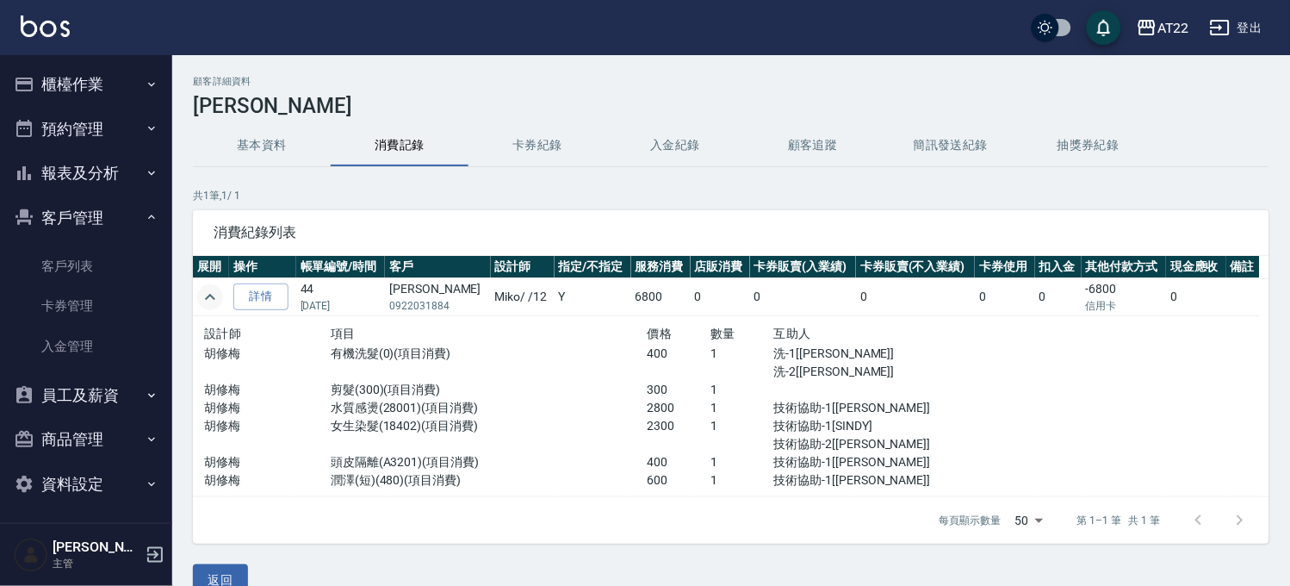
click at [221, 294] on button "expand row" at bounding box center [210, 297] width 26 height 26
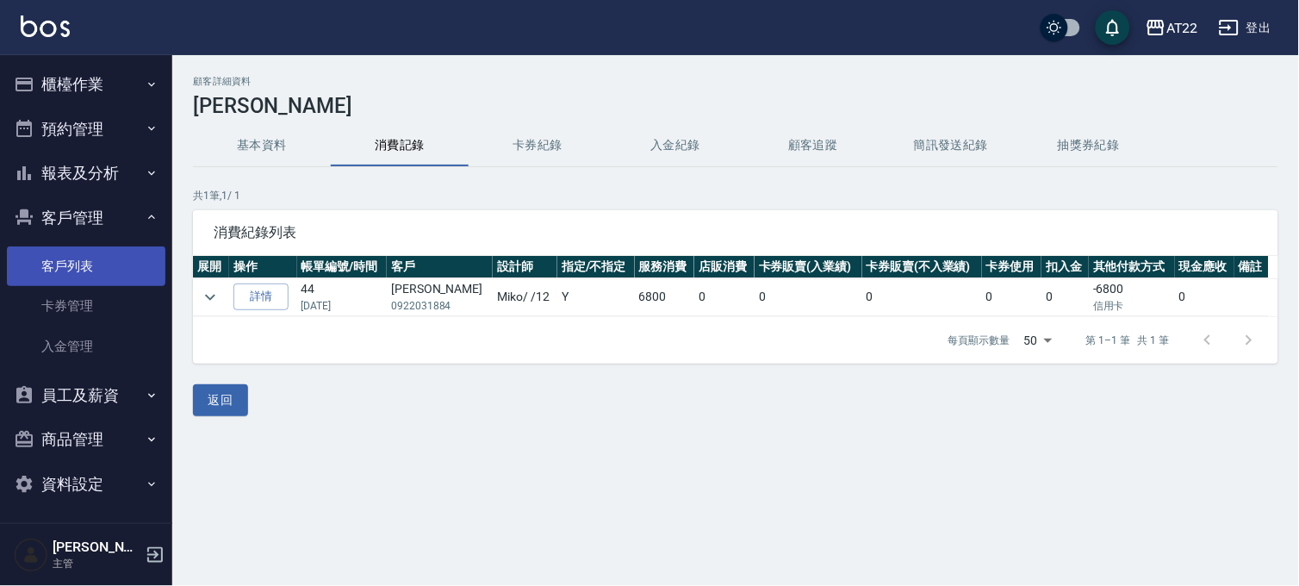
click at [114, 260] on link "客戶列表" at bounding box center [86, 266] width 158 height 40
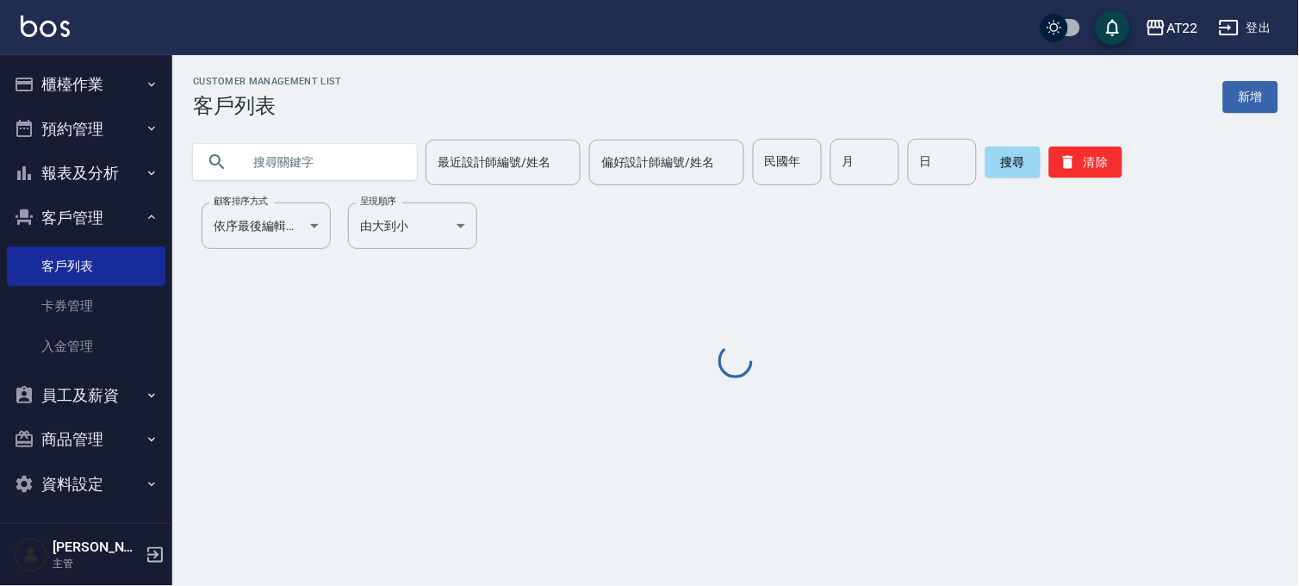
click at [289, 177] on input "text" at bounding box center [322, 162] width 162 height 47
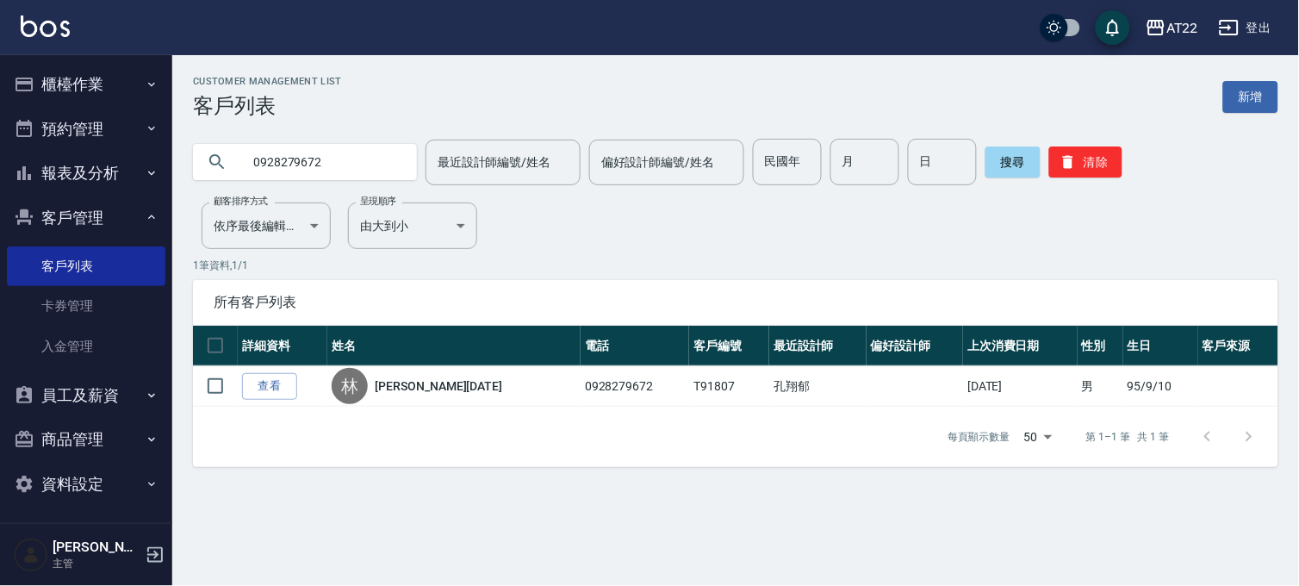
click at [308, 179] on input "0928279672" at bounding box center [322, 162] width 162 height 47
click at [310, 178] on input "0928279672" at bounding box center [322, 162] width 162 height 47
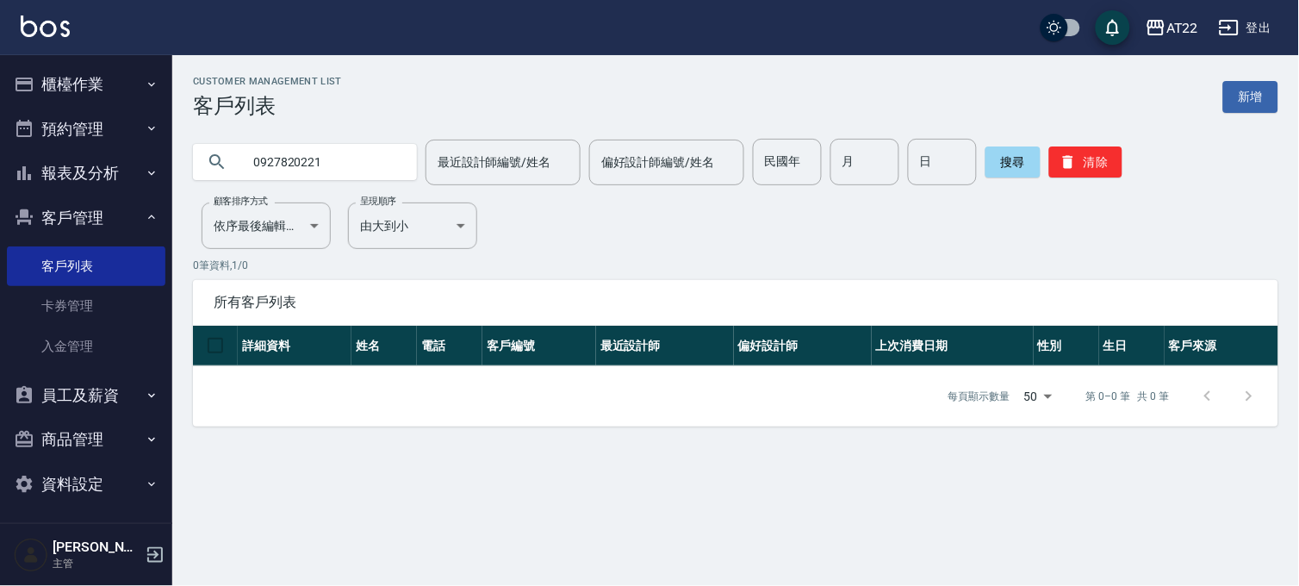
type input "0927820221"
